Goal: Task Accomplishment & Management: Manage account settings

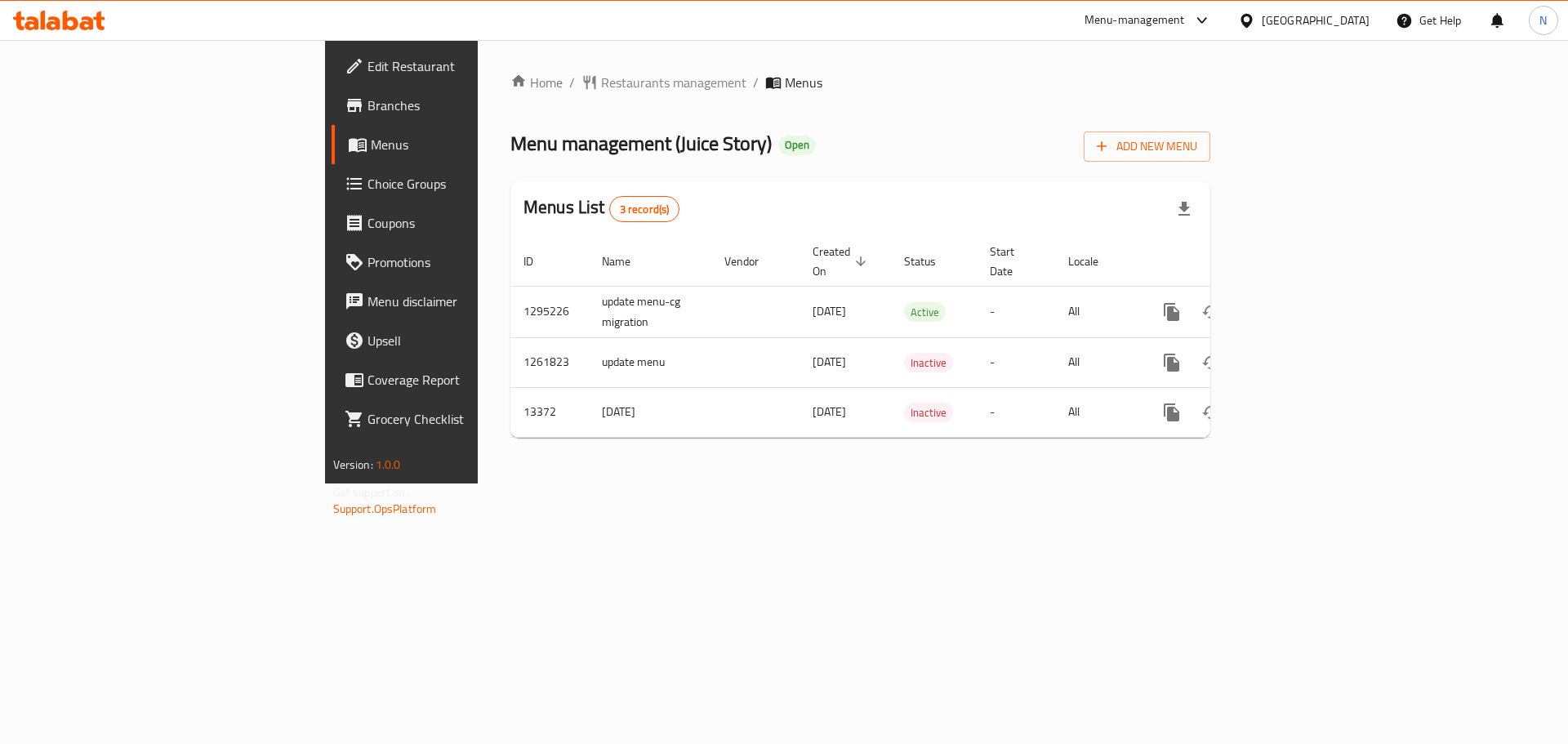
click at [367, 183] on span "Choice Groups" at bounding box center [470, 183] width 206 height 20
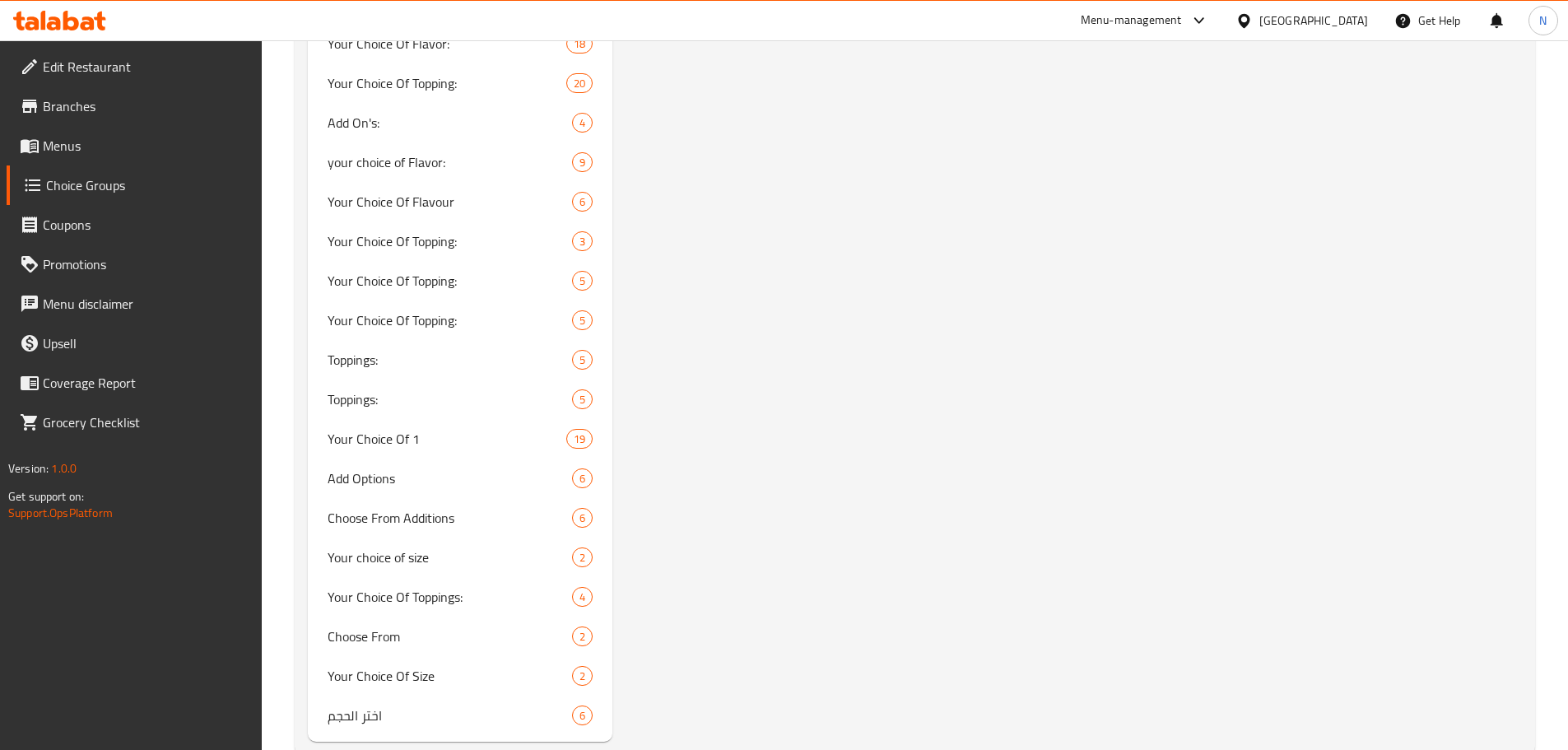
scroll to position [3425, 0]
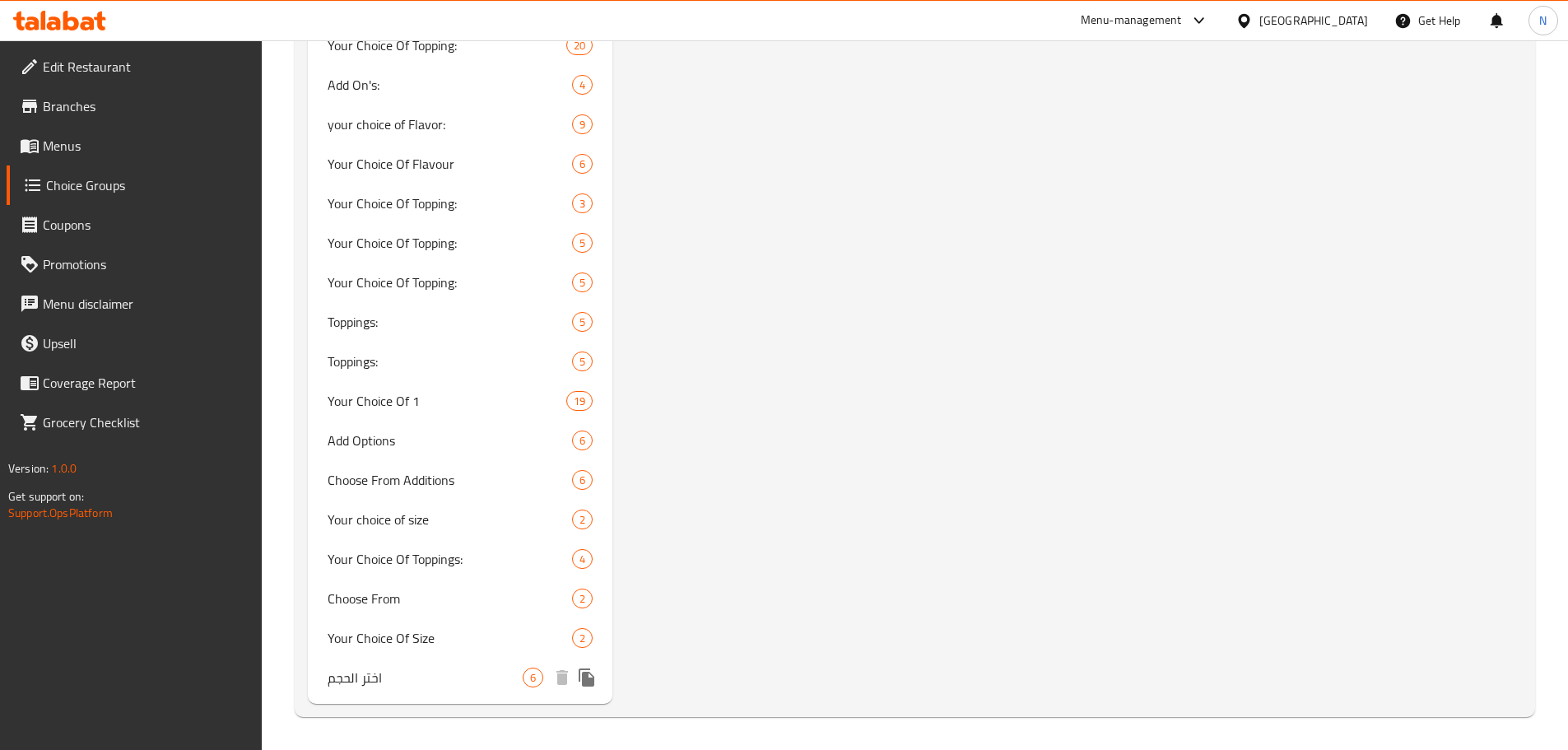
click at [455, 673] on span "اختر الحجم" at bounding box center [425, 678] width 196 height 20
type input "اختر الحجم"
type input "1"
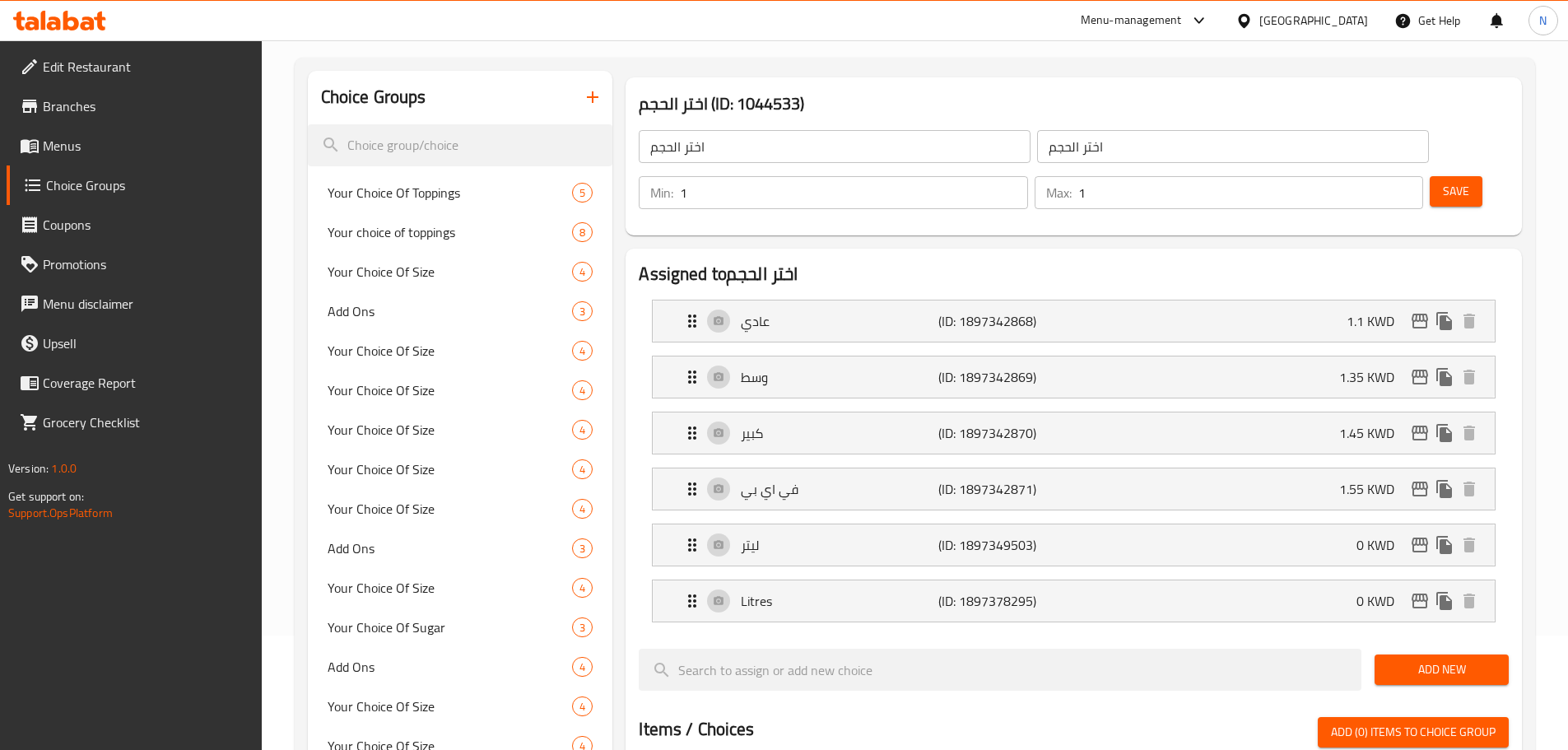
scroll to position [0, 0]
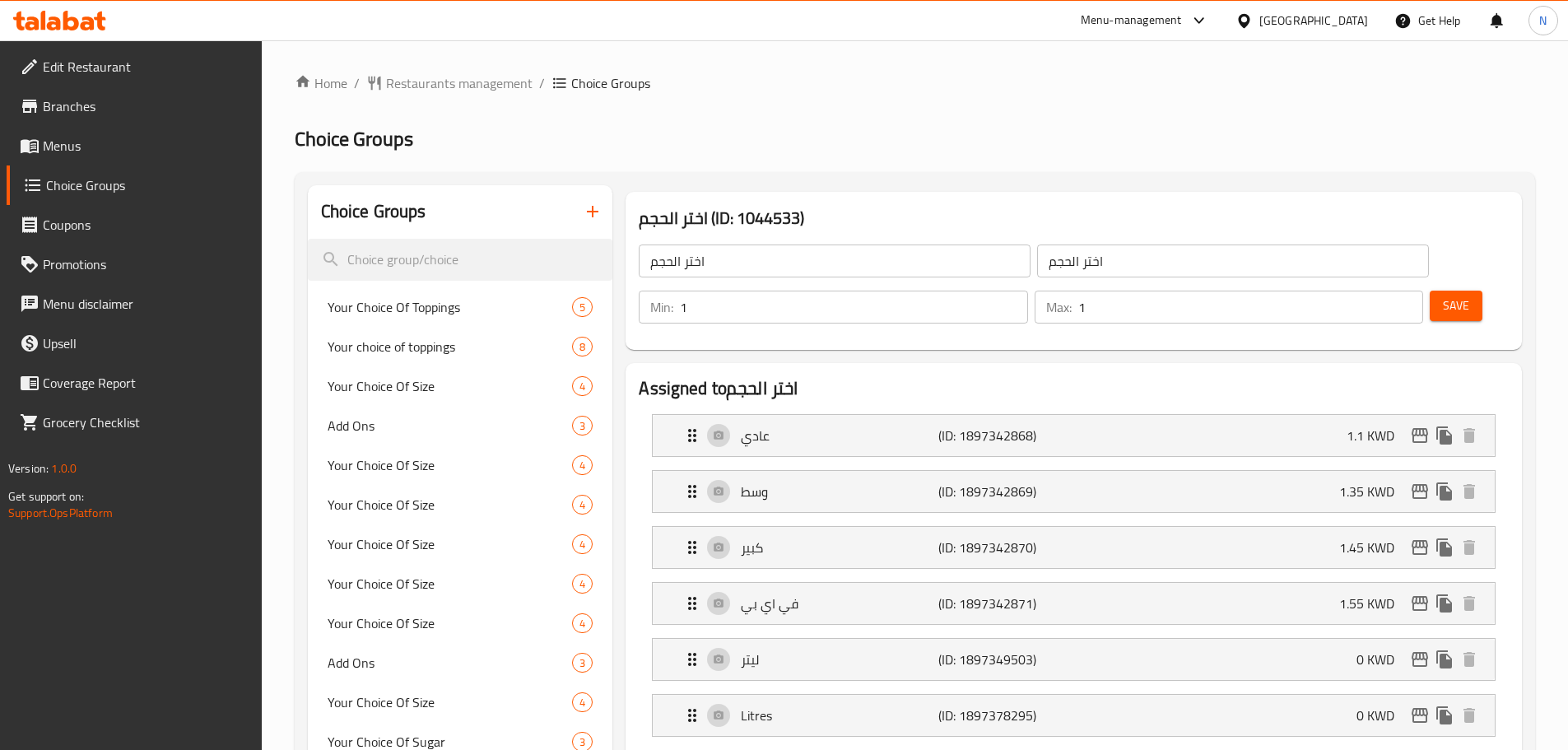
click at [1037, 255] on input "اختر الحجم" at bounding box center [1232, 261] width 392 height 33
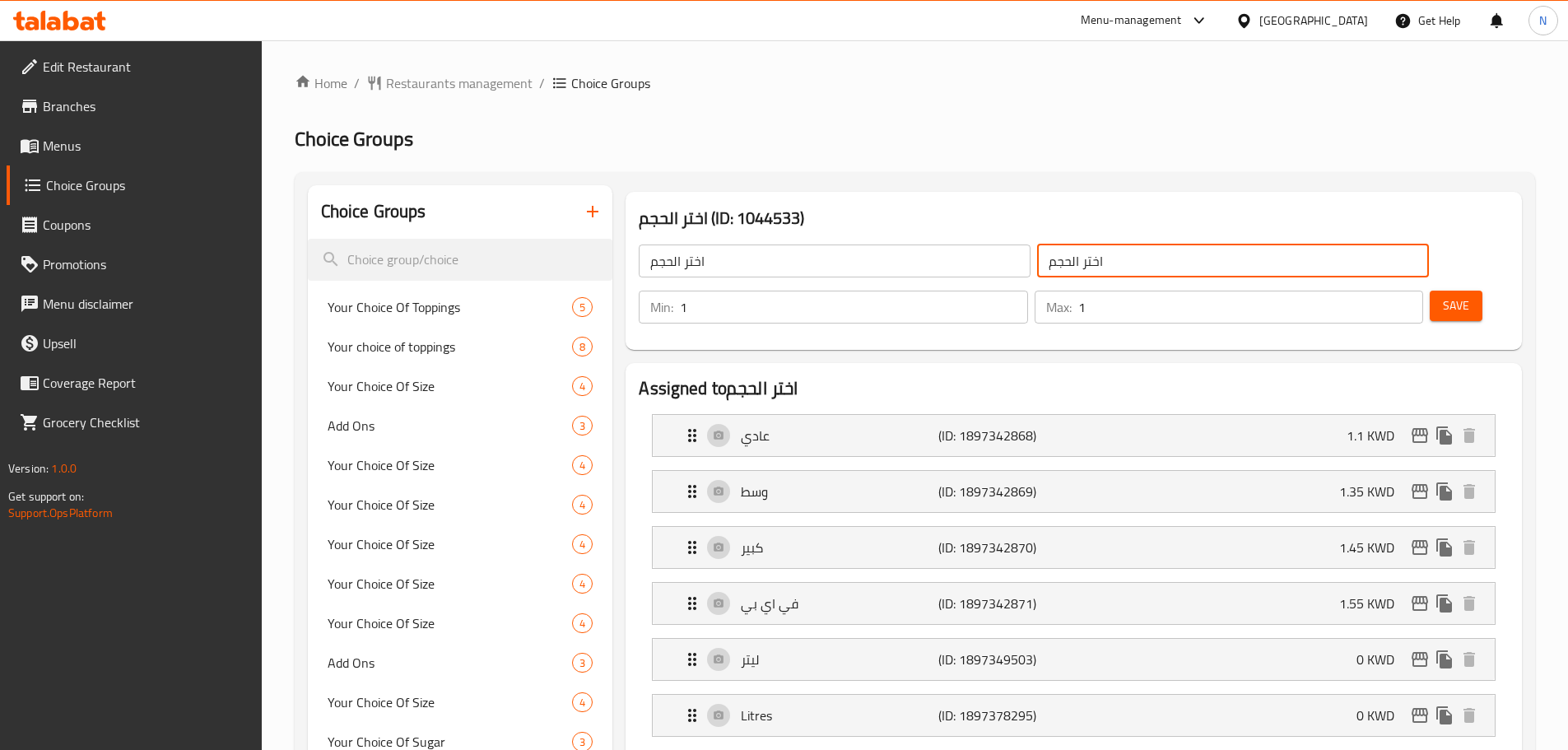
click at [1037, 255] on input "اختر الحجم" at bounding box center [1232, 261] width 392 height 33
click at [747, 261] on input "اختر الحجم" at bounding box center [834, 261] width 392 height 33
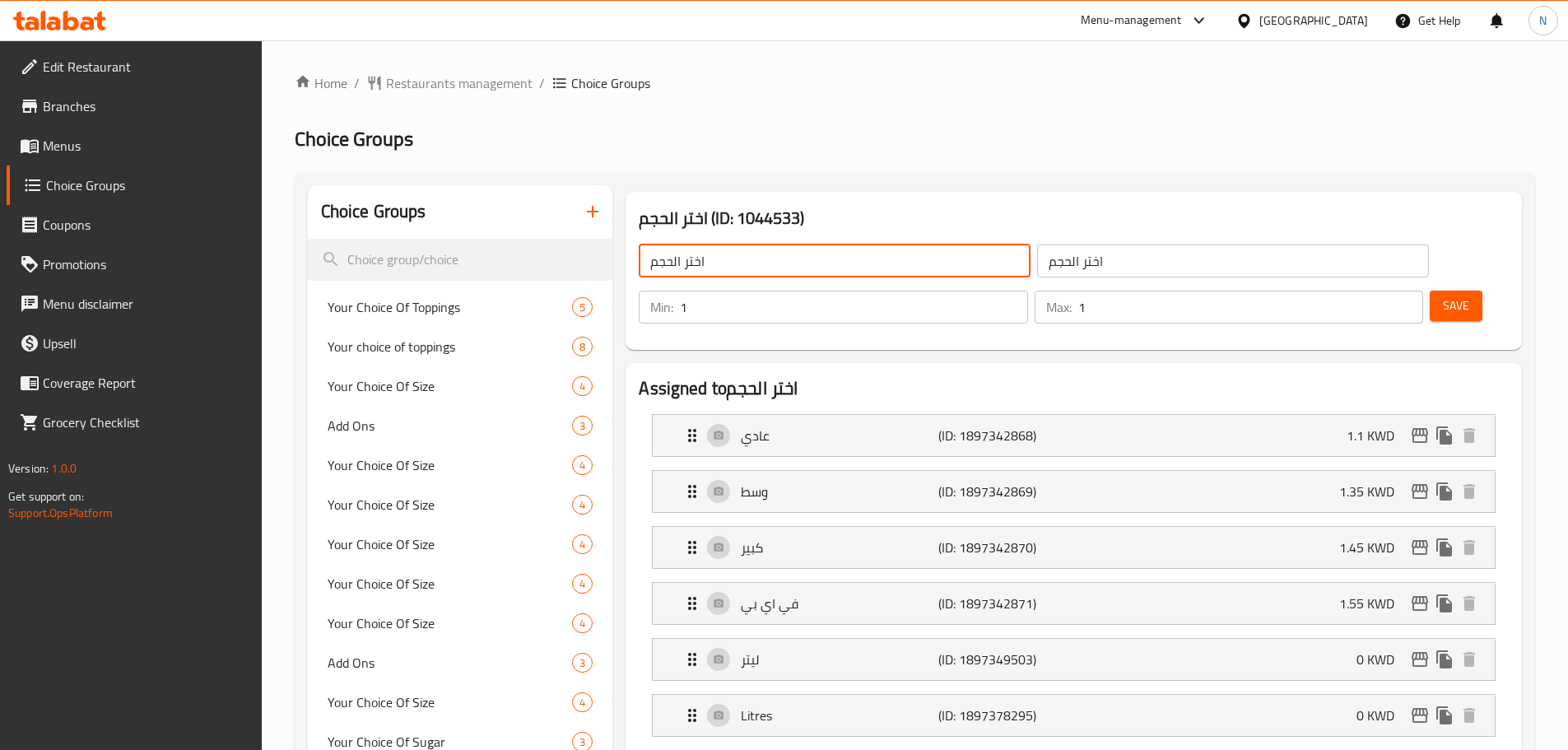
click at [747, 261] on input "اختر الحجم" at bounding box center [834, 261] width 392 height 33
click at [1037, 272] on input "اختر الحجم" at bounding box center [1232, 261] width 392 height 33
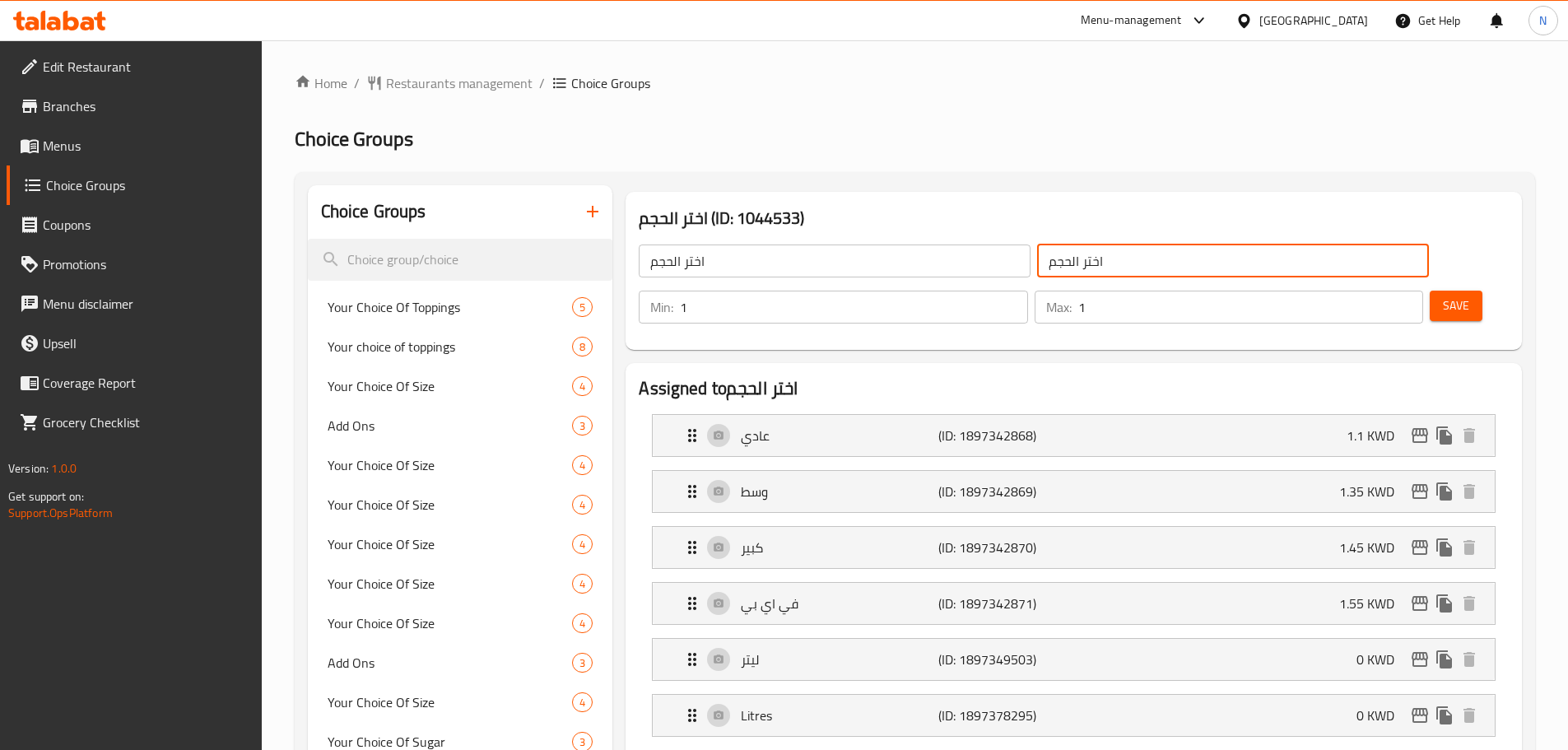
click at [1037, 272] on input "اختر الحجم" at bounding box center [1232, 261] width 392 height 33
click at [771, 259] on input "اختر الحجم" at bounding box center [834, 261] width 392 height 33
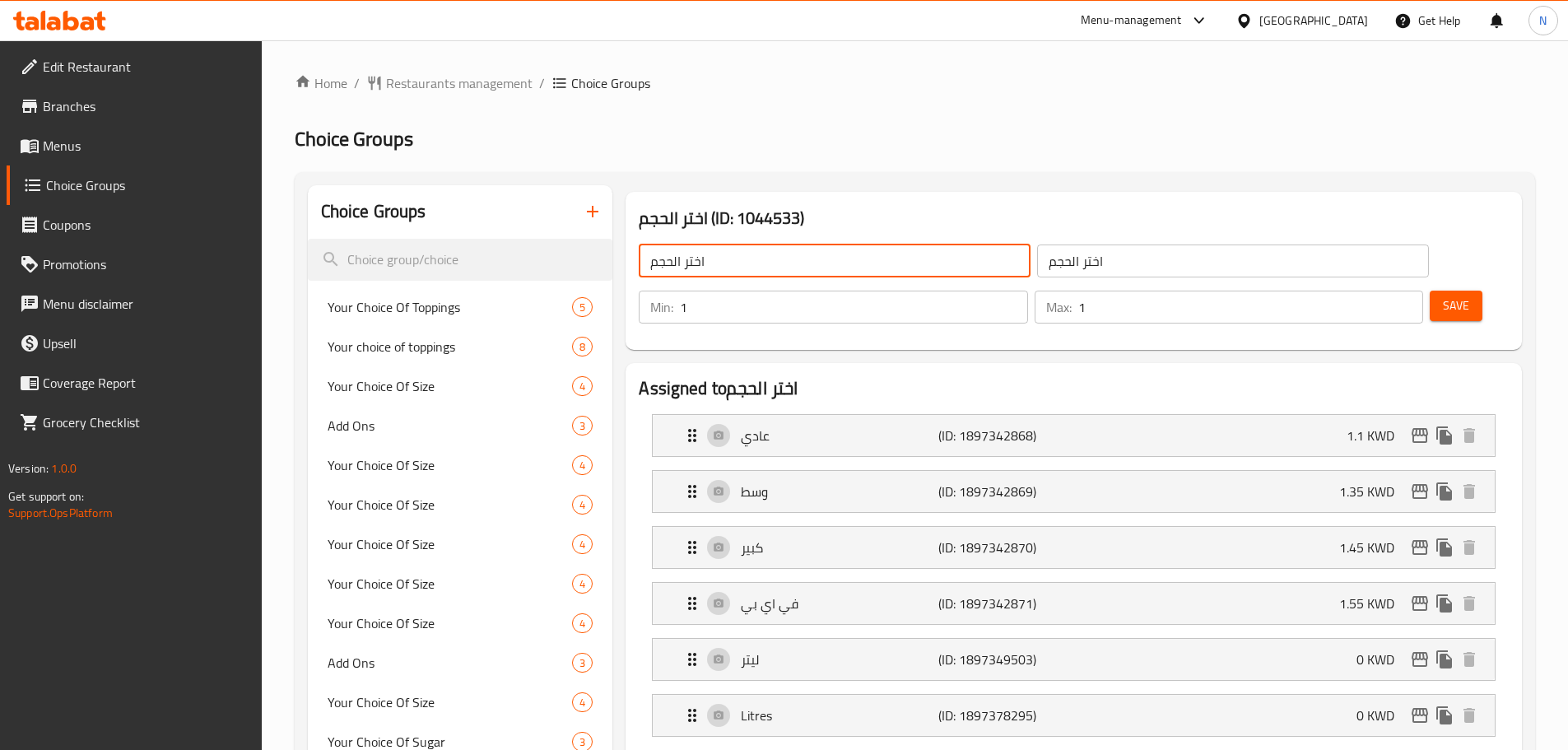
click at [771, 259] on input "اختر الحجم" at bounding box center [834, 261] width 392 height 33
paste input "Choose size"
click at [770, 257] on input "اختر Choose size" at bounding box center [834, 261] width 392 height 33
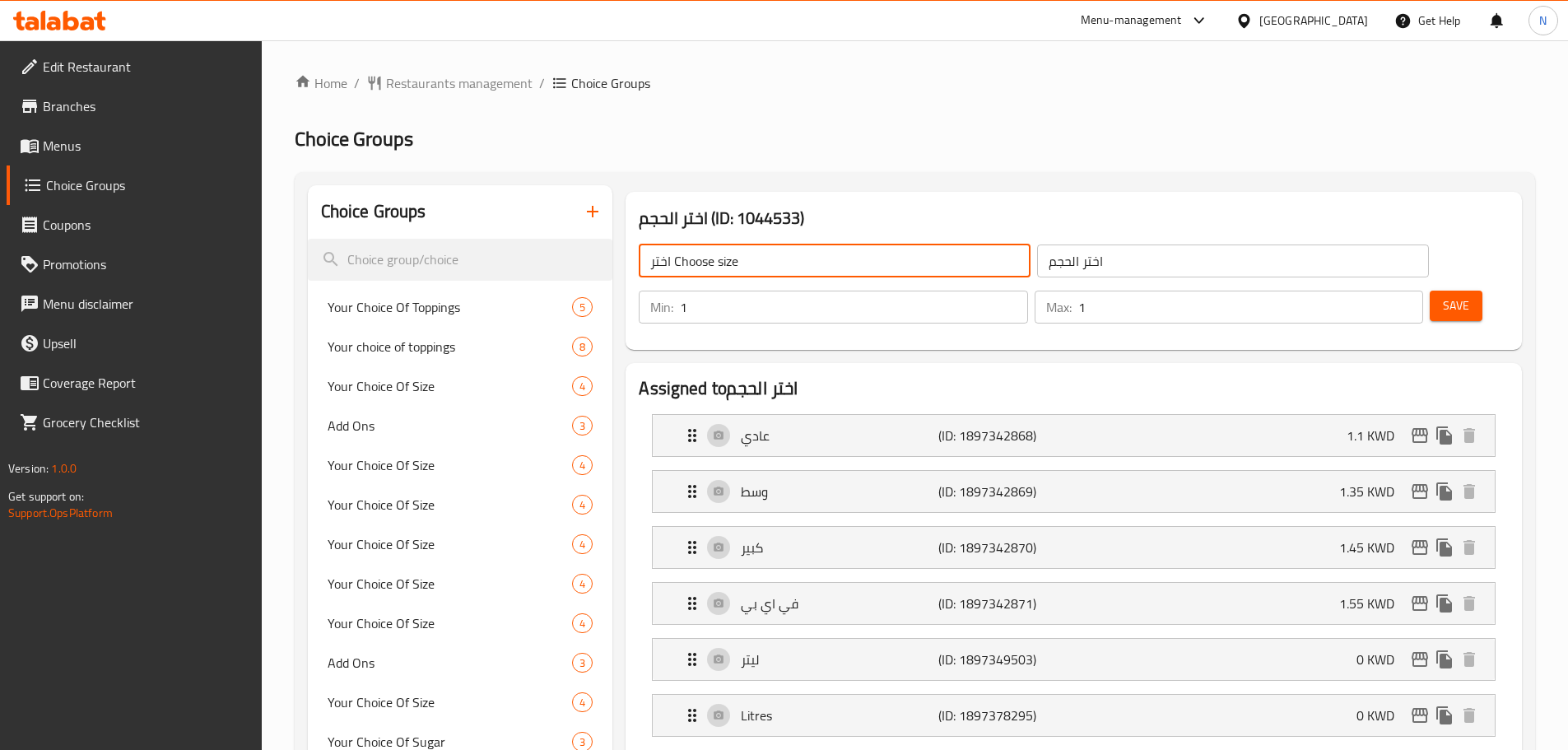
paste input "text"
click at [1083, 415] on div "عادي (ID: 1897342868) 1.1 KWD" at bounding box center [1078, 436] width 793 height 41
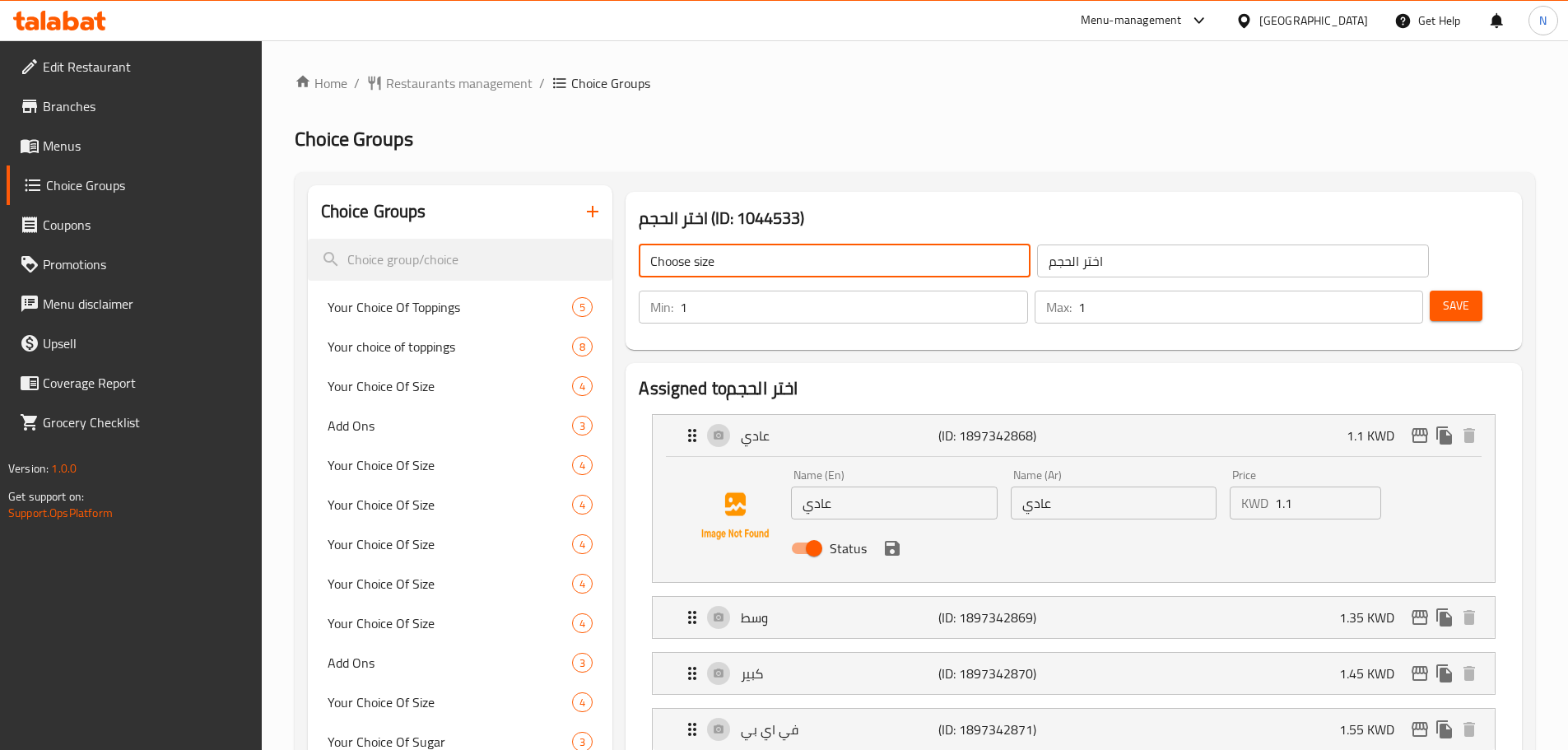
type input "Choose size"
click at [1042, 487] on input "عادي" at bounding box center [1113, 503] width 206 height 33
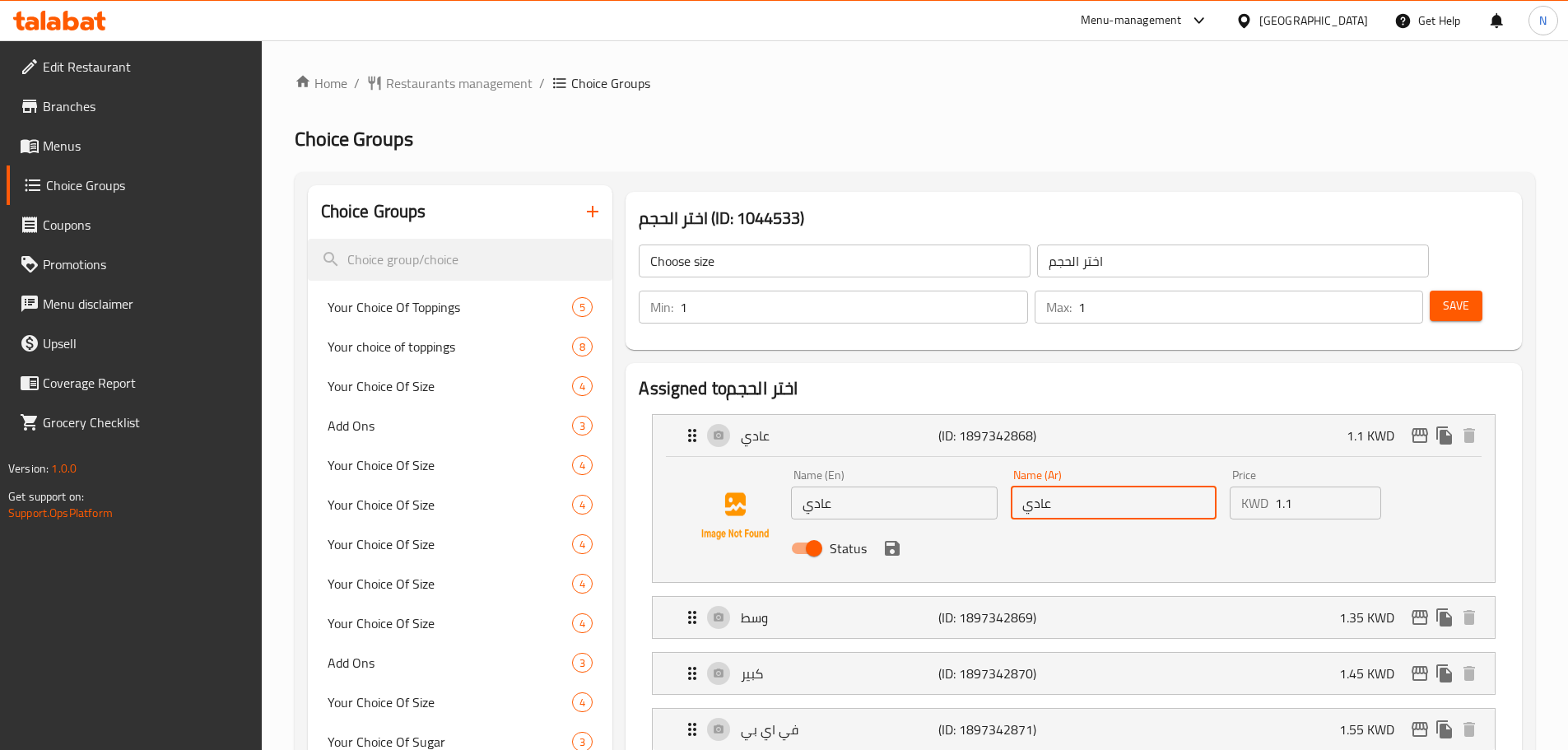
click at [1042, 487] on input "عادي" at bounding box center [1113, 503] width 206 height 33
click at [832, 487] on input "عادي" at bounding box center [894, 503] width 206 height 33
type input "ٌ"
click at [871, 487] on input "Regular Harissa" at bounding box center [894, 503] width 206 height 33
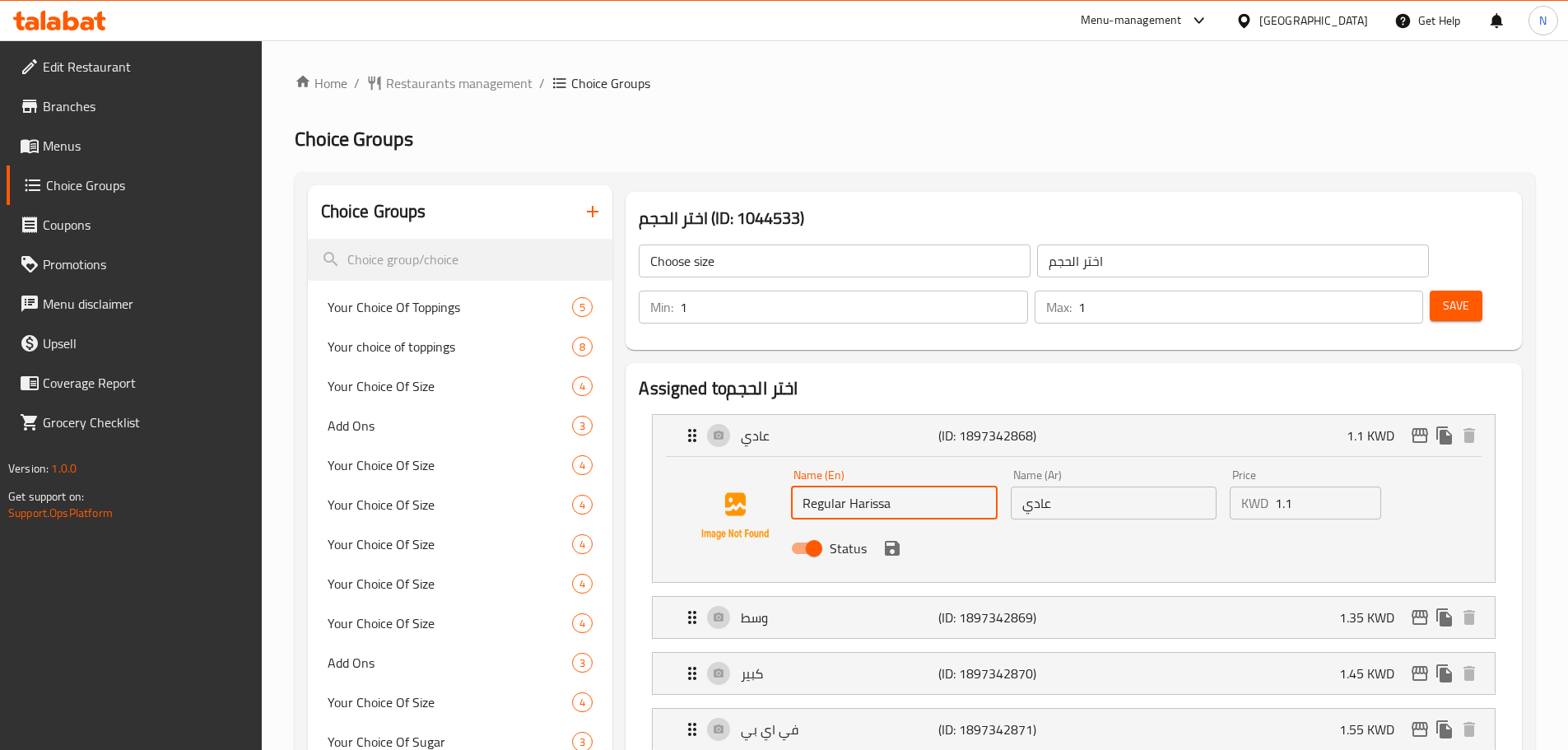
click at [871, 487] on input "Regular Harissa" at bounding box center [894, 503] width 206 height 33
click at [1445, 460] on div "Name (En) Regular Name (En) Name (Ar) عادي Name (Ar) Price KWD 1.1 Price Status" at bounding box center [1073, 516] width 789 height 112
click at [1086, 526] on div "Status" at bounding box center [1113, 549] width 657 height 45
click at [876, 470] on div "Name (En) Regular Name (En)" at bounding box center [894, 495] width 206 height 50
click at [892, 539] on icon "save" at bounding box center [892, 548] width 20 height 20
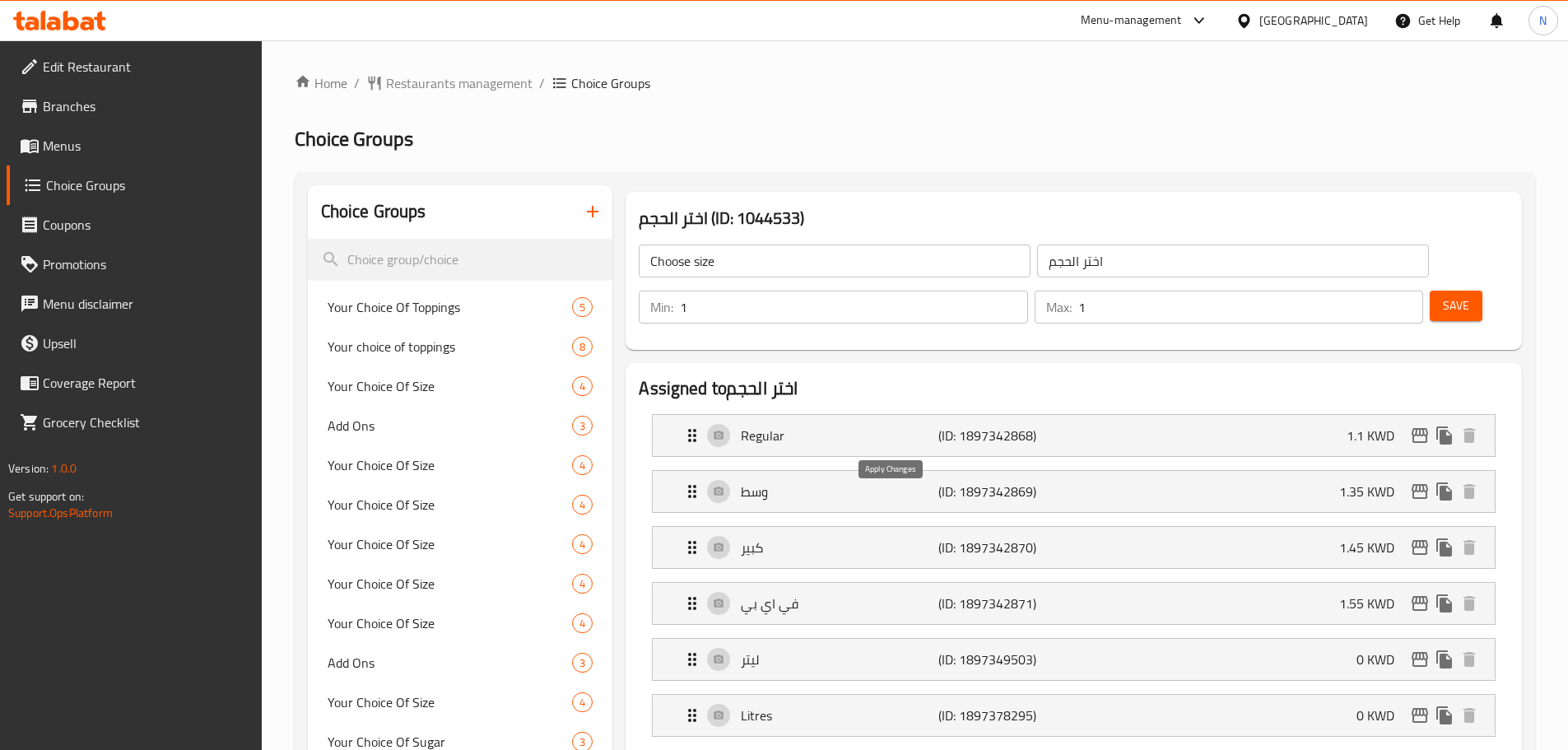
type input "Regular"
click at [903, 482] on p "وسط" at bounding box center [839, 491] width 197 height 20
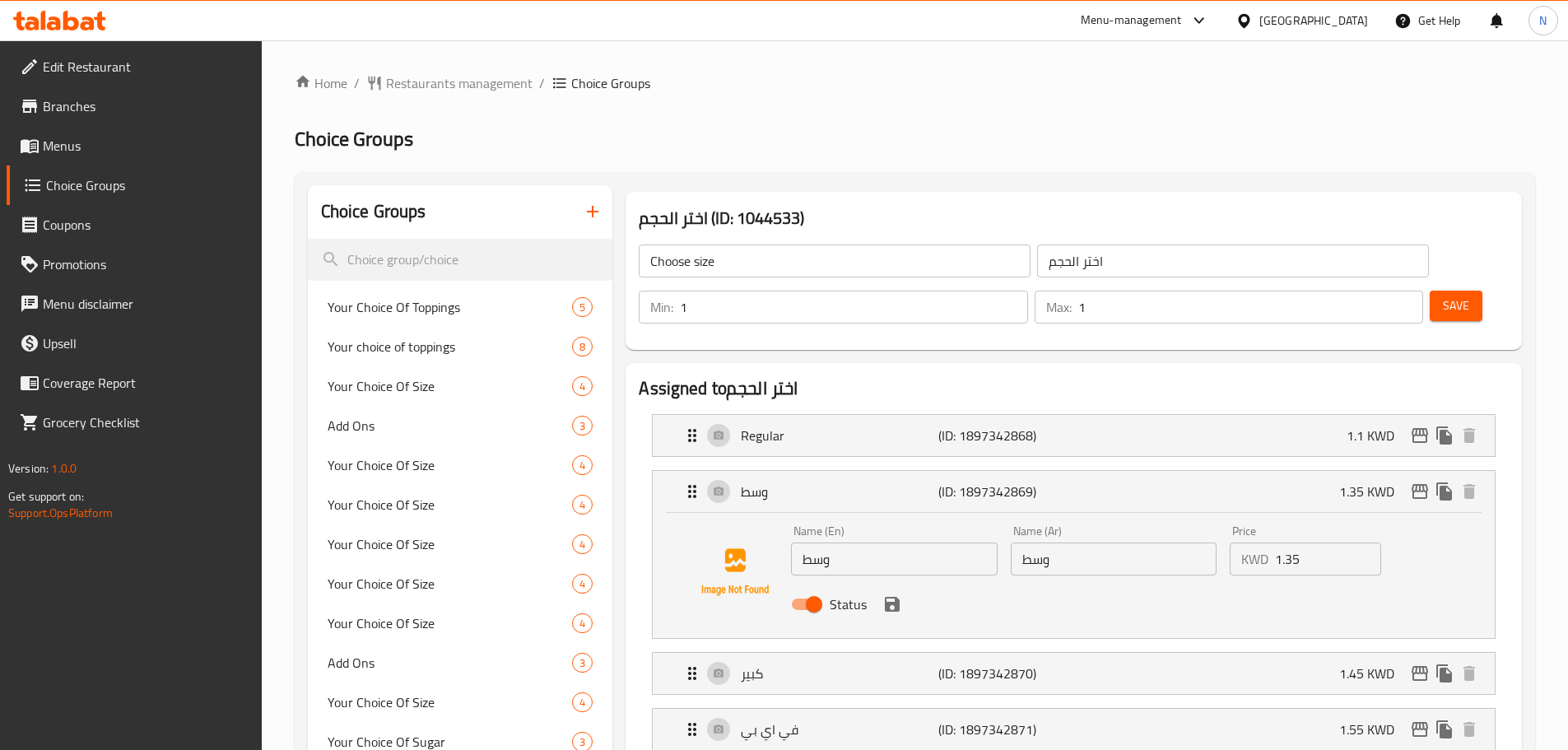
click at [1083, 543] on input "وسط" at bounding box center [1113, 559] width 206 height 33
click at [844, 543] on input "وسط" at bounding box center [894, 559] width 206 height 33
paste input "medium"
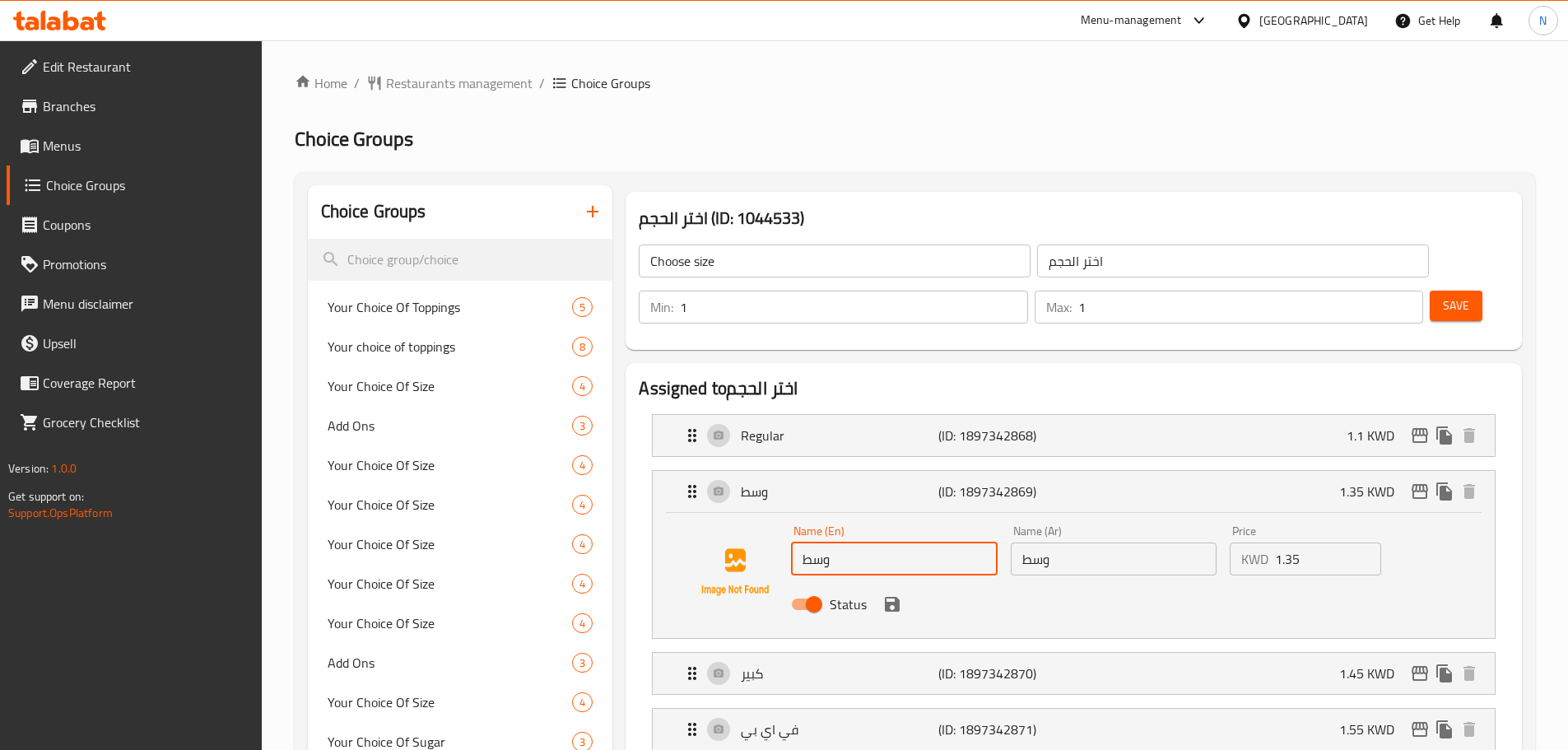
type input "medium"
click at [844, 543] on input "medium" at bounding box center [894, 559] width 206 height 33
click at [844, 543] on input "1" at bounding box center [894, 559] width 206 height 33
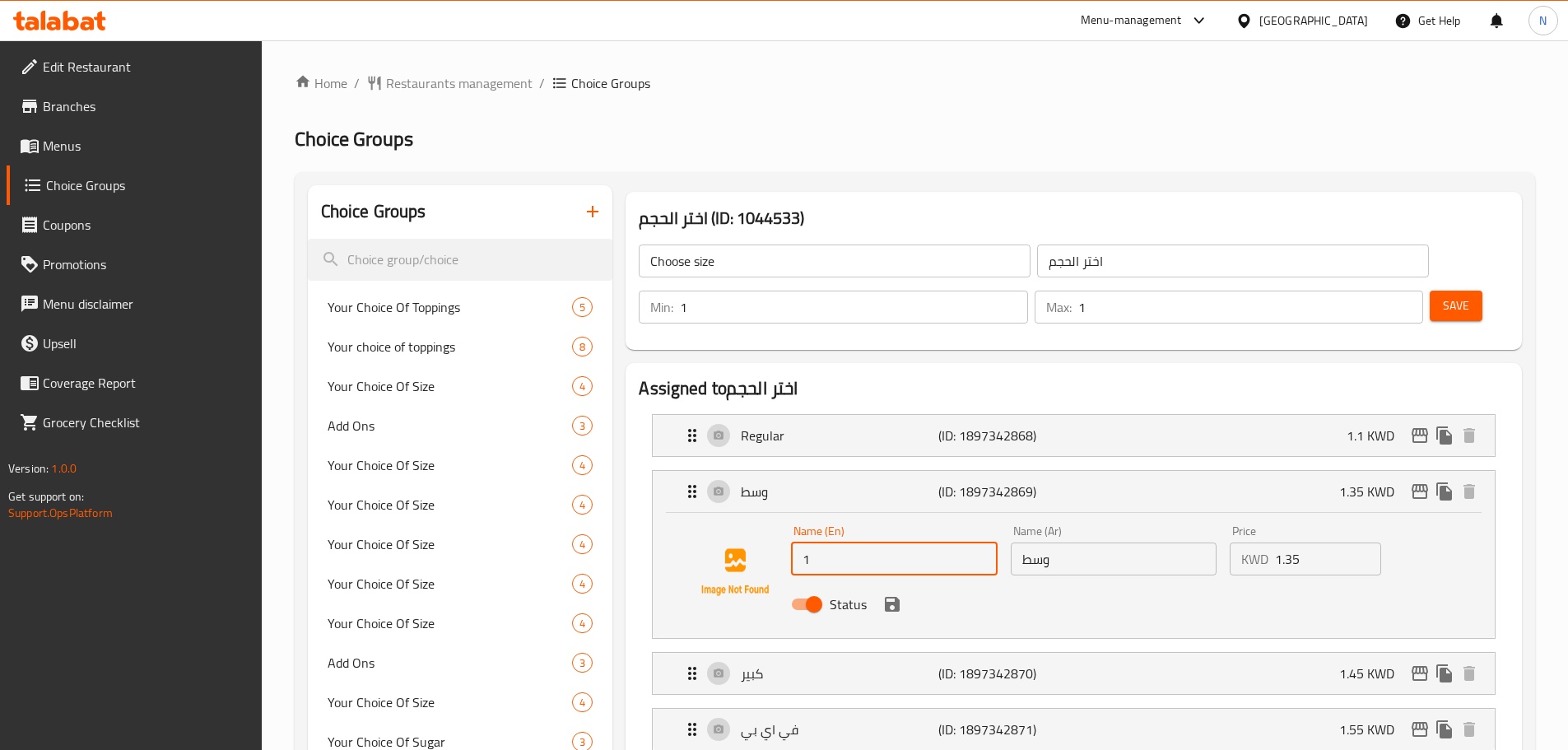
click at [844, 543] on input "1" at bounding box center [894, 559] width 206 height 33
paste input "medium"
click at [836, 543] on input "medium" at bounding box center [894, 559] width 206 height 33
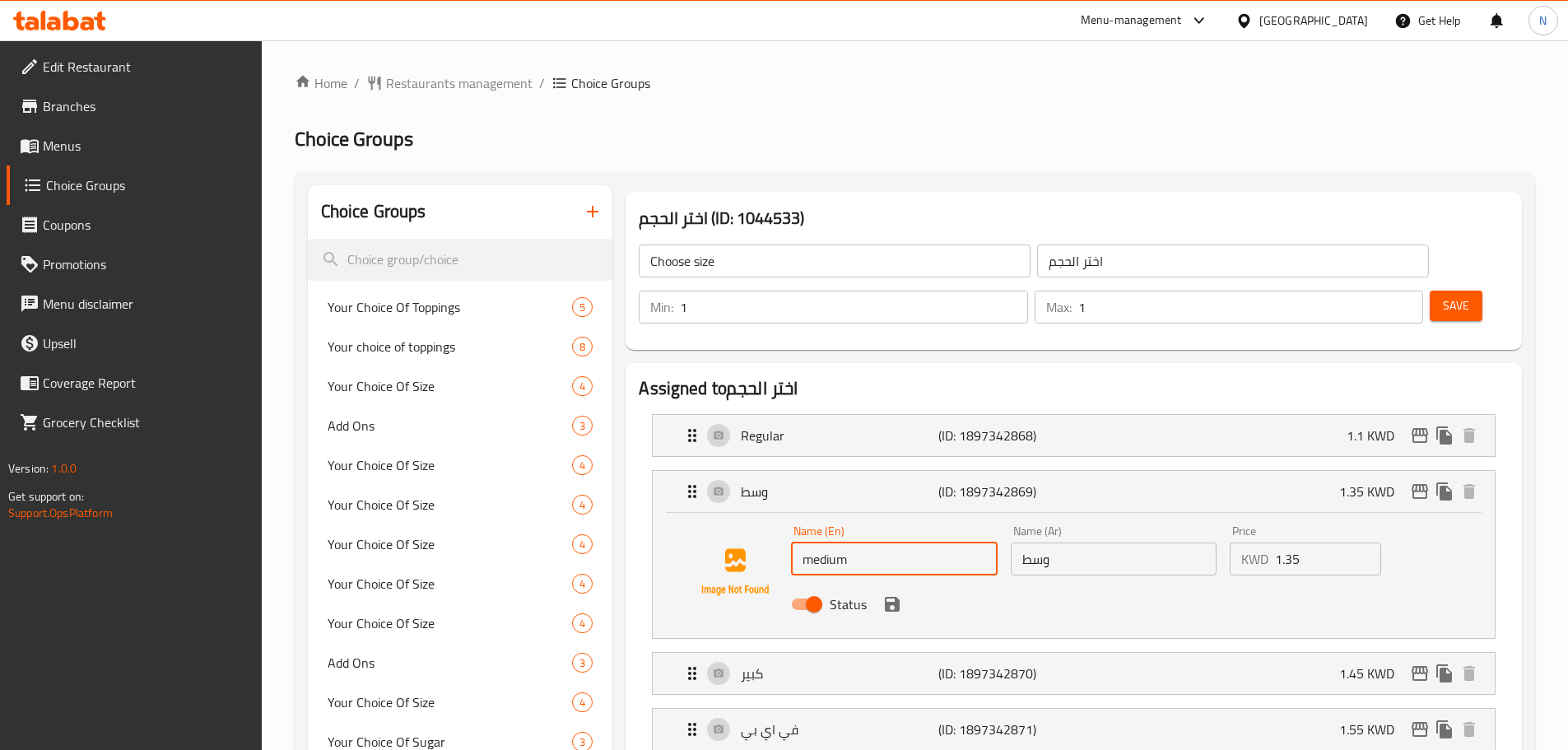
click at [836, 543] on input "medium" at bounding box center [894, 559] width 206 height 33
click at [899, 597] on icon "save" at bounding box center [892, 604] width 15 height 15
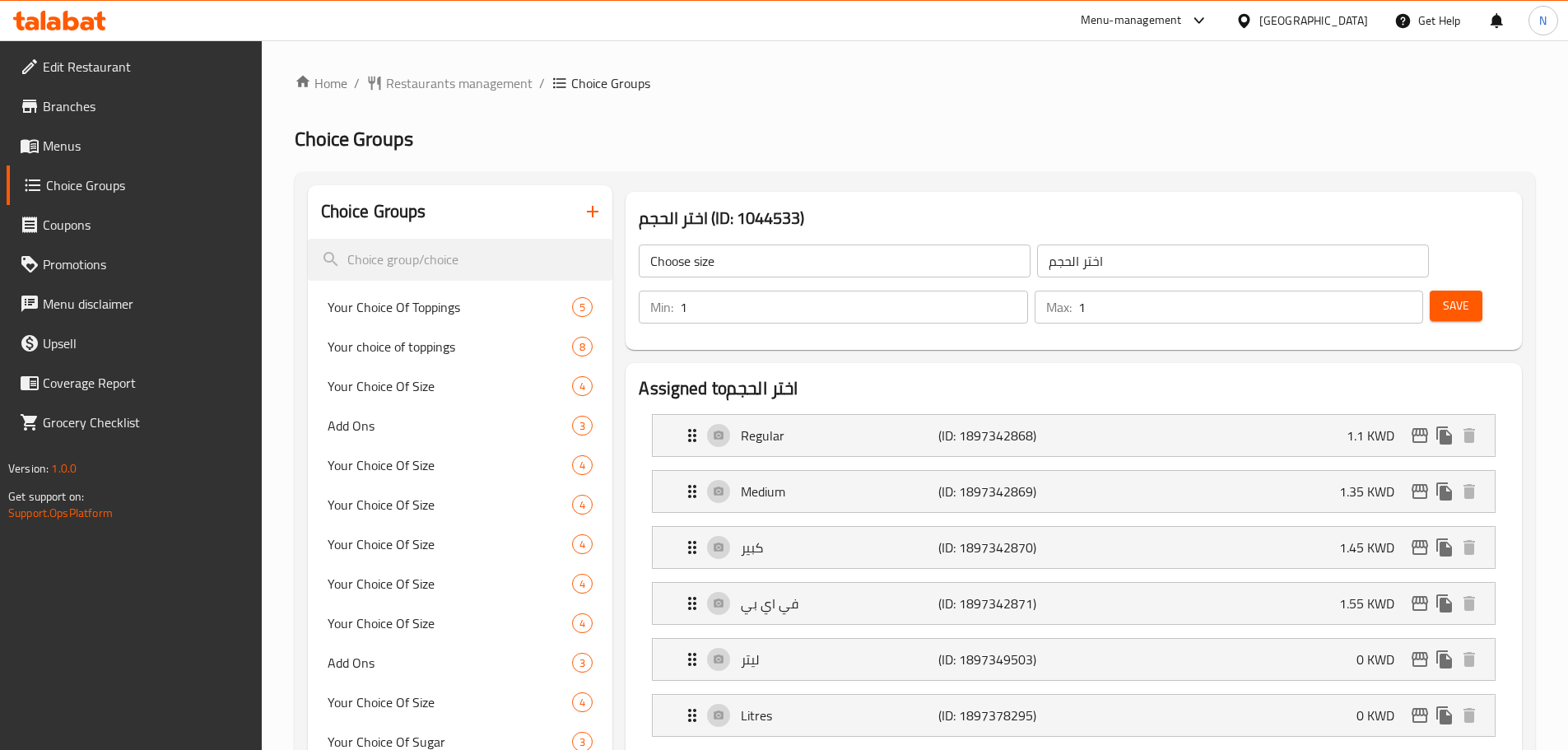
type input "Medium"
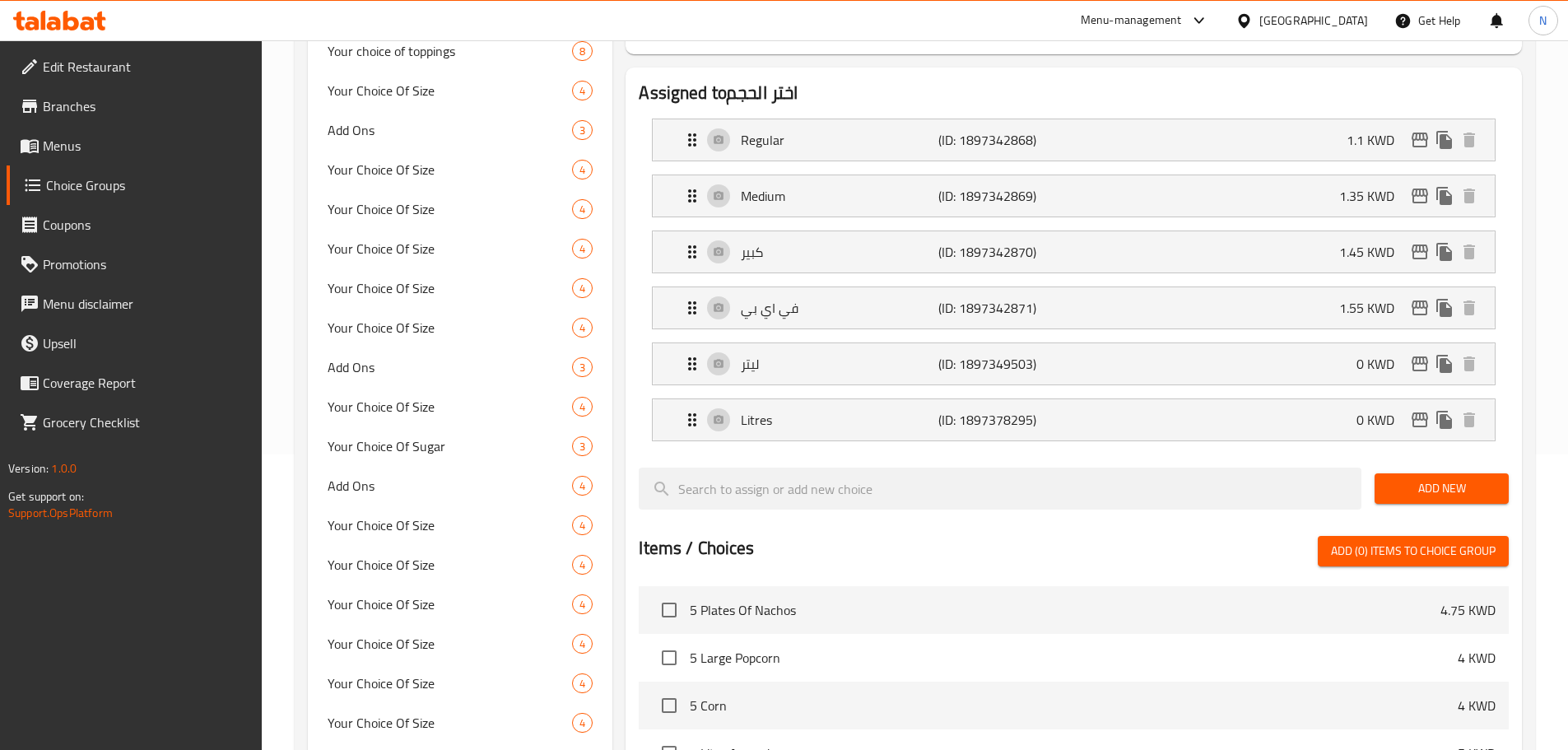
scroll to position [215, 0]
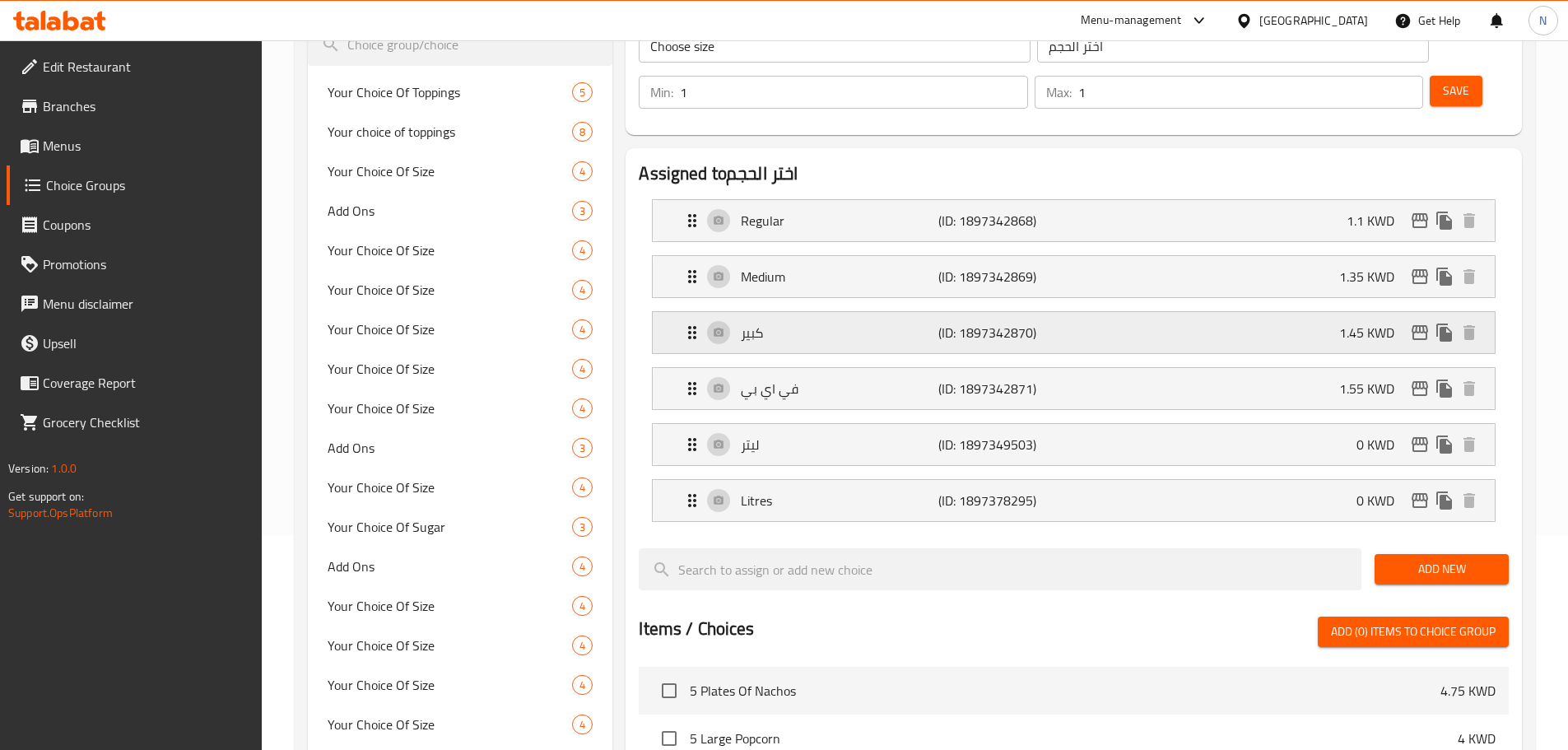
click at [1003, 323] on p "(ID: 1897342870)" at bounding box center [1004, 332] width 132 height 20
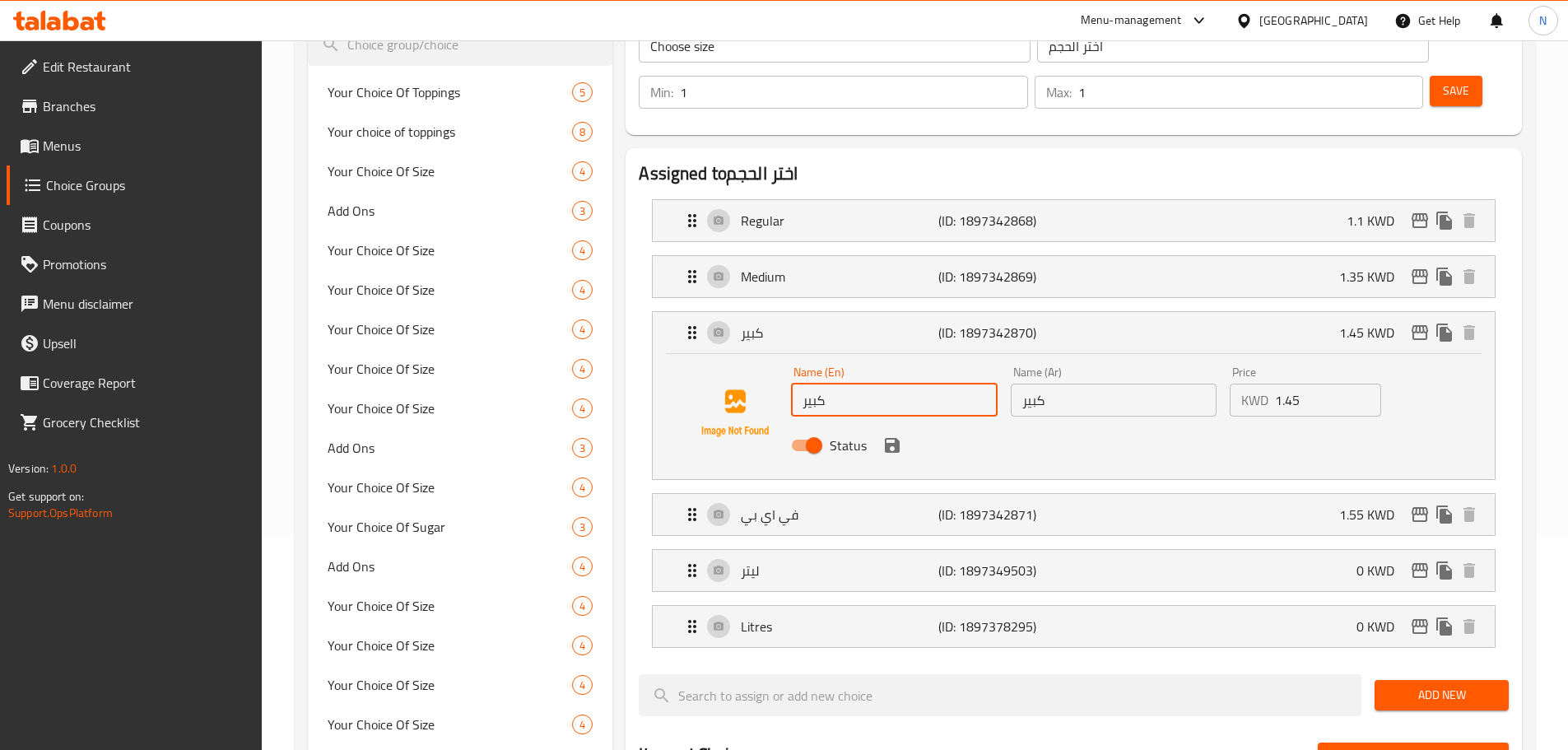
click at [907, 384] on input "كبير" at bounding box center [894, 400] width 206 height 33
click at [1142, 423] on div "Status" at bounding box center [1113, 445] width 657 height 45
click at [890, 436] on icon "save" at bounding box center [892, 445] width 20 height 20
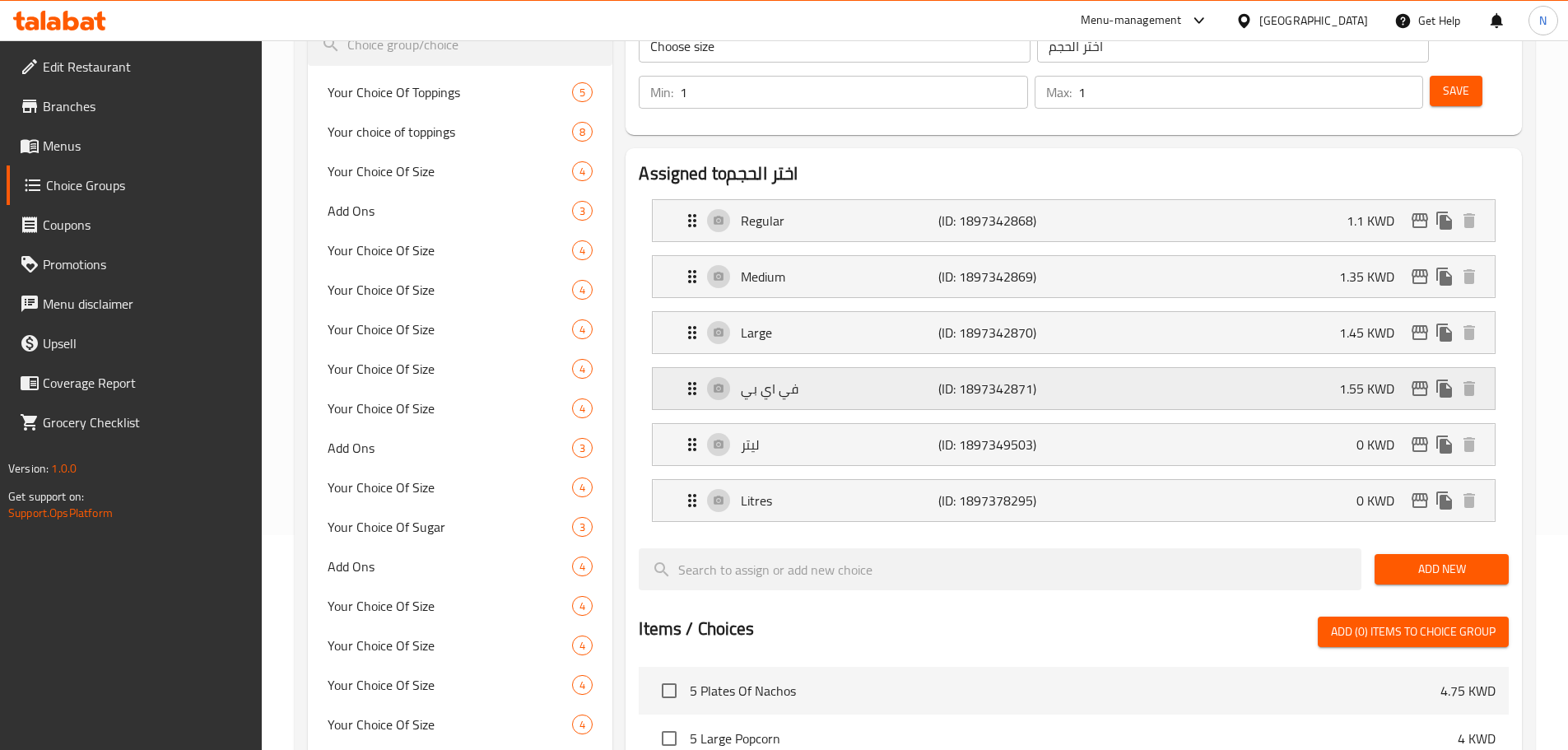
type input "Large"
click at [859, 379] on p "في اي بي" at bounding box center [839, 388] width 197 height 20
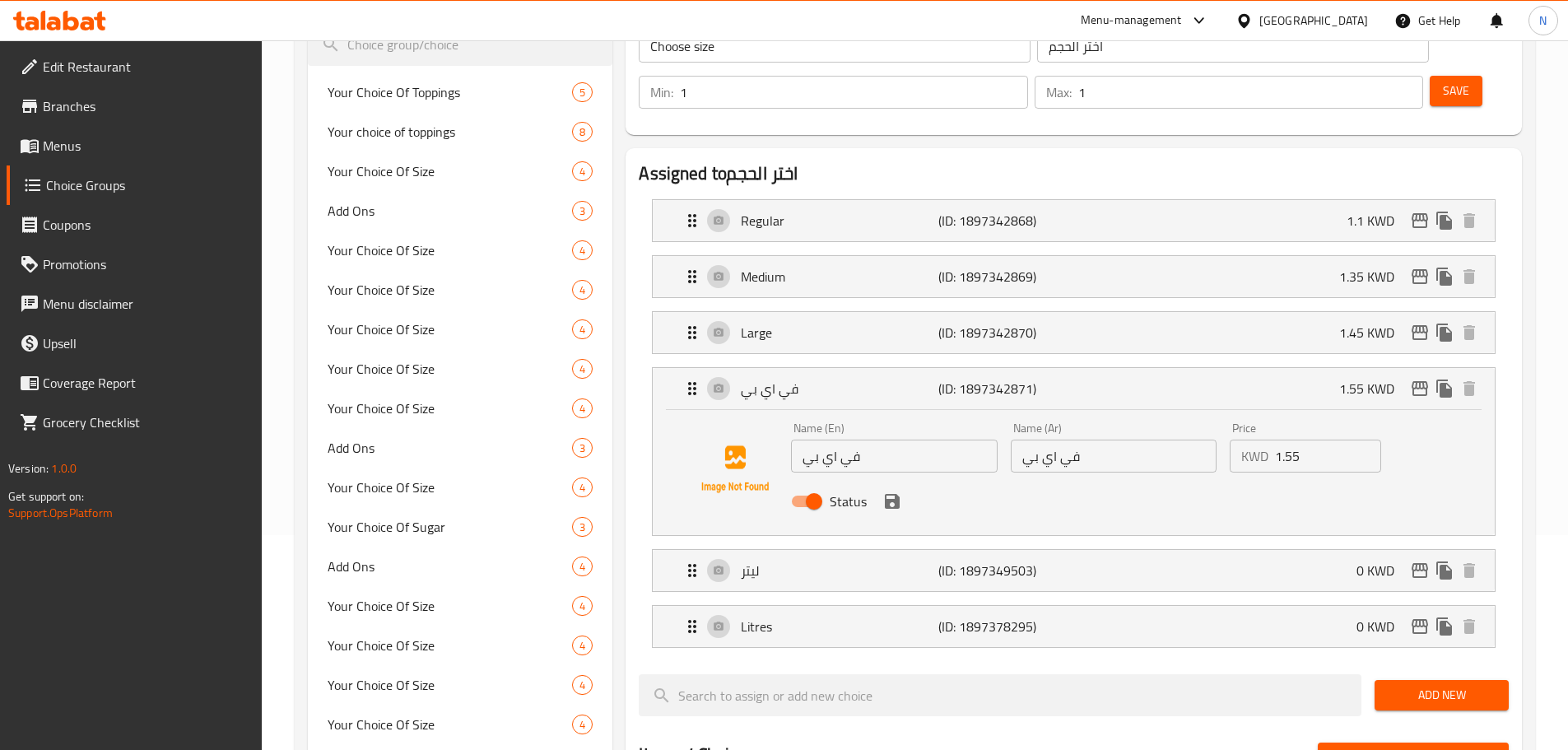
click at [856, 440] on input "في اي بي" at bounding box center [894, 457] width 206 height 33
click at [892, 495] on icon "save" at bounding box center [892, 501] width 15 height 15
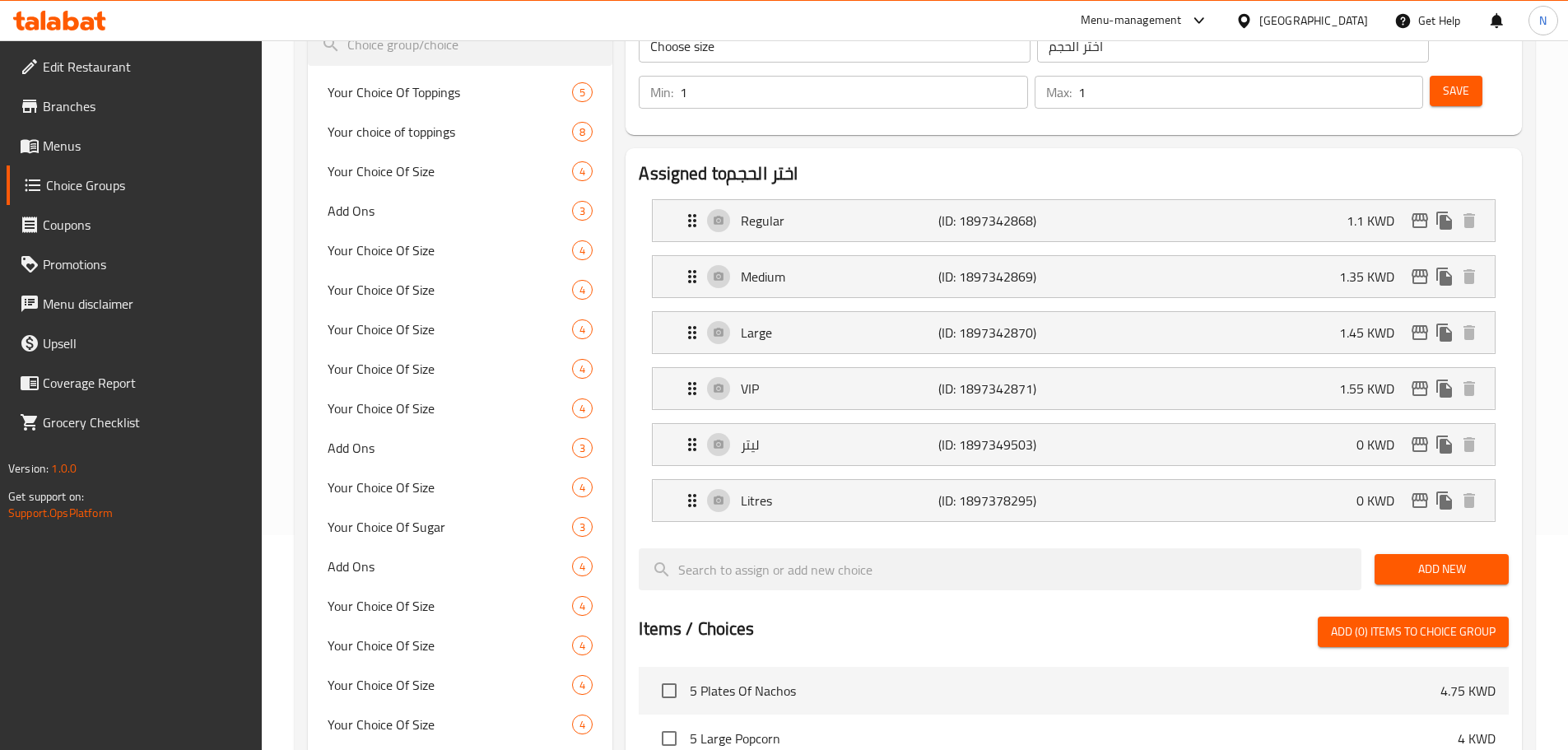
type input "VIP"
click at [1034, 435] on p "(ID: 1897349503)" at bounding box center [1004, 444] width 132 height 20
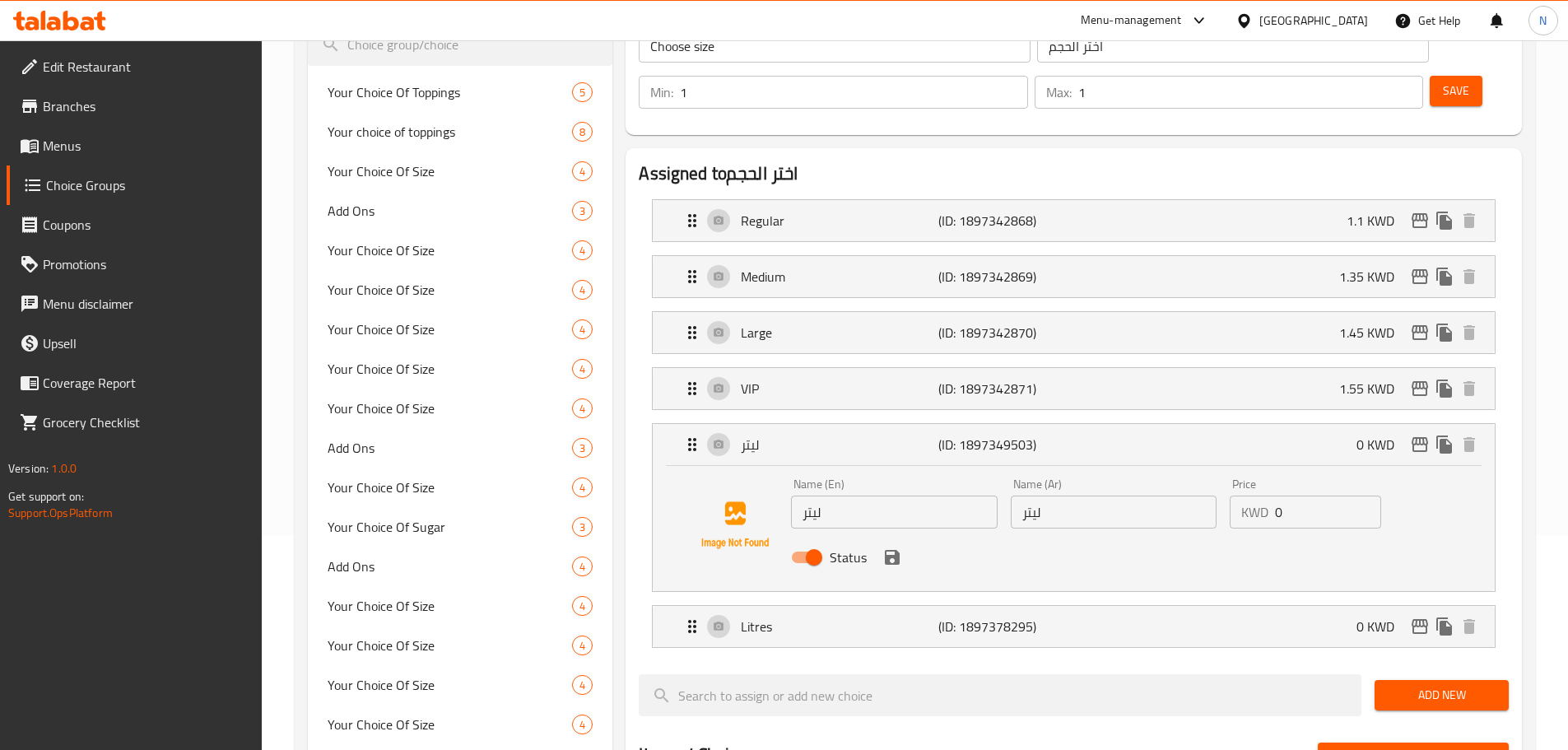
click at [902, 495] on input "ليتر" at bounding box center [894, 512] width 206 height 33
click at [895, 550] on icon "save" at bounding box center [892, 557] width 15 height 15
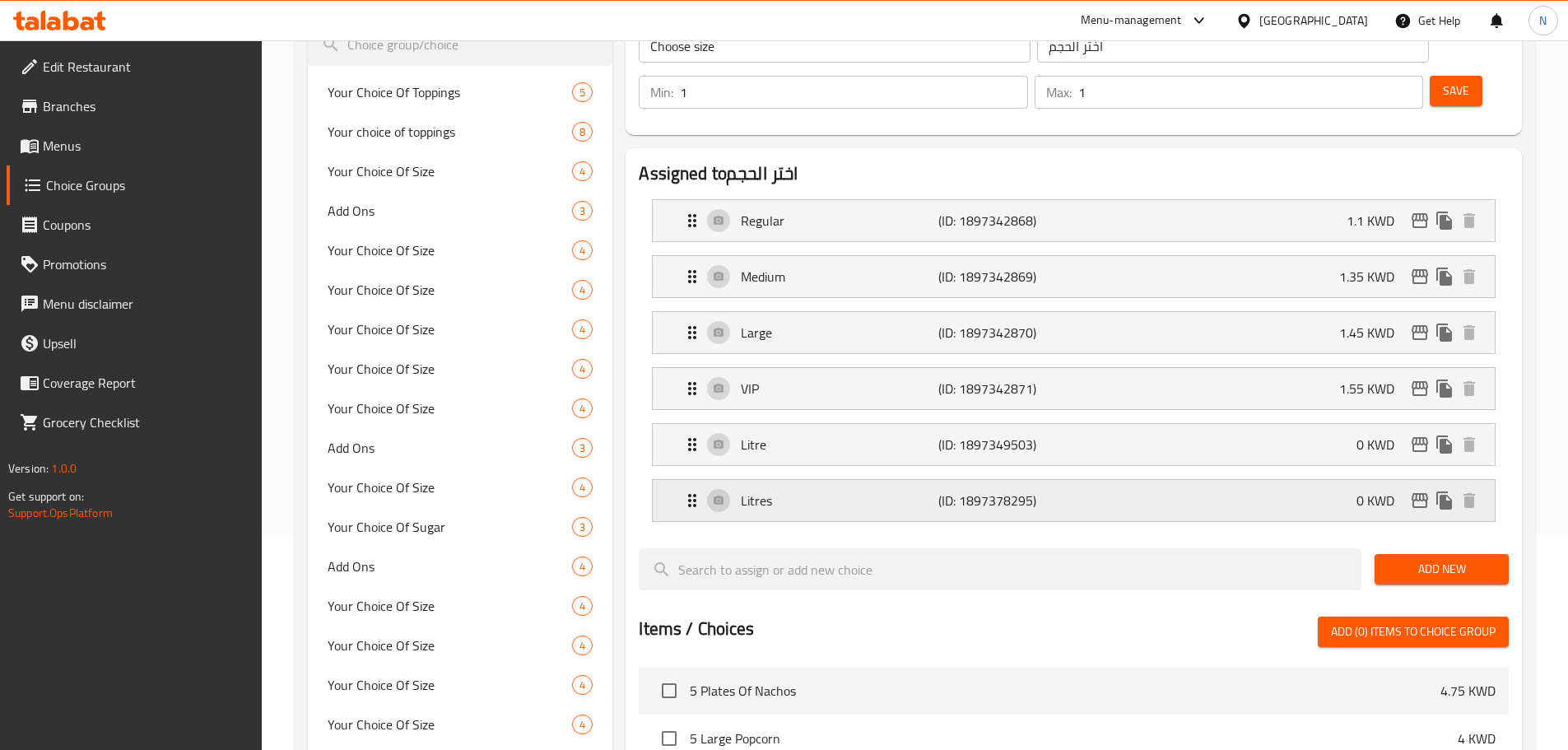
type input "Litre"
click at [1076, 480] on div "Litres (ID: 1897378295) 0 KWD" at bounding box center [1078, 501] width 793 height 41
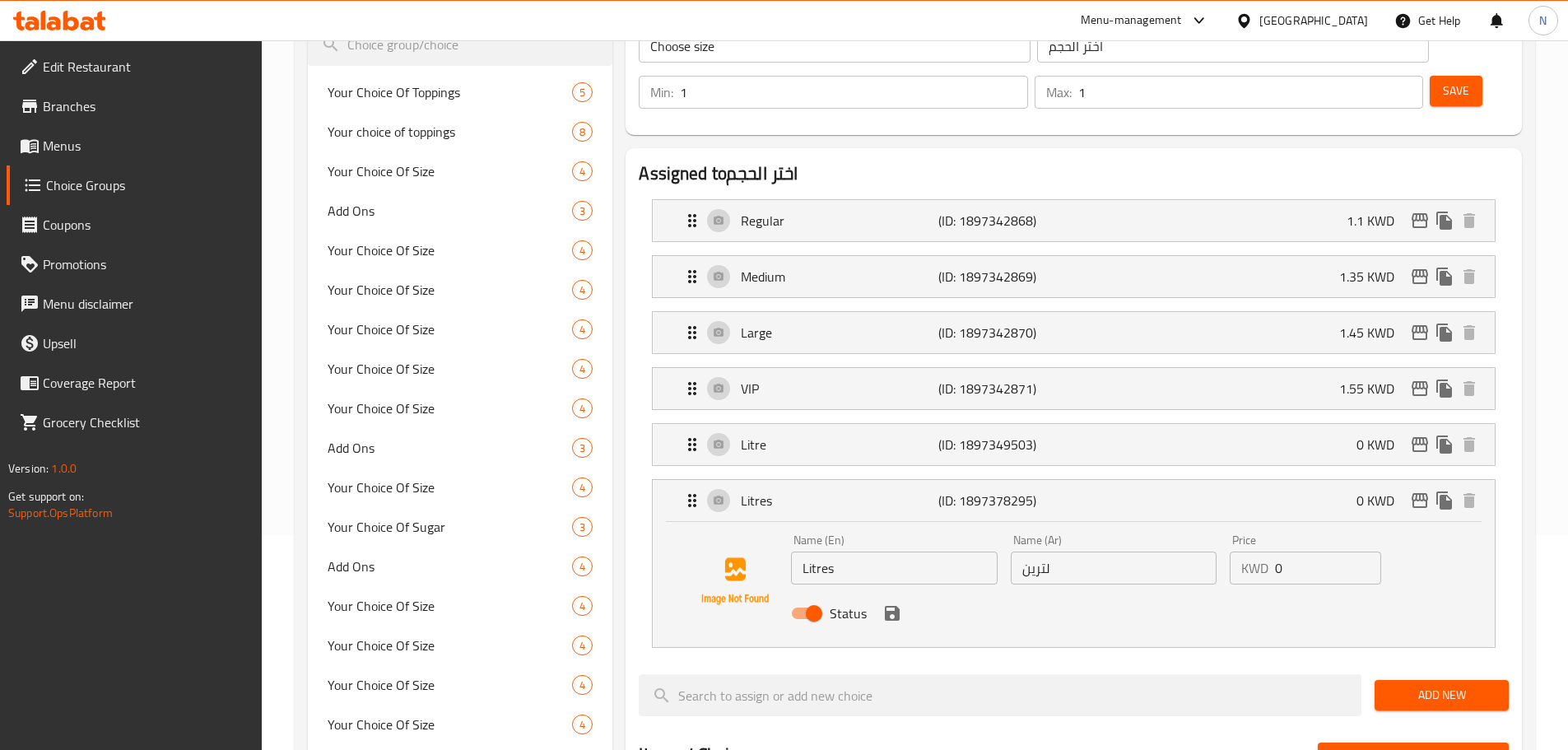
click at [869, 551] on input "Litres" at bounding box center [894, 568] width 206 height 33
click at [900, 491] on p "Litres" at bounding box center [839, 501] width 197 height 20
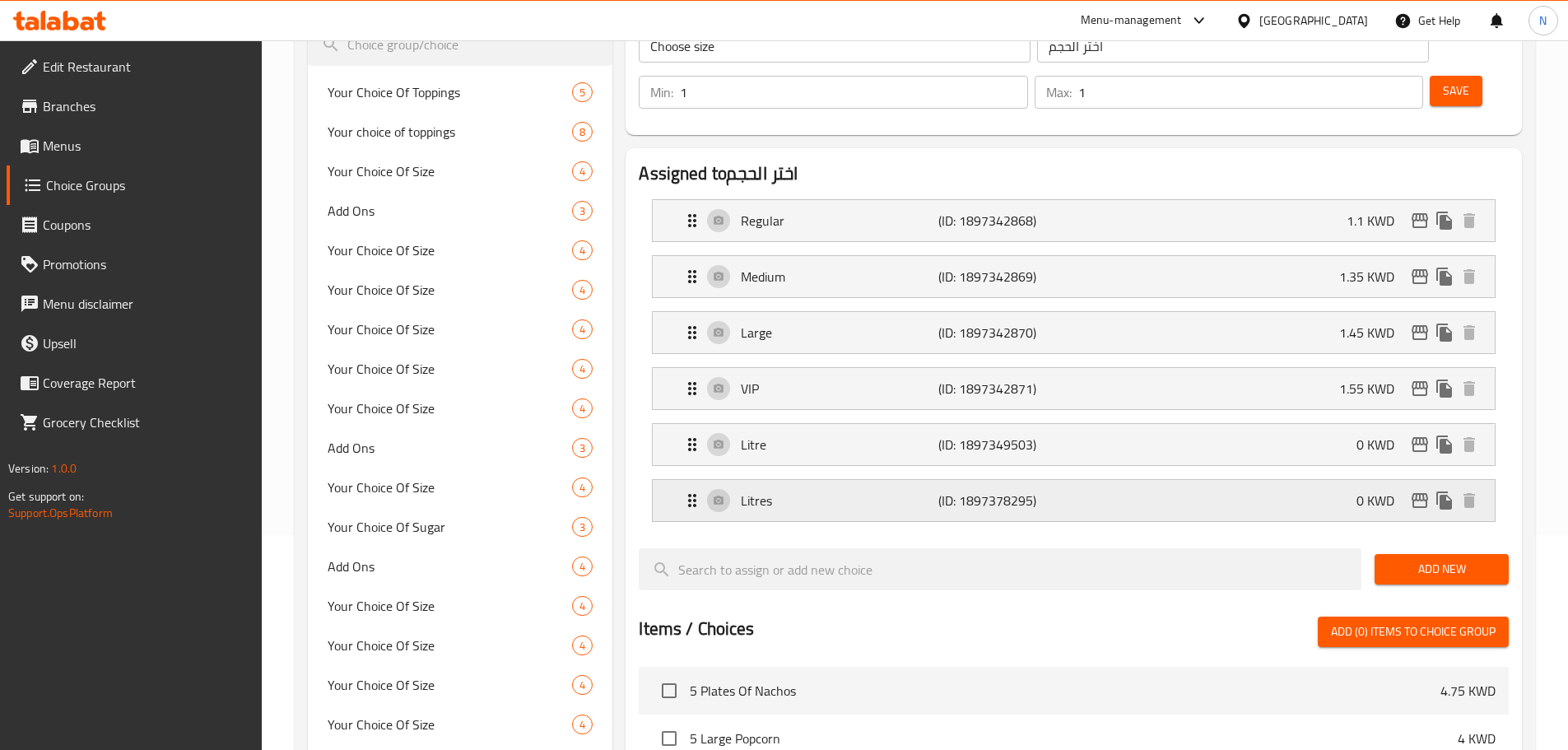
type input "2 Litre"
click at [906, 480] on div "Litres (ID: 1897378295) 0 KWD" at bounding box center [1078, 501] width 793 height 41
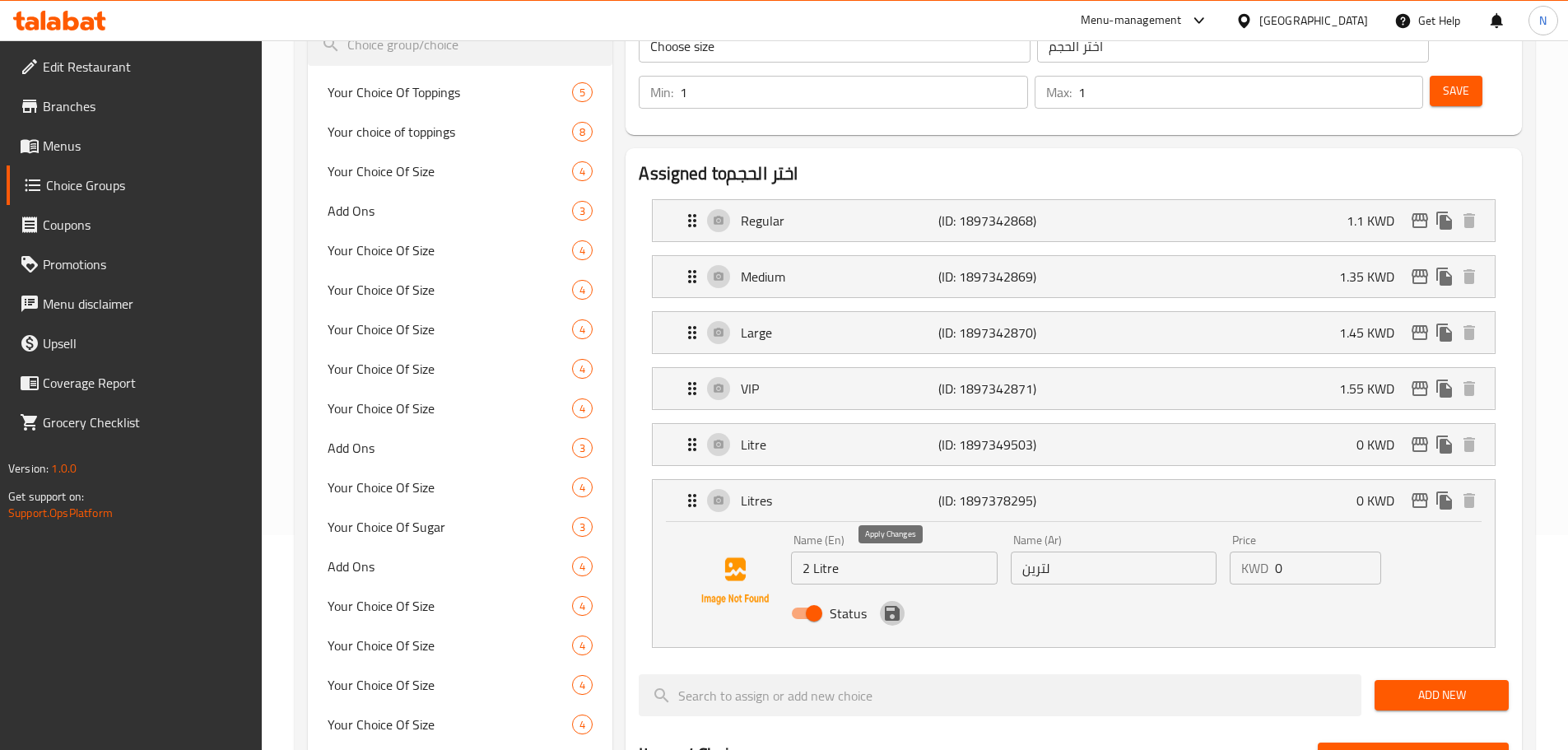
click at [887, 606] on icon "save" at bounding box center [892, 613] width 15 height 15
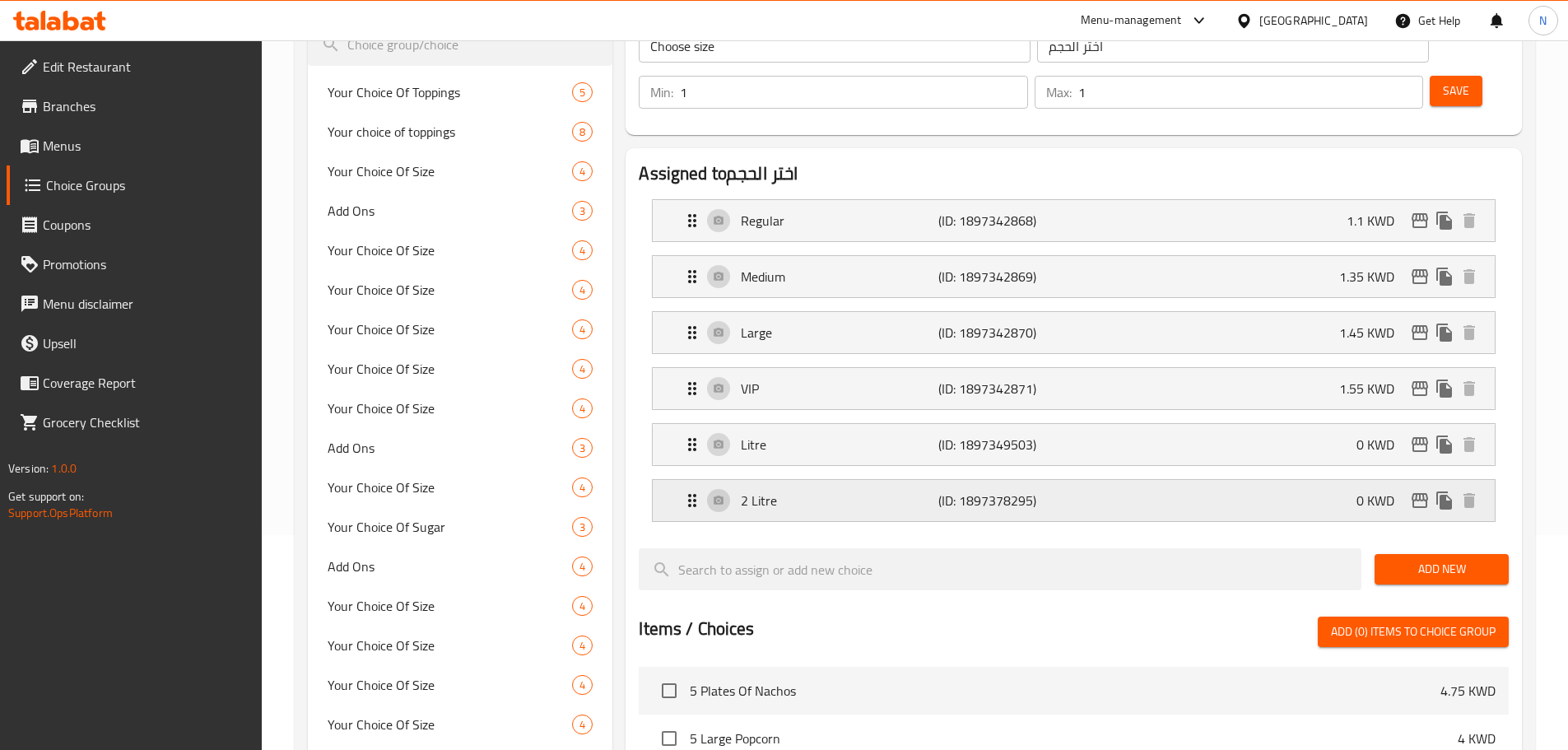
click at [887, 491] on p "2 Litre" at bounding box center [839, 501] width 197 height 20
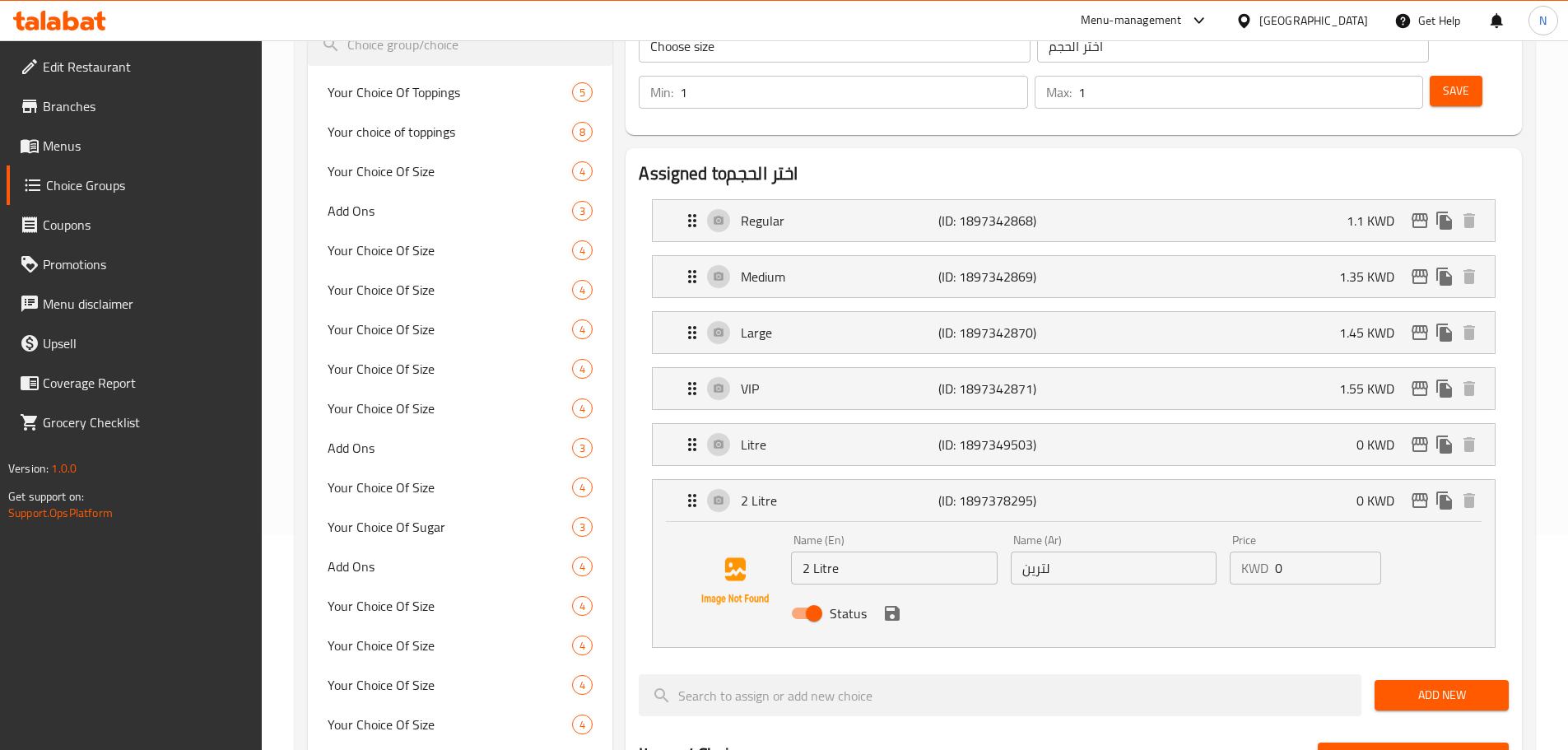
click at [863, 551] on input "2 Litre" at bounding box center [894, 568] width 206 height 33
click at [1444, 76] on button "Save" at bounding box center [1456, 91] width 53 height 30
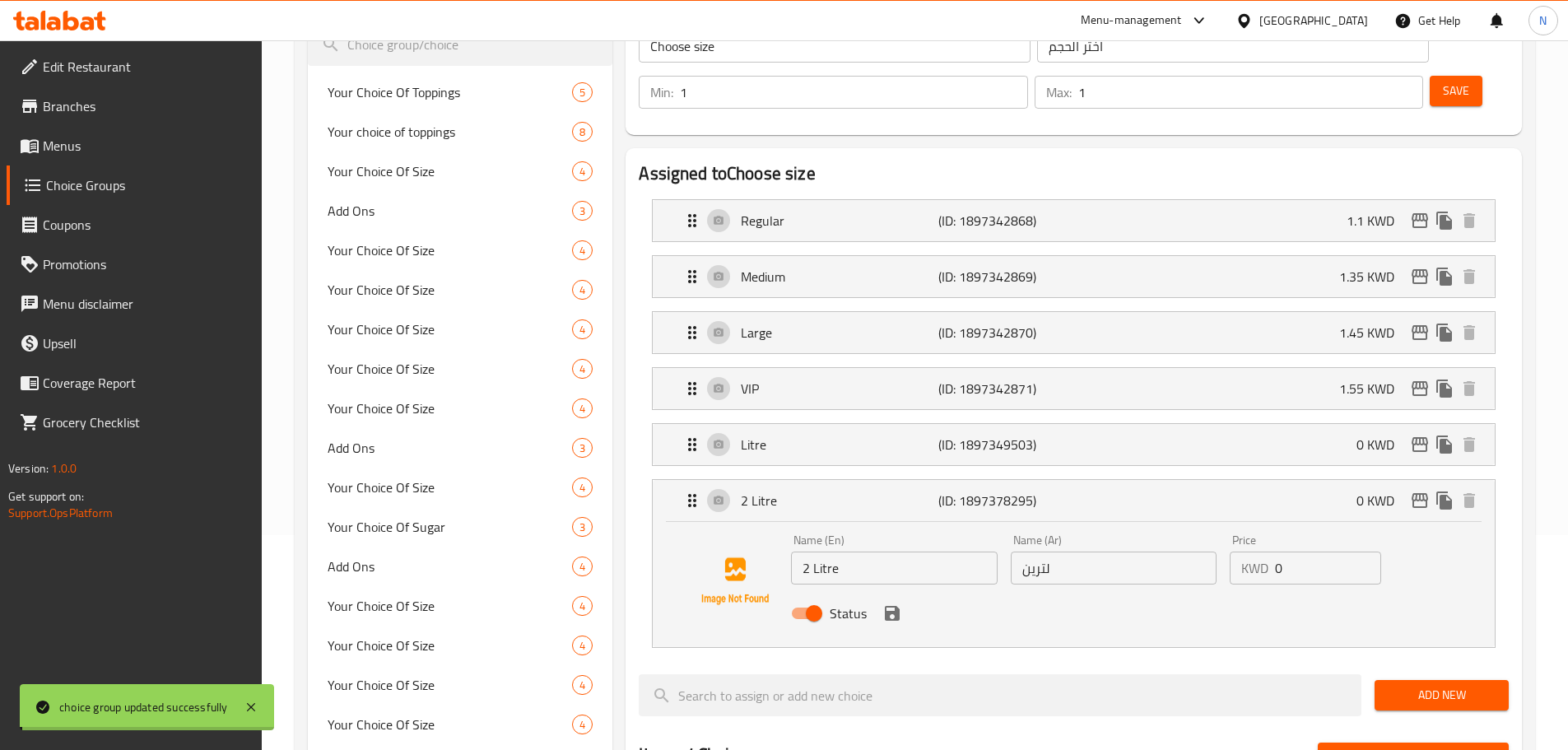
click at [900, 182] on div at bounding box center [784, 375] width 1568 height 750
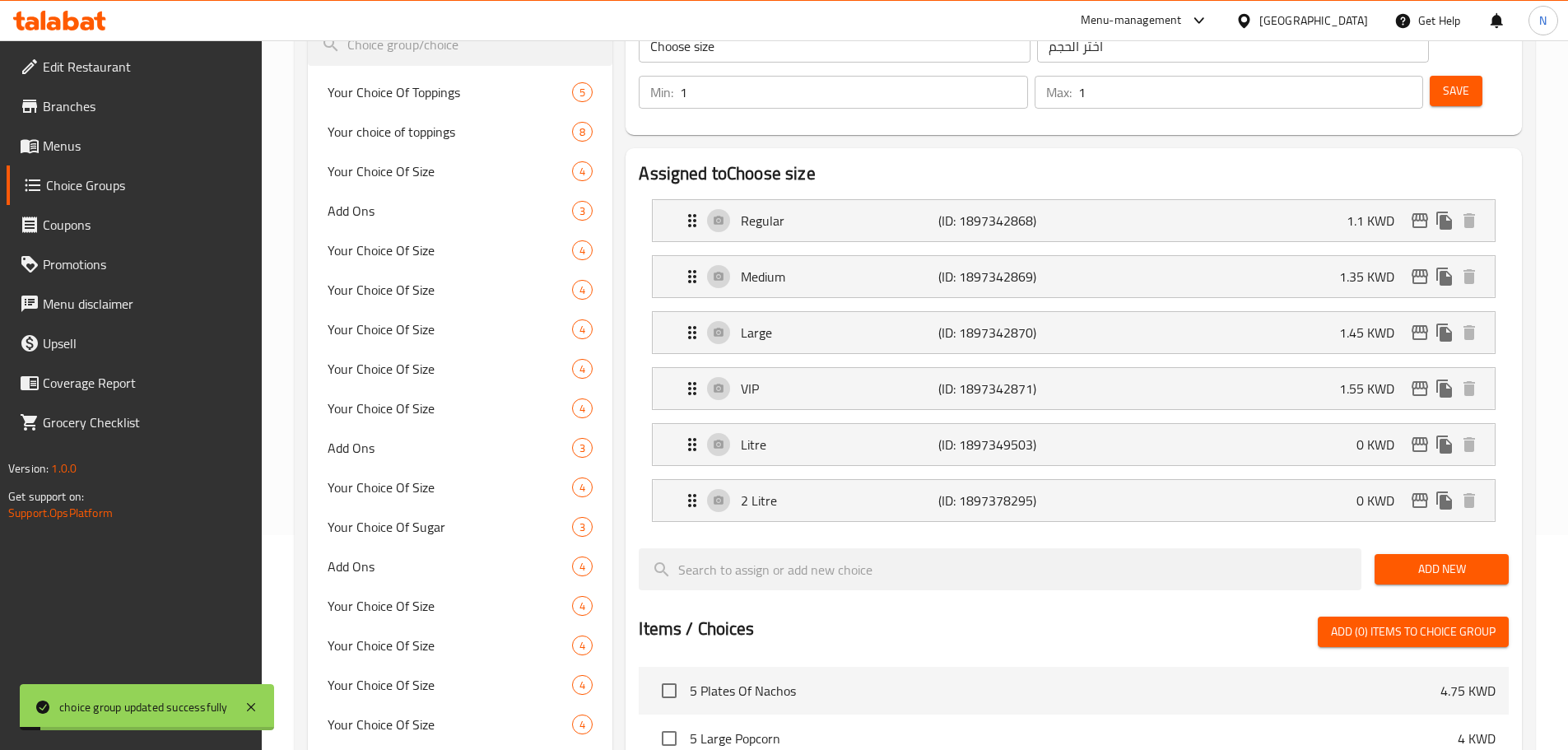
click at [998, 211] on p "(ID: 1897342868)" at bounding box center [1004, 220] width 132 height 20
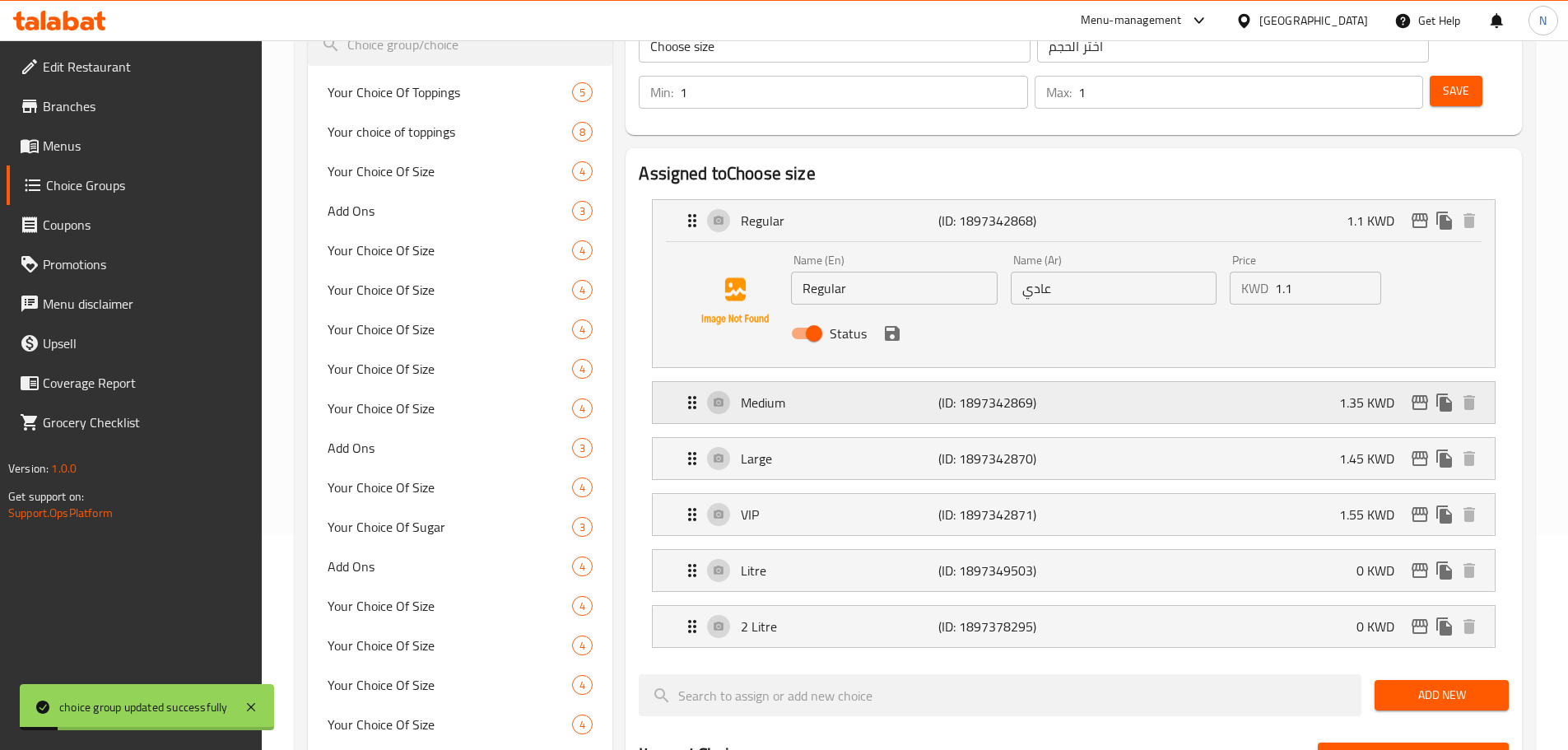
click at [965, 393] on p "(ID: 1897342869)" at bounding box center [1004, 402] width 132 height 20
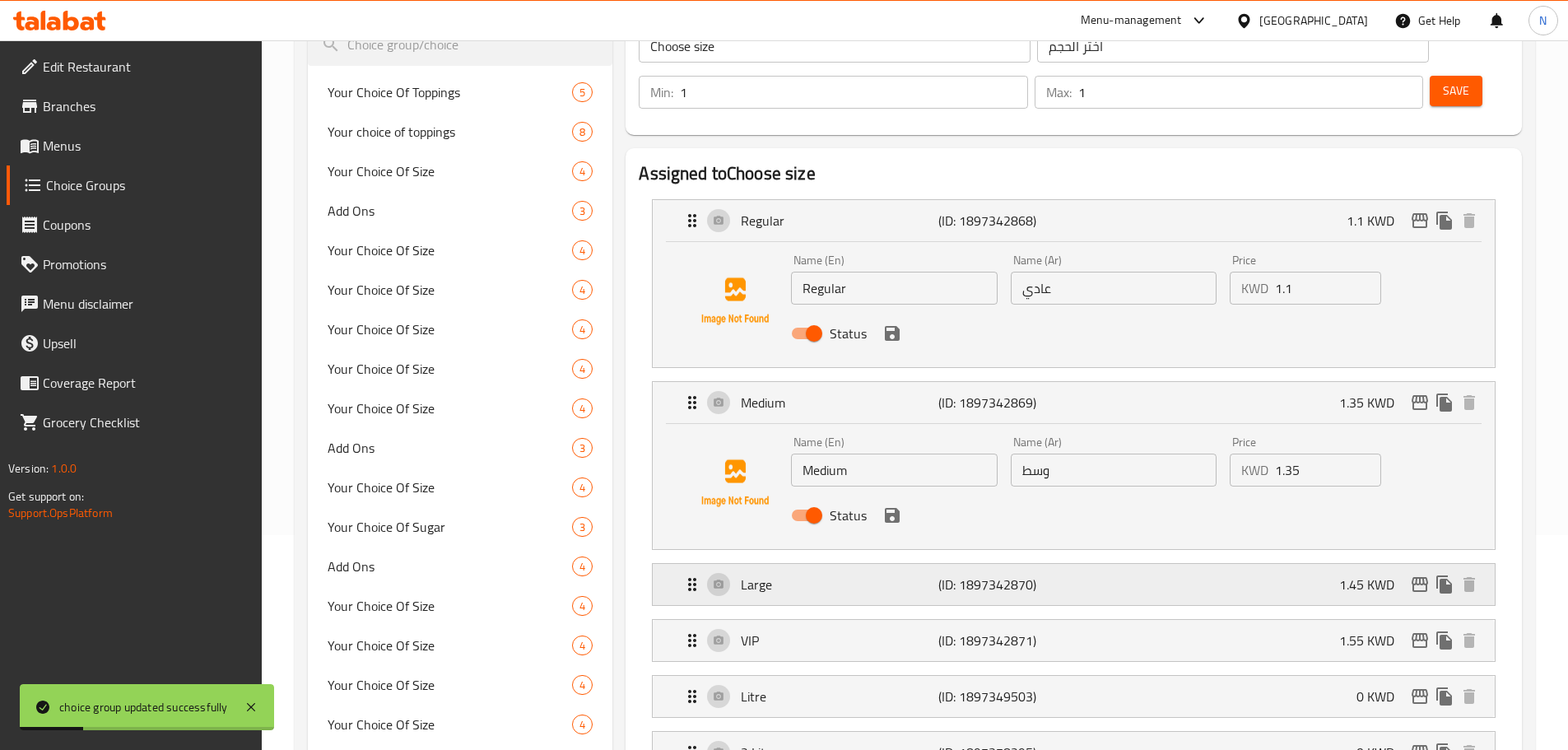
click at [936, 575] on p "Large" at bounding box center [839, 584] width 197 height 20
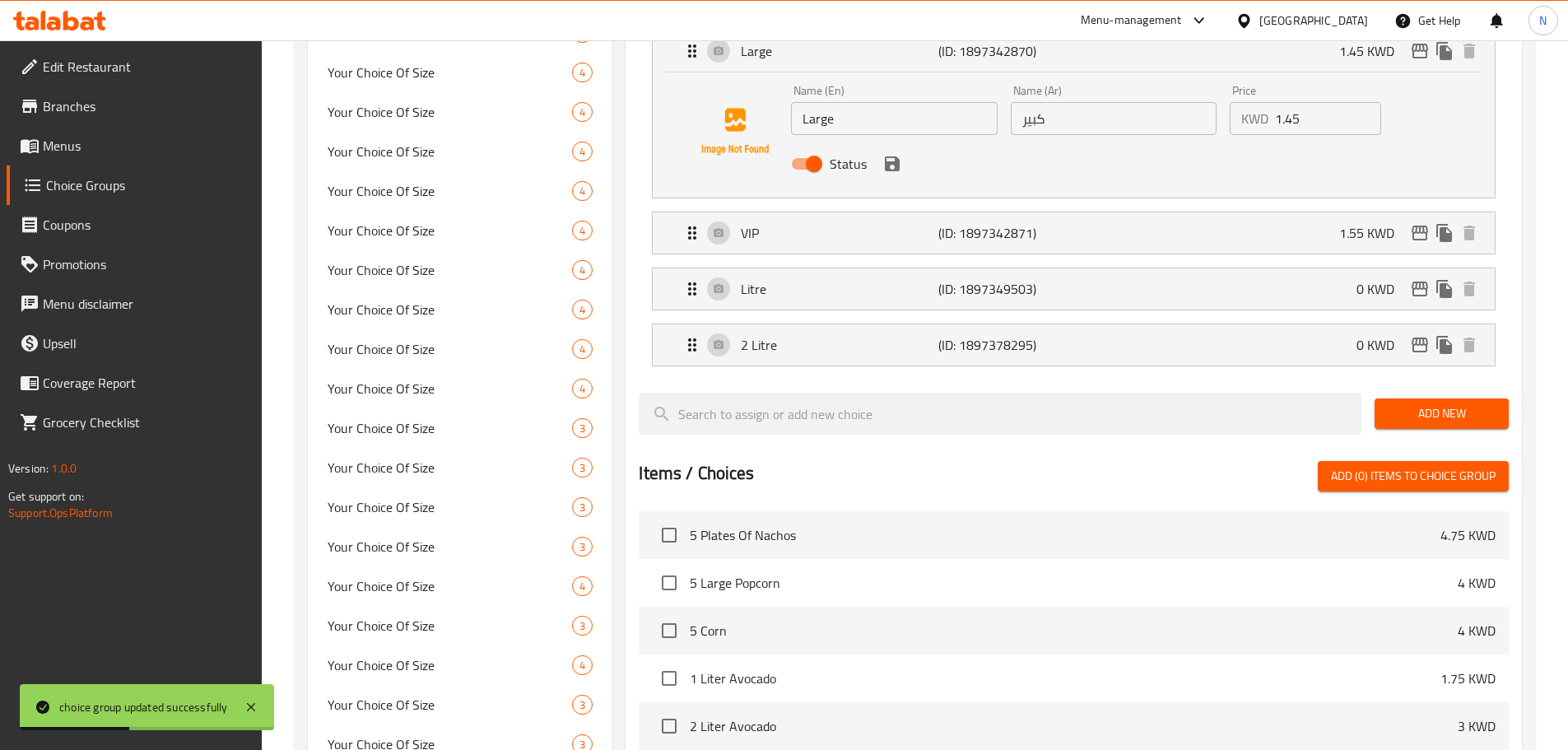
scroll to position [783, 0]
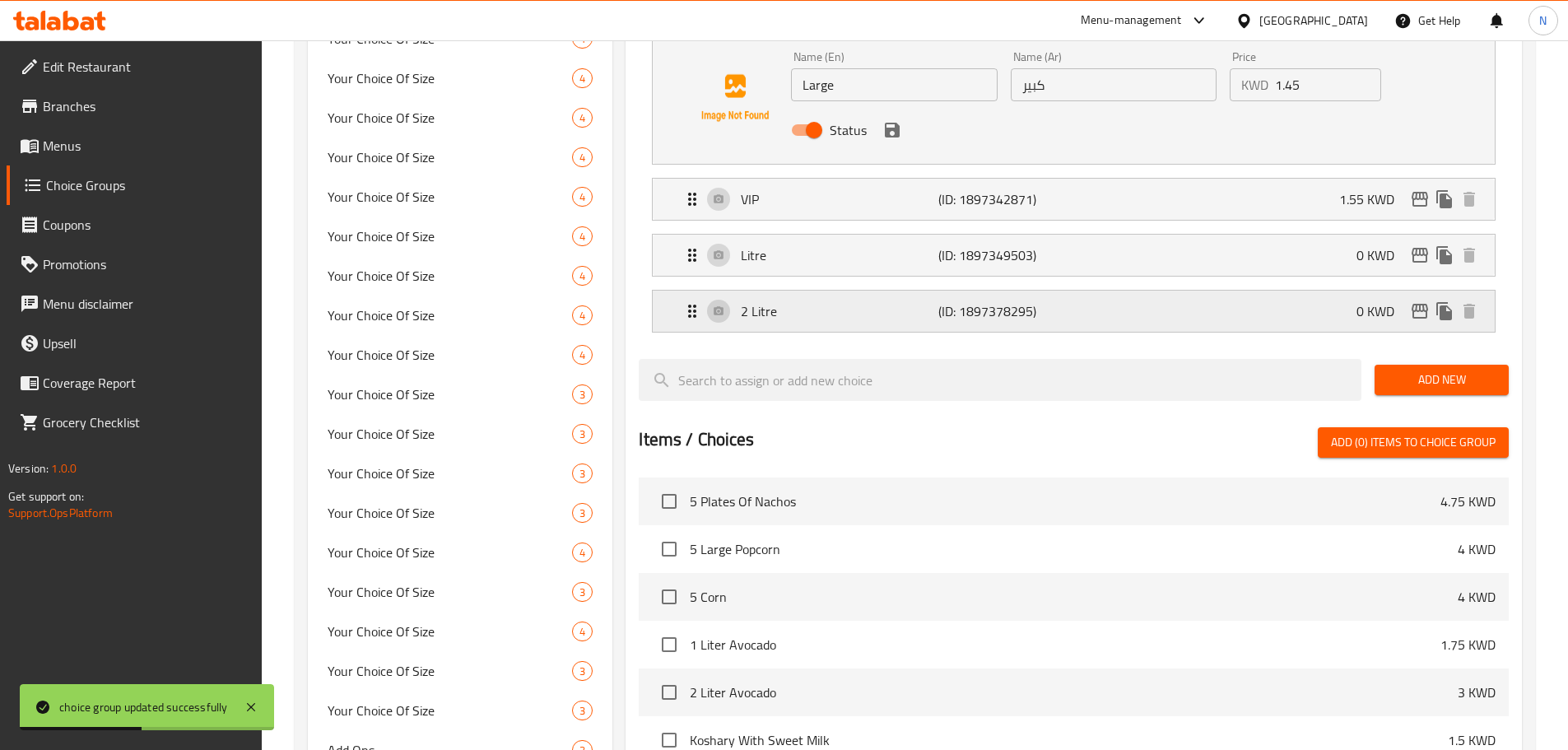
click at [1142, 291] on div "2 Litre (ID: 1897378295) 0 KWD" at bounding box center [1078, 312] width 793 height 41
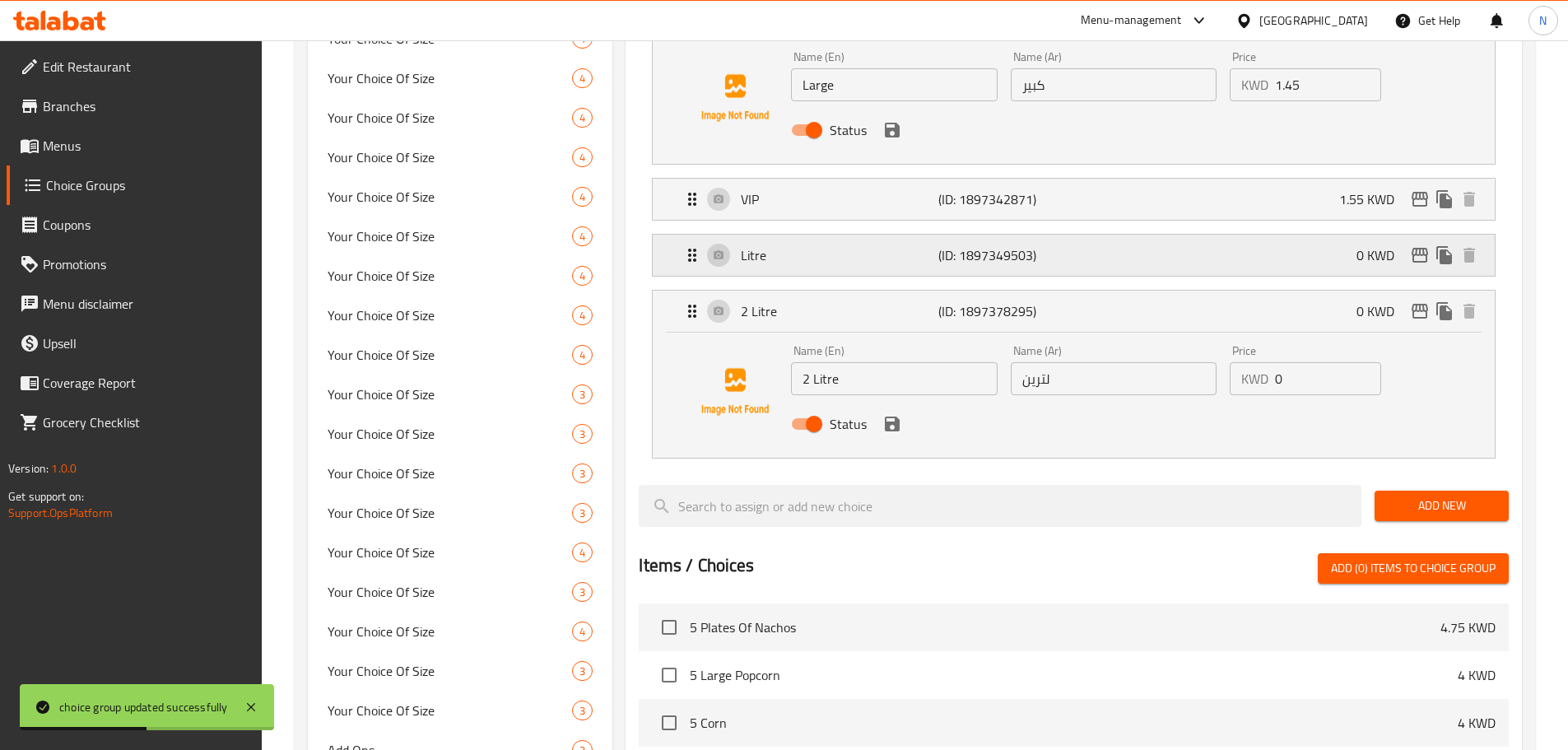
click at [1144, 235] on div "Litre (ID: 1897349503) 0 KWD" at bounding box center [1078, 255] width 793 height 41
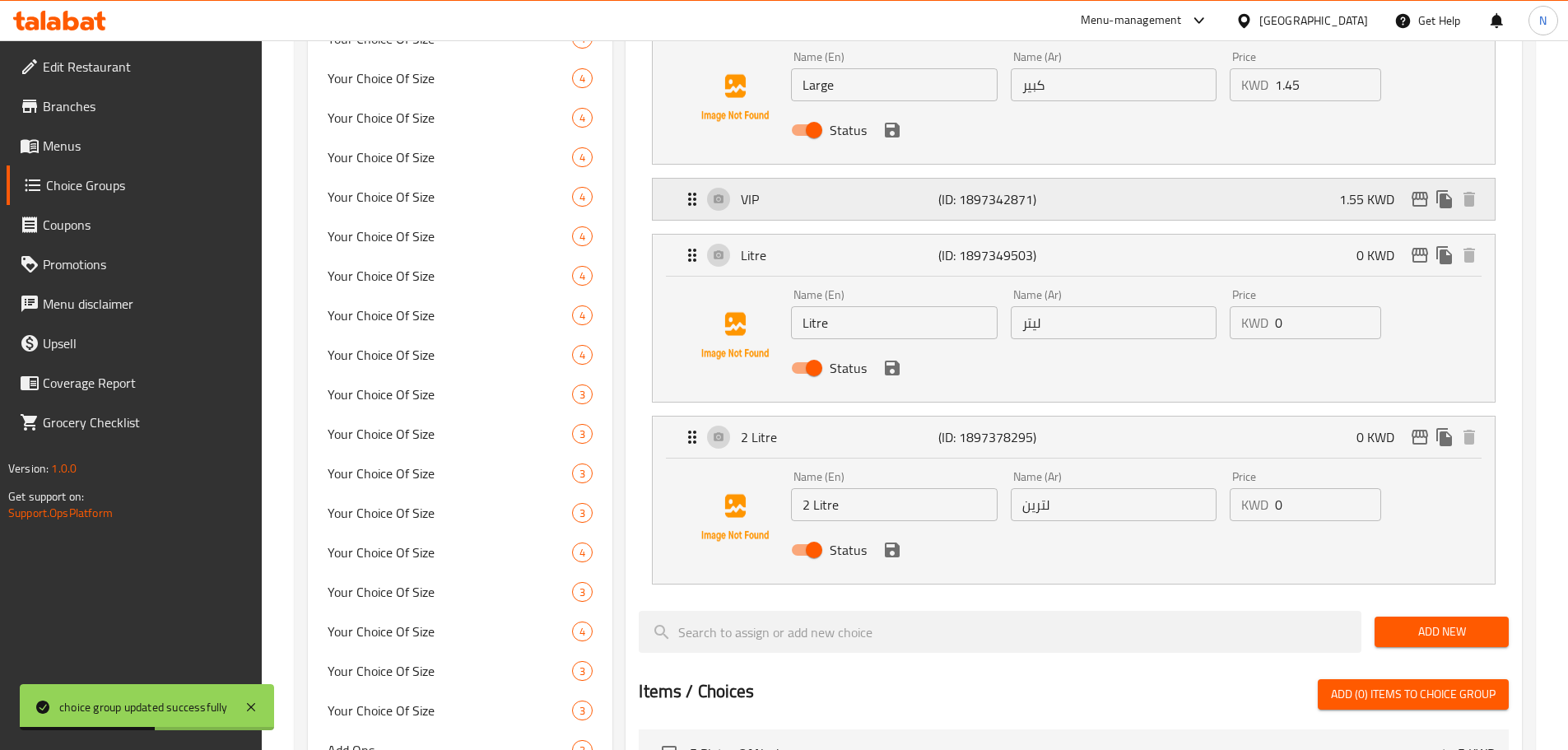
click at [1151, 179] on div "VIP (ID: 1897342871) 1.55 KWD" at bounding box center [1078, 199] width 793 height 41
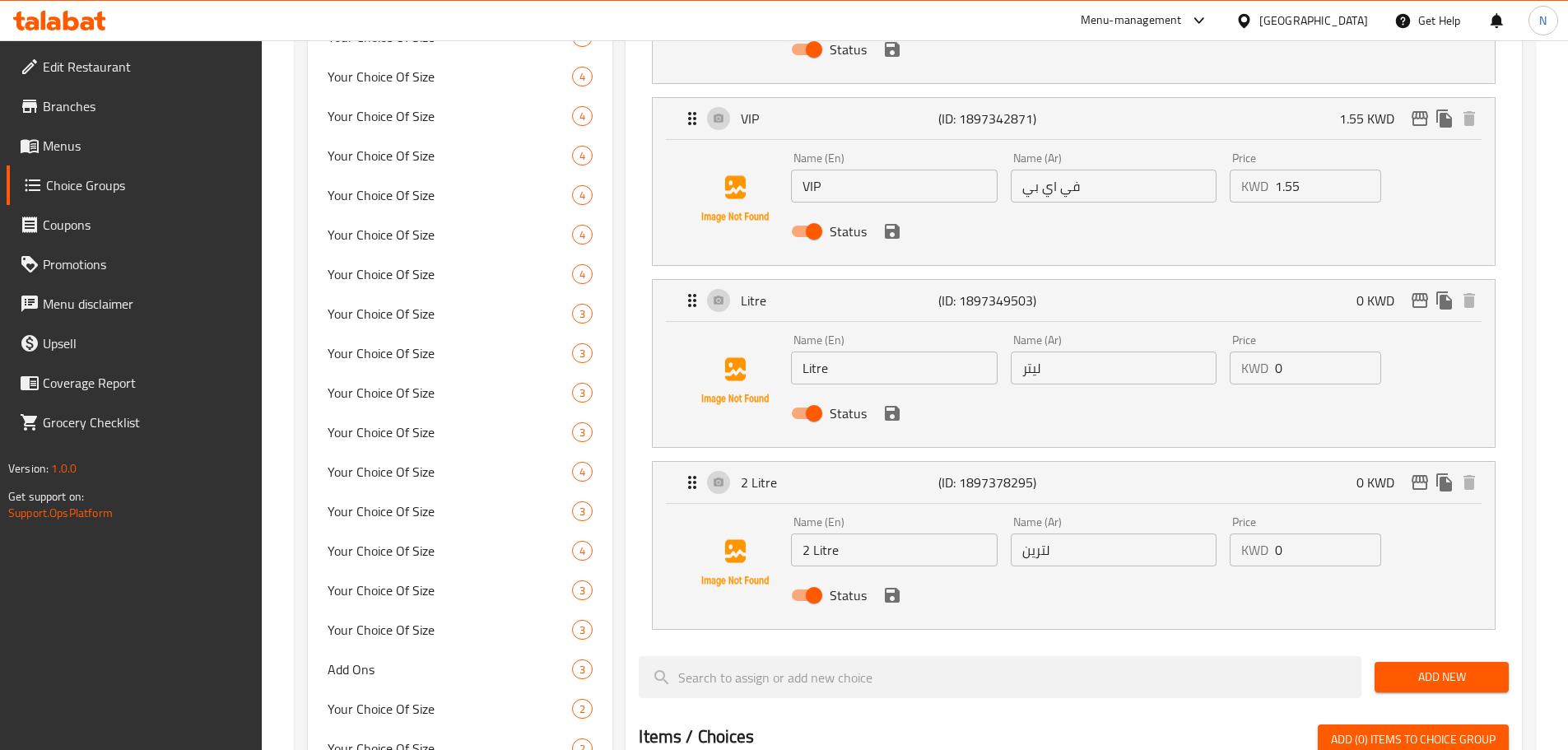
scroll to position [849, 0]
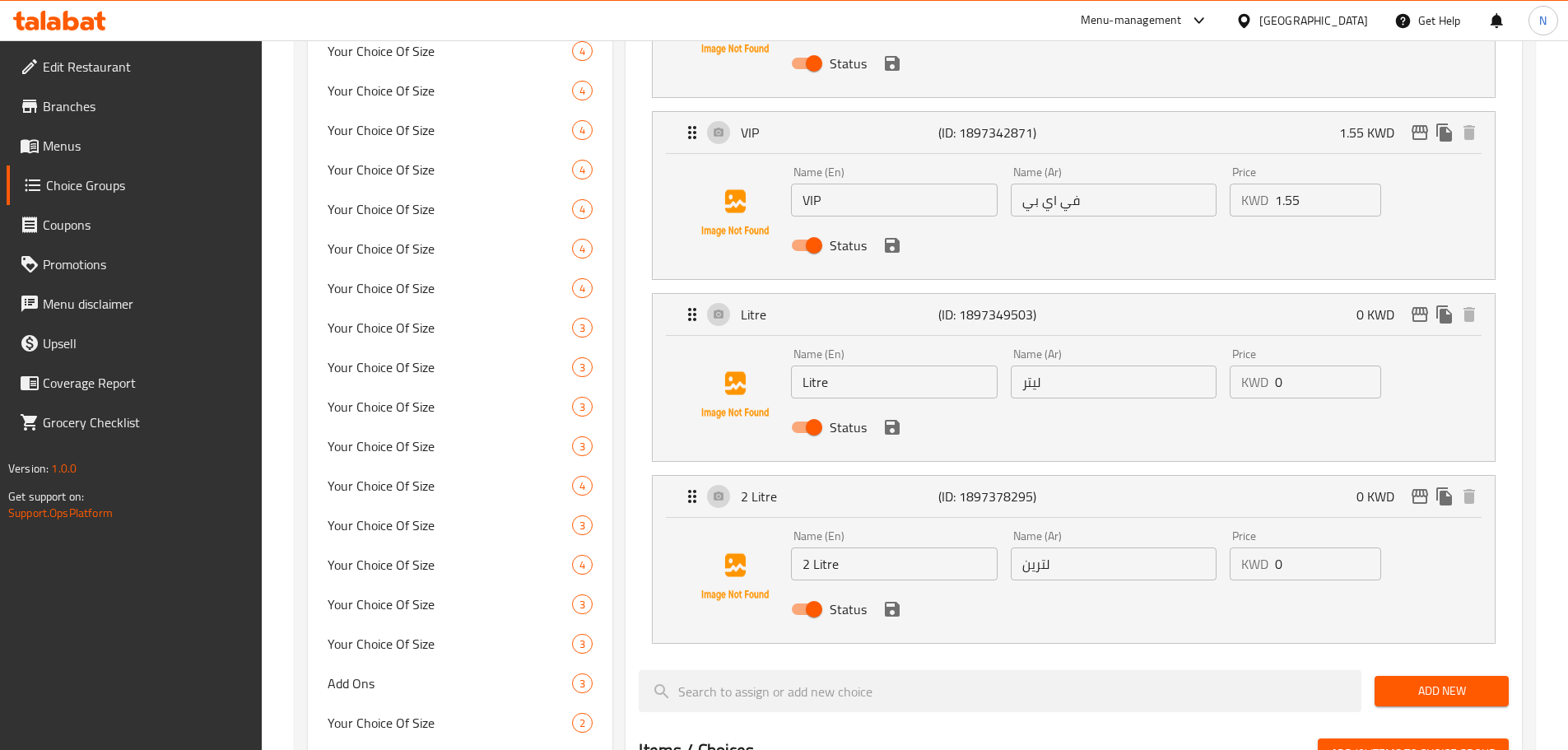
click at [1339, 36] on div "Kuwait" at bounding box center [1301, 21] width 159 height 40
click at [1348, 24] on div "Kuwait" at bounding box center [1314, 20] width 109 height 18
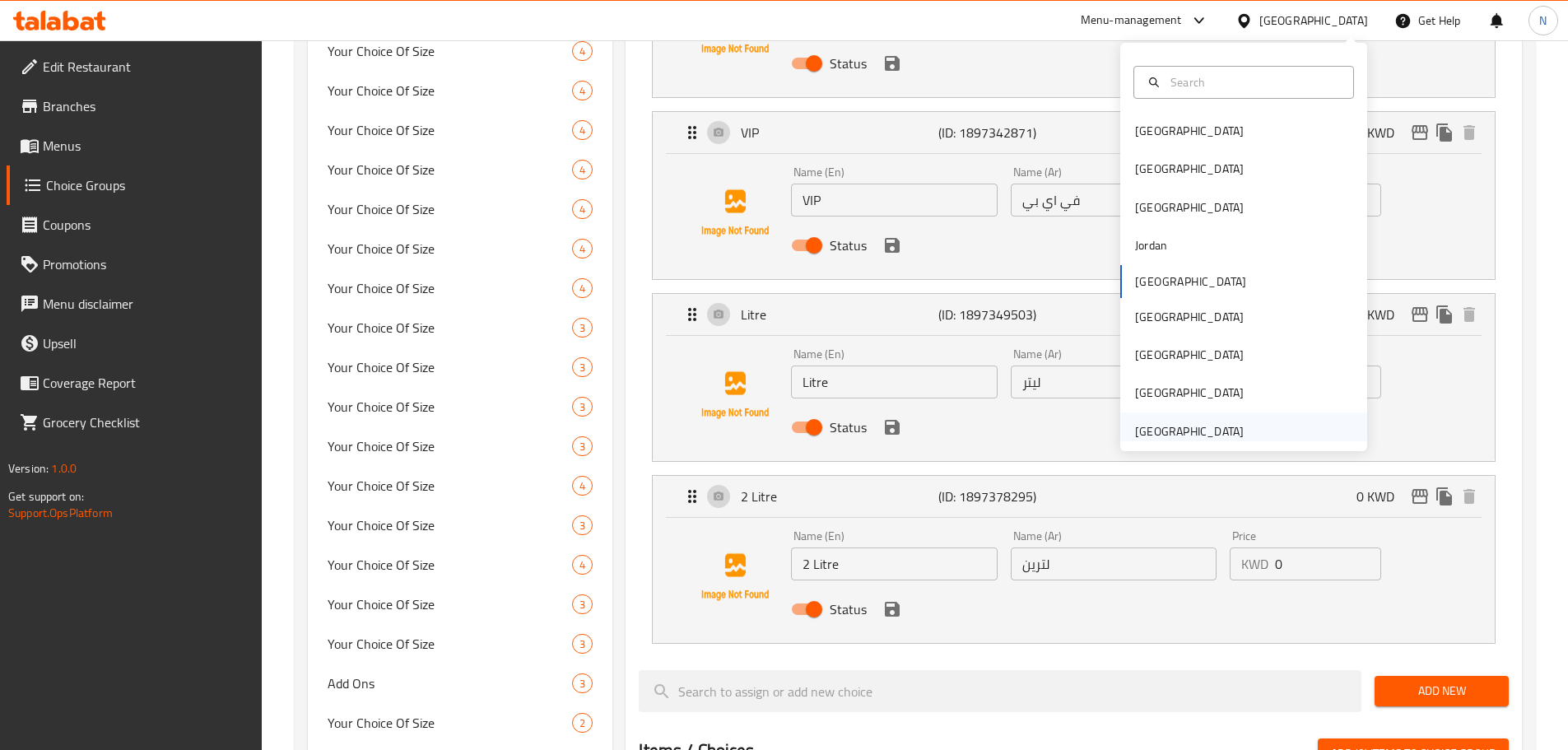
click at [1196, 433] on div "United Arab Emirates" at bounding box center [1189, 432] width 109 height 18
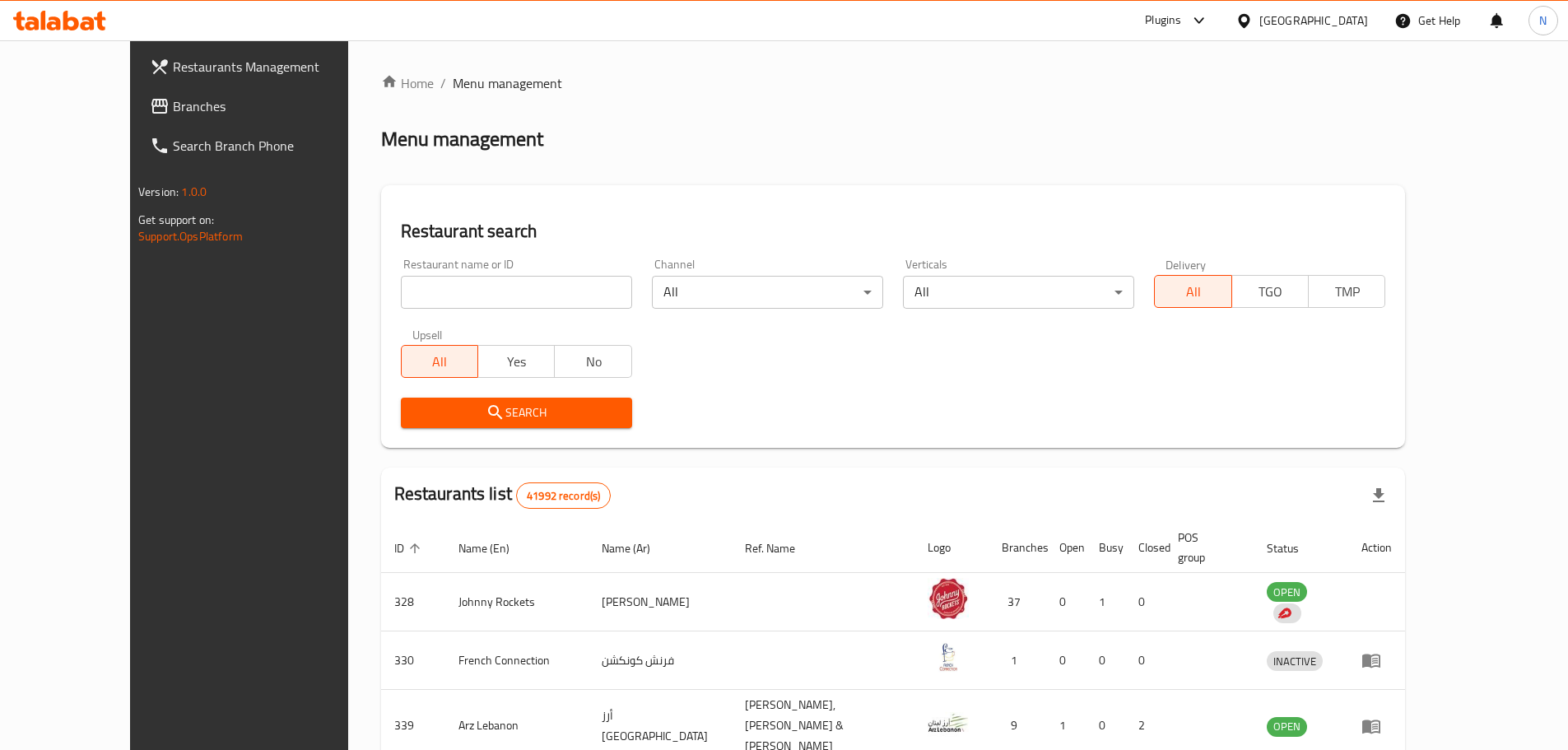
click at [172, 107] on span "Branches" at bounding box center [275, 106] width 206 height 20
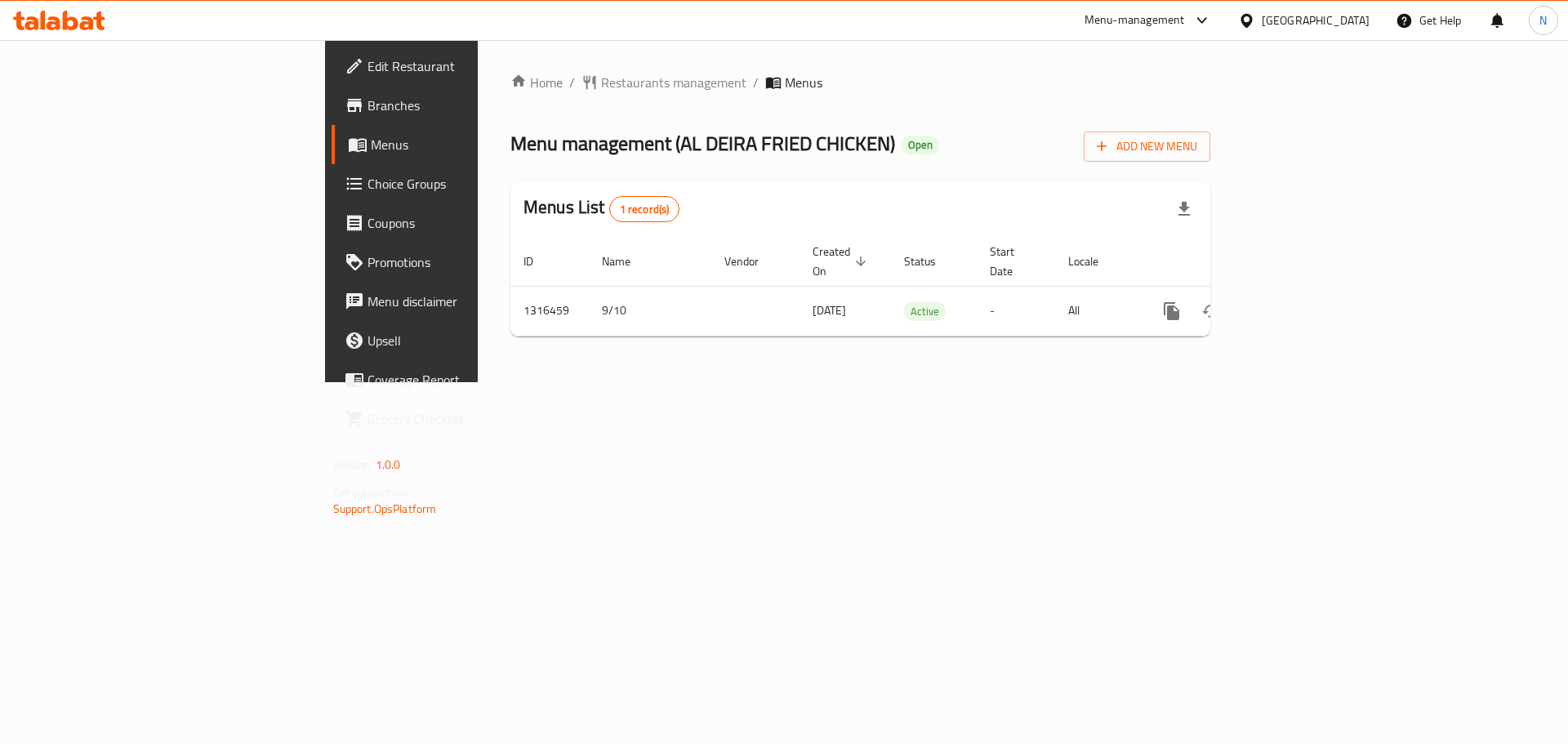
click at [367, 193] on span "Choice Groups" at bounding box center [470, 183] width 206 height 20
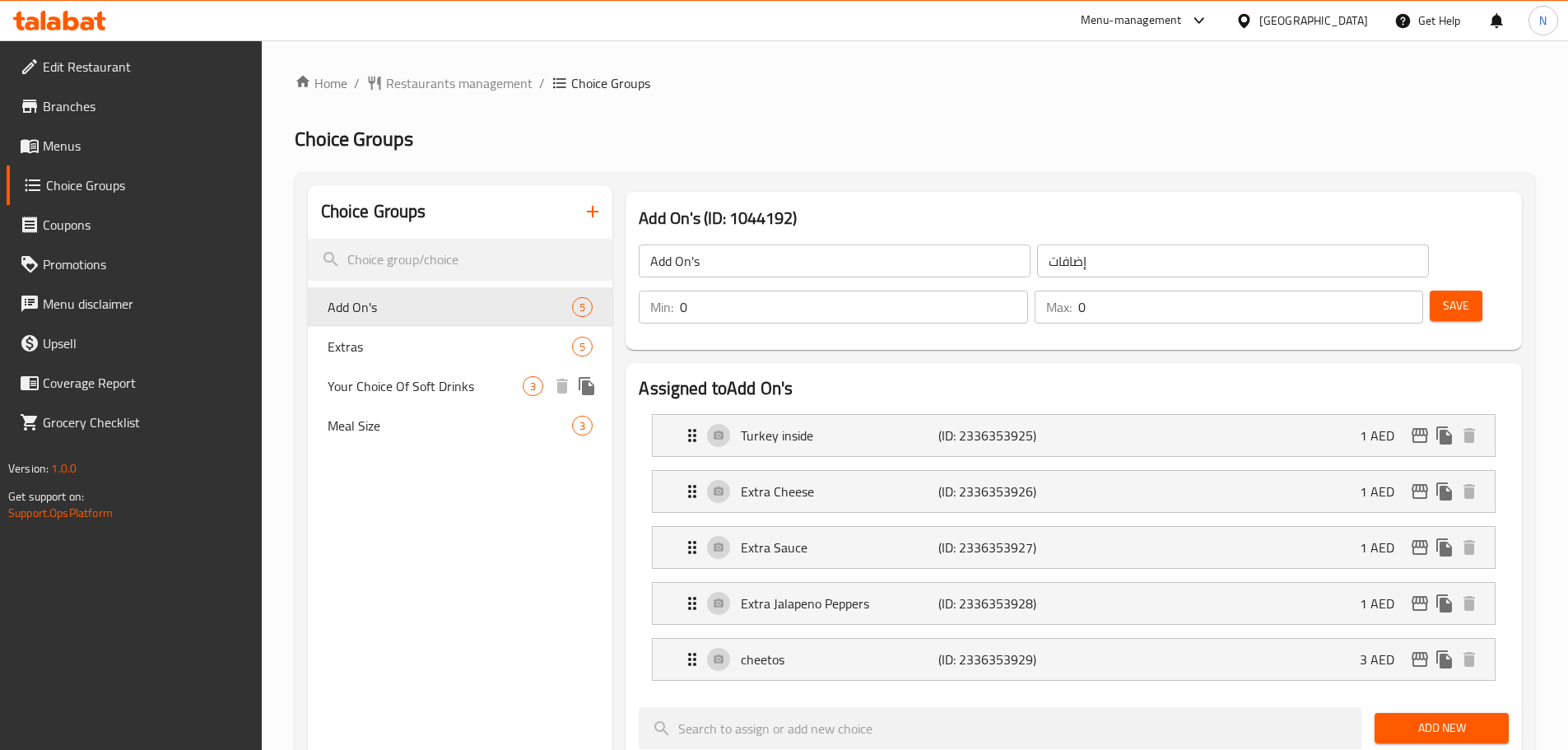
click at [441, 392] on span "Your Choice Of Soft Drinks" at bounding box center [425, 386] width 196 height 20
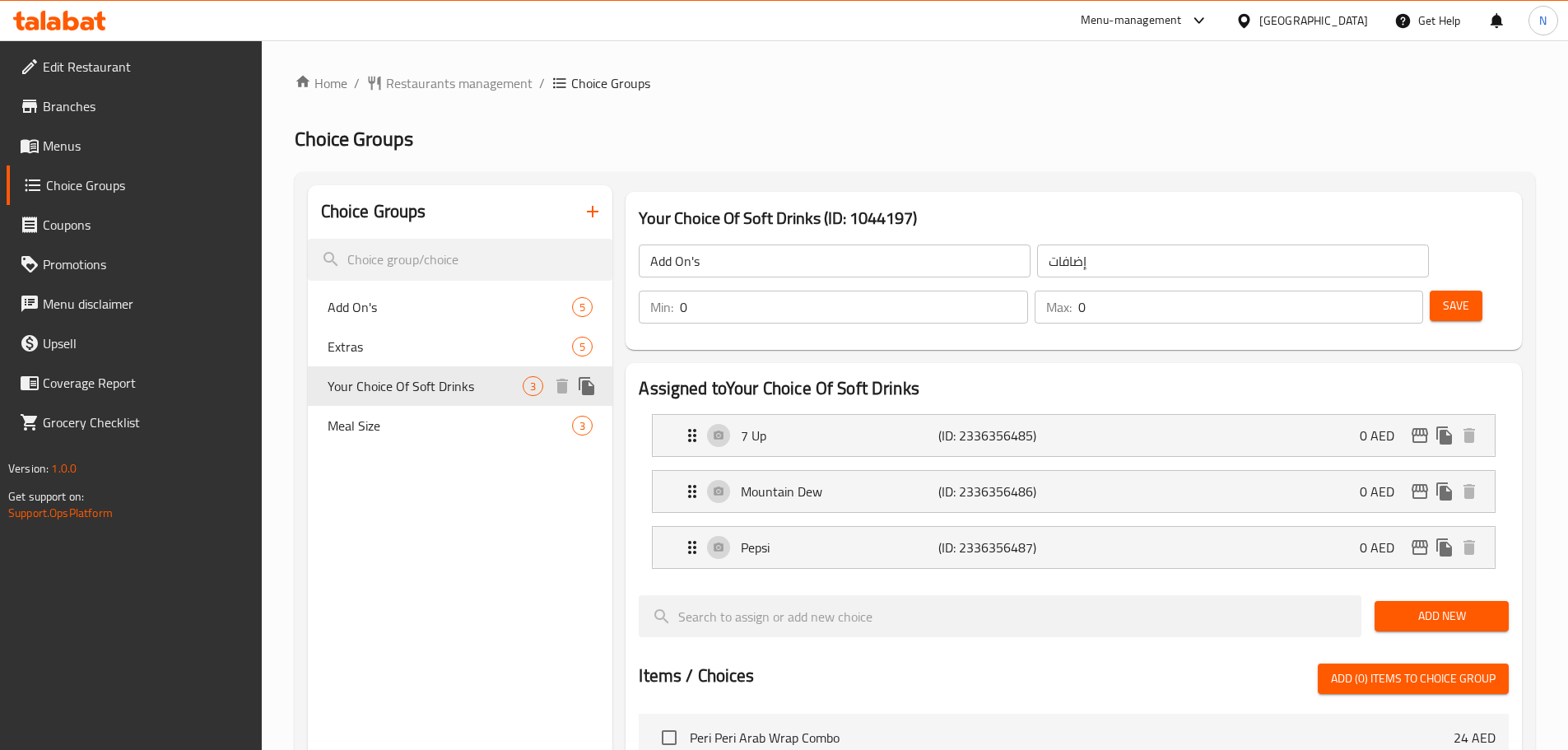
type input "Your Choice Of Soft Drinks"
type input "اختيارك من المشروبات الغازية"
type input "1"
click at [457, 83] on span "Restaurants management" at bounding box center [460, 83] width 147 height 20
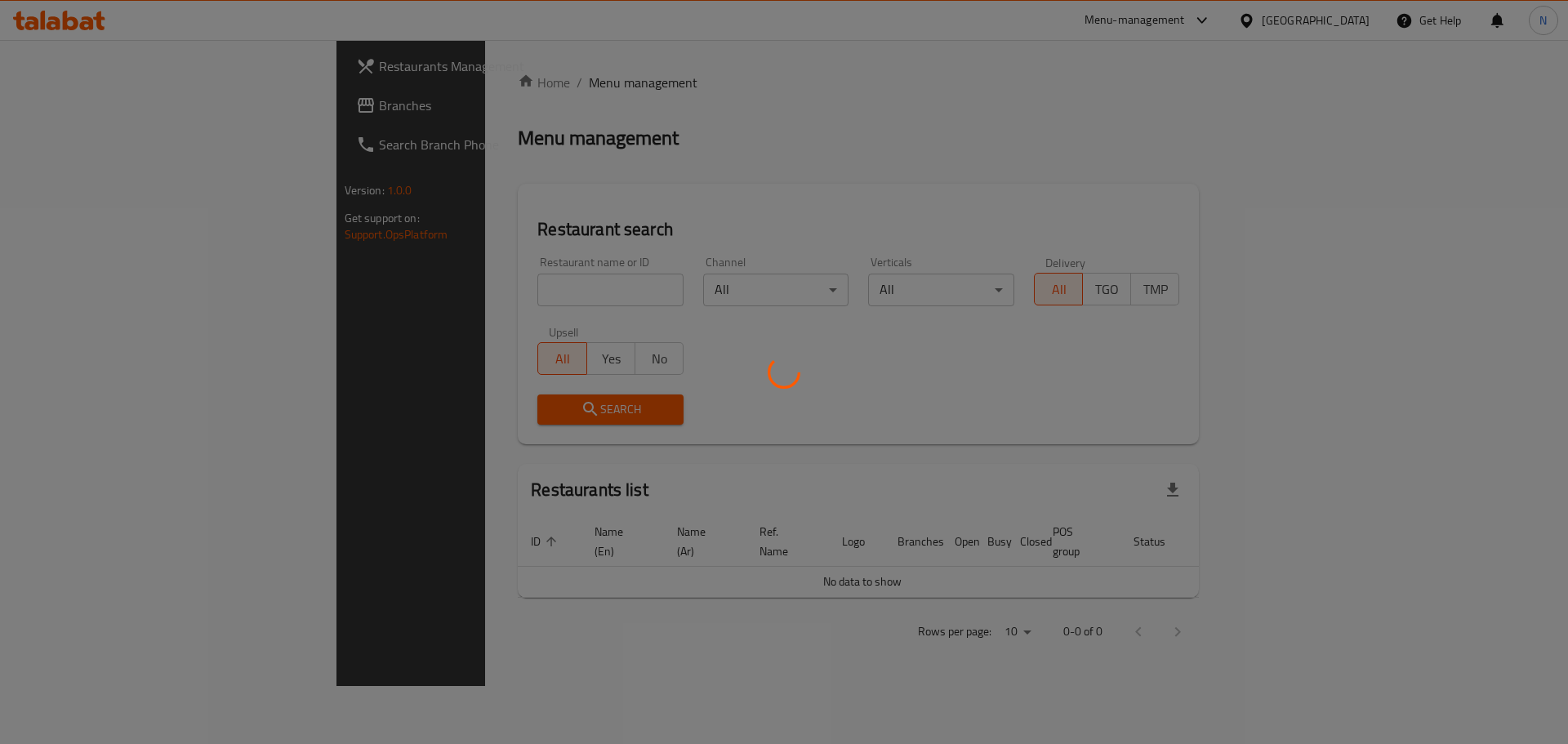
click at [76, 116] on div at bounding box center [784, 372] width 1568 height 744
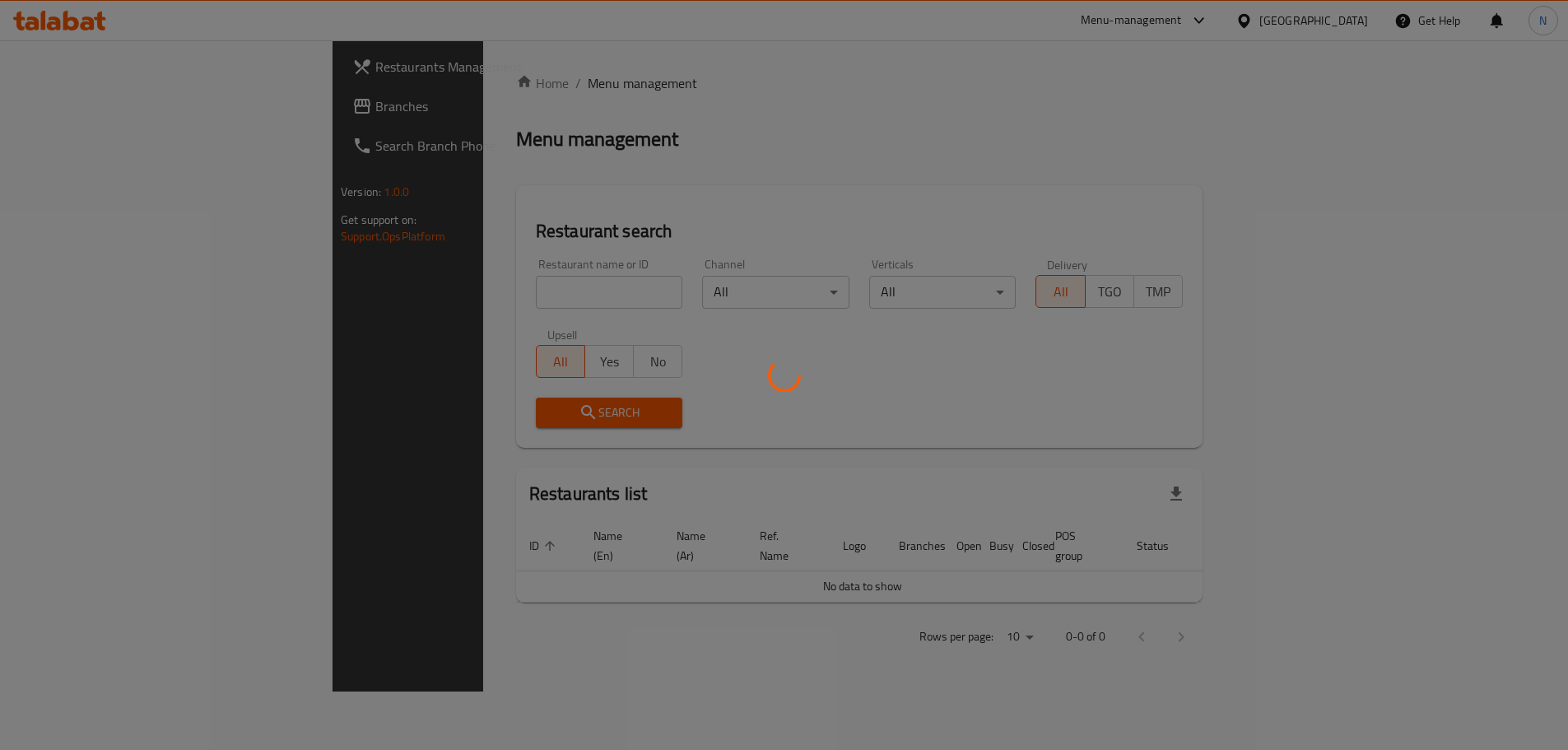
click at [79, 104] on div at bounding box center [784, 375] width 1568 height 750
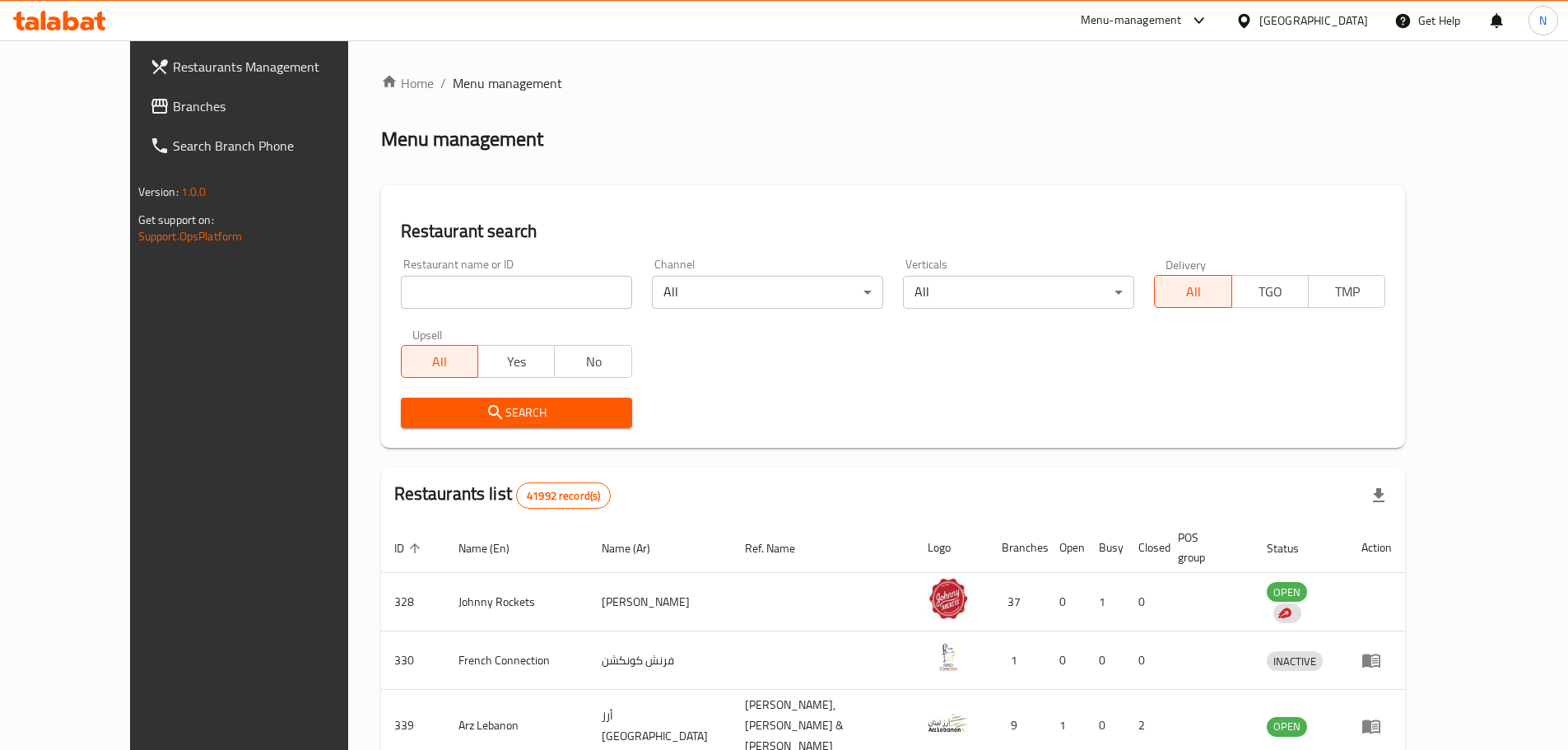
click at [463, 292] on input "search" at bounding box center [517, 293] width 231 height 33
click at [172, 104] on span "Branches" at bounding box center [275, 106] width 206 height 20
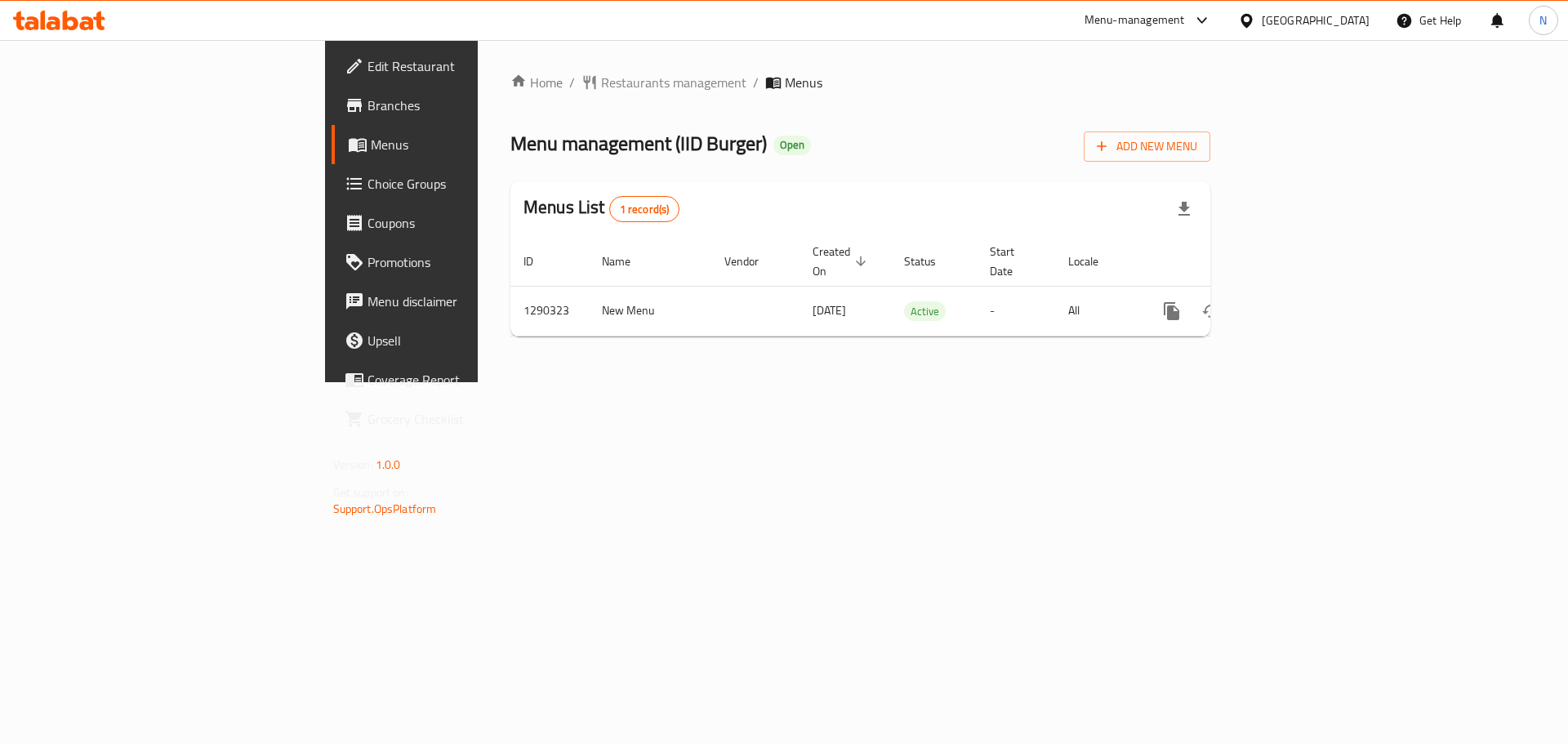
click at [1303, 8] on div "[GEOGRAPHIC_DATA]" at bounding box center [1304, 21] width 157 height 39
click at [1295, 11] on div "[GEOGRAPHIC_DATA]" at bounding box center [1316, 20] width 108 height 18
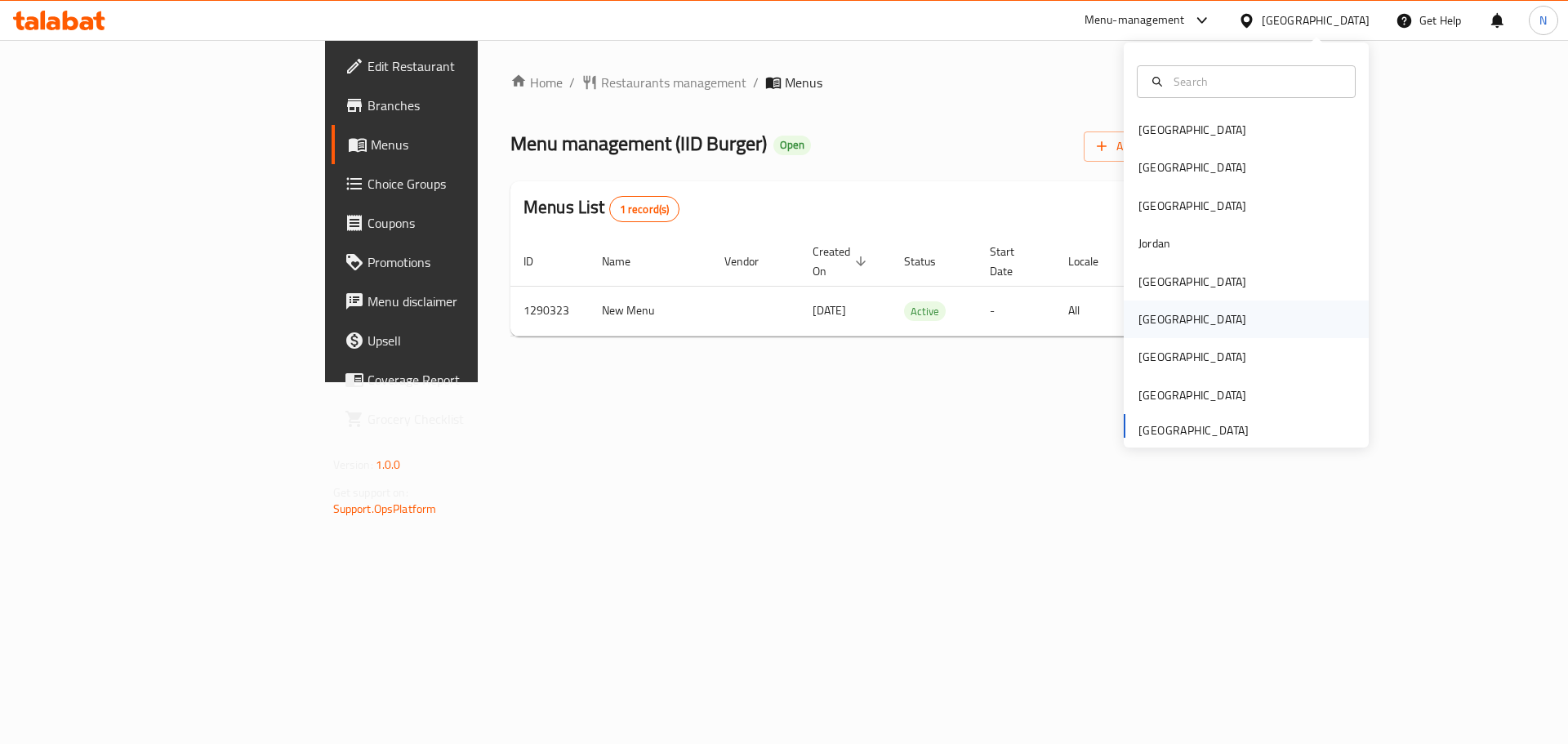
click at [1138, 321] on div "[GEOGRAPHIC_DATA]" at bounding box center [1192, 319] width 108 height 18
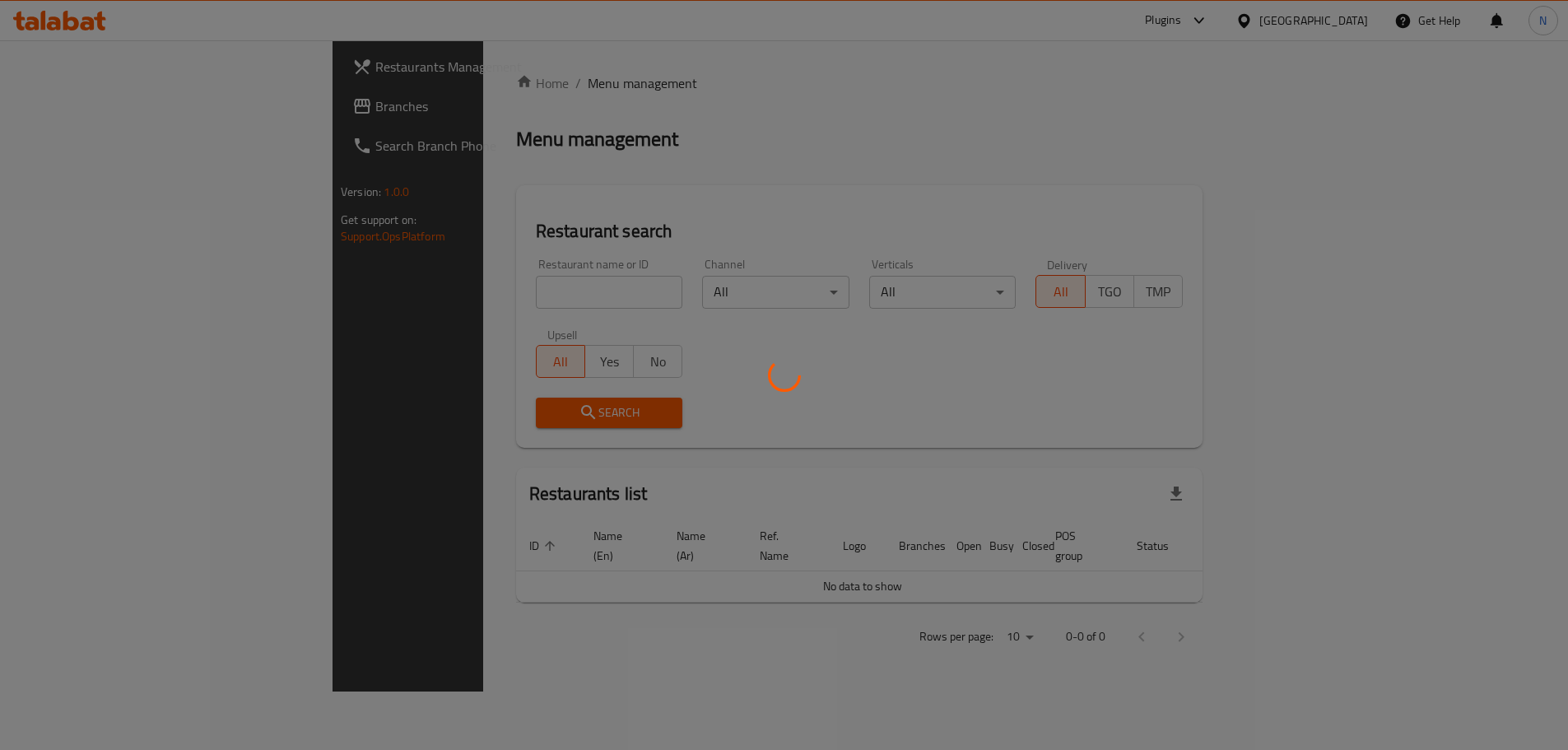
click at [81, 109] on div at bounding box center [784, 375] width 1568 height 750
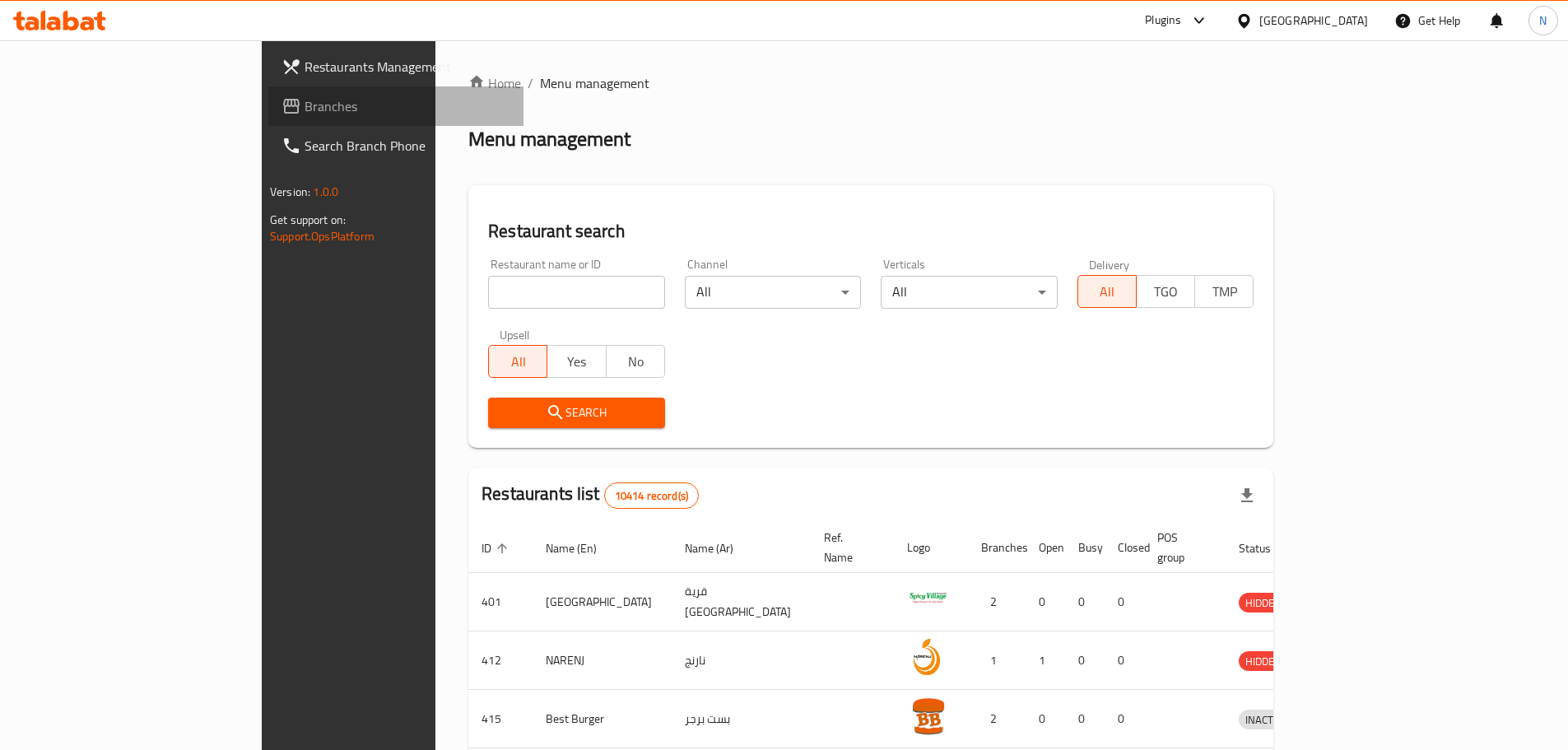
click at [304, 109] on span "Branches" at bounding box center [407, 106] width 206 height 20
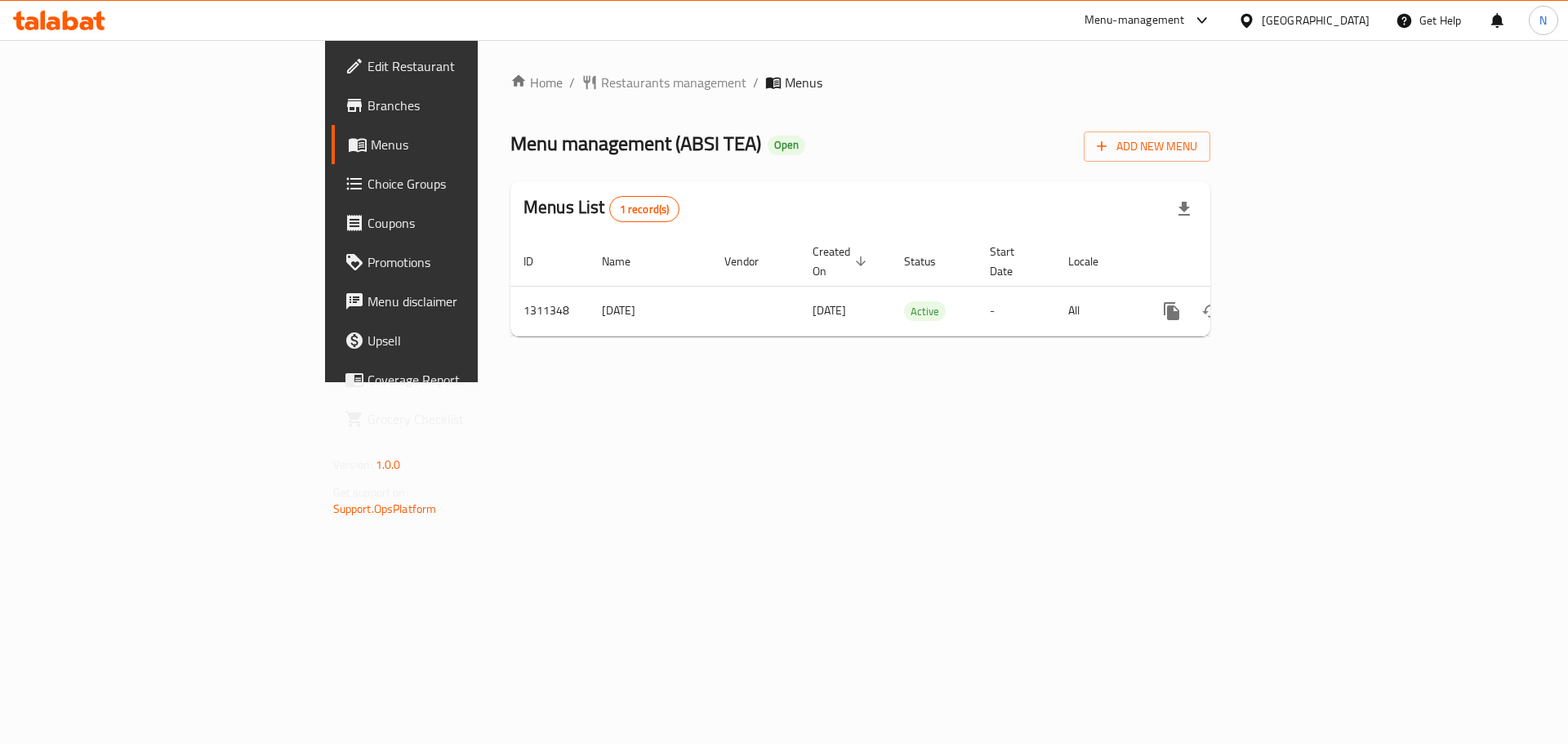
click at [1348, 24] on div "[GEOGRAPHIC_DATA]" at bounding box center [1316, 20] width 108 height 18
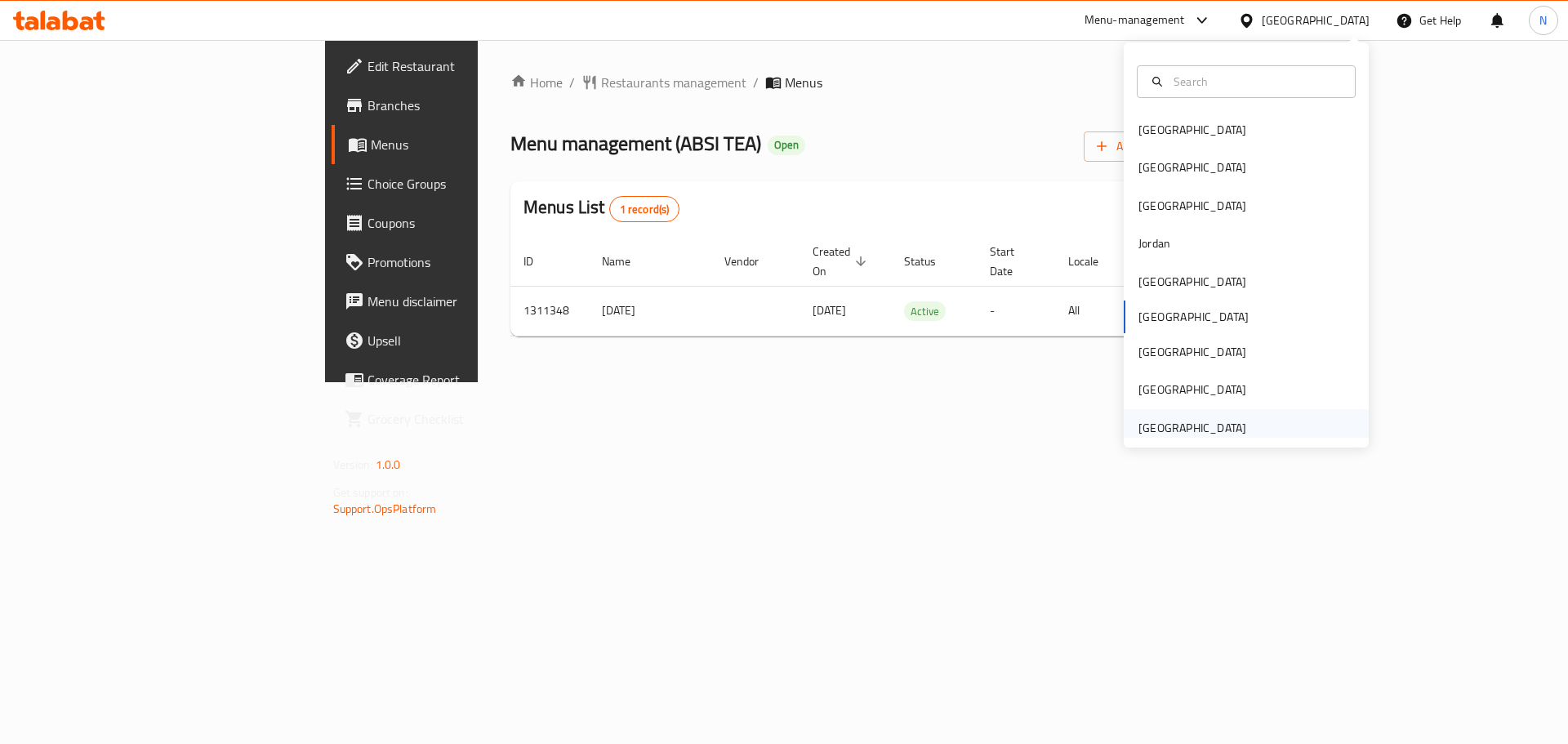
click at [1216, 420] on div "[GEOGRAPHIC_DATA]" at bounding box center [1192, 428] width 108 height 18
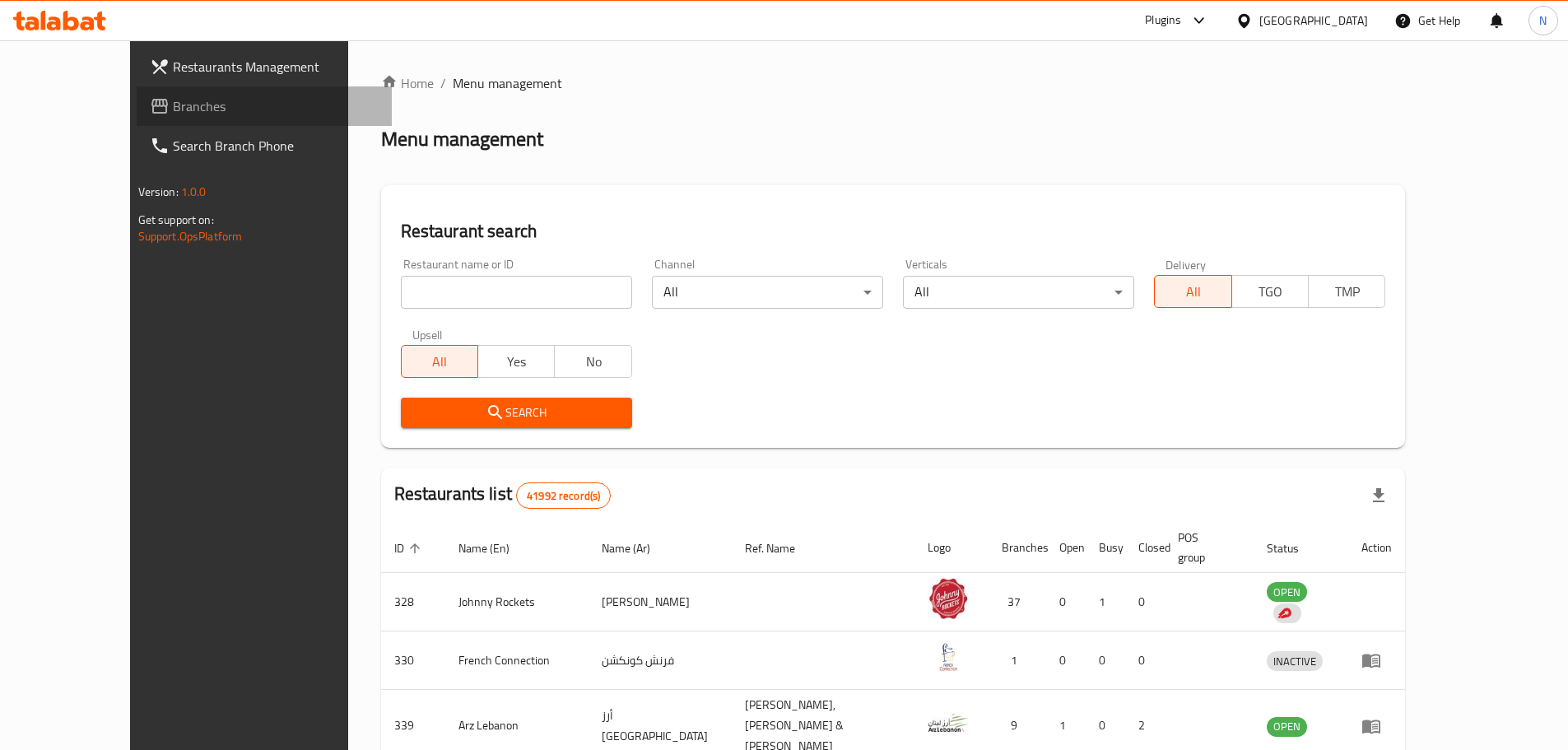
click at [172, 98] on span "Branches" at bounding box center [275, 106] width 206 height 20
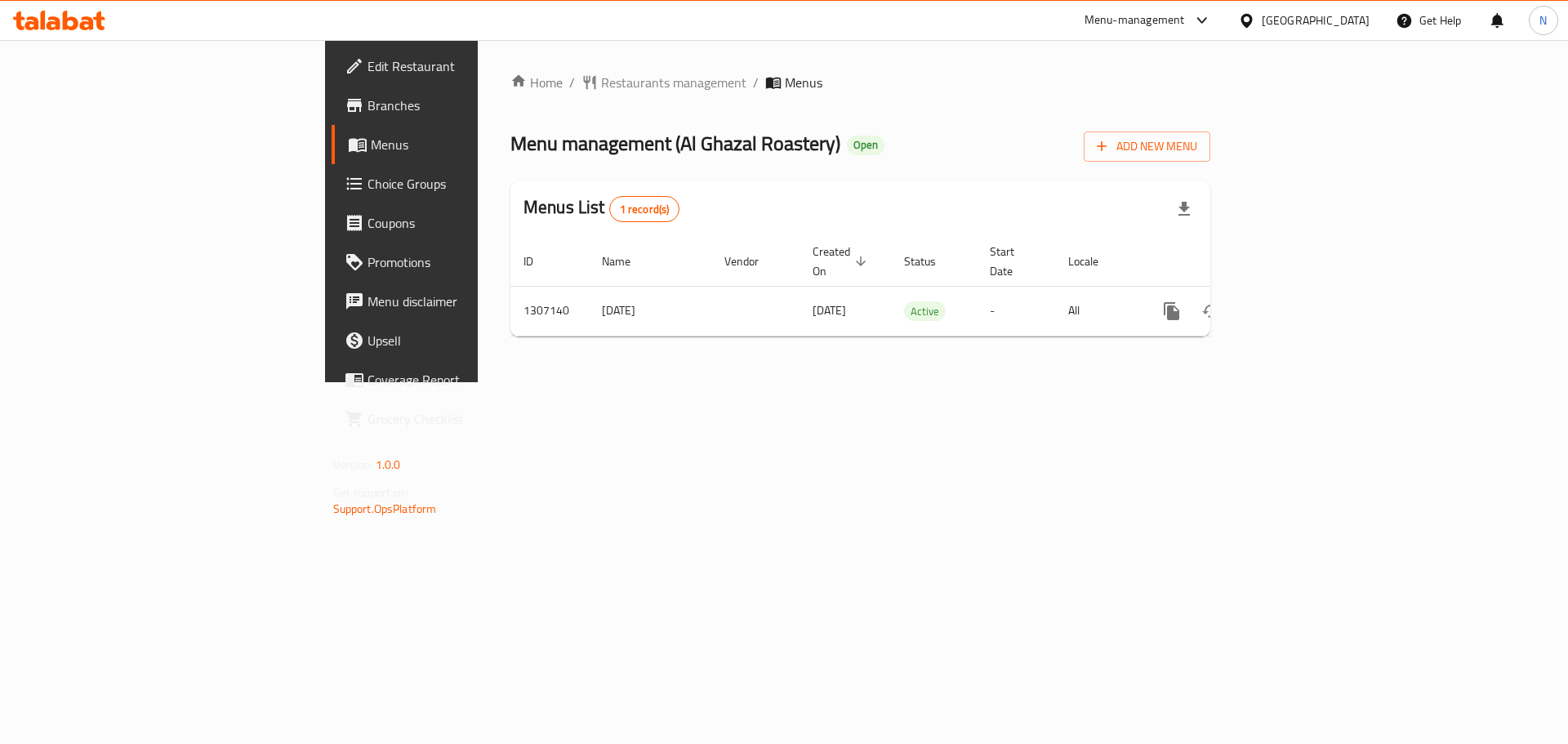
click at [1310, 23] on div "[GEOGRAPHIC_DATA]" at bounding box center [1316, 20] width 108 height 18
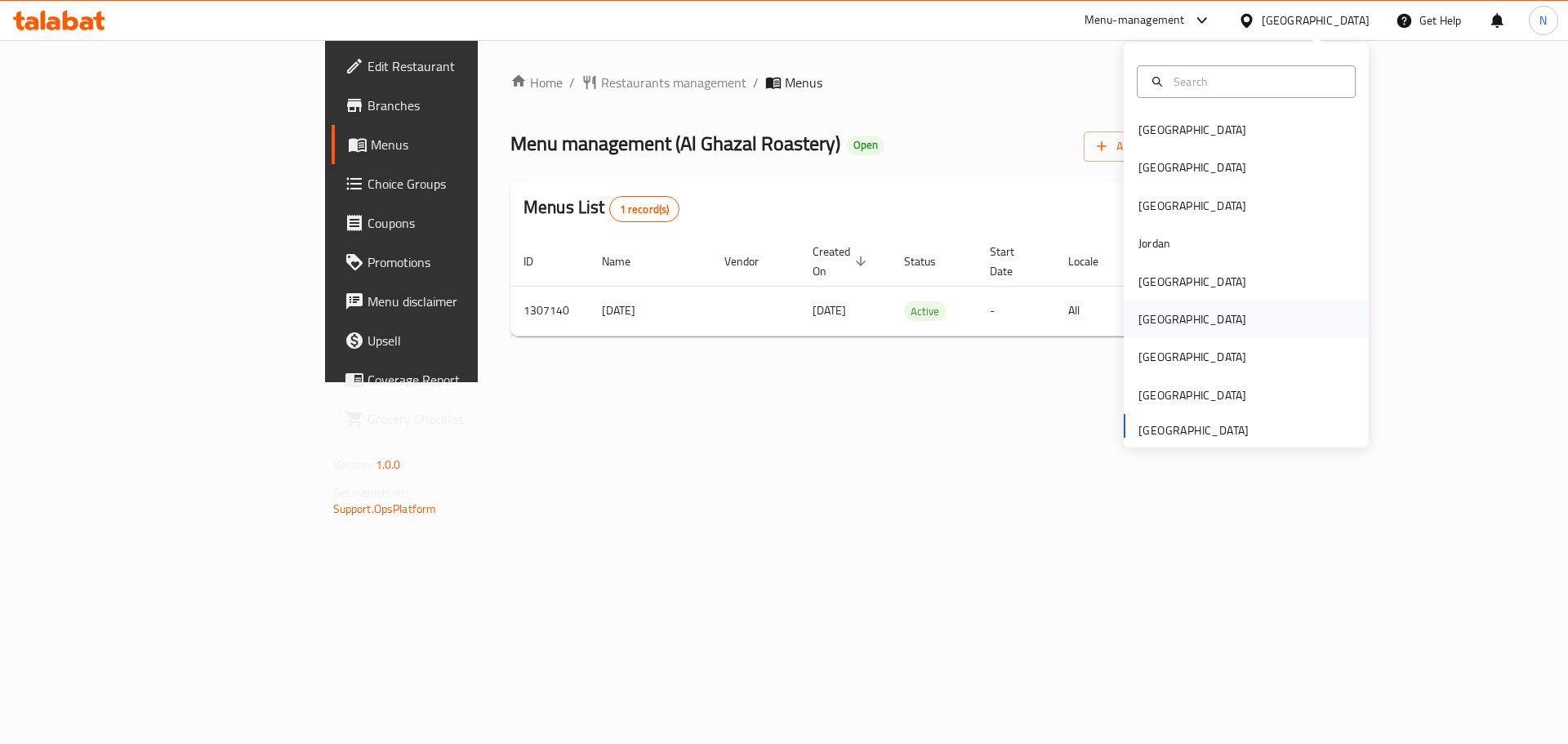
click at [1179, 319] on div "[GEOGRAPHIC_DATA]" at bounding box center [1246, 319] width 245 height 38
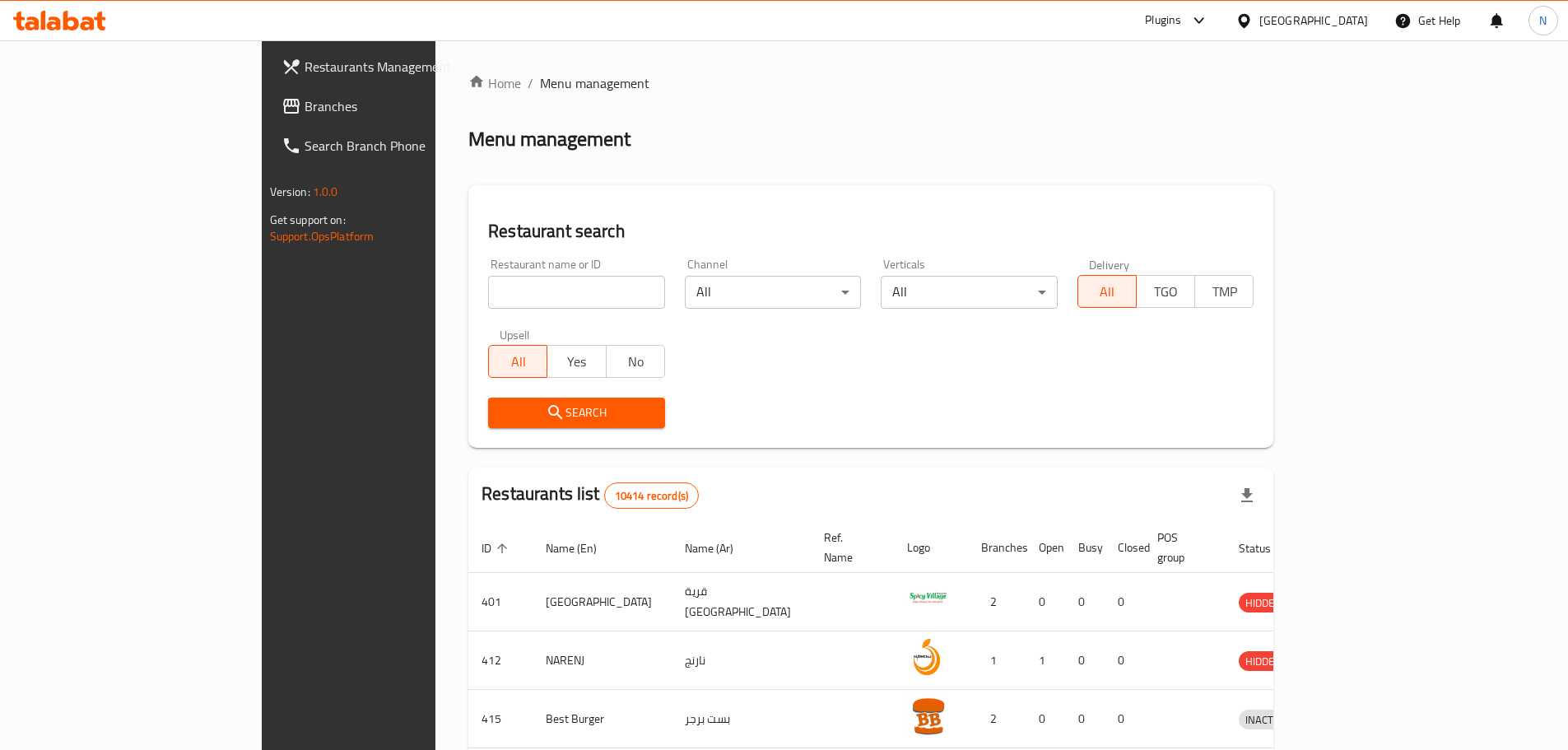
click at [304, 114] on span "Branches" at bounding box center [407, 106] width 206 height 20
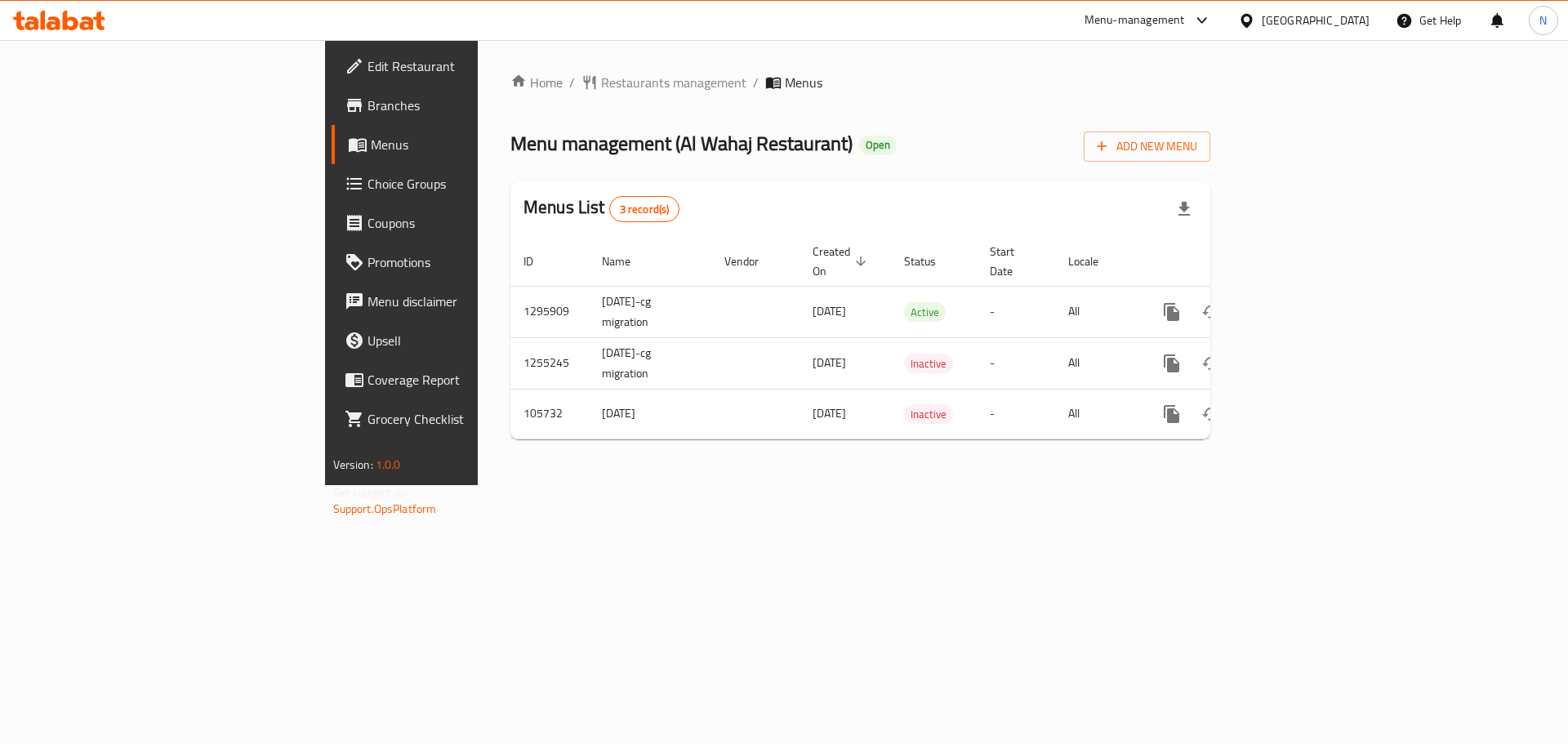
click at [1351, 21] on div "[GEOGRAPHIC_DATA]" at bounding box center [1316, 20] width 108 height 18
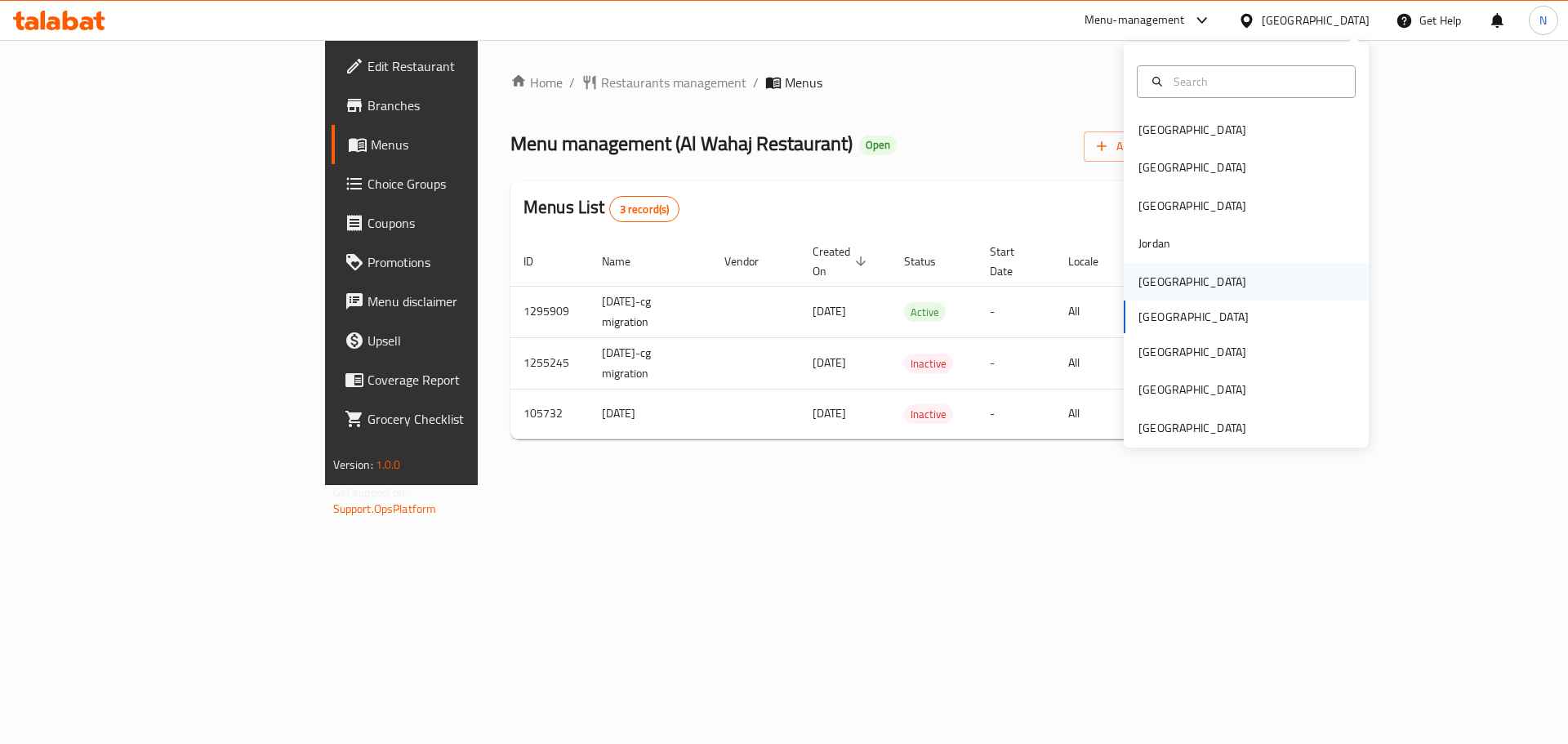
click at [1151, 282] on div "[GEOGRAPHIC_DATA]" at bounding box center [1192, 282] width 108 height 18
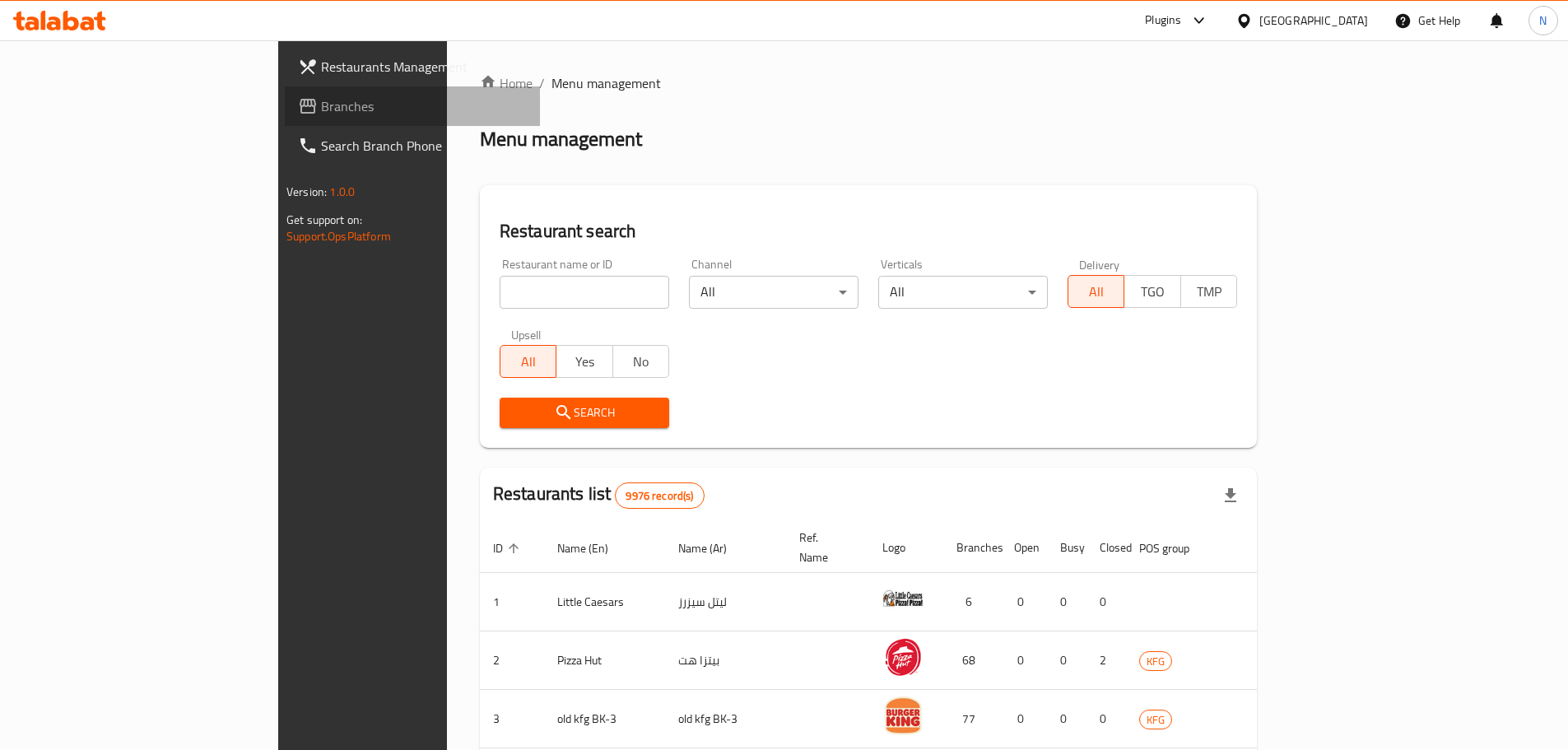
click at [321, 114] on span "Branches" at bounding box center [423, 106] width 206 height 20
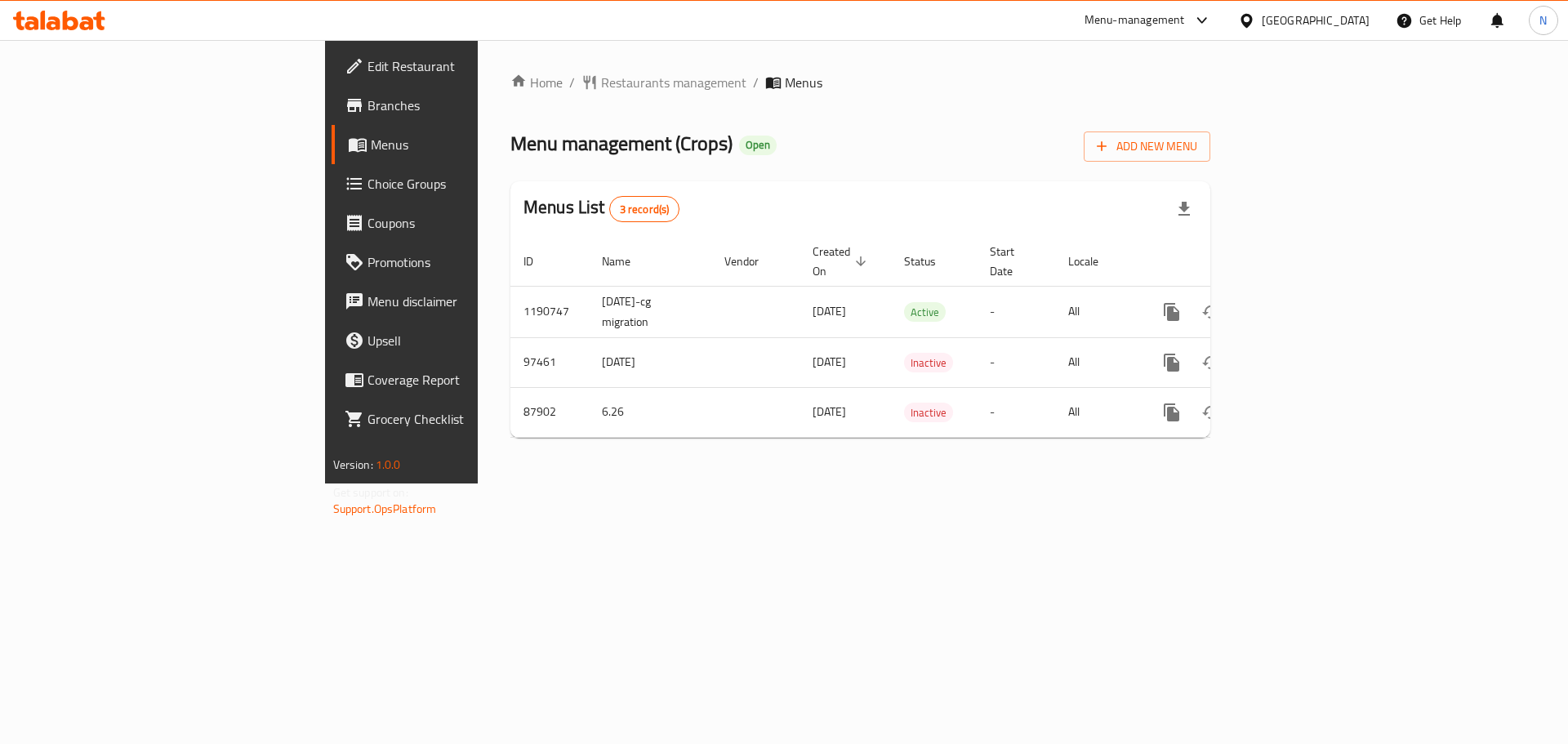
click at [1353, 19] on div "[GEOGRAPHIC_DATA]" at bounding box center [1316, 20] width 108 height 18
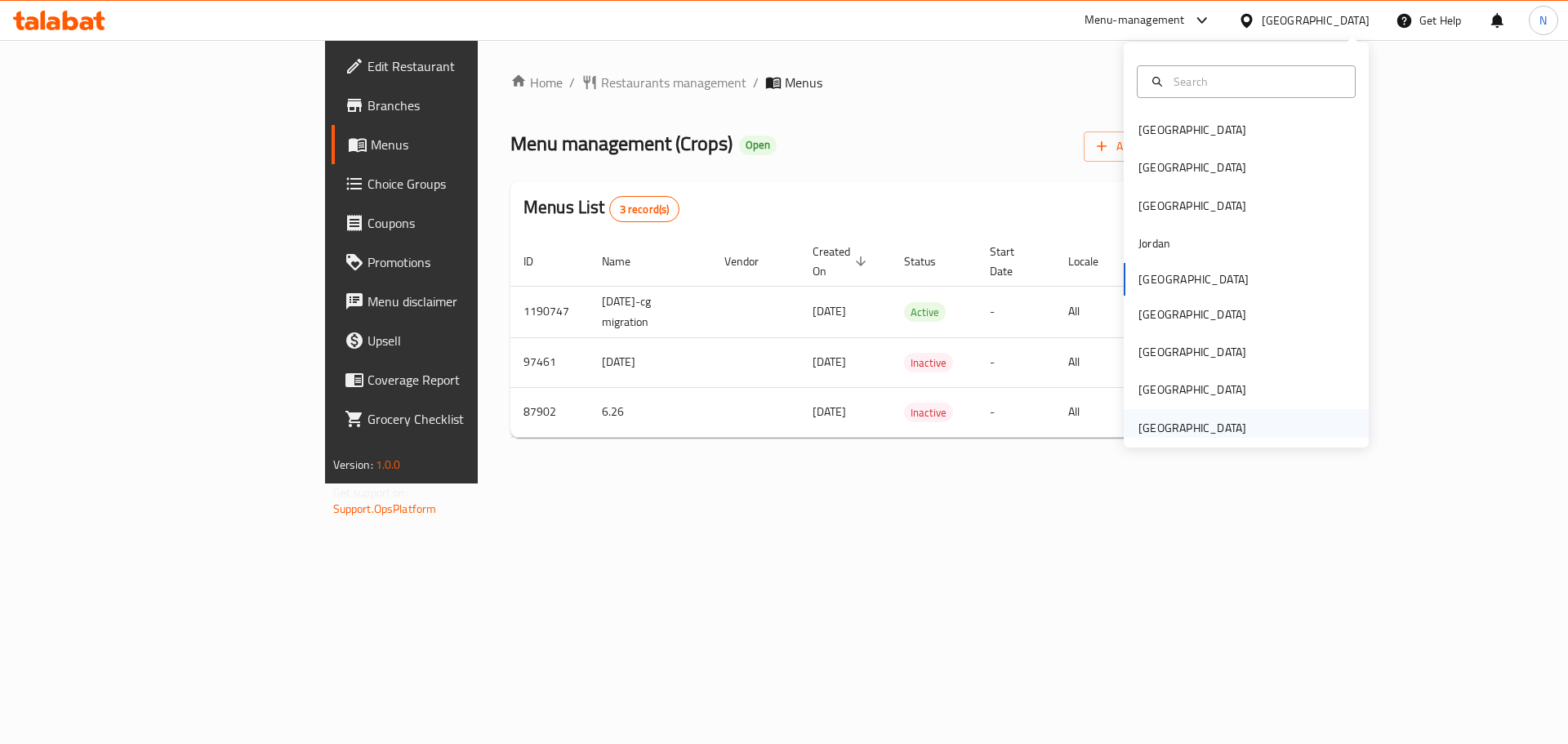
click at [1197, 423] on div "[GEOGRAPHIC_DATA]" at bounding box center [1192, 428] width 108 height 18
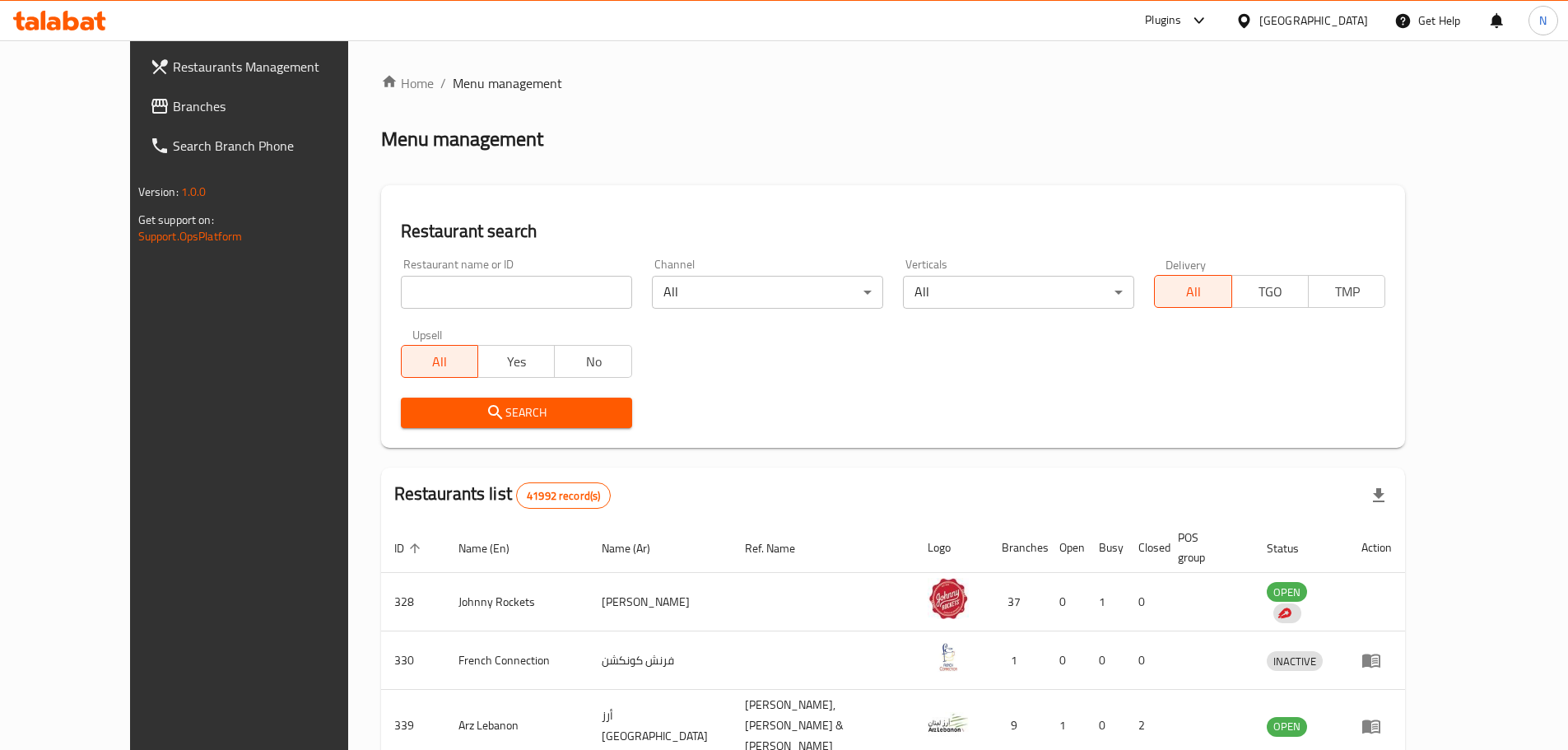
click at [172, 112] on span "Branches" at bounding box center [275, 106] width 206 height 20
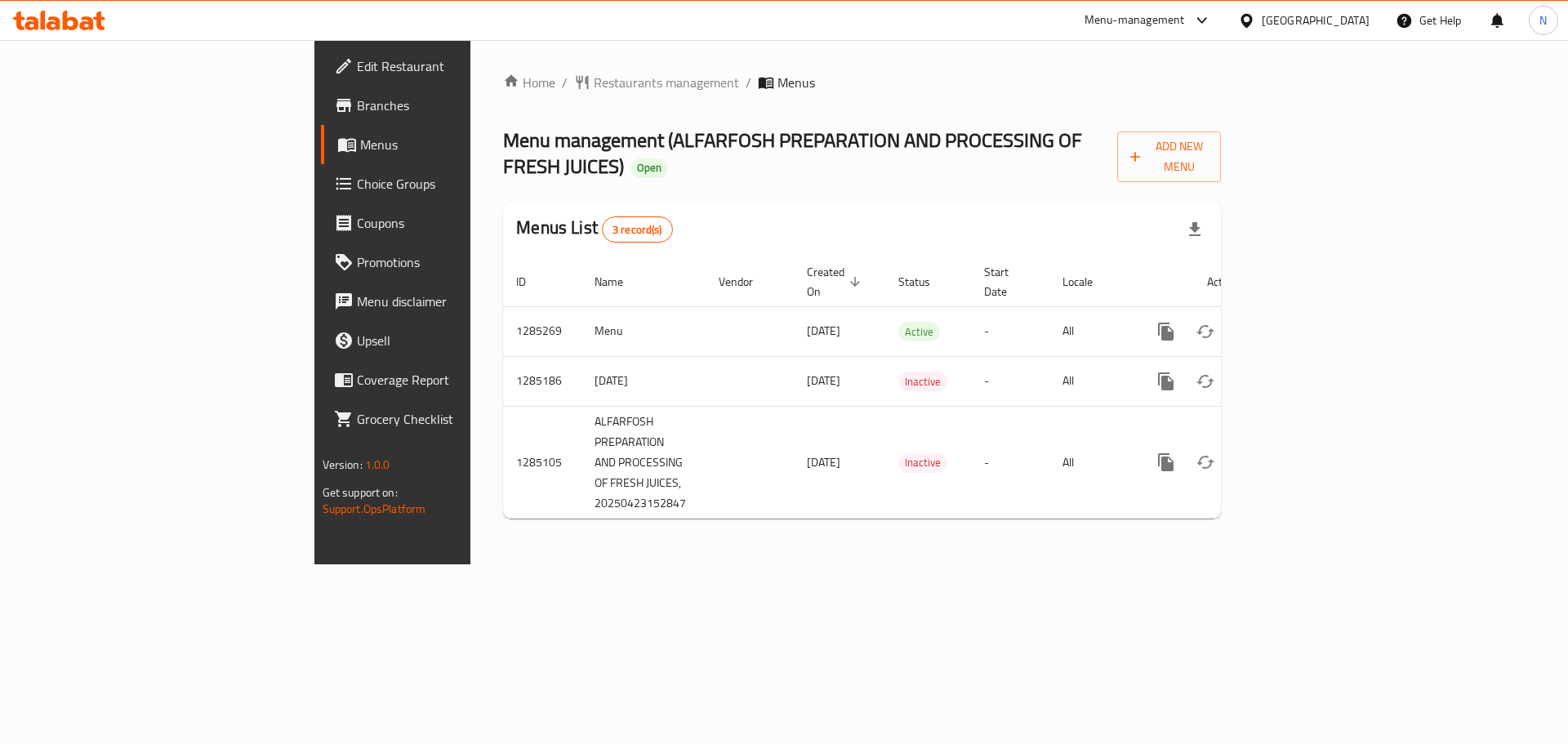
click at [1276, 24] on div "[GEOGRAPHIC_DATA]" at bounding box center [1316, 20] width 108 height 18
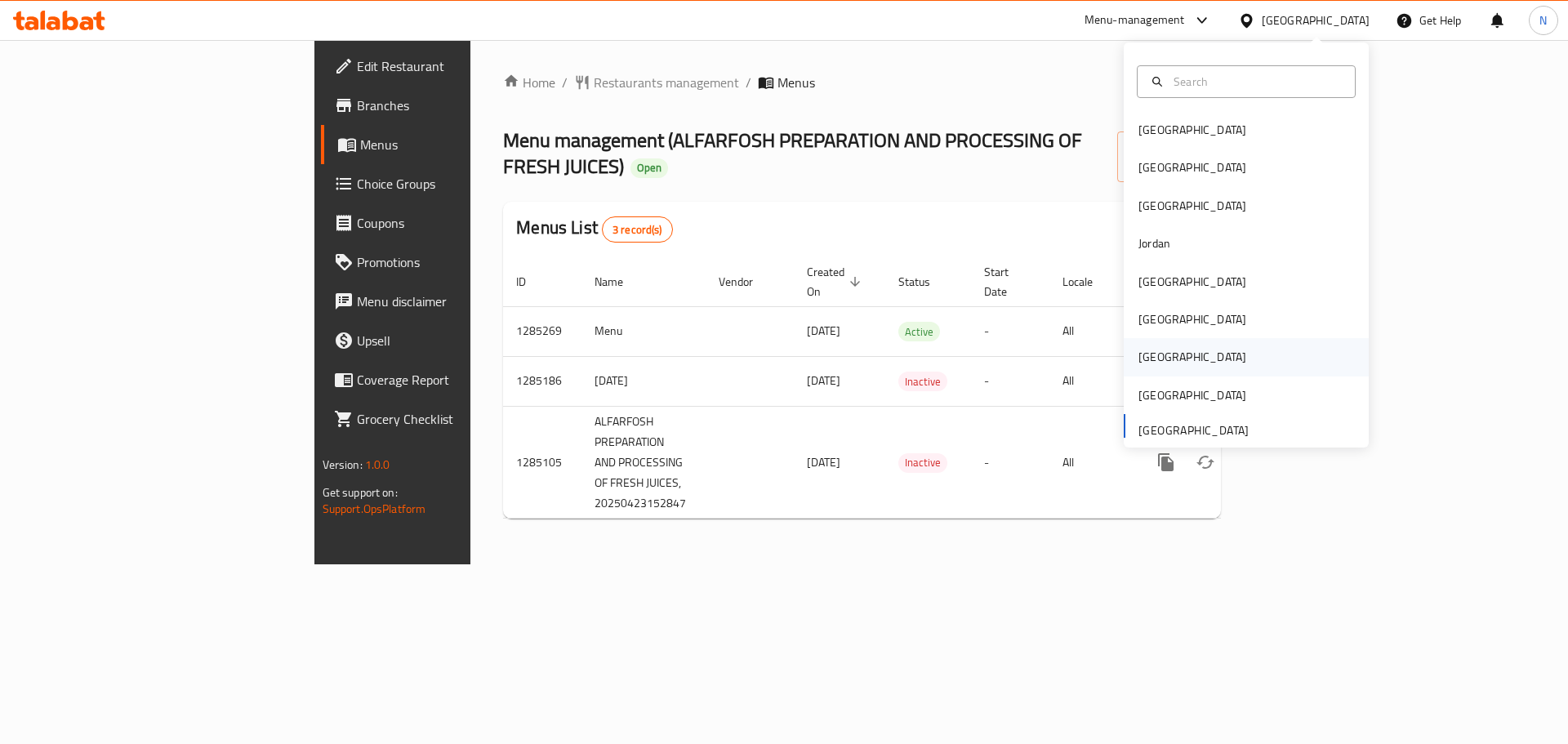
click at [1139, 348] on div "Qatar" at bounding box center [1192, 357] width 108 height 18
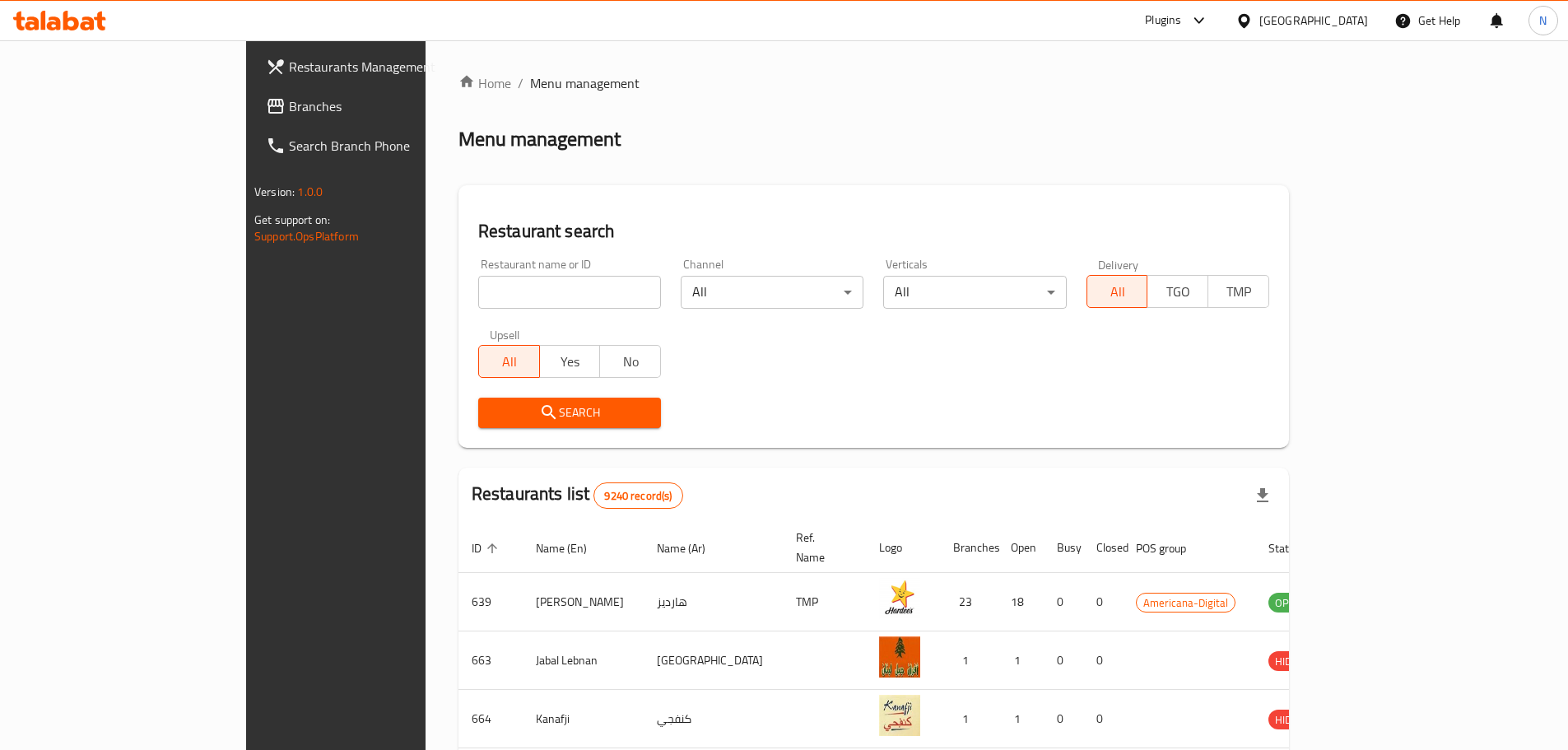
click at [289, 103] on span "Branches" at bounding box center [392, 106] width 206 height 20
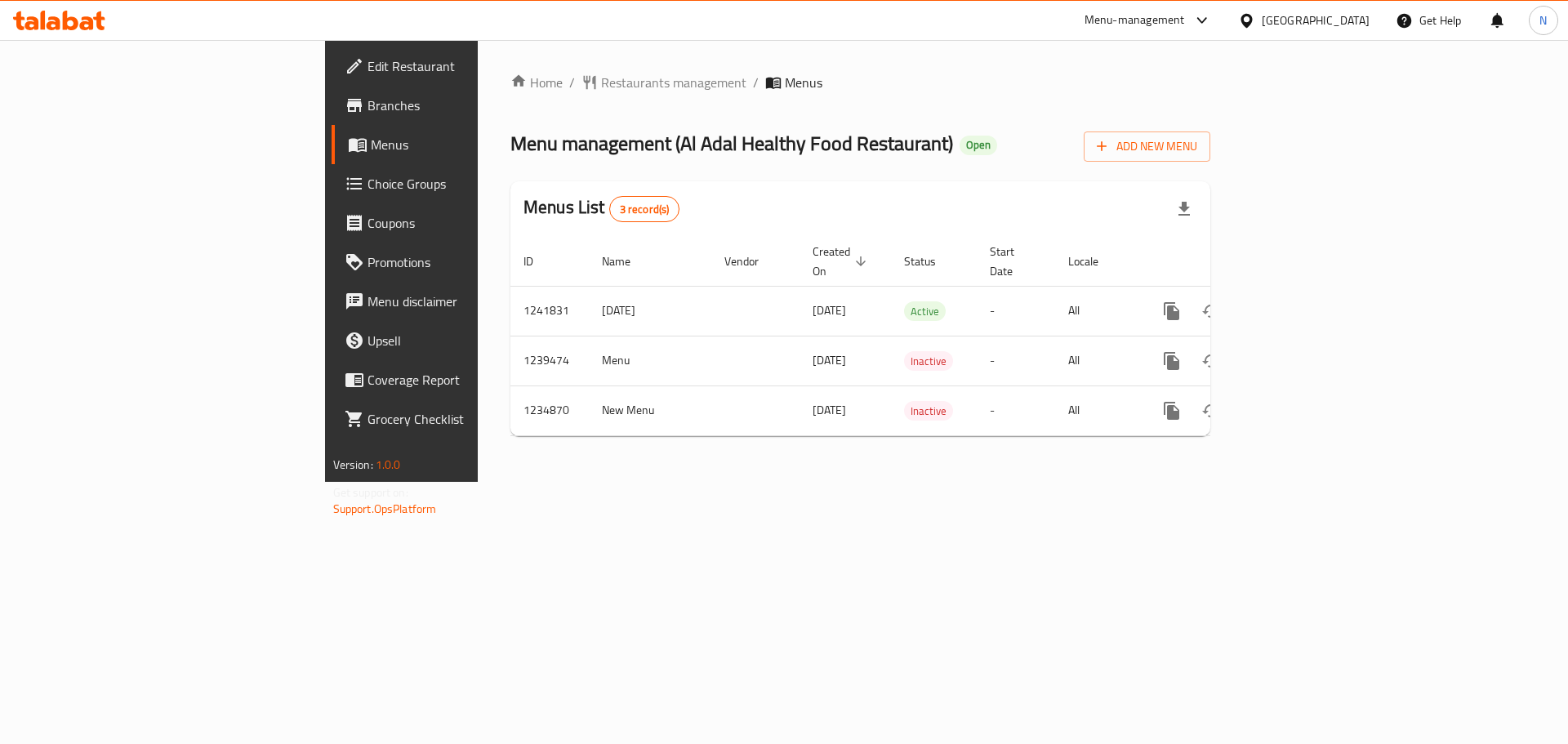
click at [1350, 21] on div "Qatar" at bounding box center [1316, 20] width 108 height 18
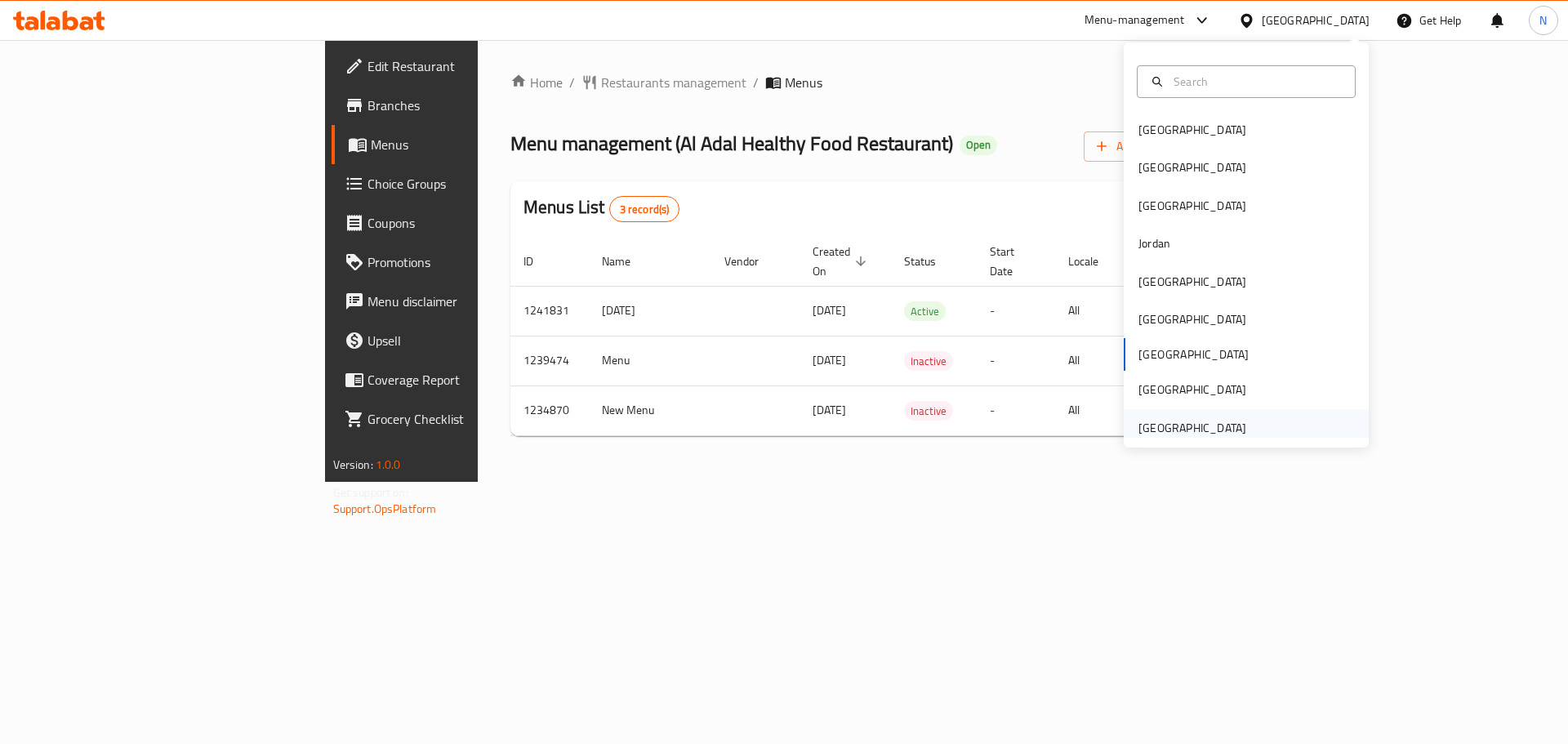
click at [1191, 426] on div "[GEOGRAPHIC_DATA]" at bounding box center [1192, 428] width 108 height 18
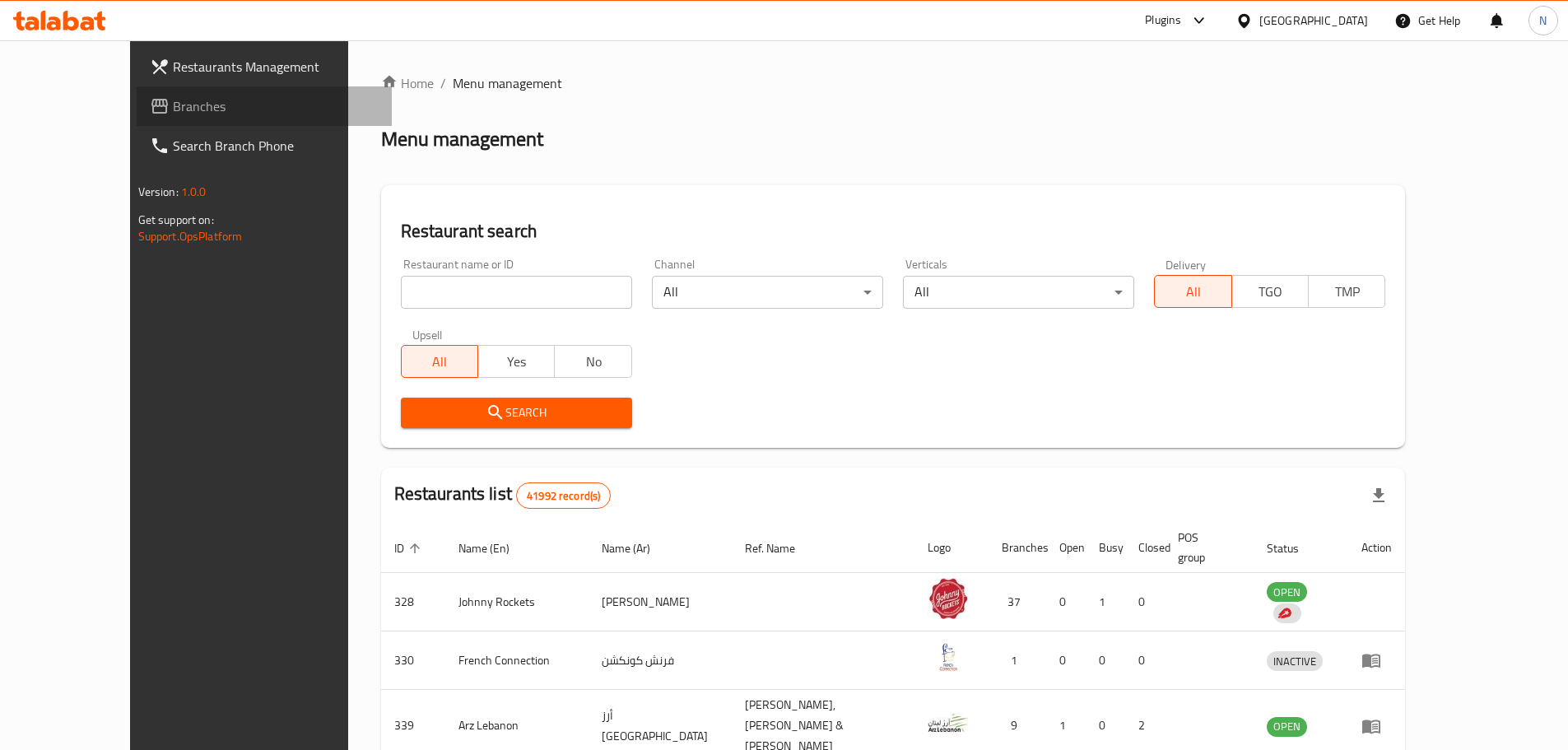
click at [172, 101] on span "Branches" at bounding box center [275, 106] width 206 height 20
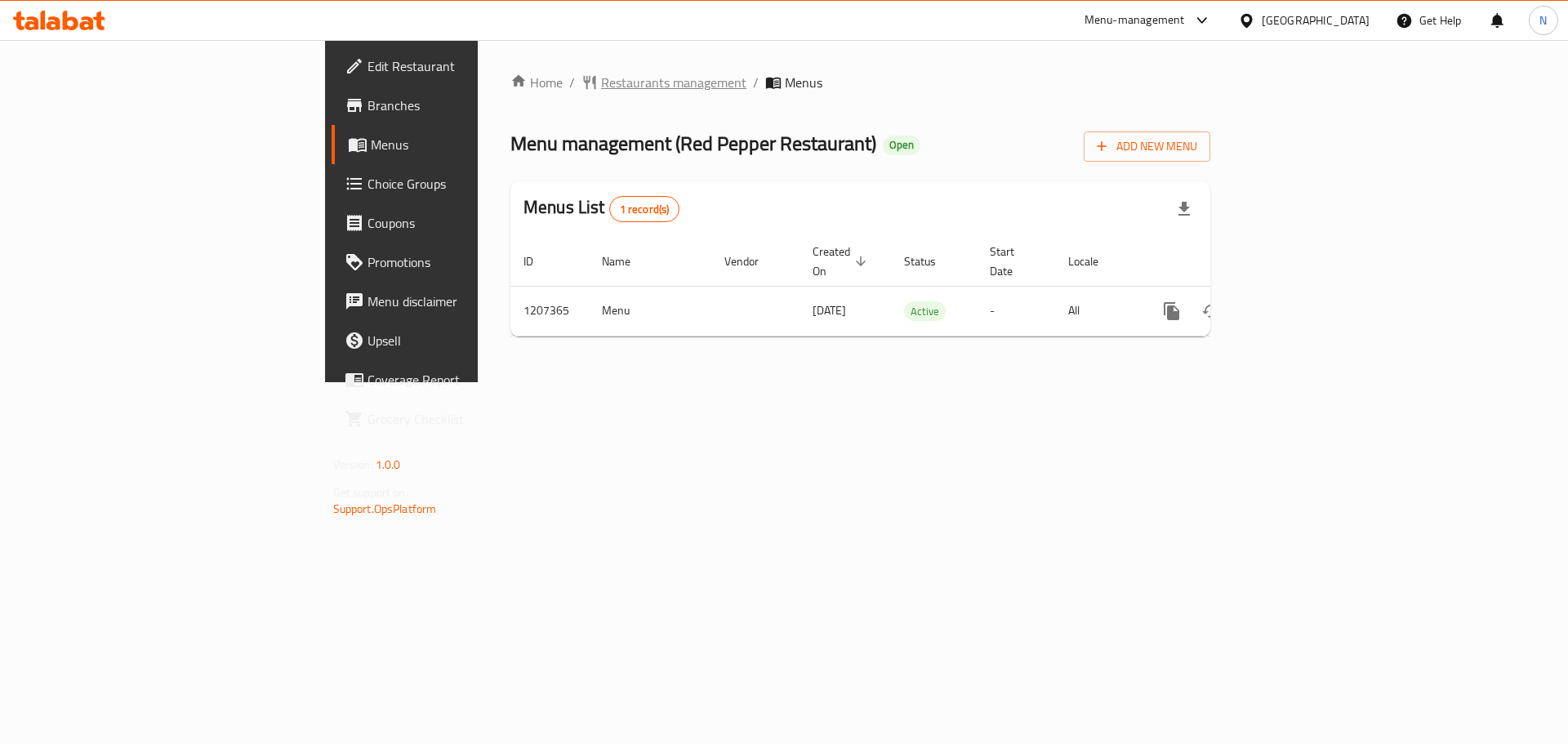
click at [601, 86] on span "Restaurants management" at bounding box center [674, 82] width 146 height 20
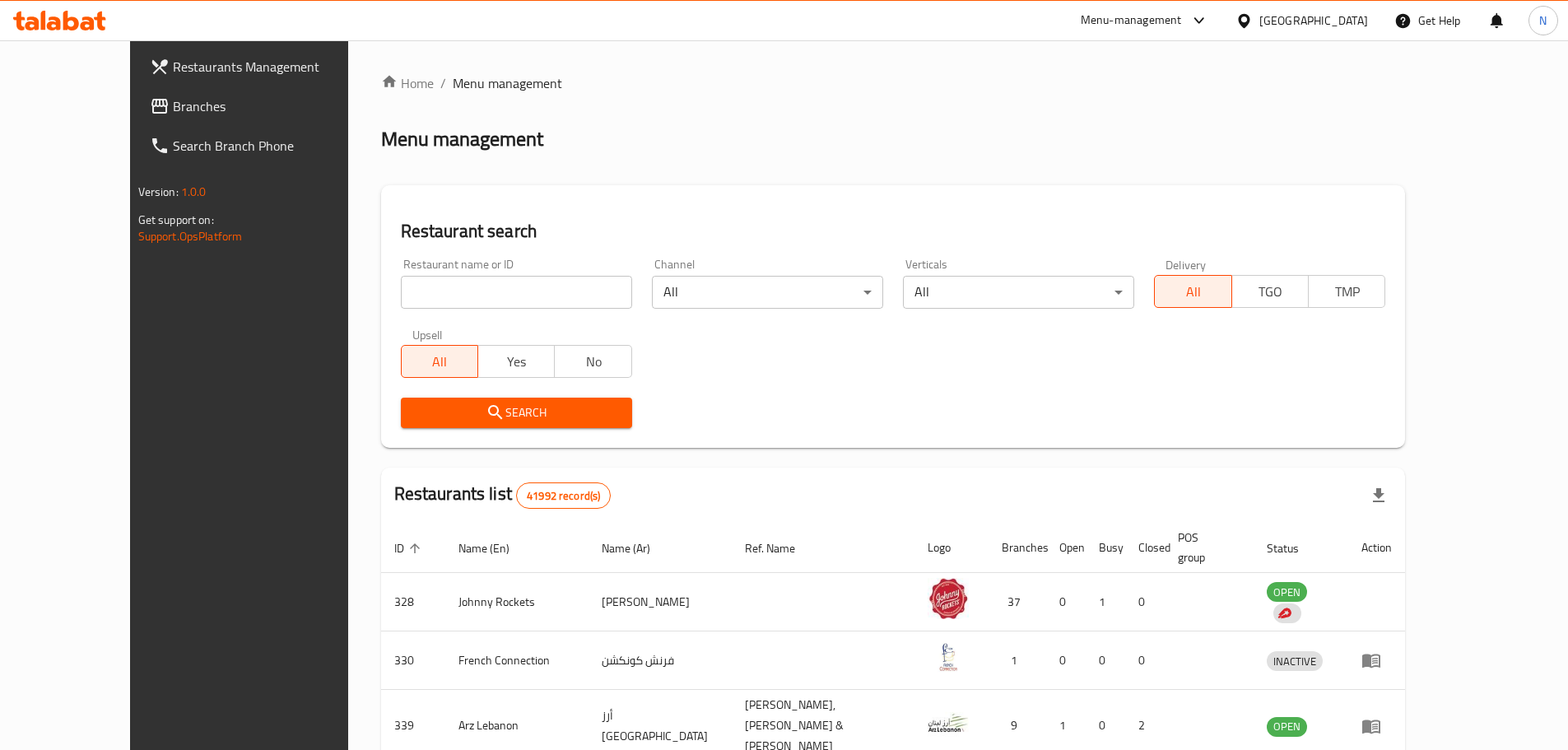
click at [172, 102] on span "Branches" at bounding box center [275, 106] width 206 height 20
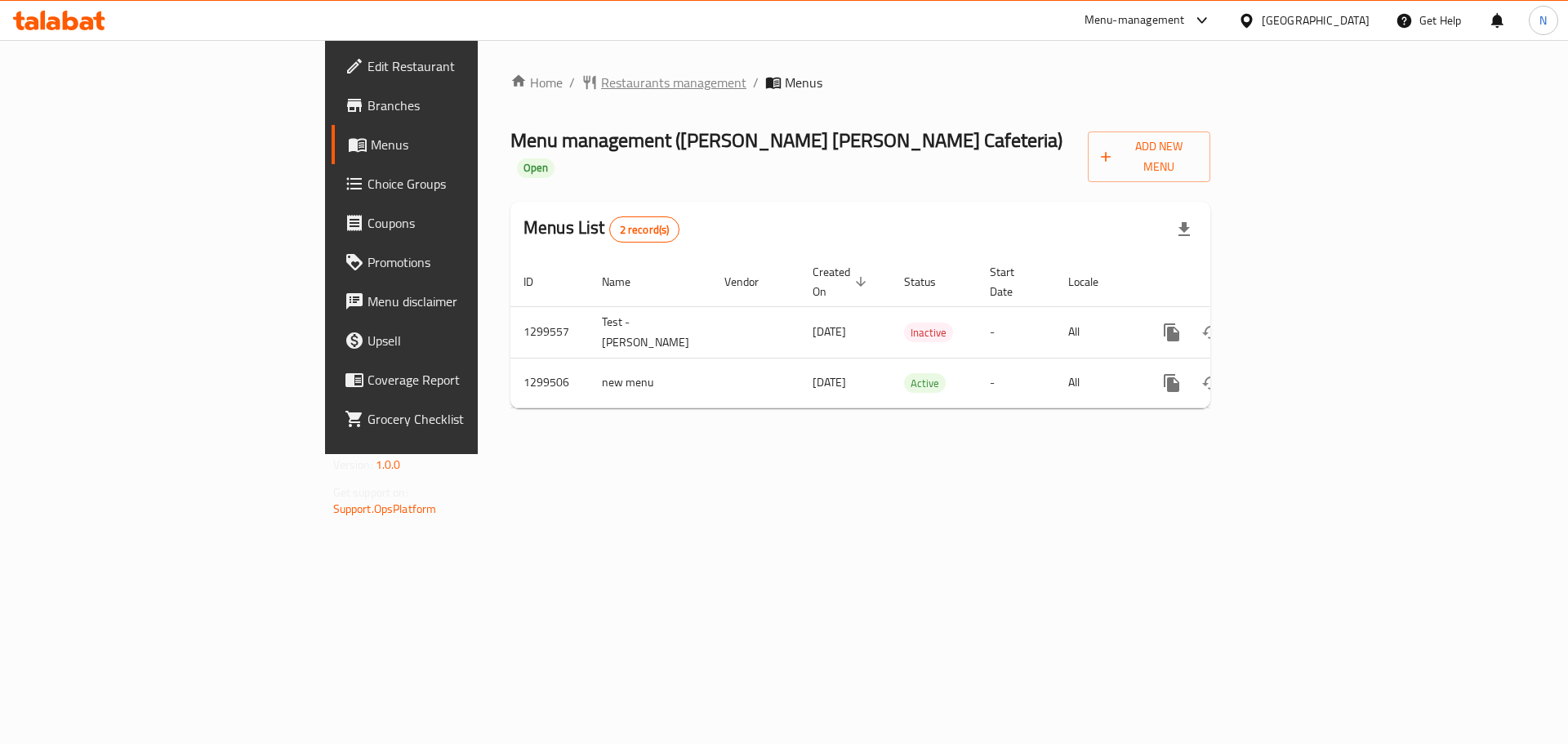
click at [601, 84] on span "Restaurants management" at bounding box center [674, 82] width 146 height 20
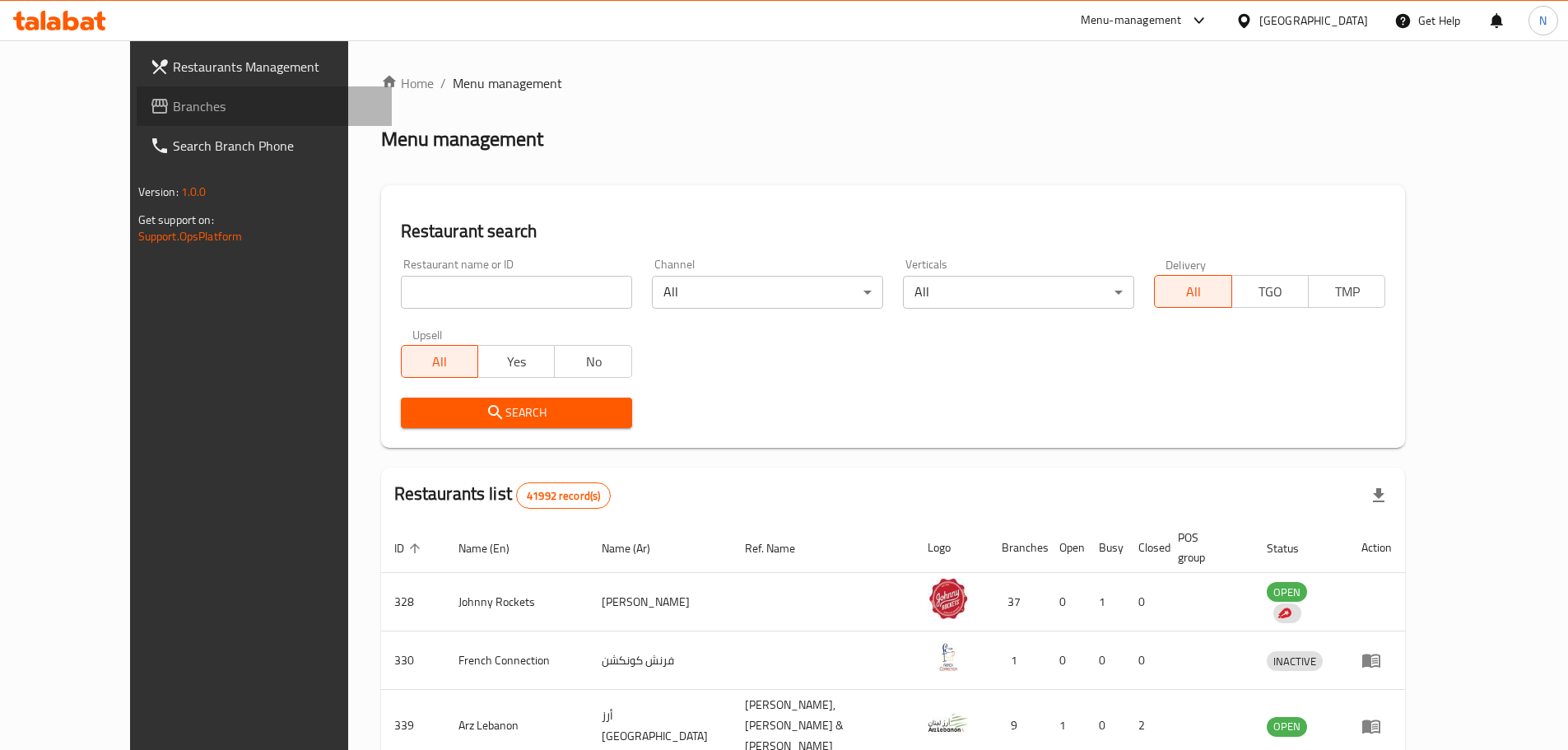
click at [136, 88] on link "Branches" at bounding box center [264, 106] width 255 height 40
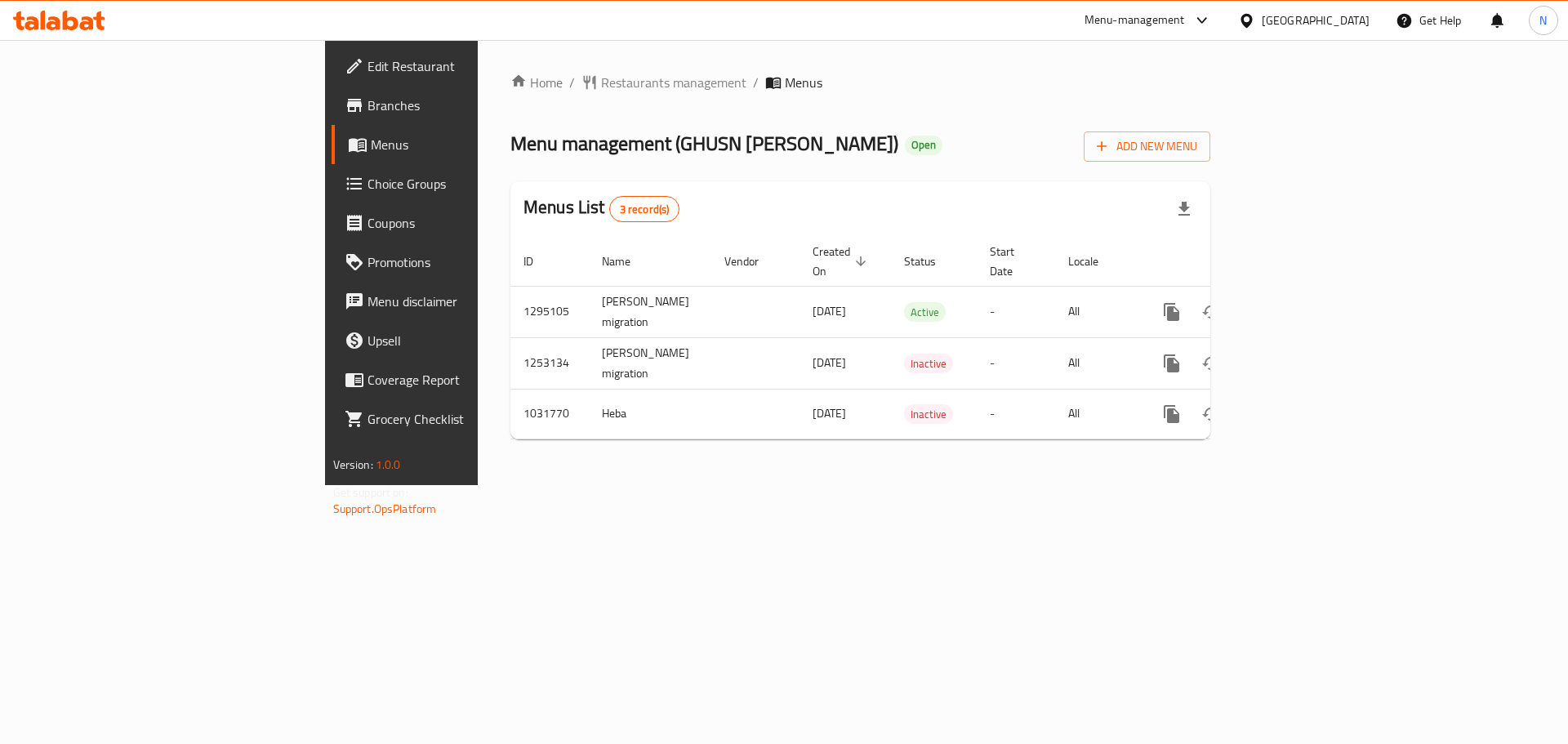
click at [1276, 13] on div "[GEOGRAPHIC_DATA]" at bounding box center [1316, 20] width 108 height 18
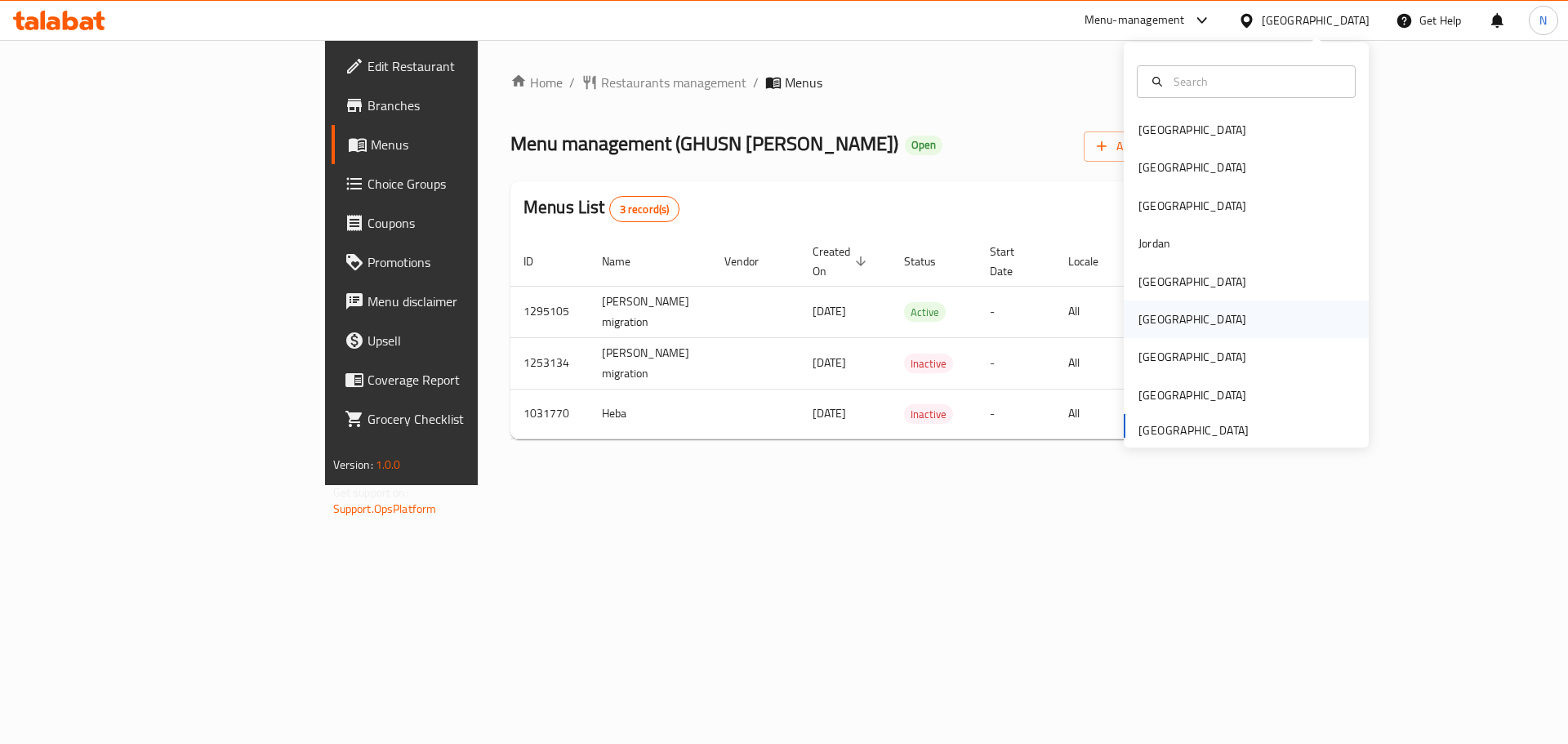
click at [1138, 317] on div "[GEOGRAPHIC_DATA]" at bounding box center [1192, 319] width 108 height 18
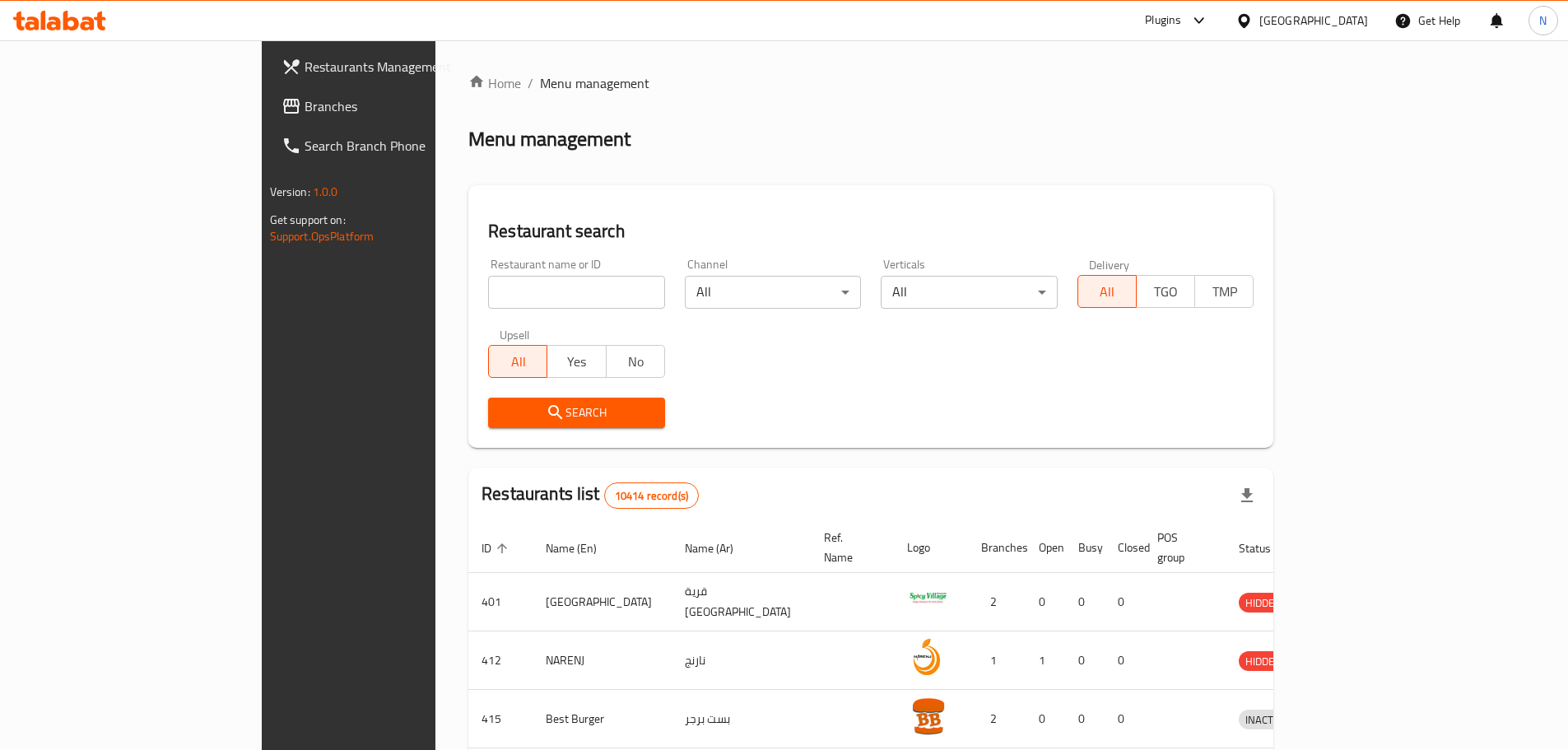
click at [304, 114] on span "Branches" at bounding box center [407, 106] width 206 height 20
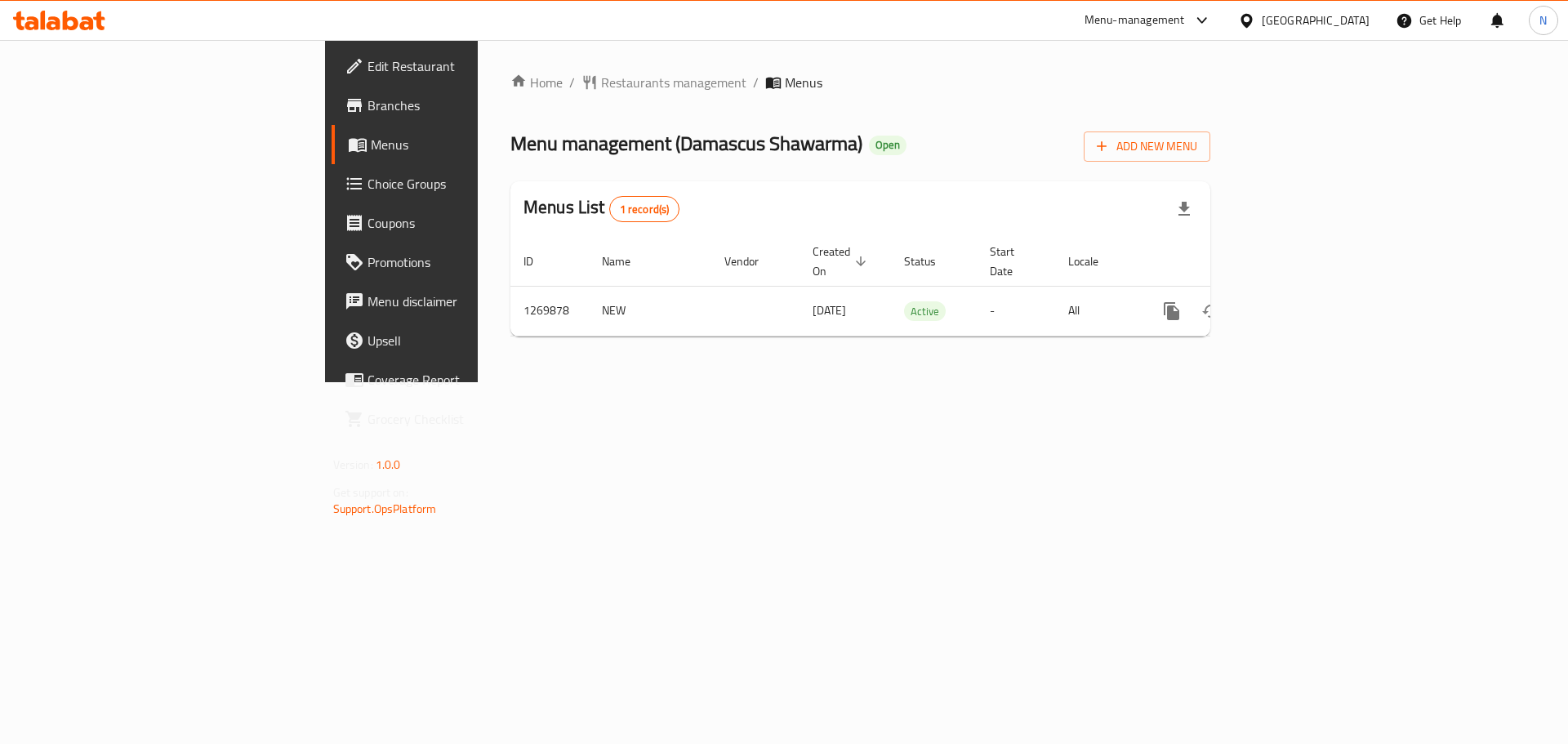
click at [1262, 28] on div at bounding box center [1250, 20] width 24 height 18
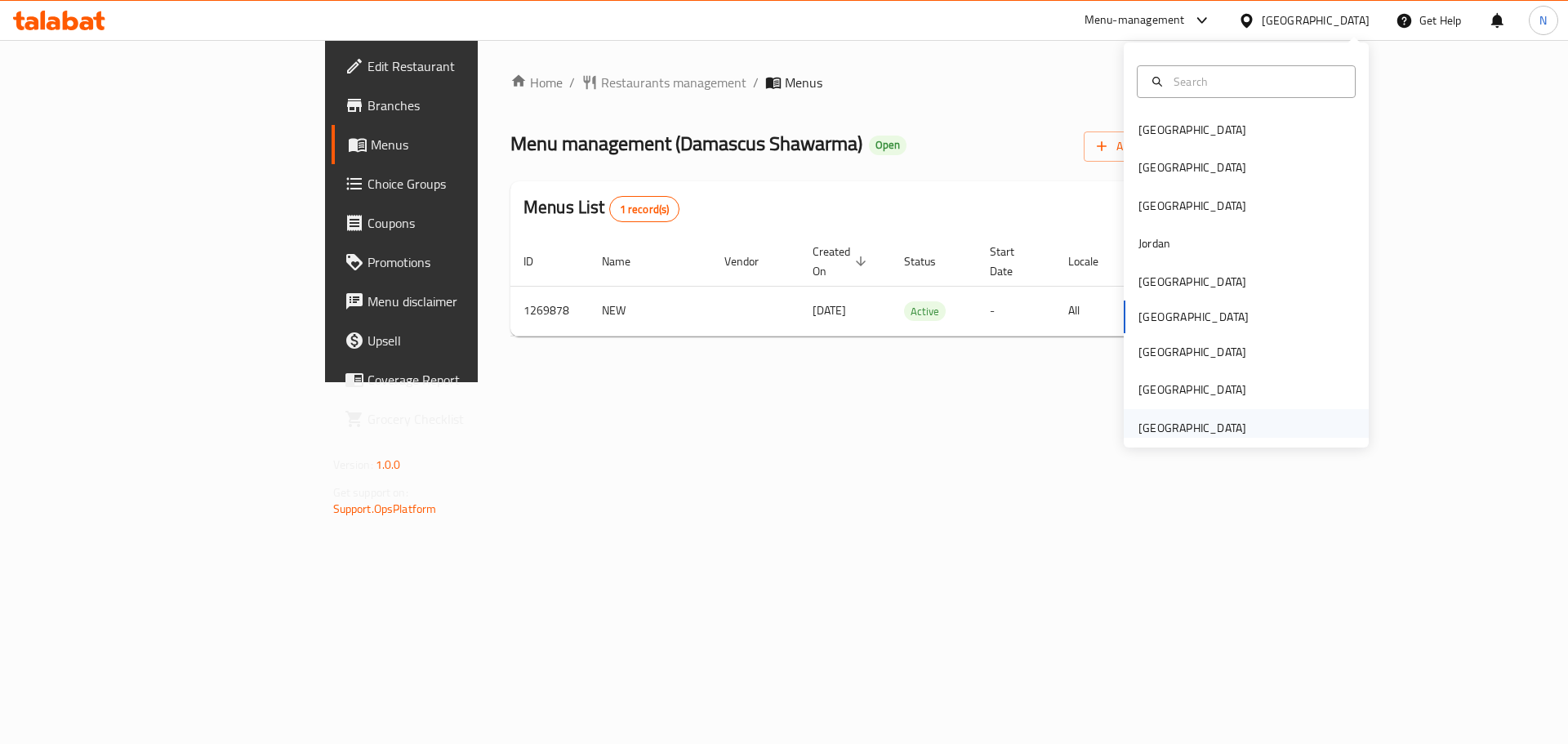
click at [1177, 430] on div "[GEOGRAPHIC_DATA]" at bounding box center [1192, 428] width 108 height 18
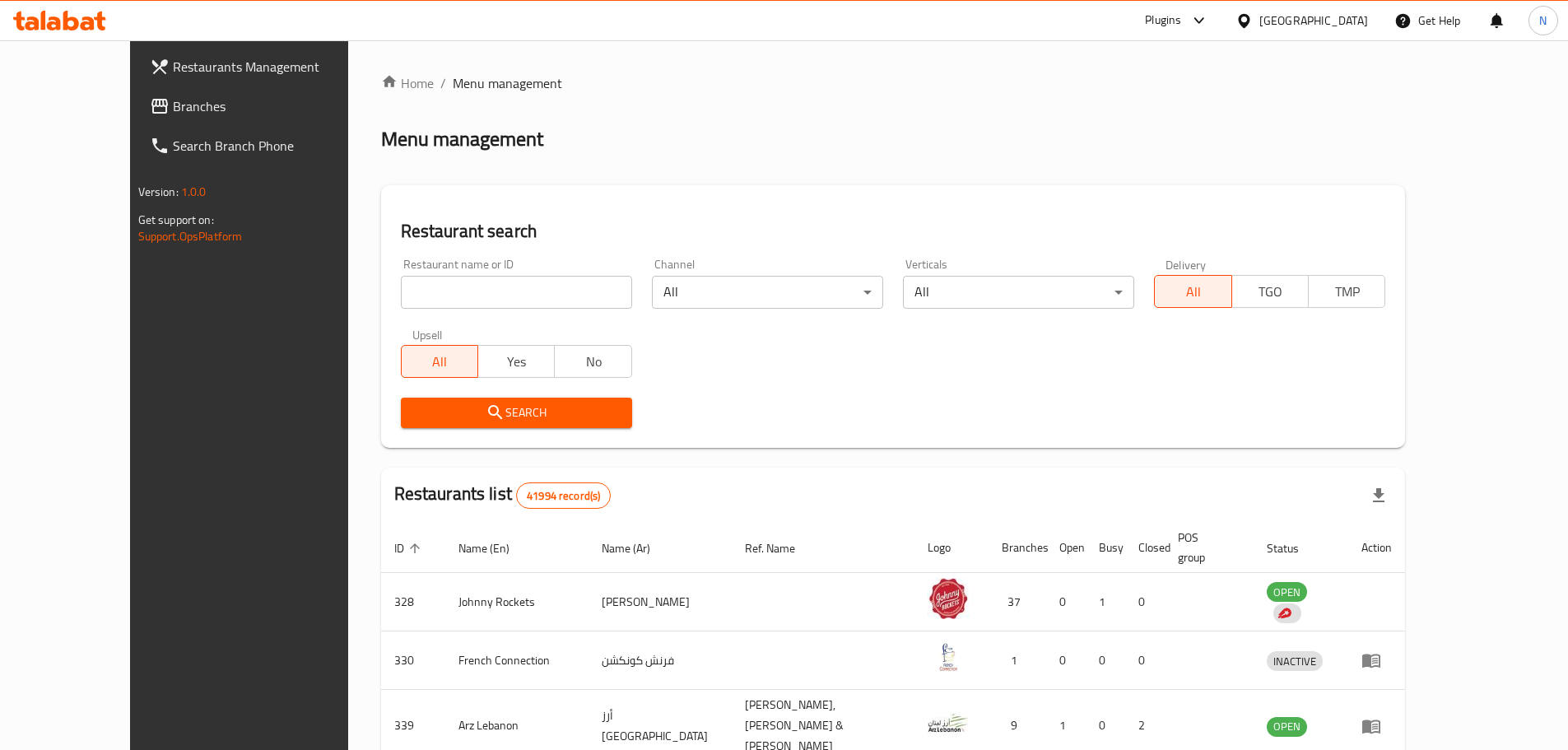
click at [172, 107] on span "Branches" at bounding box center [275, 106] width 206 height 20
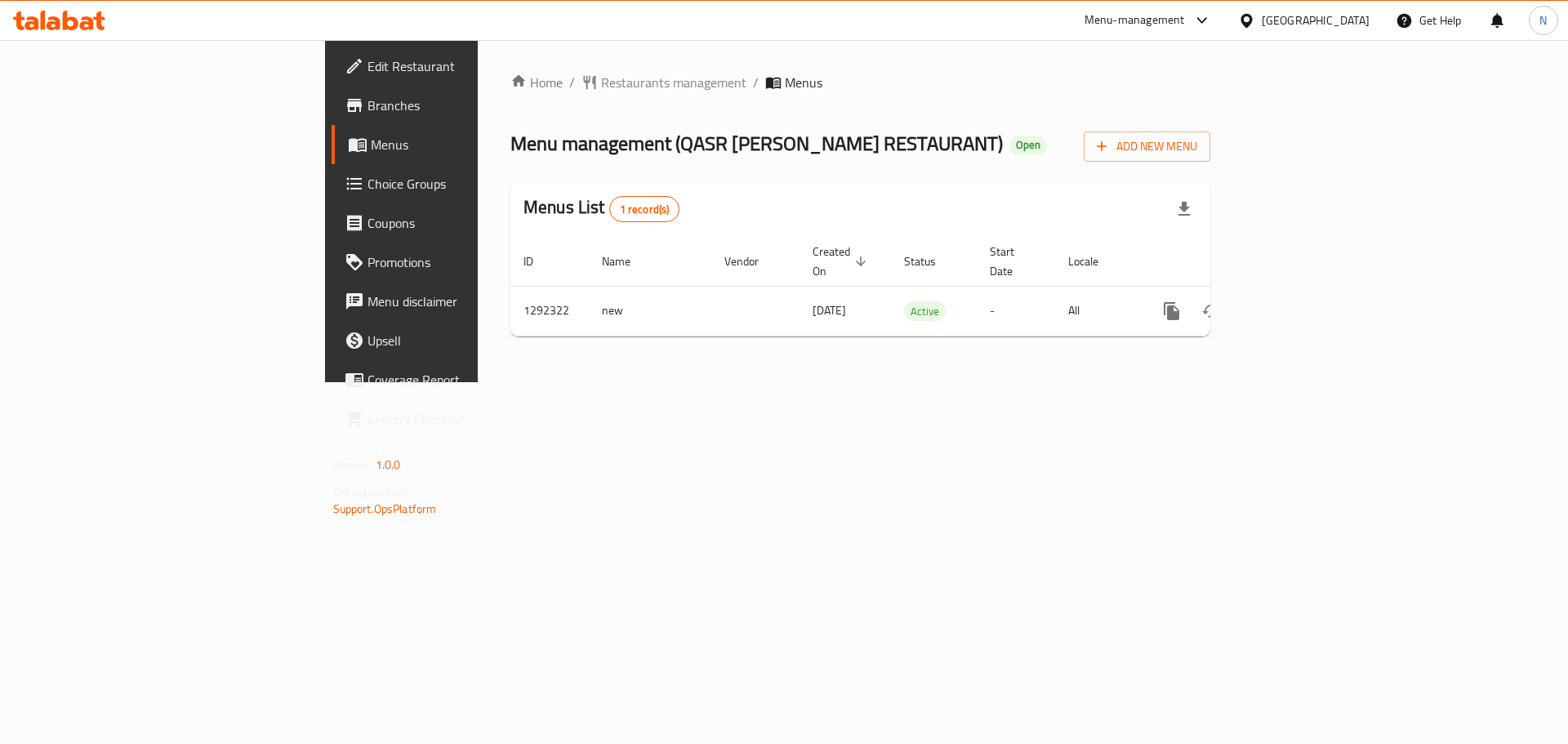
click at [1309, 22] on div "[GEOGRAPHIC_DATA]" at bounding box center [1316, 20] width 108 height 18
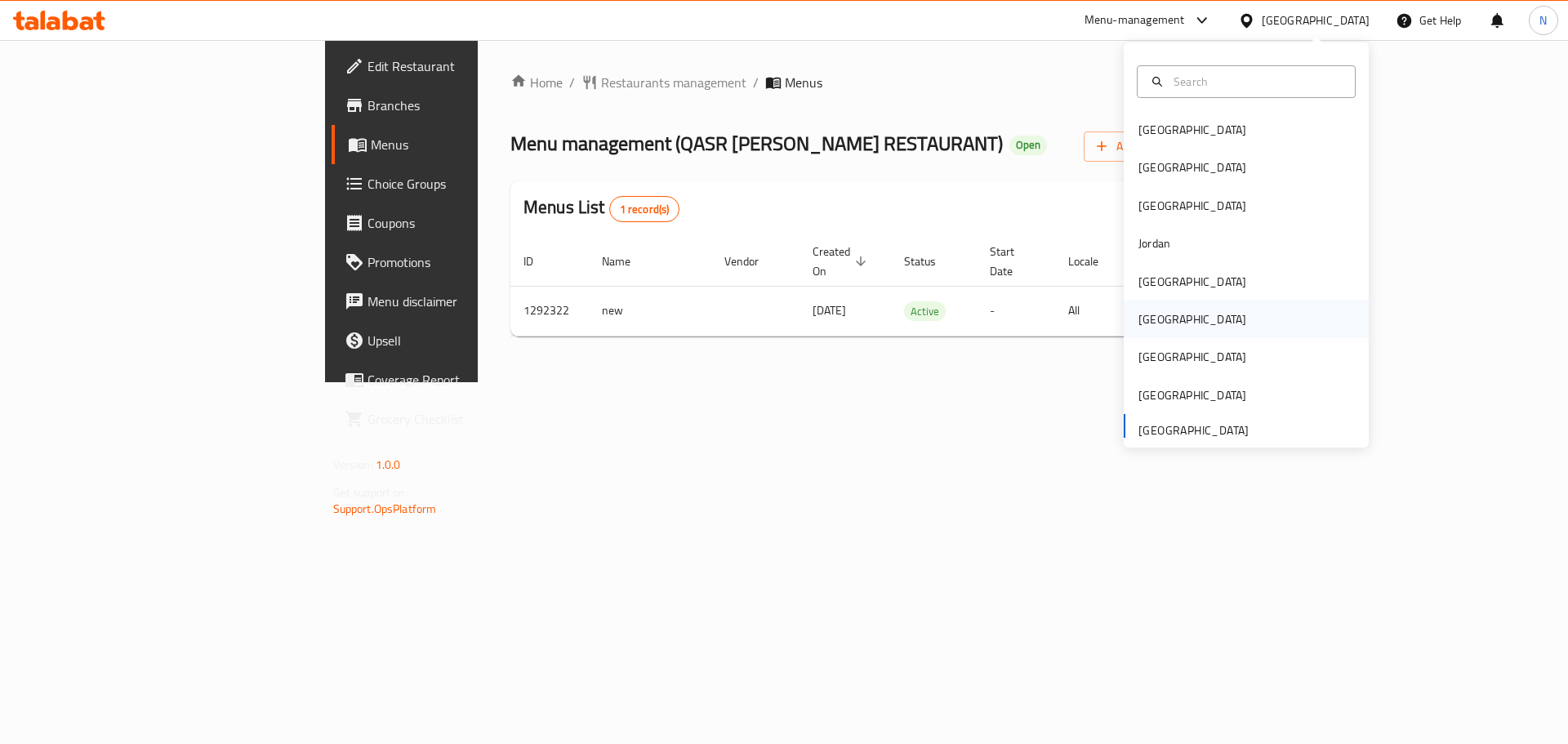
click at [1157, 328] on div "[GEOGRAPHIC_DATA]" at bounding box center [1192, 319] width 134 height 38
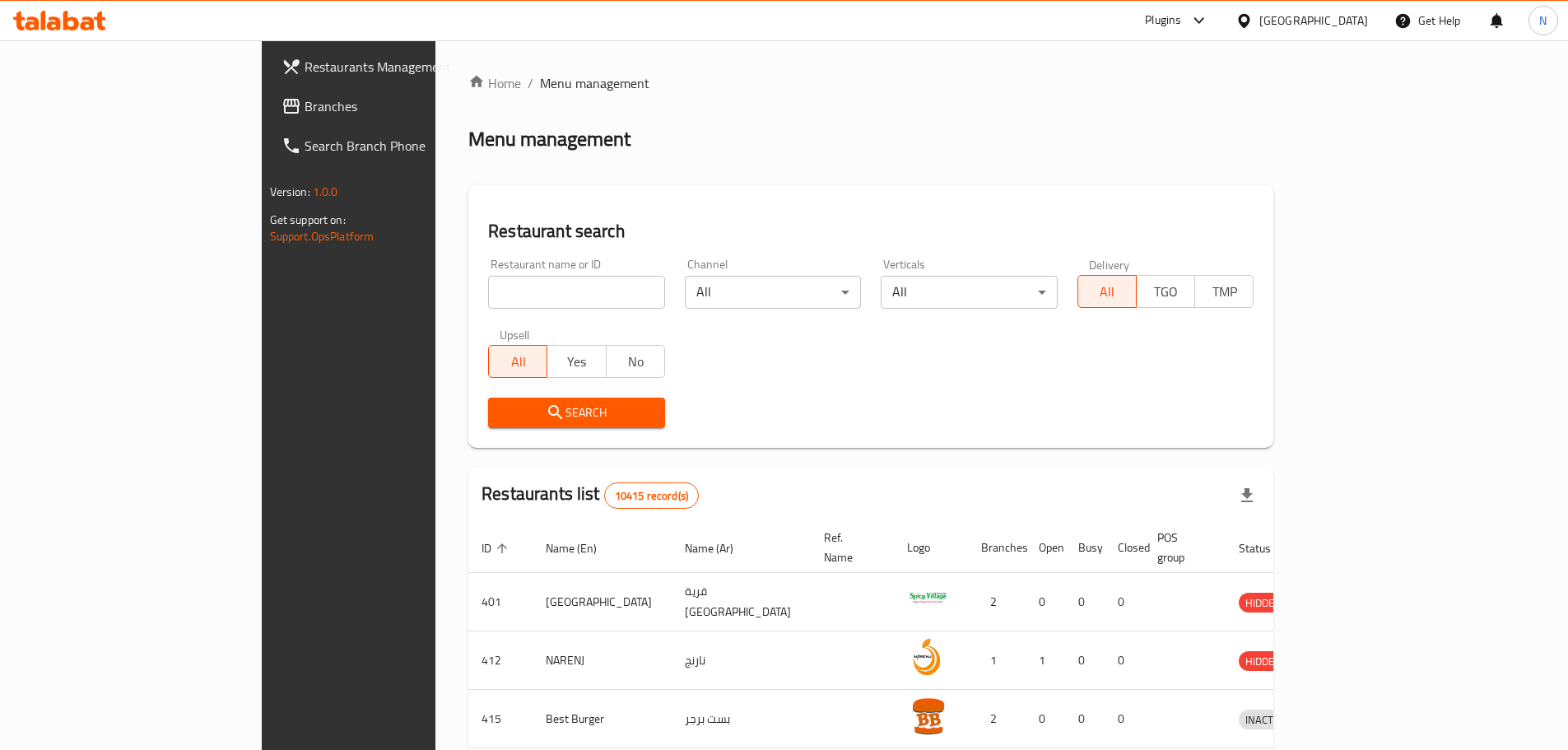
click at [304, 99] on span "Branches" at bounding box center [407, 106] width 206 height 20
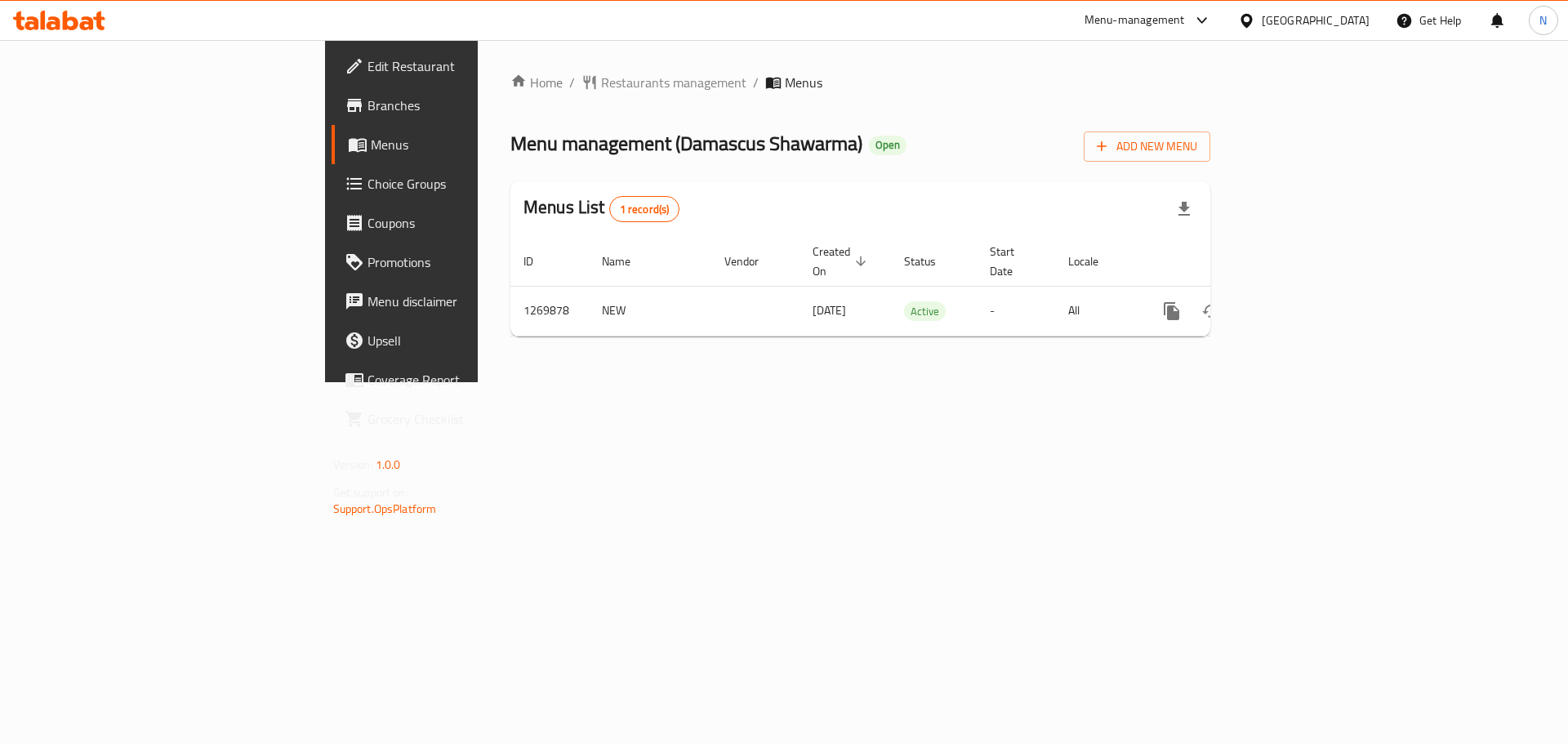
click at [1348, 21] on div "[GEOGRAPHIC_DATA]" at bounding box center [1316, 20] width 108 height 18
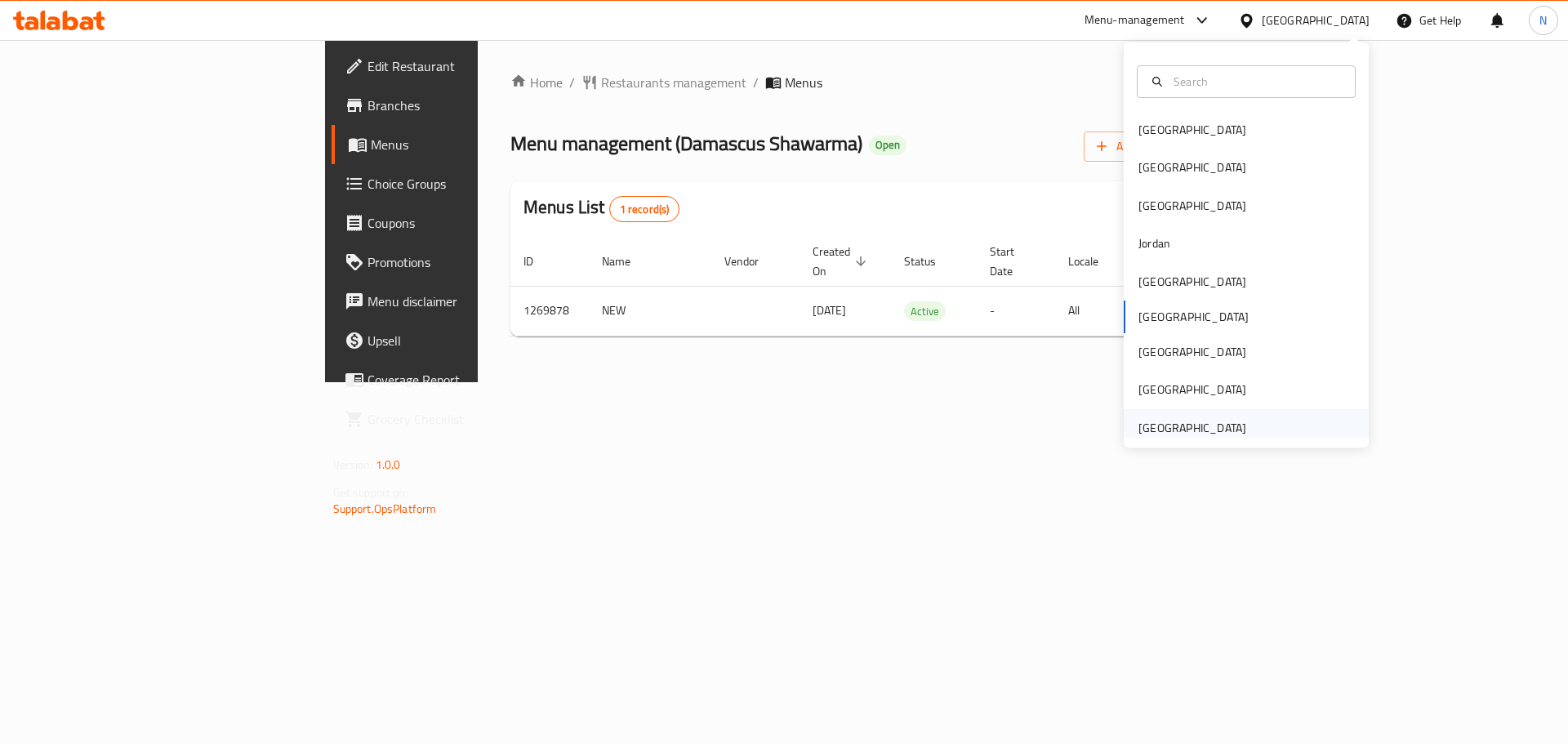
click at [1166, 437] on div "[GEOGRAPHIC_DATA]" at bounding box center [1192, 428] width 108 height 18
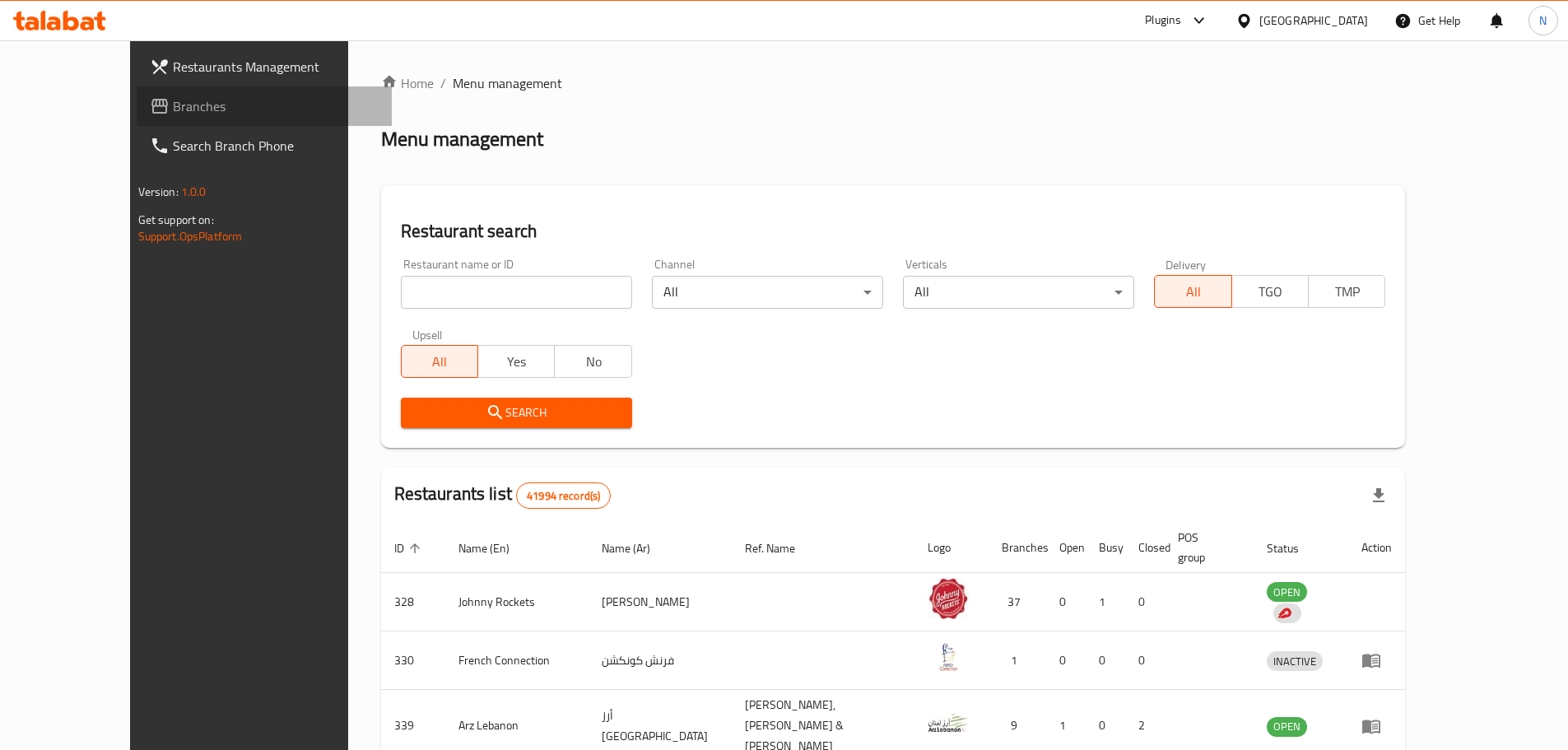
click at [172, 111] on span "Branches" at bounding box center [275, 106] width 206 height 20
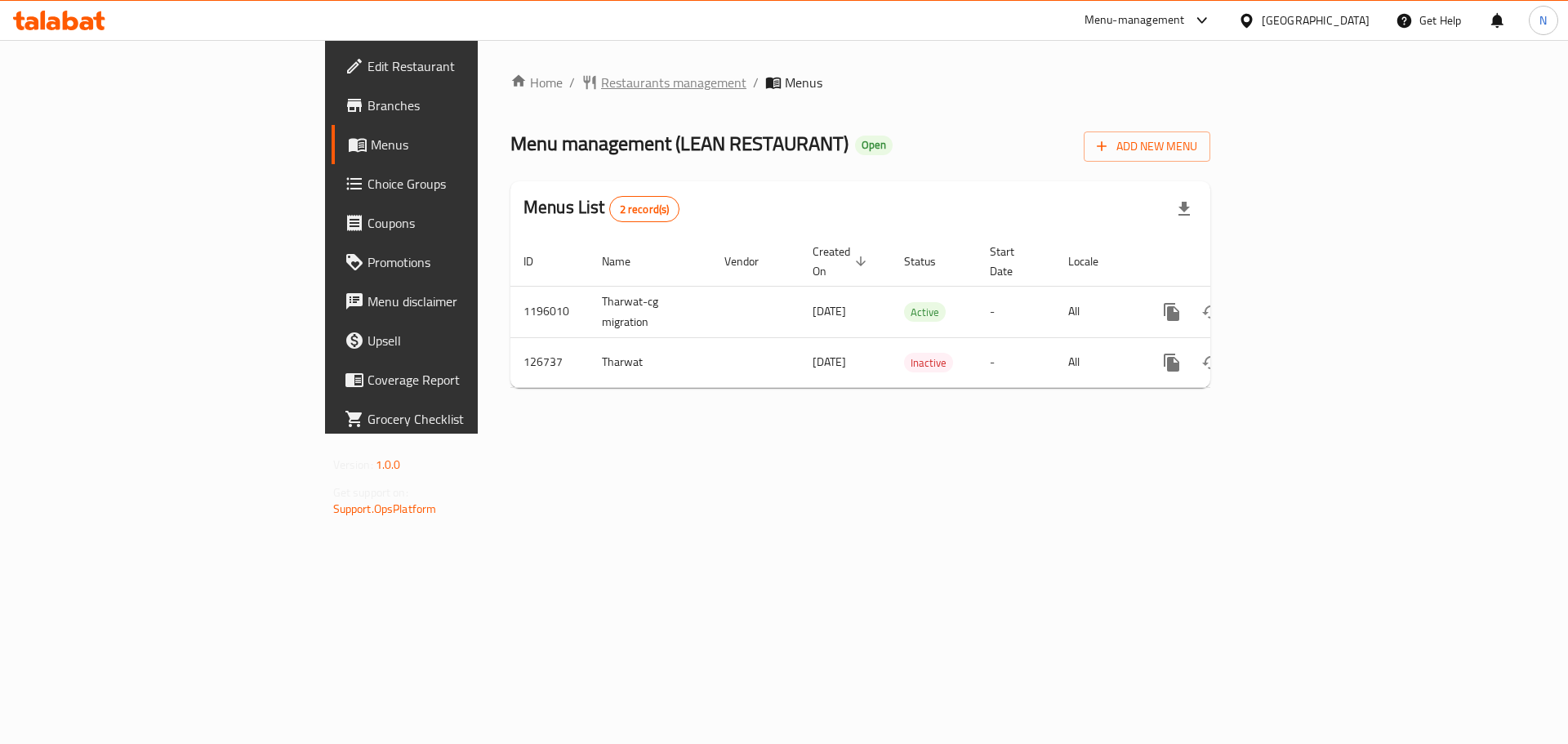
click at [601, 74] on span "Restaurants management" at bounding box center [674, 82] width 146 height 20
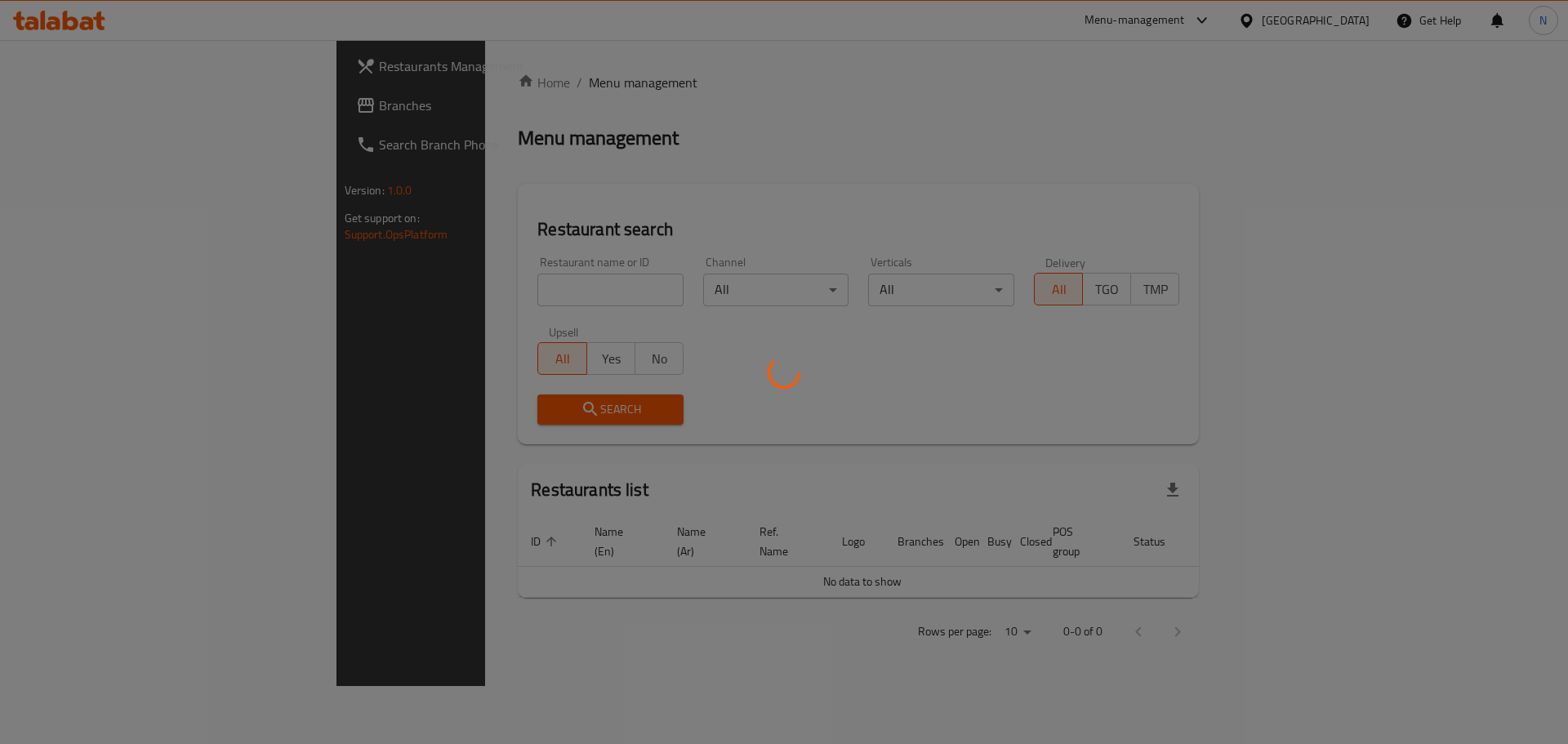
click at [87, 116] on div at bounding box center [784, 372] width 1568 height 744
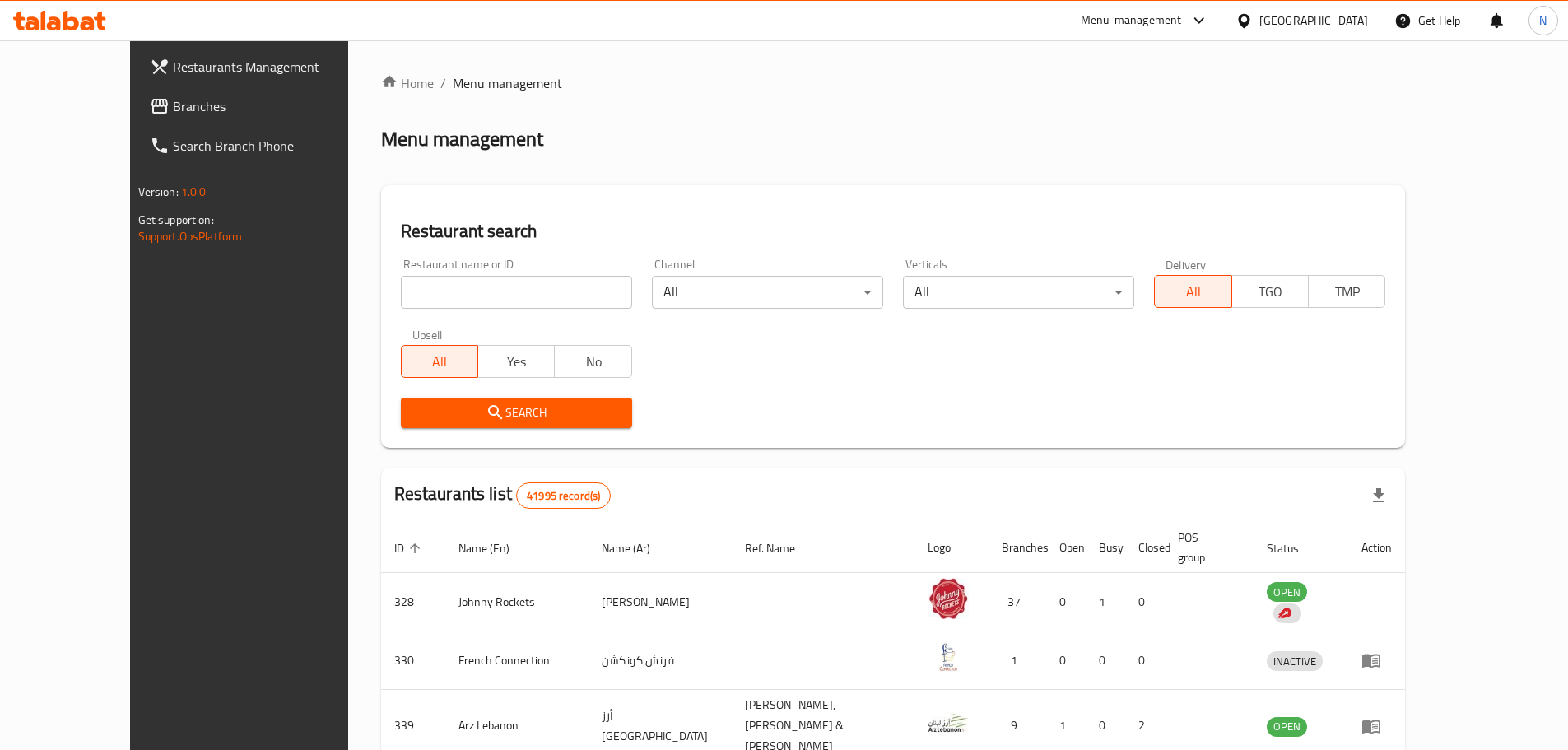
click at [172, 117] on span "Branches" at bounding box center [275, 106] width 206 height 20
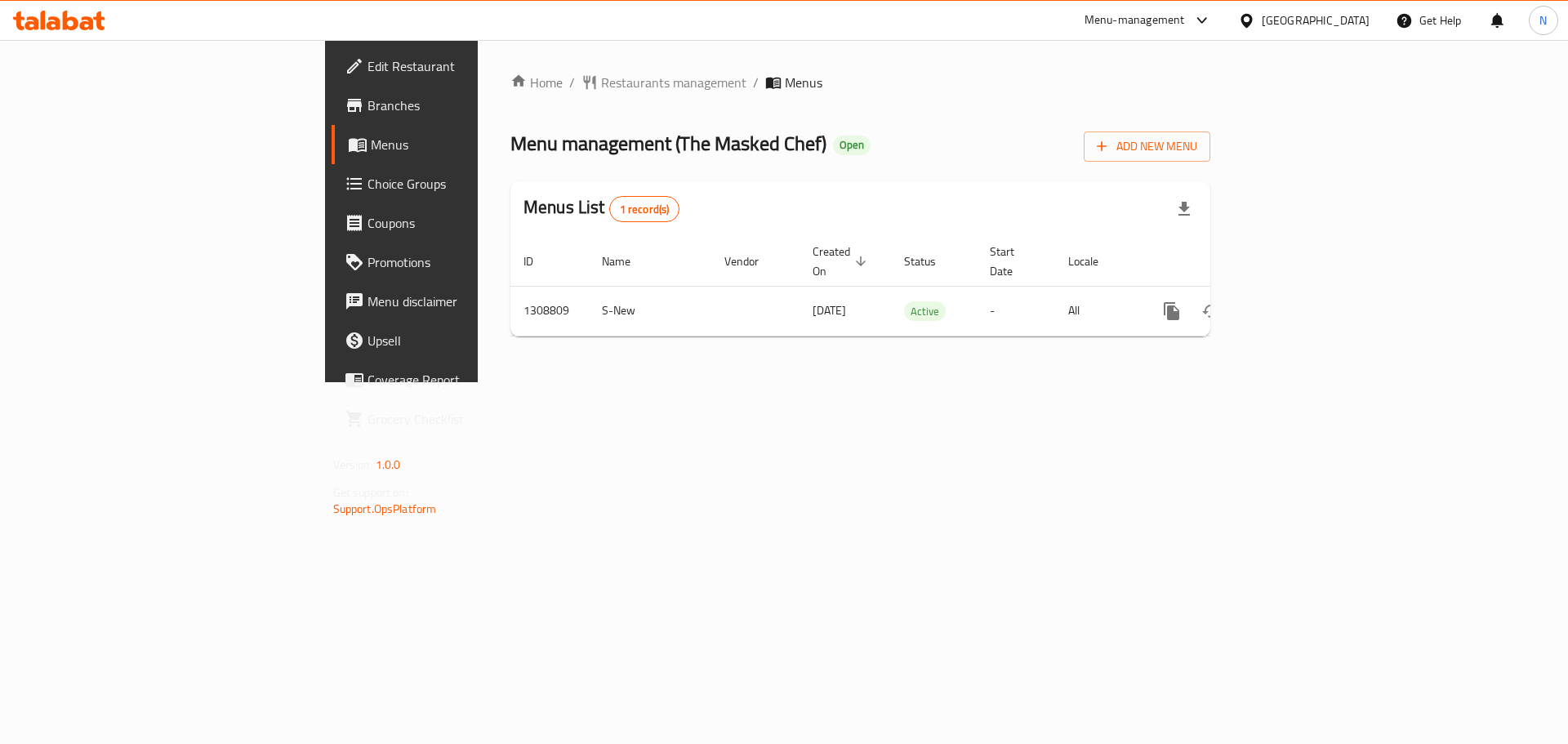
click at [1286, 23] on div "[GEOGRAPHIC_DATA]" at bounding box center [1316, 20] width 108 height 18
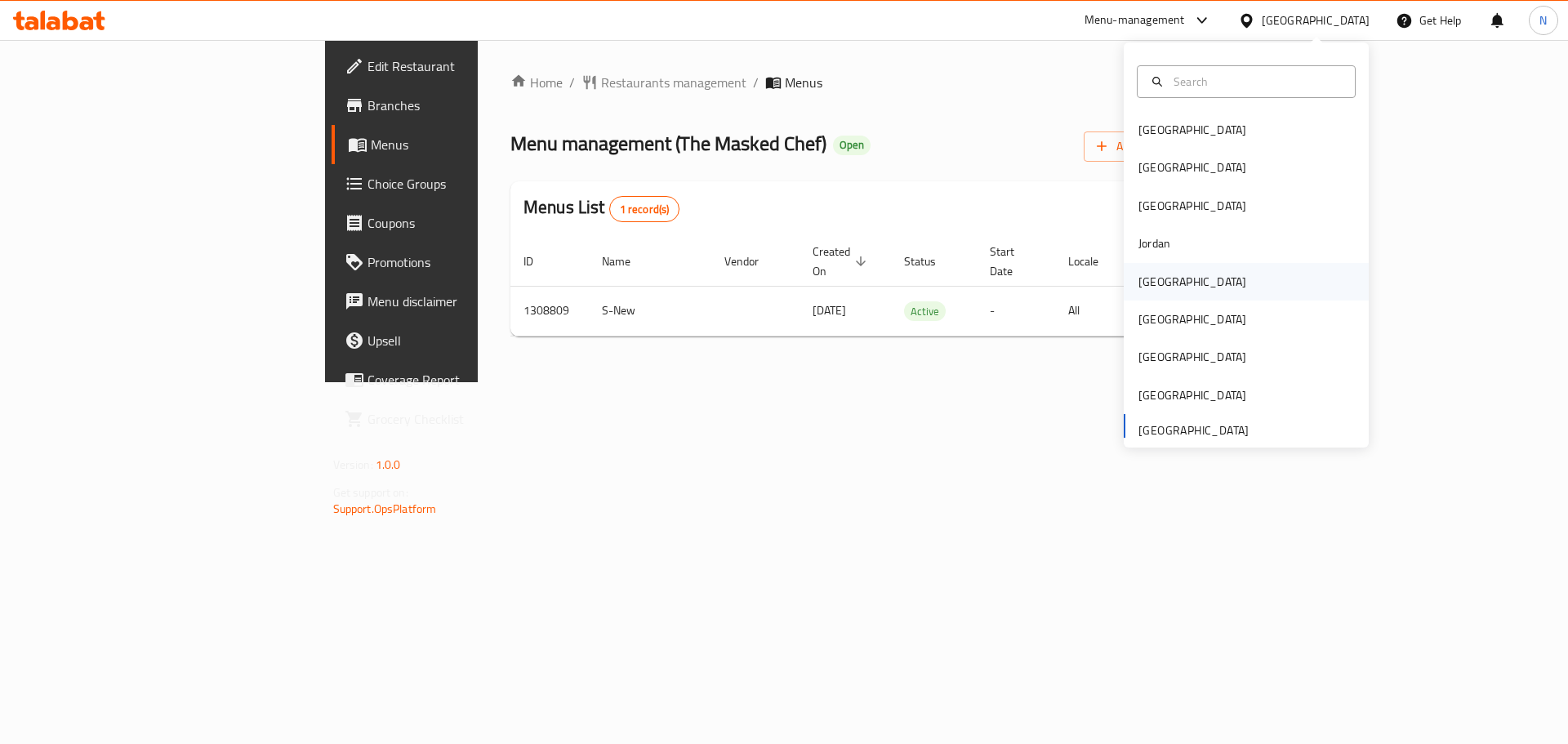
click at [1143, 277] on div "[GEOGRAPHIC_DATA]" at bounding box center [1192, 282] width 108 height 18
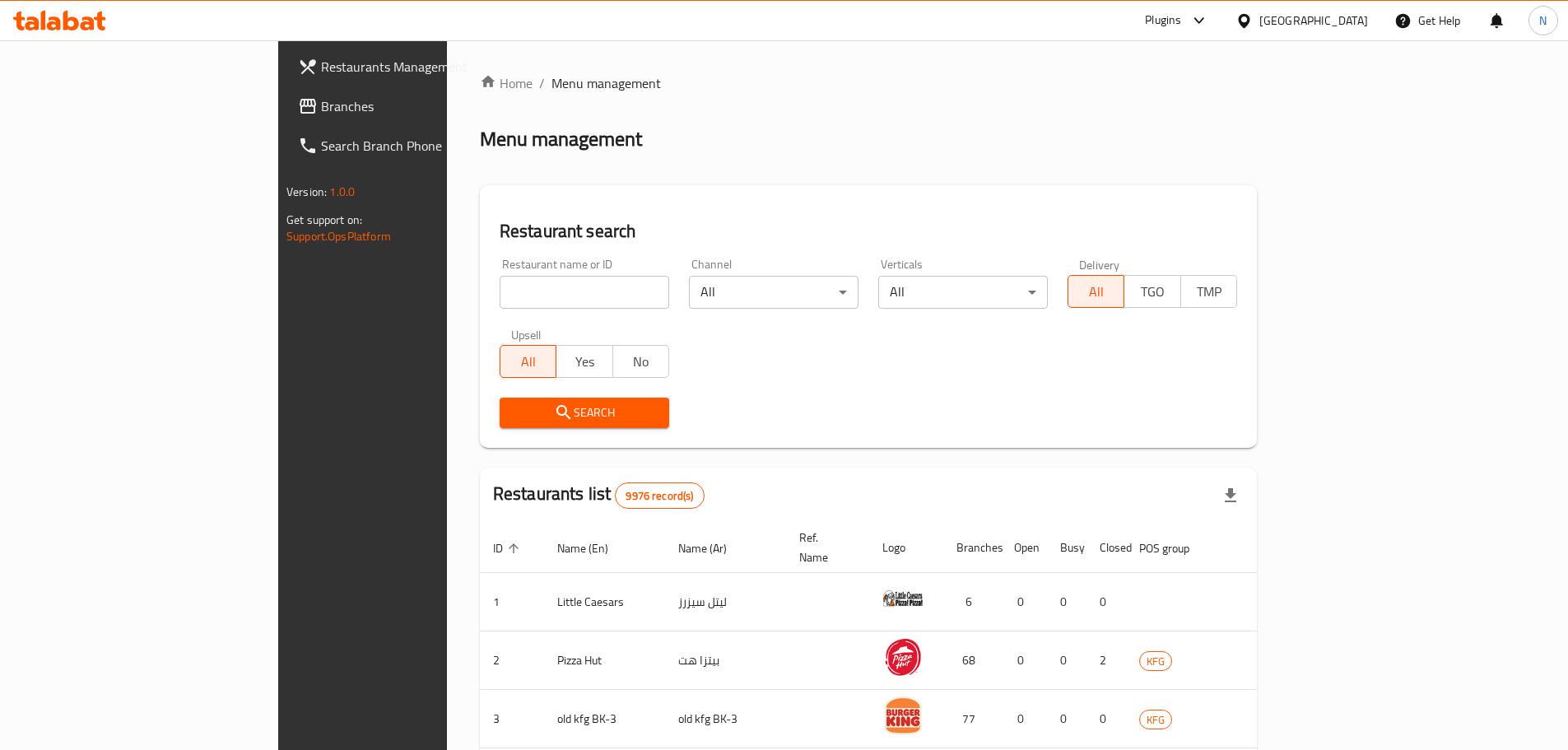
click at [321, 98] on span "Branches" at bounding box center [423, 106] width 206 height 20
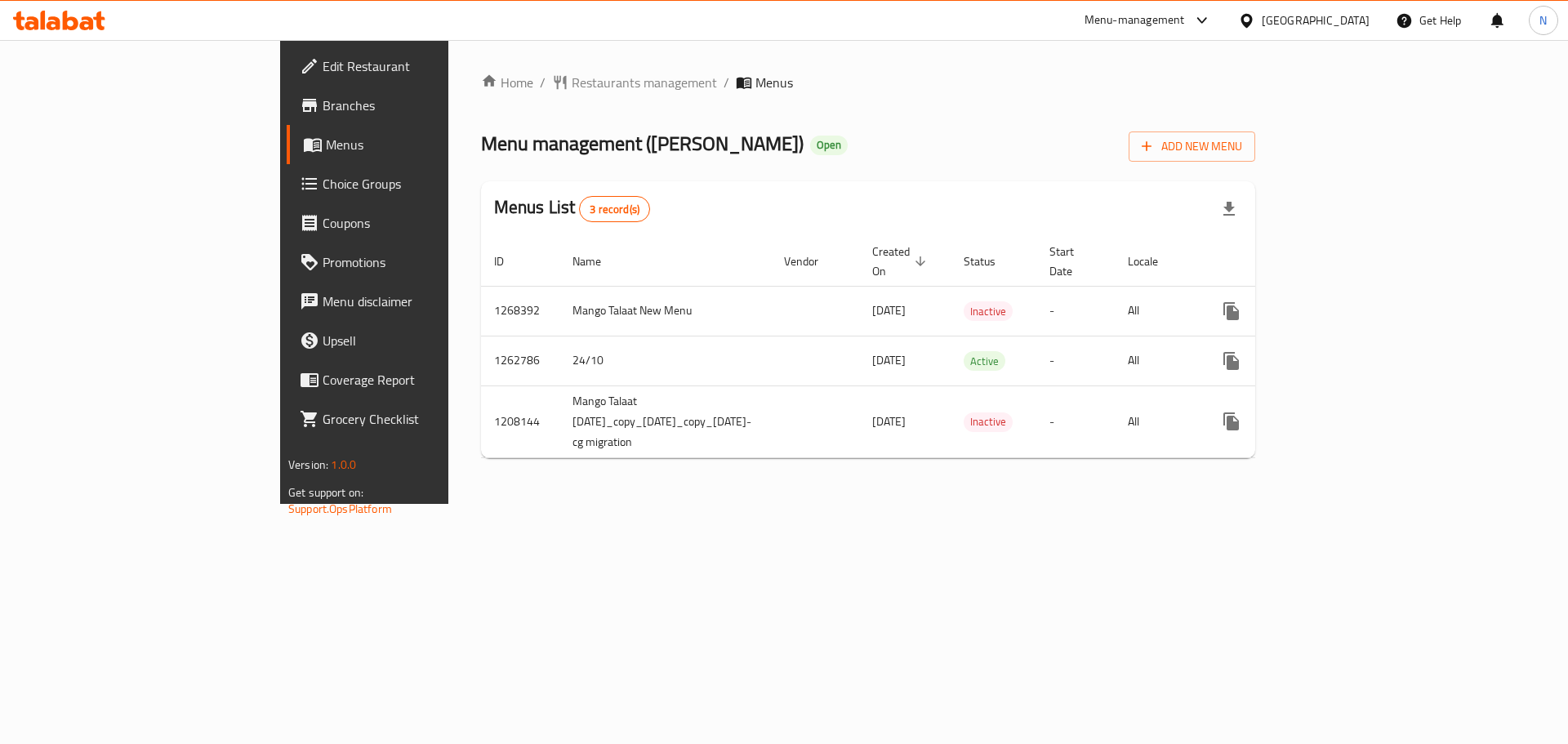
click at [1262, 14] on div at bounding box center [1250, 20] width 24 height 18
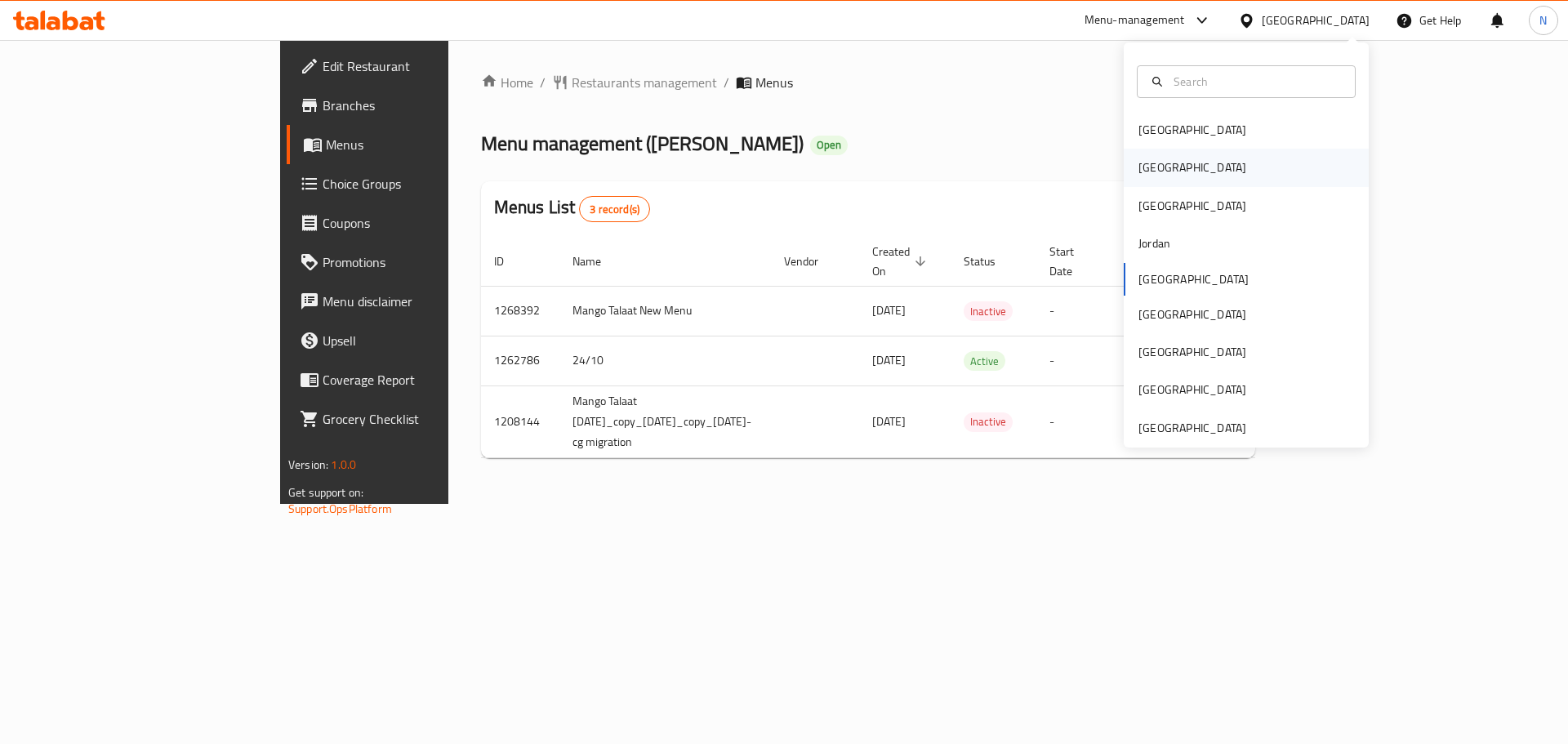
click at [1145, 170] on div "[GEOGRAPHIC_DATA]" at bounding box center [1192, 167] width 108 height 18
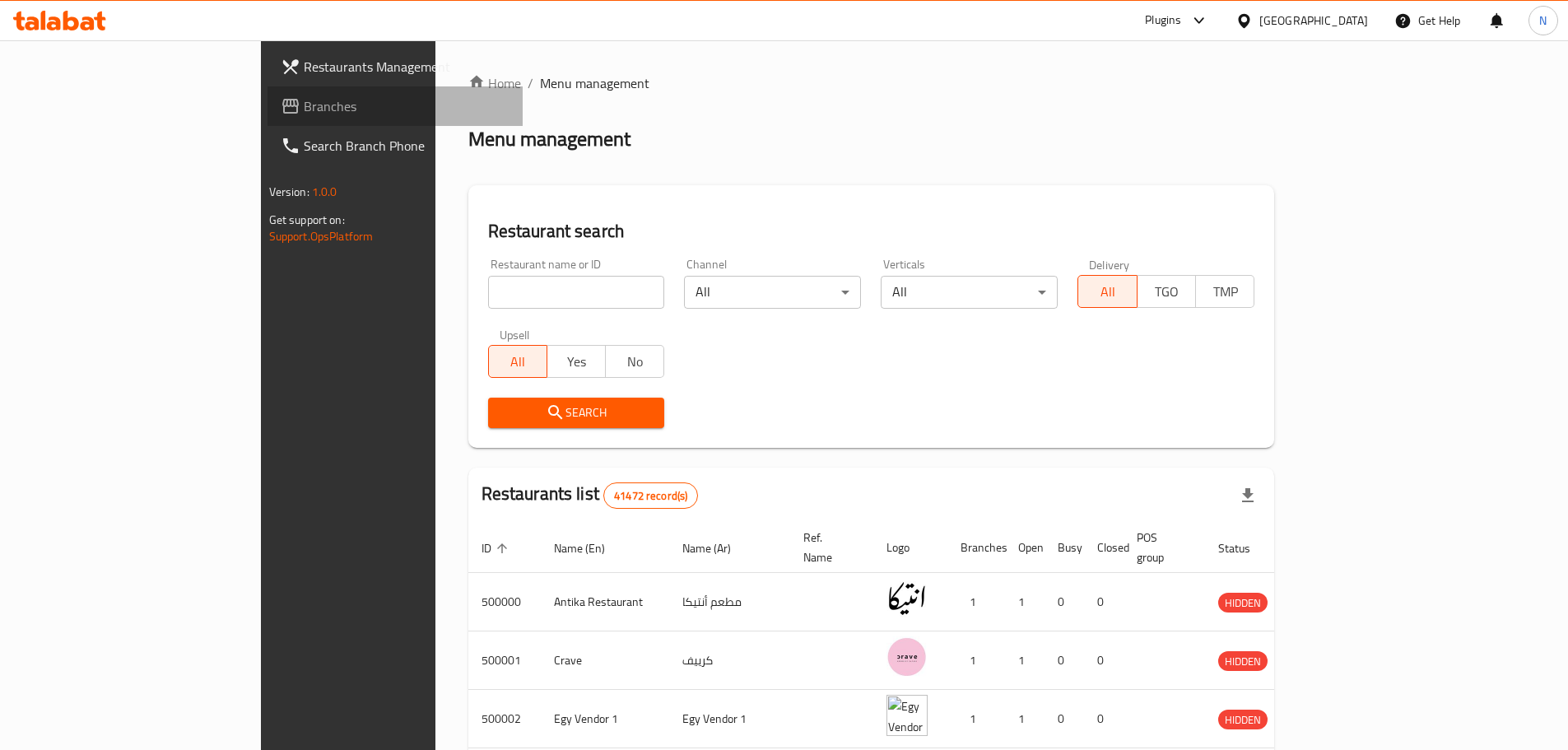
click at [304, 112] on span "Branches" at bounding box center [406, 106] width 206 height 20
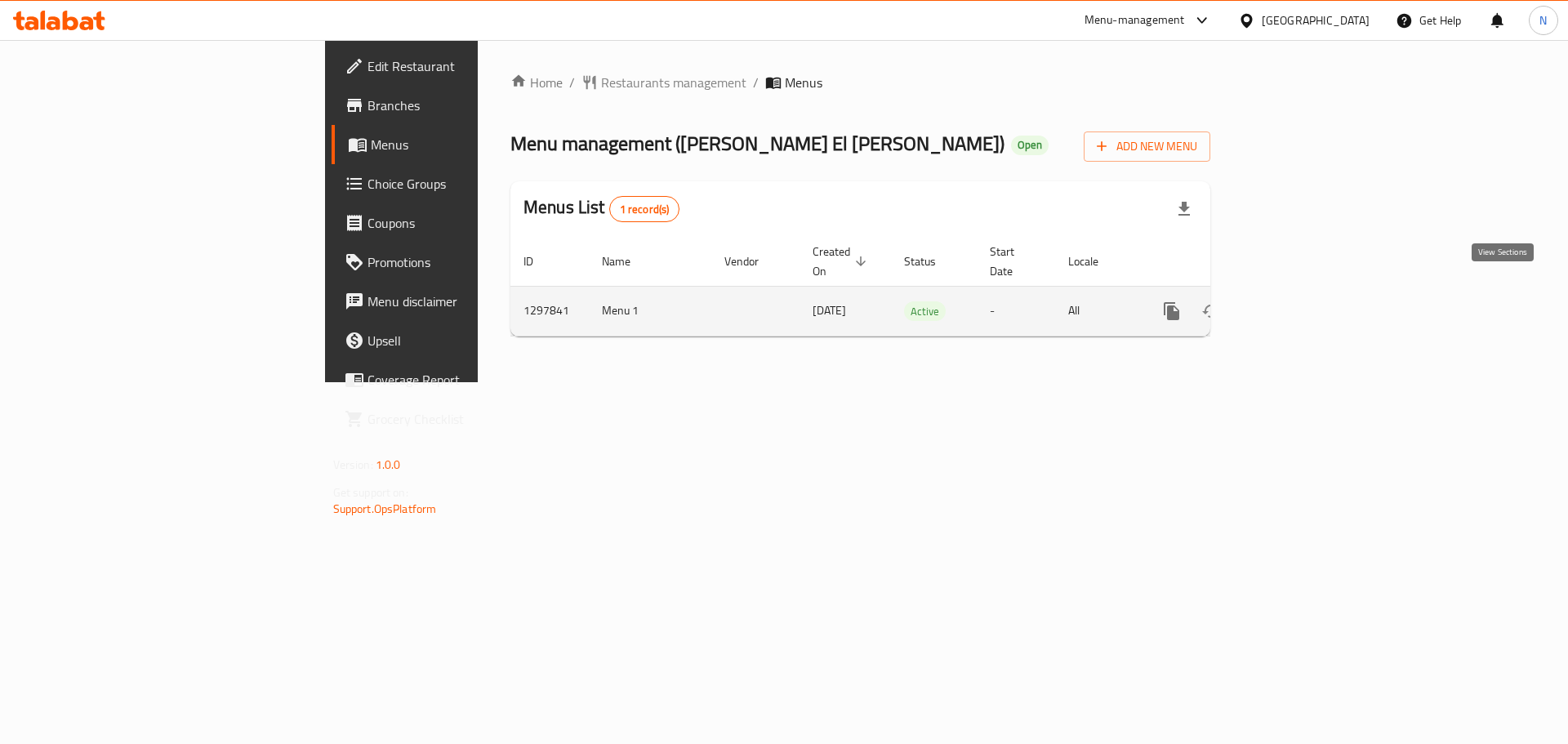
click at [1299, 301] on icon "enhanced table" at bounding box center [1289, 311] width 20 height 20
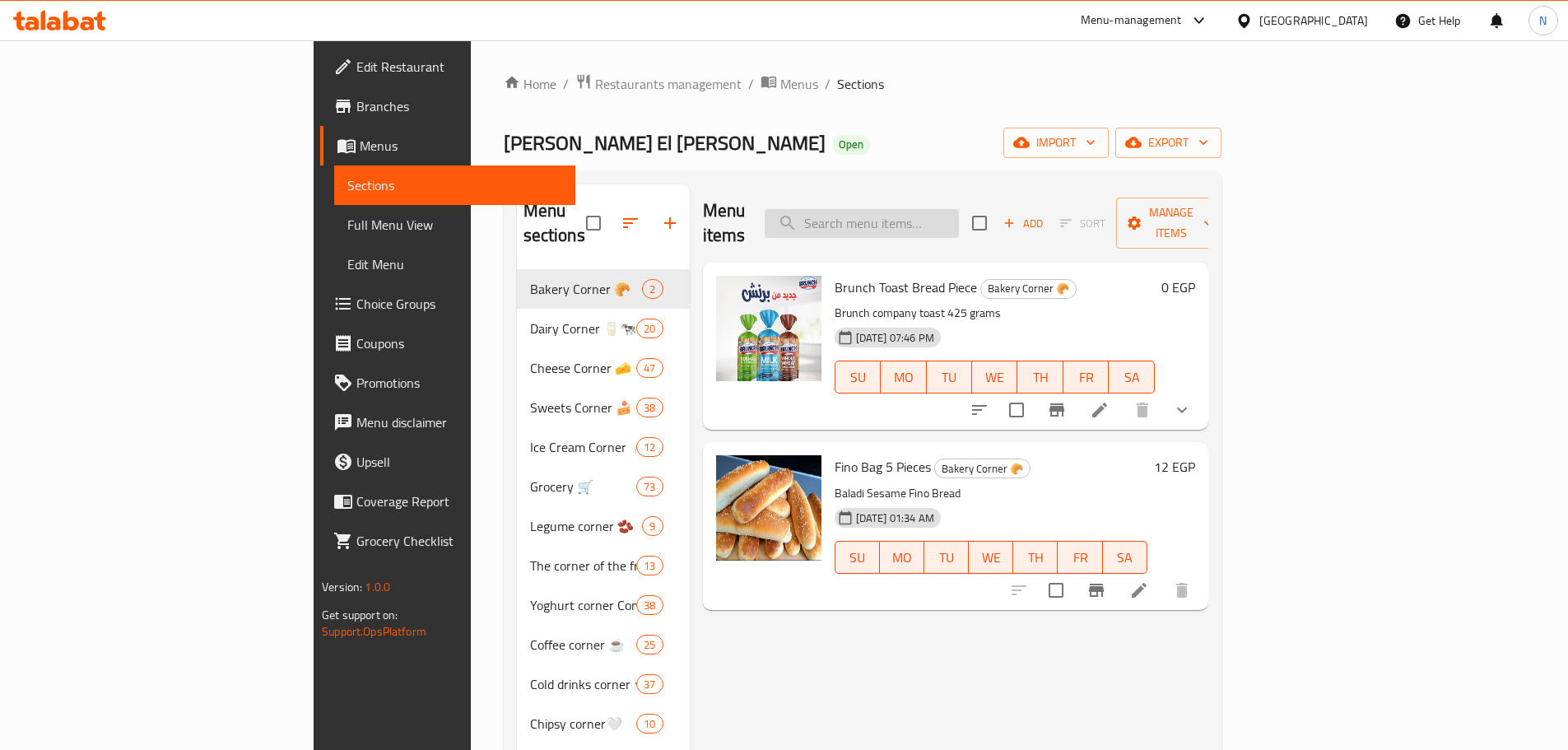
click at [949, 217] on input "search" at bounding box center [861, 223] width 194 height 28
paste input "[PERSON_NAME] (Per Piece)"
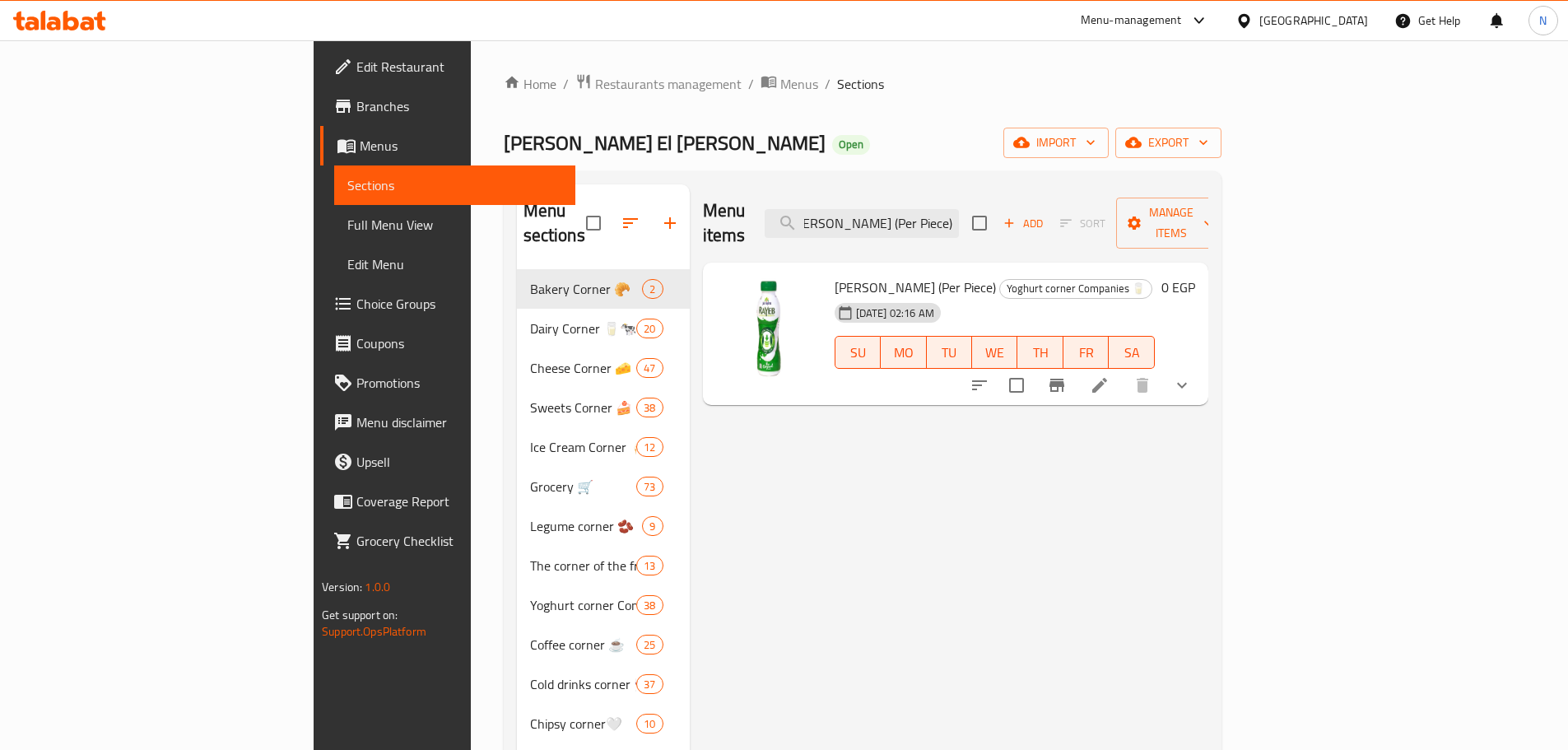
type input "[PERSON_NAME] (Per Piece)"
click at [1109, 375] on icon at bounding box center [1099, 385] width 20 height 20
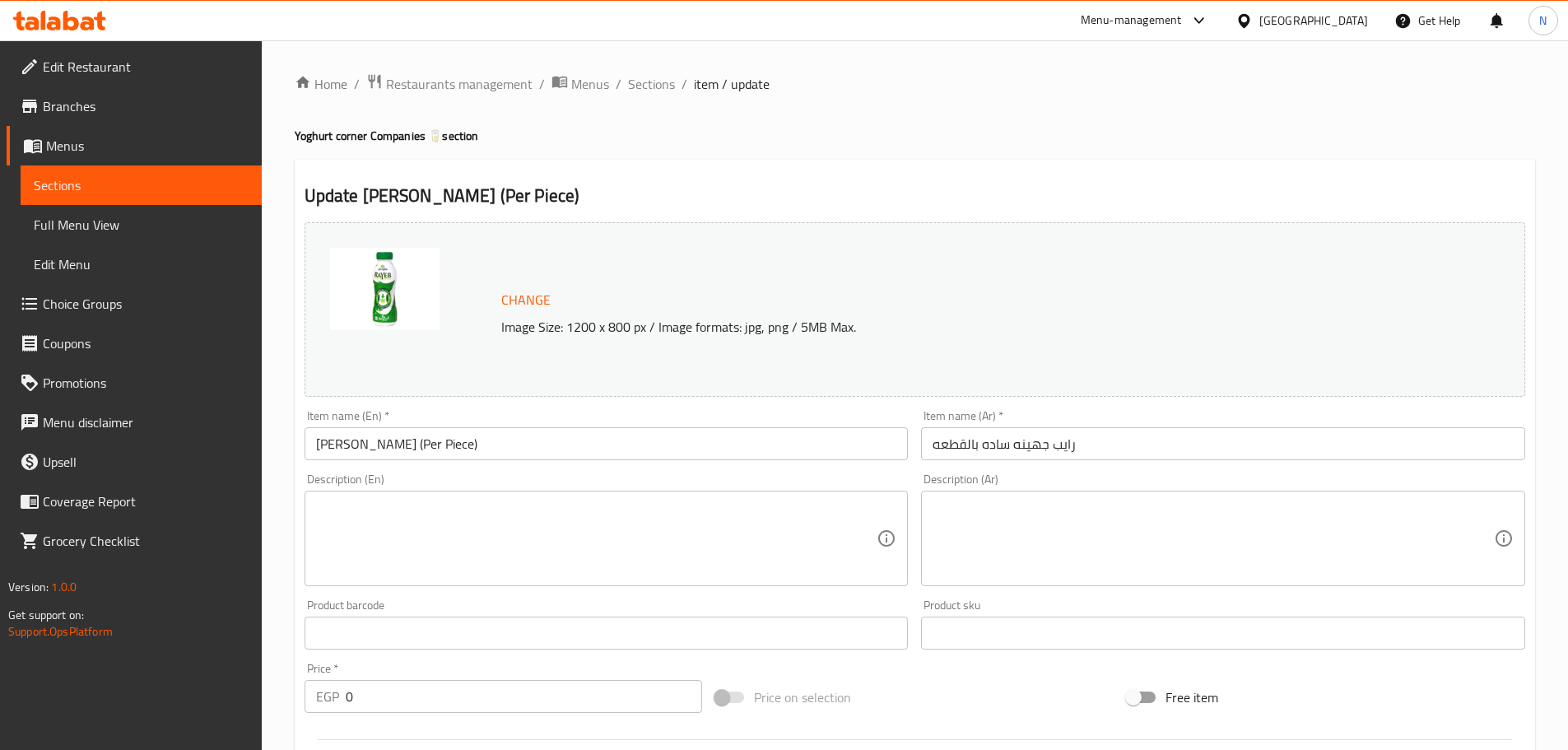
click at [377, 451] on input "[PERSON_NAME] (Per Piece)" at bounding box center [606, 444] width 604 height 33
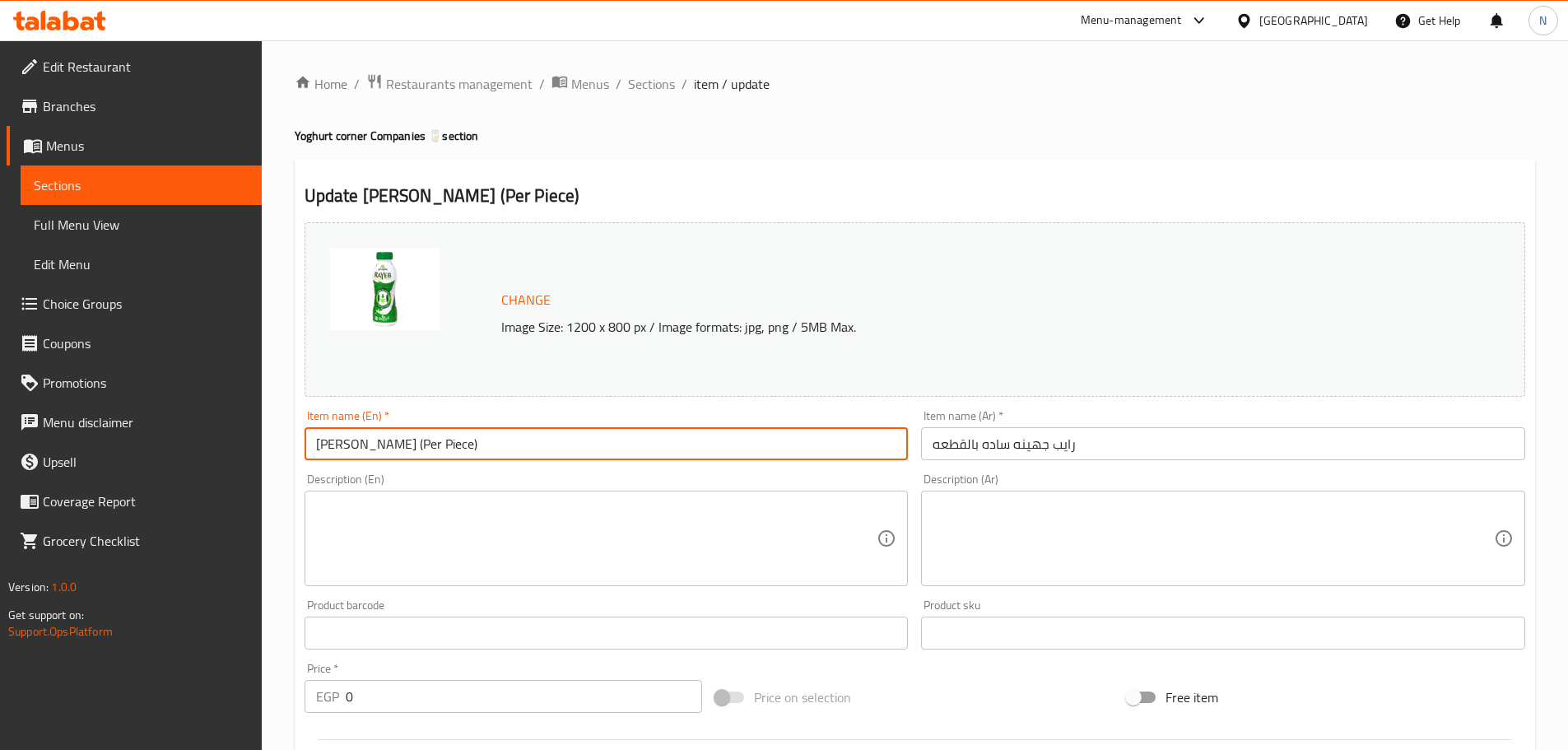
click at [377, 451] on input "[PERSON_NAME] (Per Piece)" at bounding box center [606, 444] width 604 height 33
type input "[PERSON_NAME] (Per Piece)"
click at [995, 442] on input "رايب جهينه ساده بالقطعه" at bounding box center [1223, 444] width 604 height 33
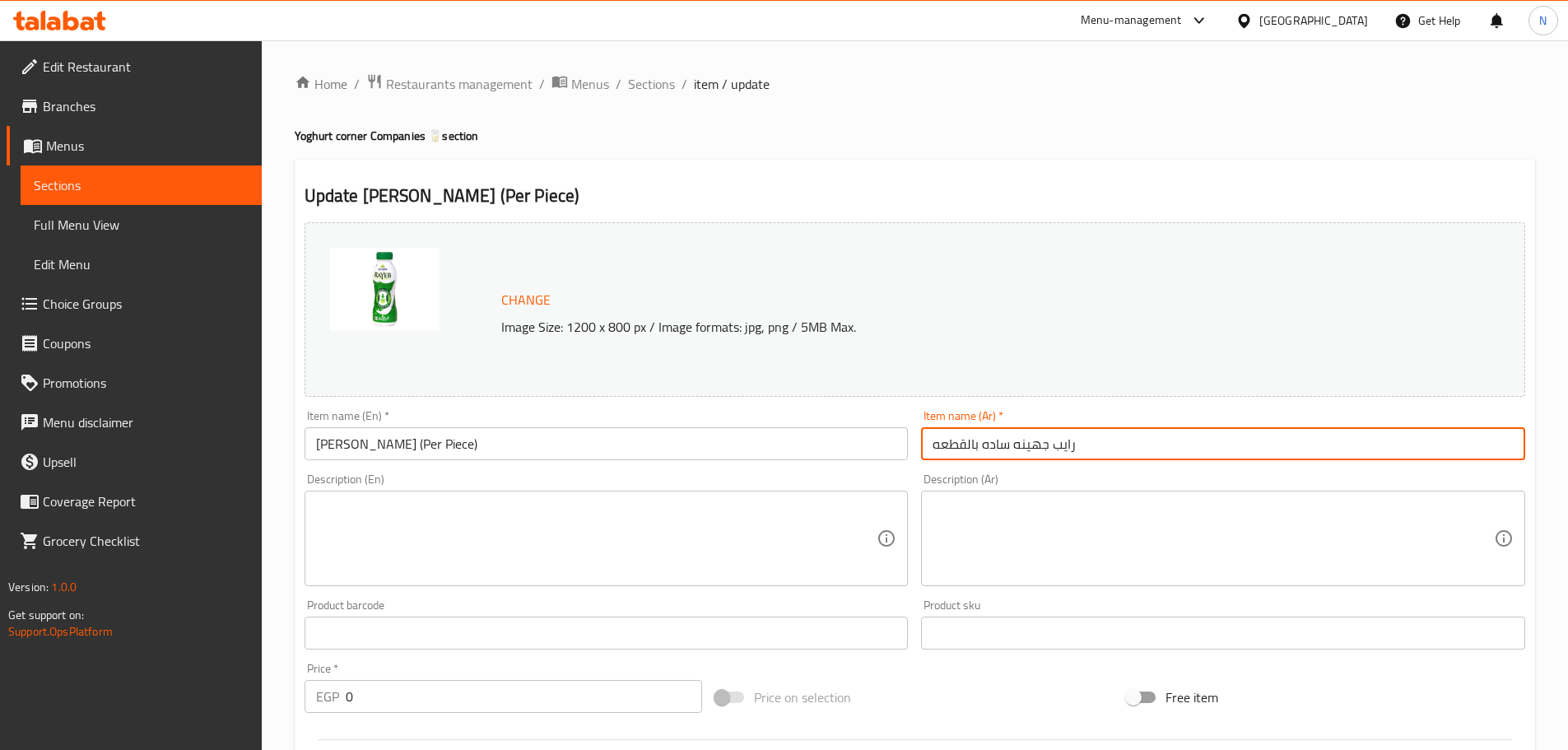
click at [995, 442] on input "رايب جهينه ساده بالقطعه" at bounding box center [1223, 444] width 604 height 33
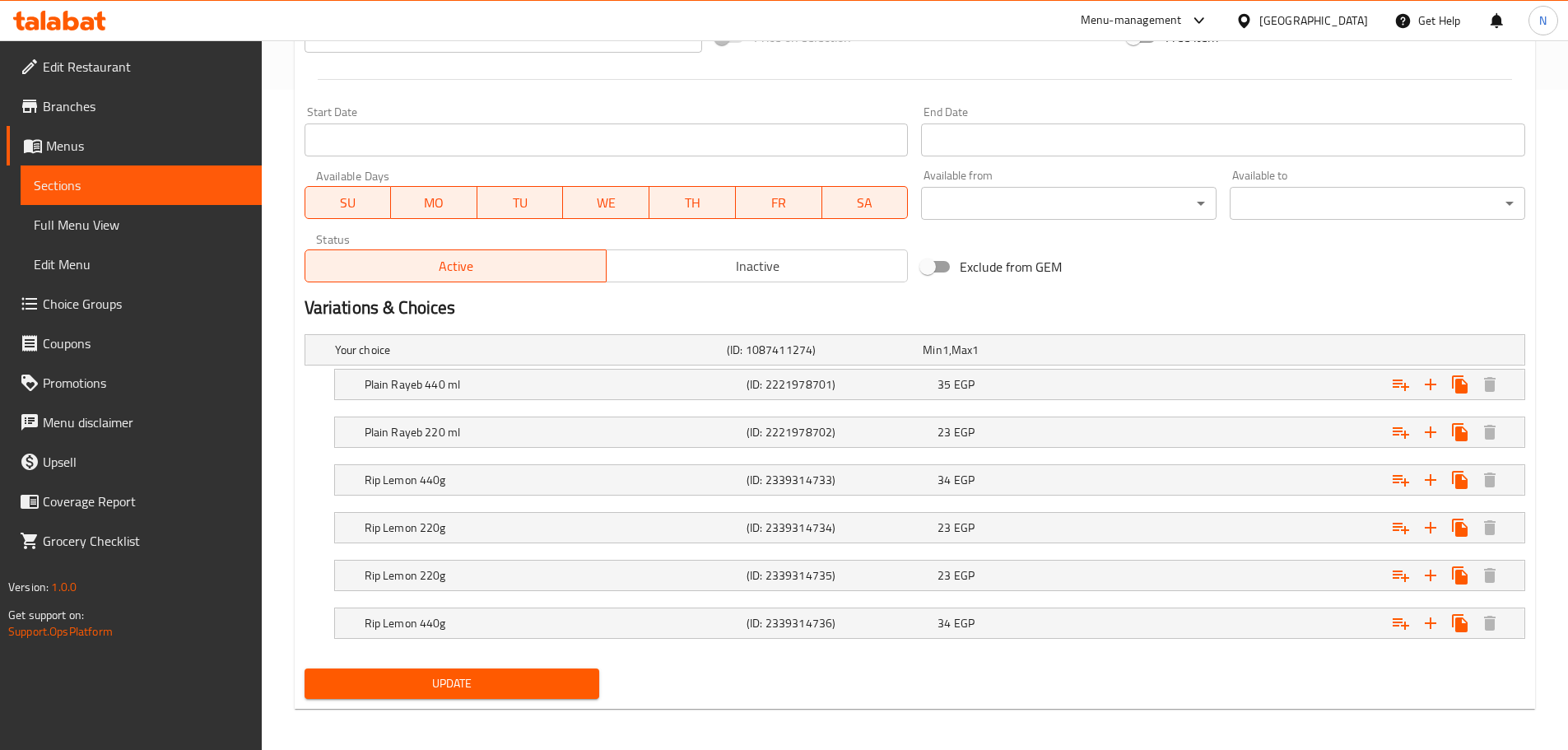
scroll to position [665, 0]
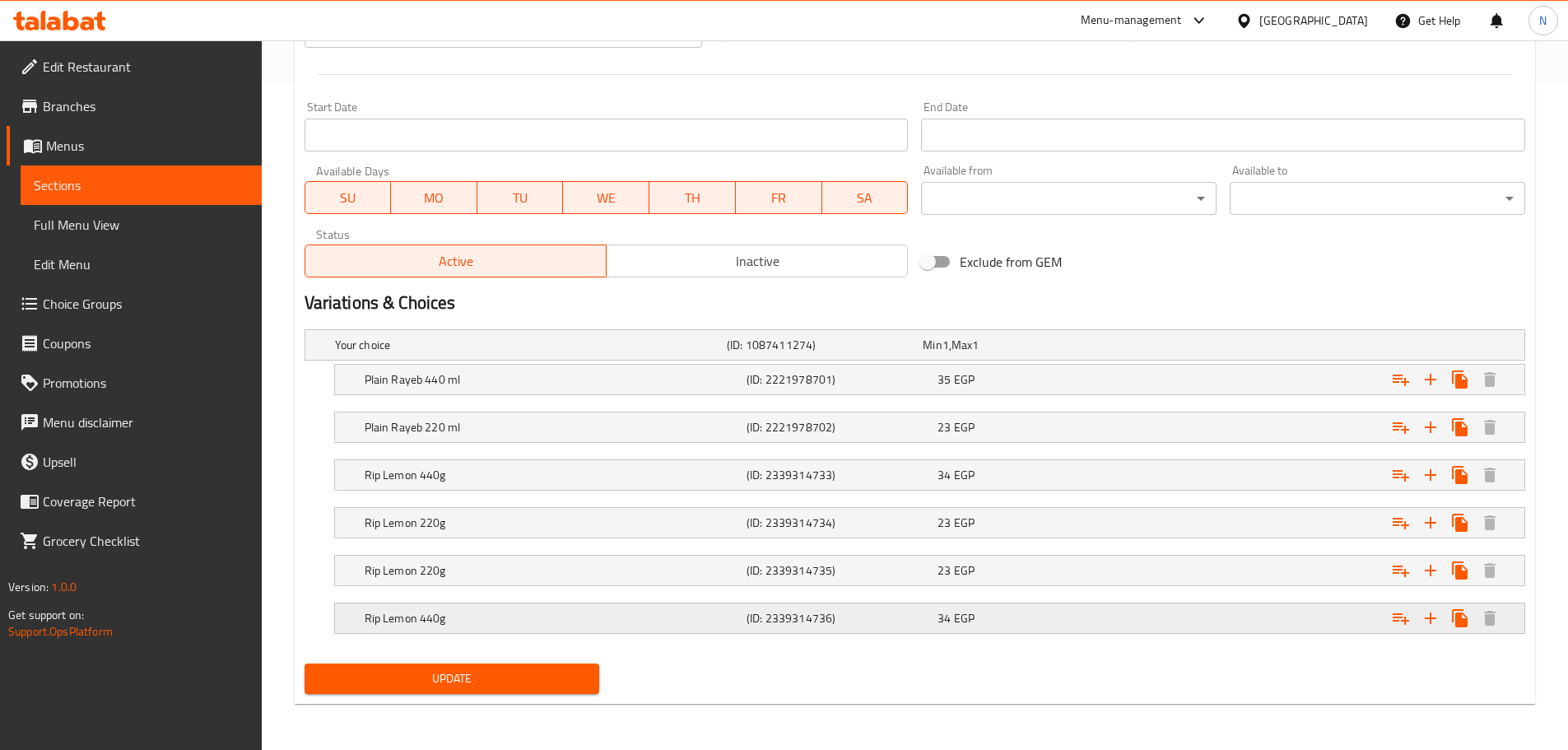
type input "رايب جهينه بالقطعه"
click at [655, 613] on h5 "Rip Lemon 440g" at bounding box center [552, 618] width 375 height 16
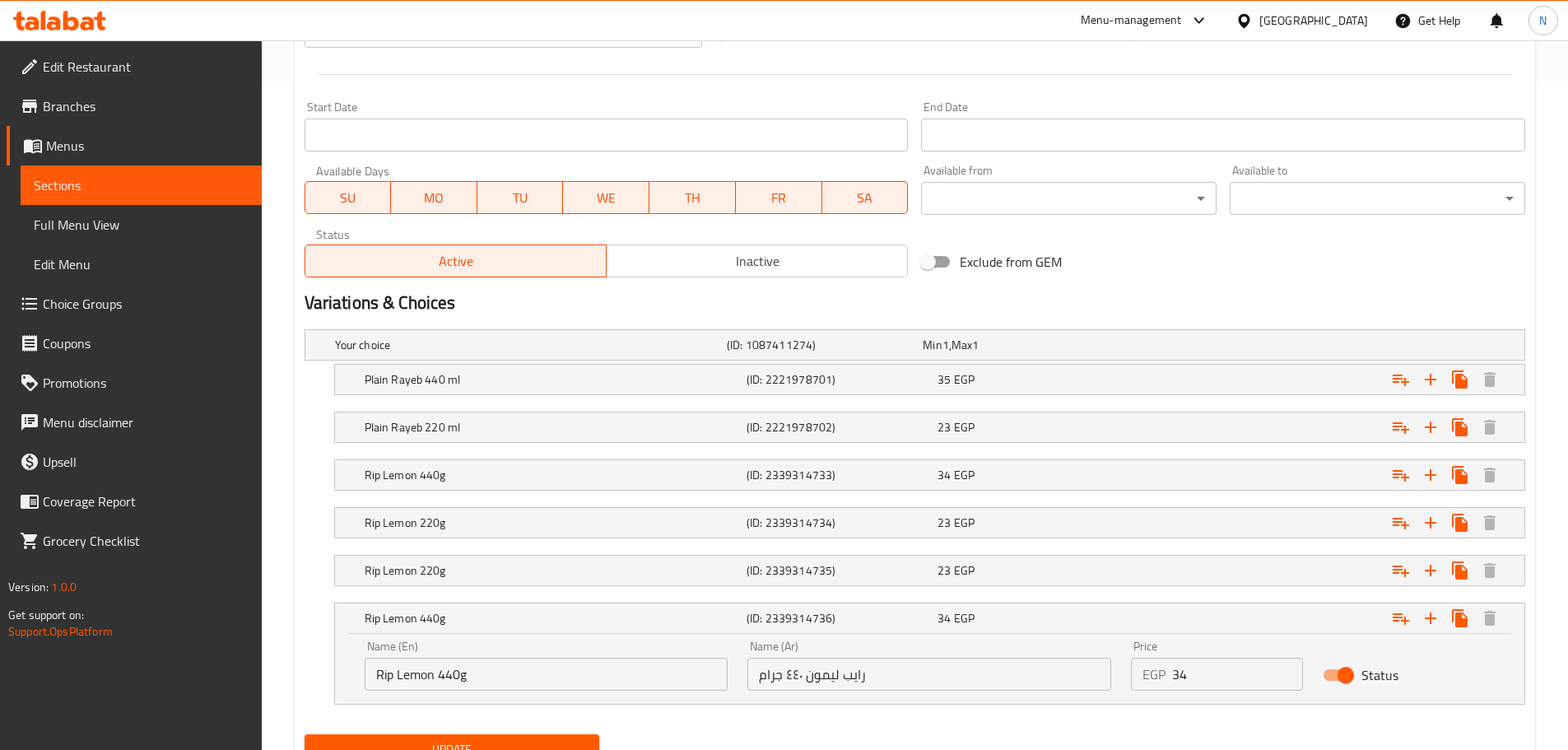
scroll to position [0, 0]
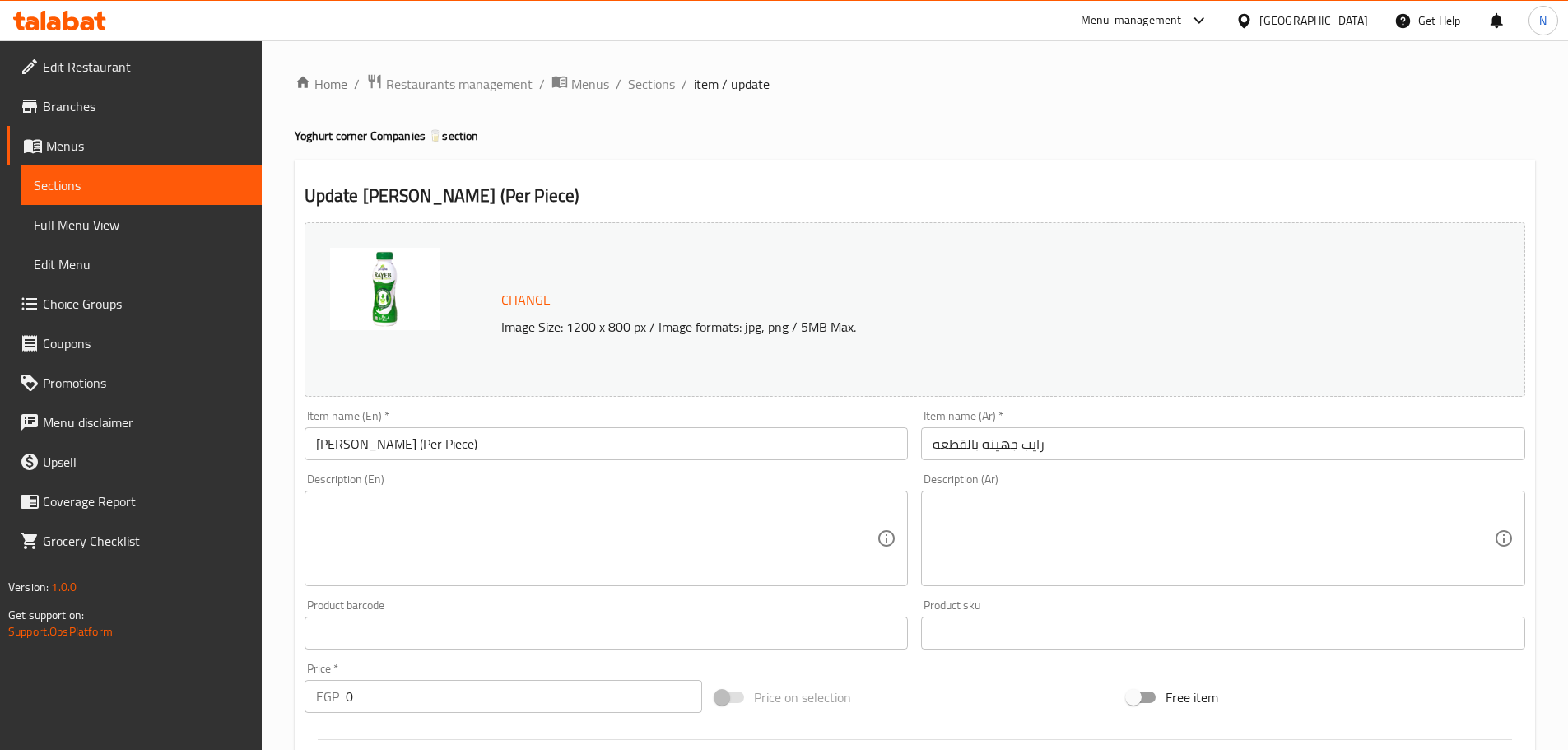
click at [381, 451] on input "[PERSON_NAME] (Per Piece)" at bounding box center [606, 444] width 604 height 33
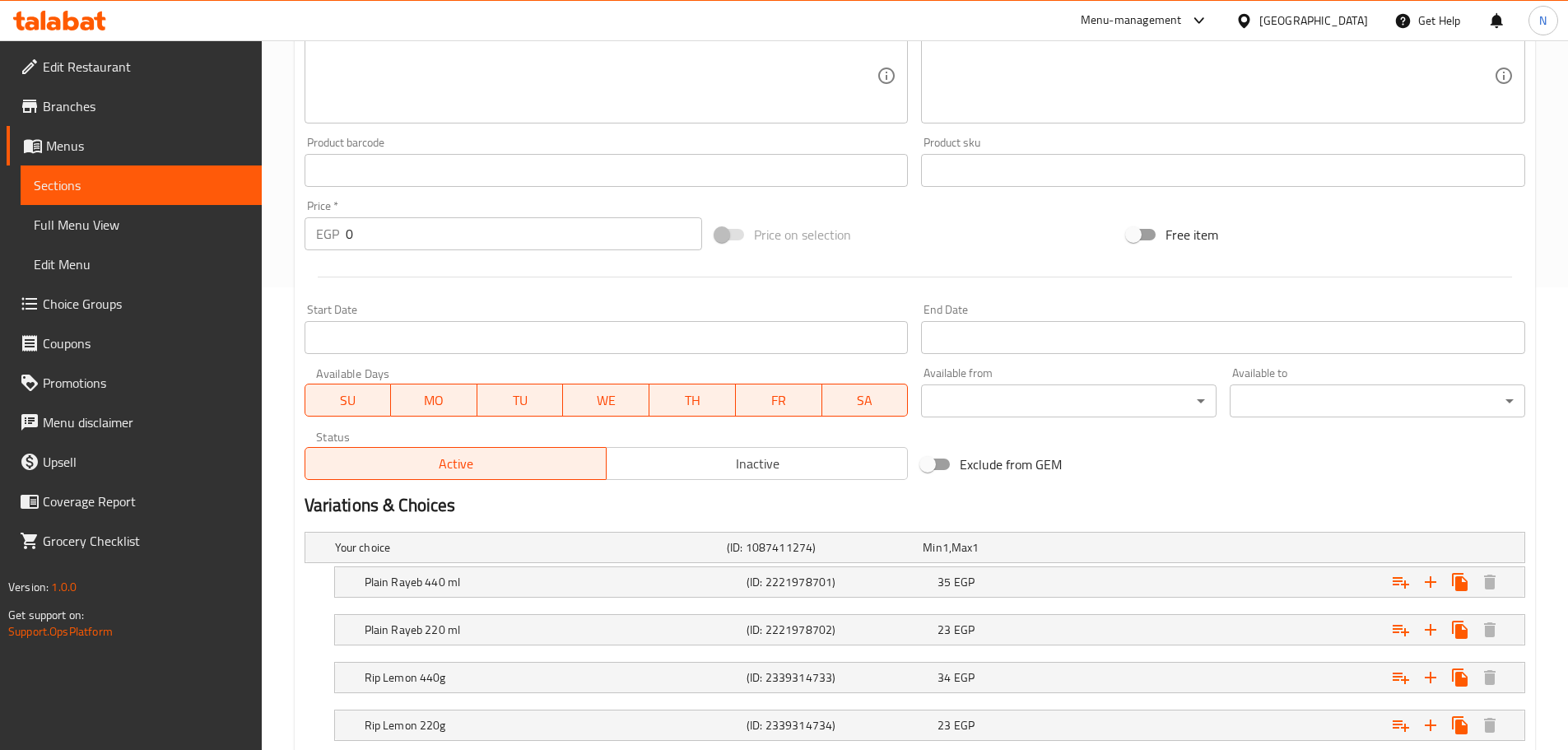
scroll to position [736, 0]
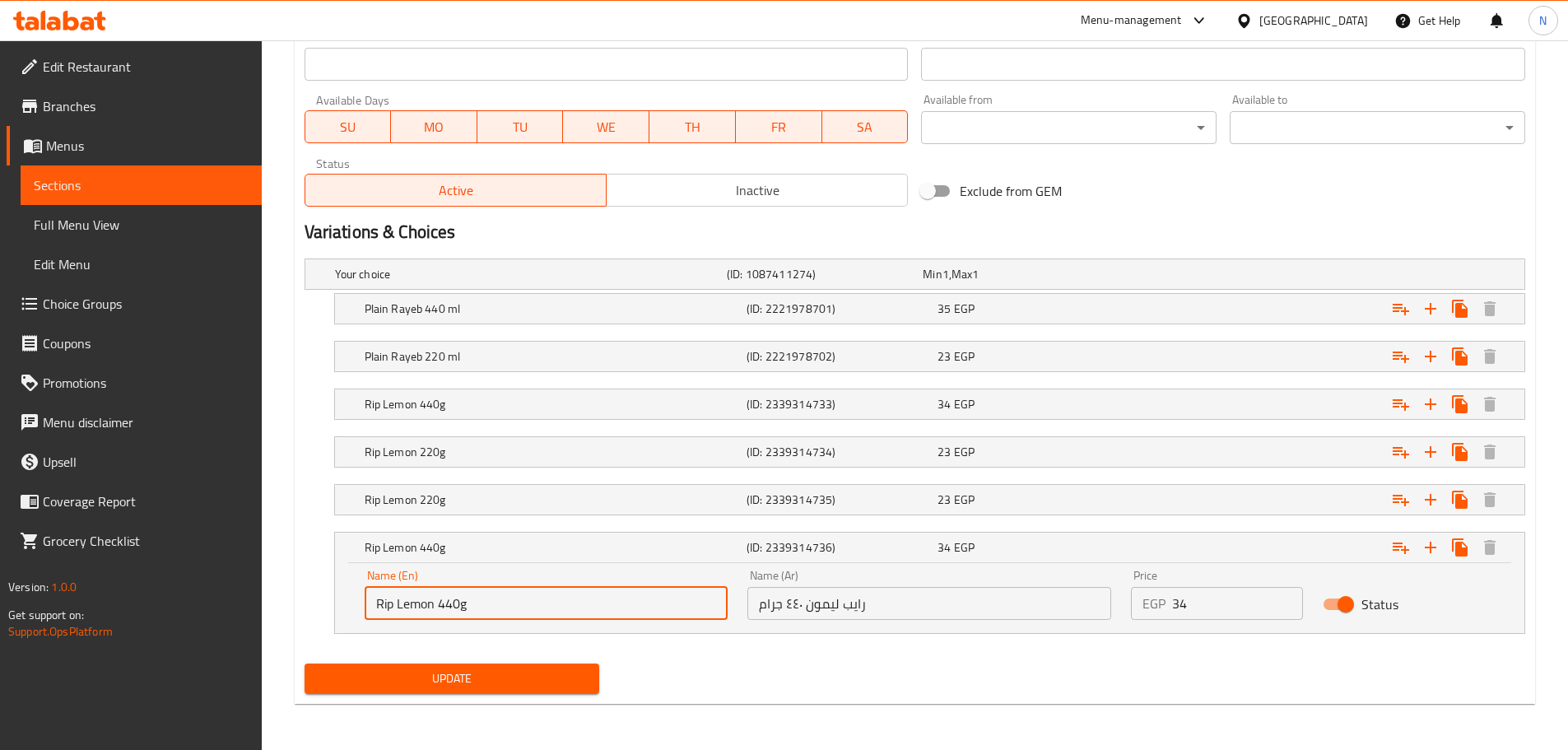
click at [381, 602] on input "Rip Lemon 440g" at bounding box center [547, 603] width 364 height 33
paste input "ayeb"
type input "[PERSON_NAME] 440g"
click at [455, 688] on span "Update" at bounding box center [452, 679] width 269 height 21
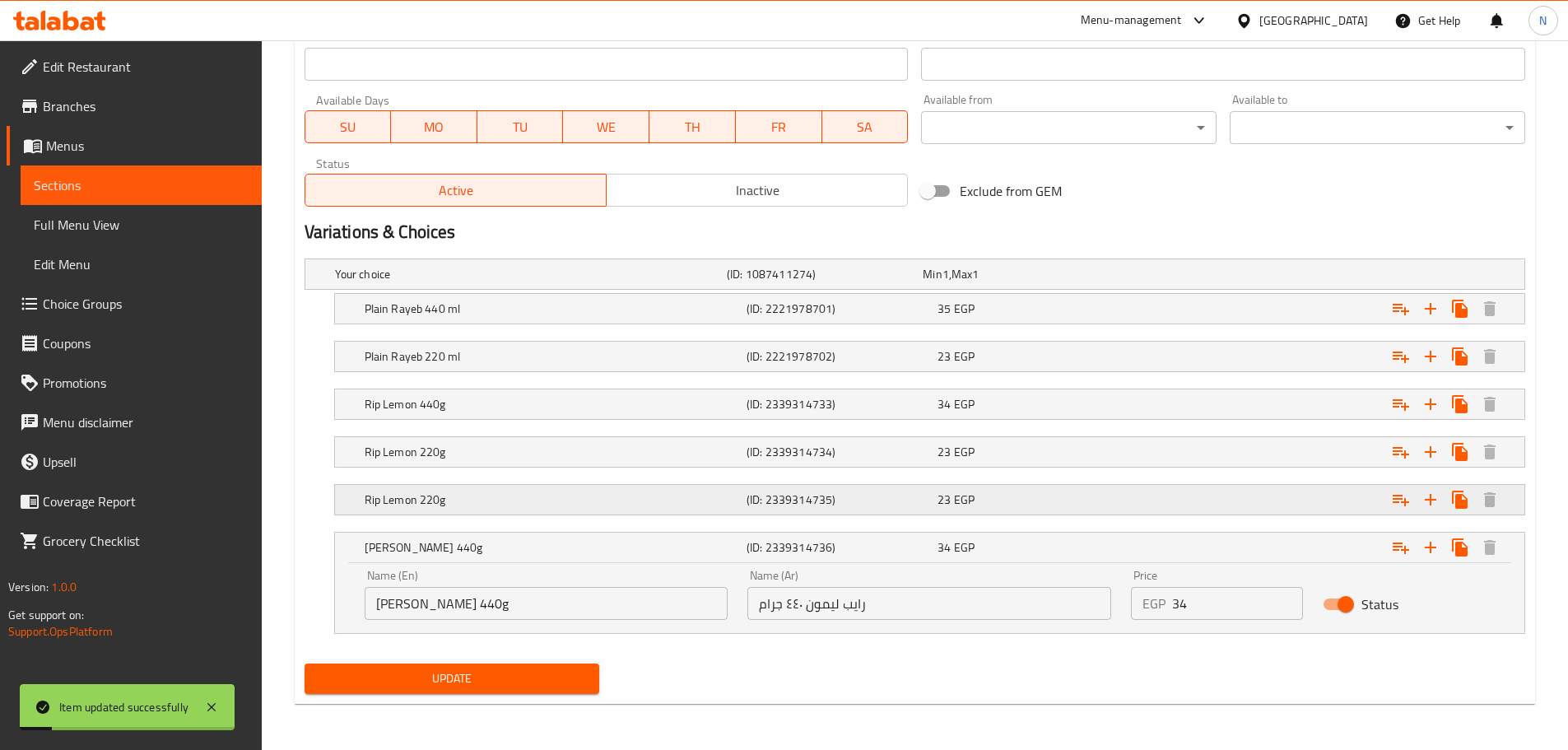
click at [468, 500] on h5 "Rip Lemon 220g" at bounding box center [552, 500] width 375 height 16
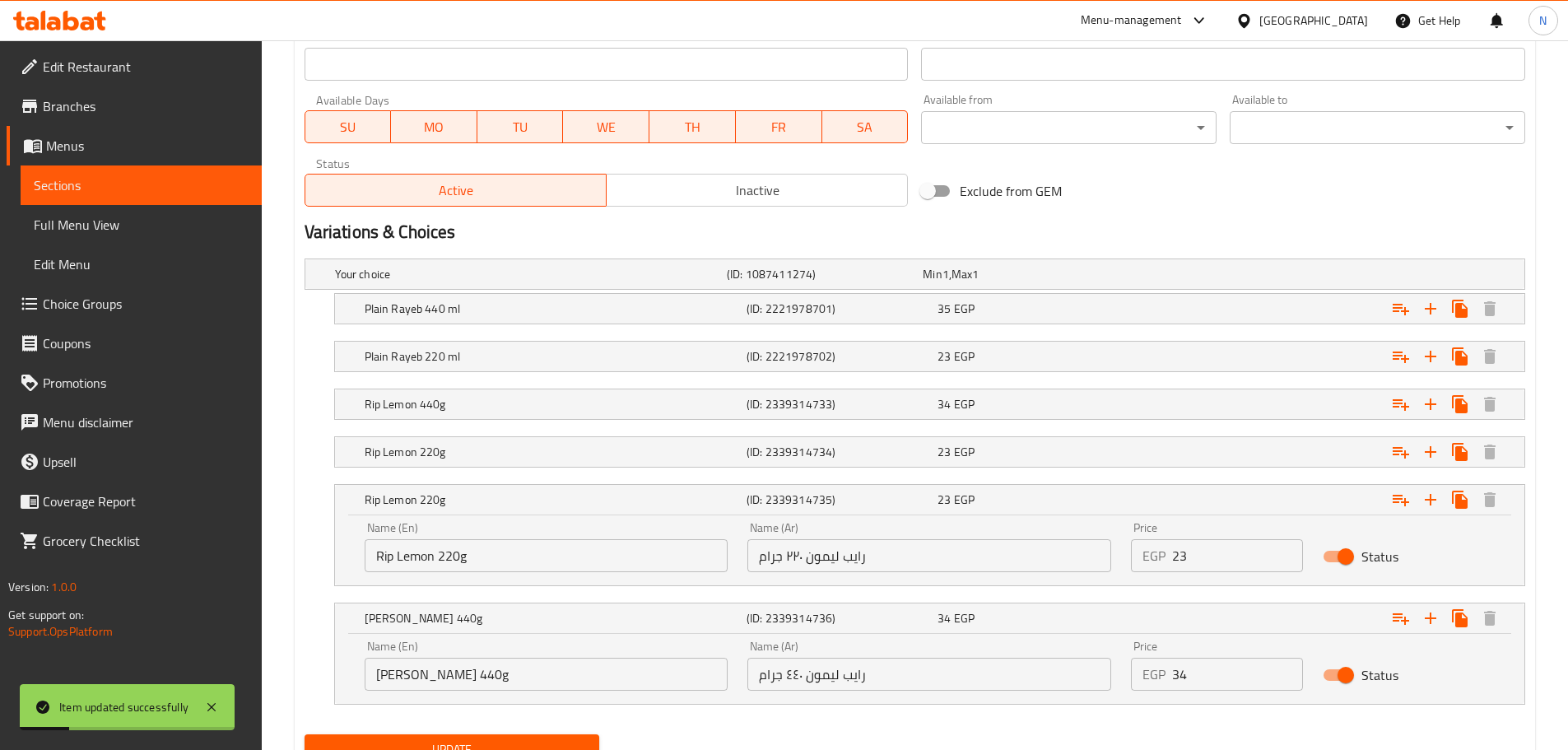
click at [379, 552] on input "Rip Lemon 220g" at bounding box center [547, 556] width 364 height 33
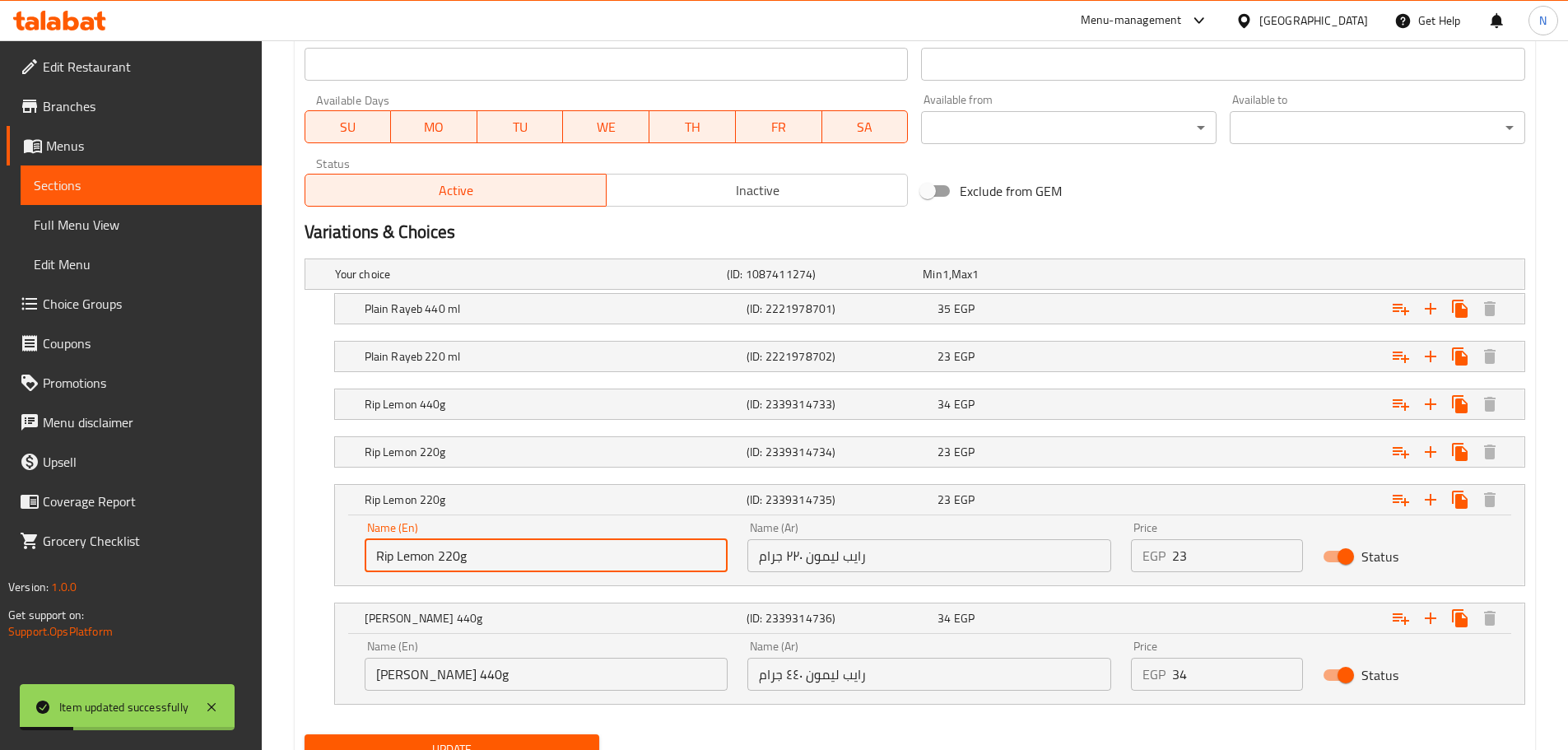
click at [379, 552] on input "Rip Lemon 220g" at bounding box center [547, 556] width 364 height 33
paste input "ayeb"
type input "[PERSON_NAME] 220g"
click at [451, 734] on button "Update" at bounding box center [452, 749] width 296 height 30
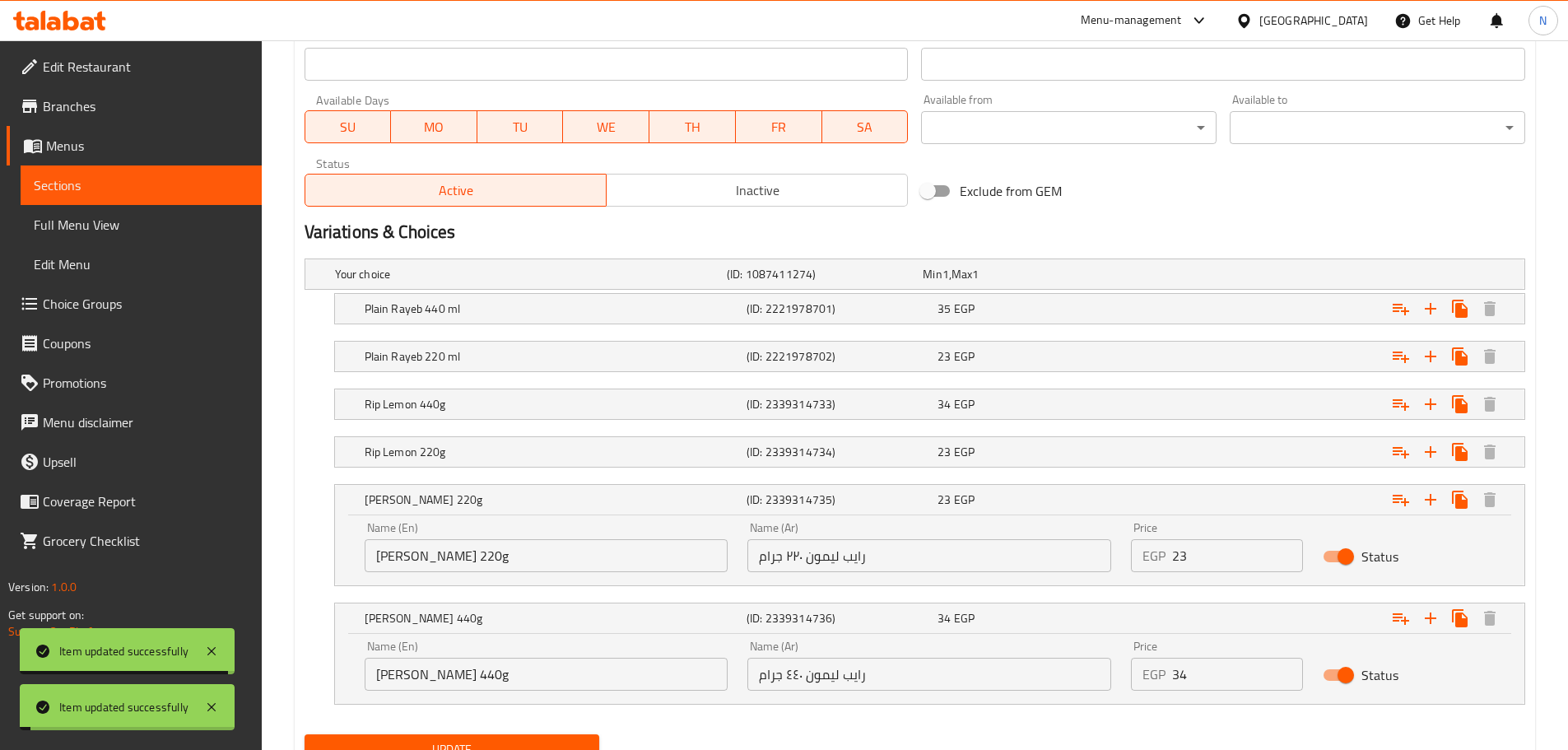
click at [500, 457] on h5 "Rip Lemon 220g" at bounding box center [552, 451] width 375 height 16
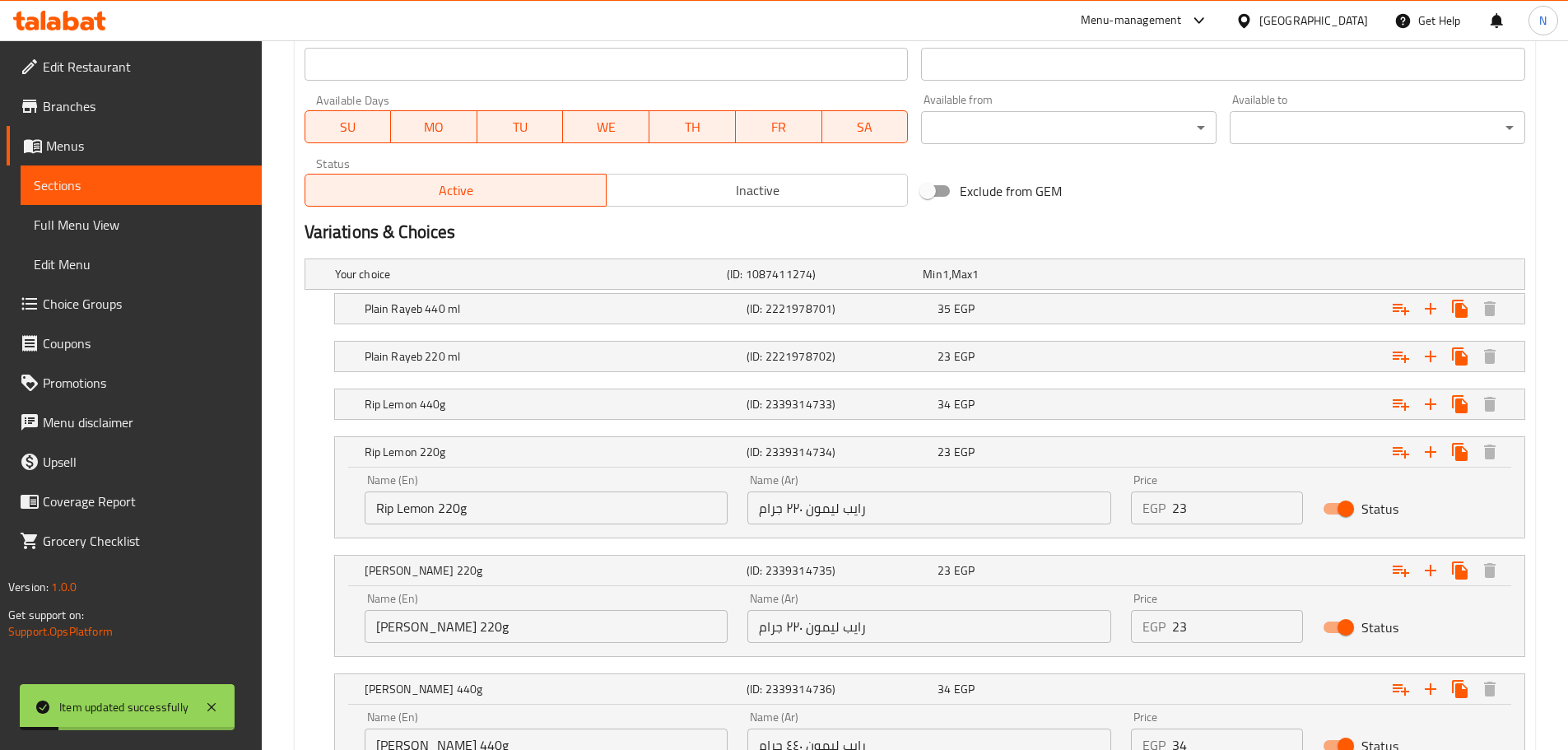
click at [392, 513] on input "Rip Lemon 220g" at bounding box center [547, 508] width 364 height 33
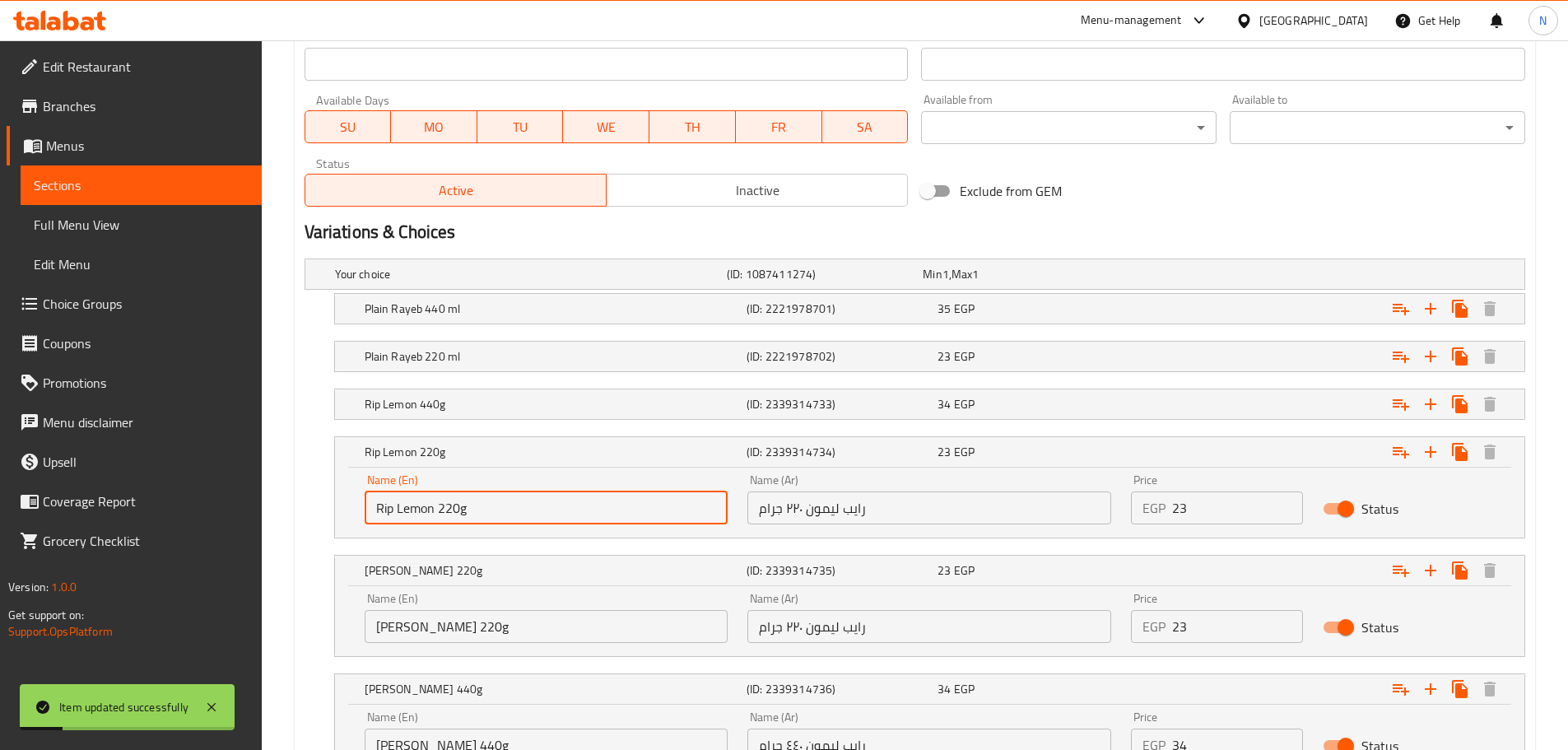
click at [392, 513] on input "Rip Lemon 220g" at bounding box center [547, 508] width 364 height 33
click at [384, 511] on input "Rip Lemon 220g" at bounding box center [547, 508] width 364 height 33
paste input "ayeb"
type input "[PERSON_NAME] 220g"
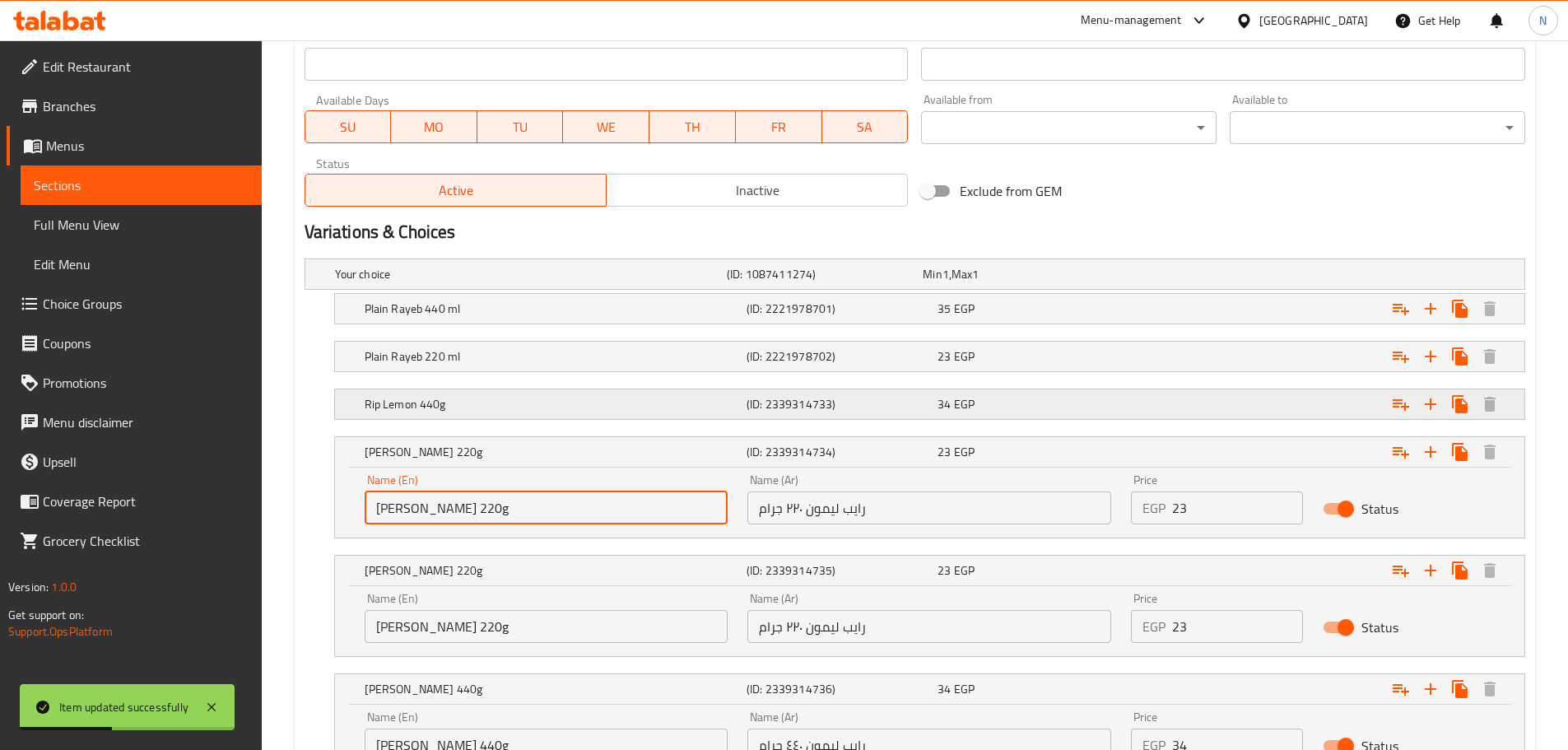
click at [484, 401] on h5 "Rip Lemon 440g" at bounding box center [552, 404] width 375 height 16
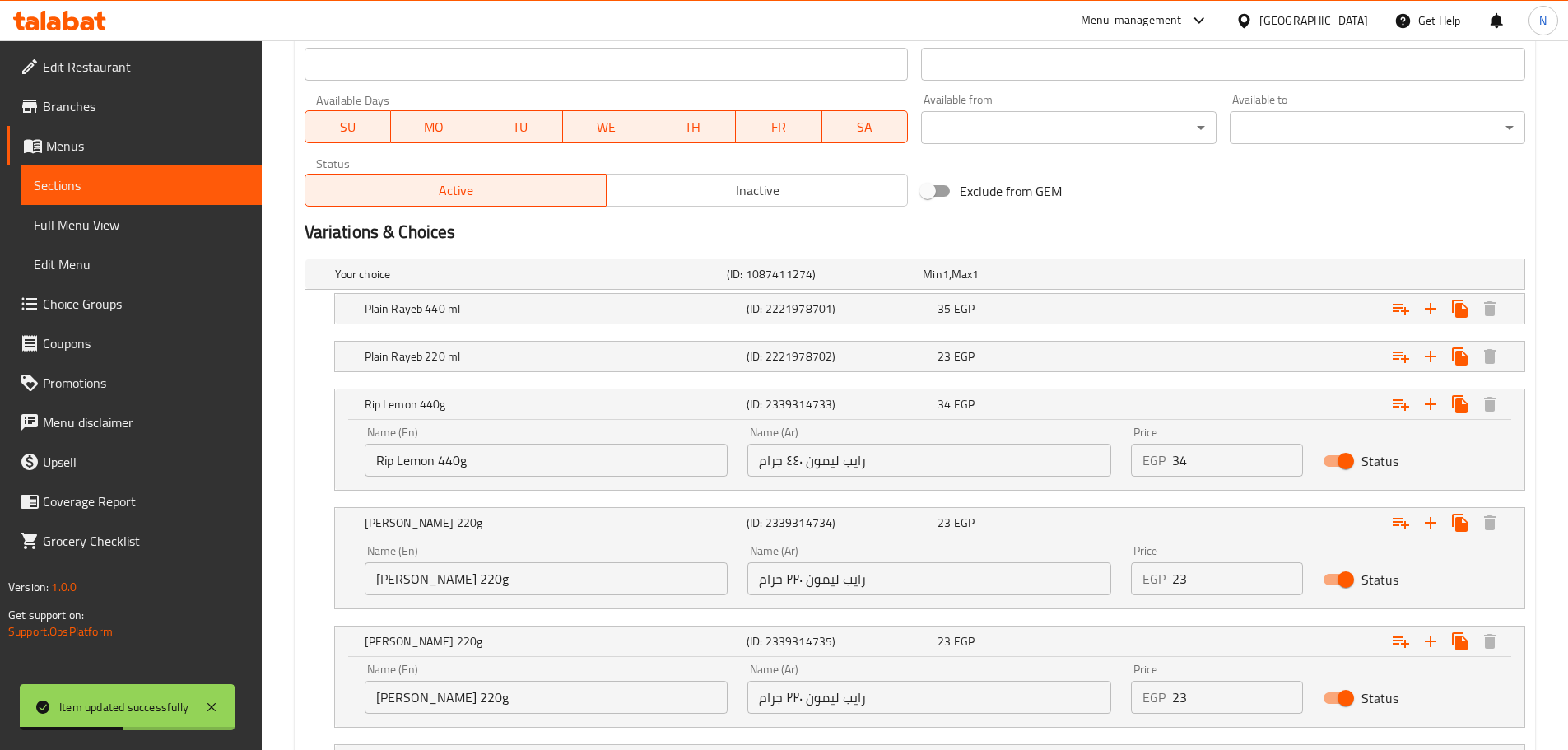
click at [381, 459] on input "Rip Lemon 440g" at bounding box center [547, 460] width 364 height 33
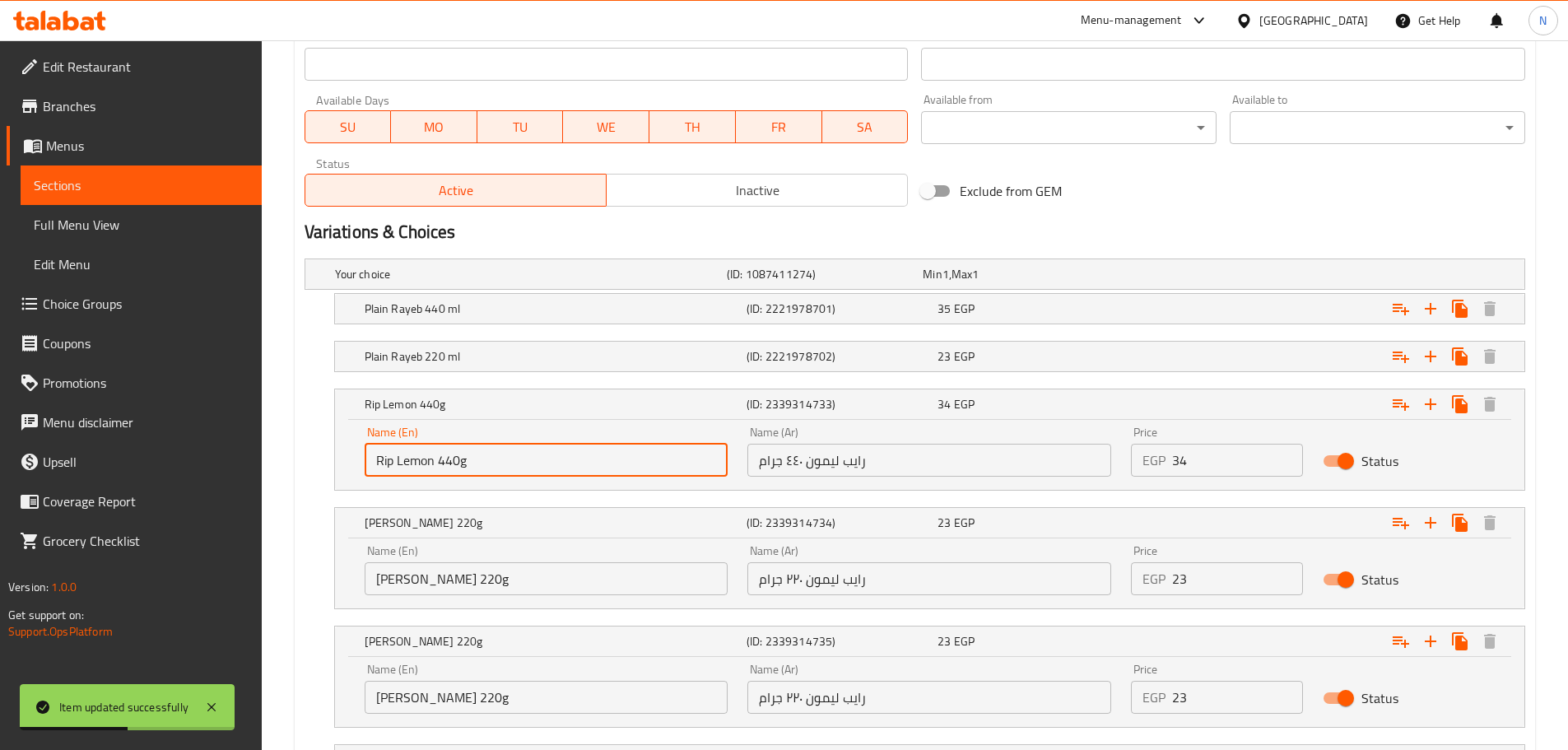
click at [381, 459] on input "Rip Lemon 440g" at bounding box center [547, 460] width 364 height 33
paste input "ayeb"
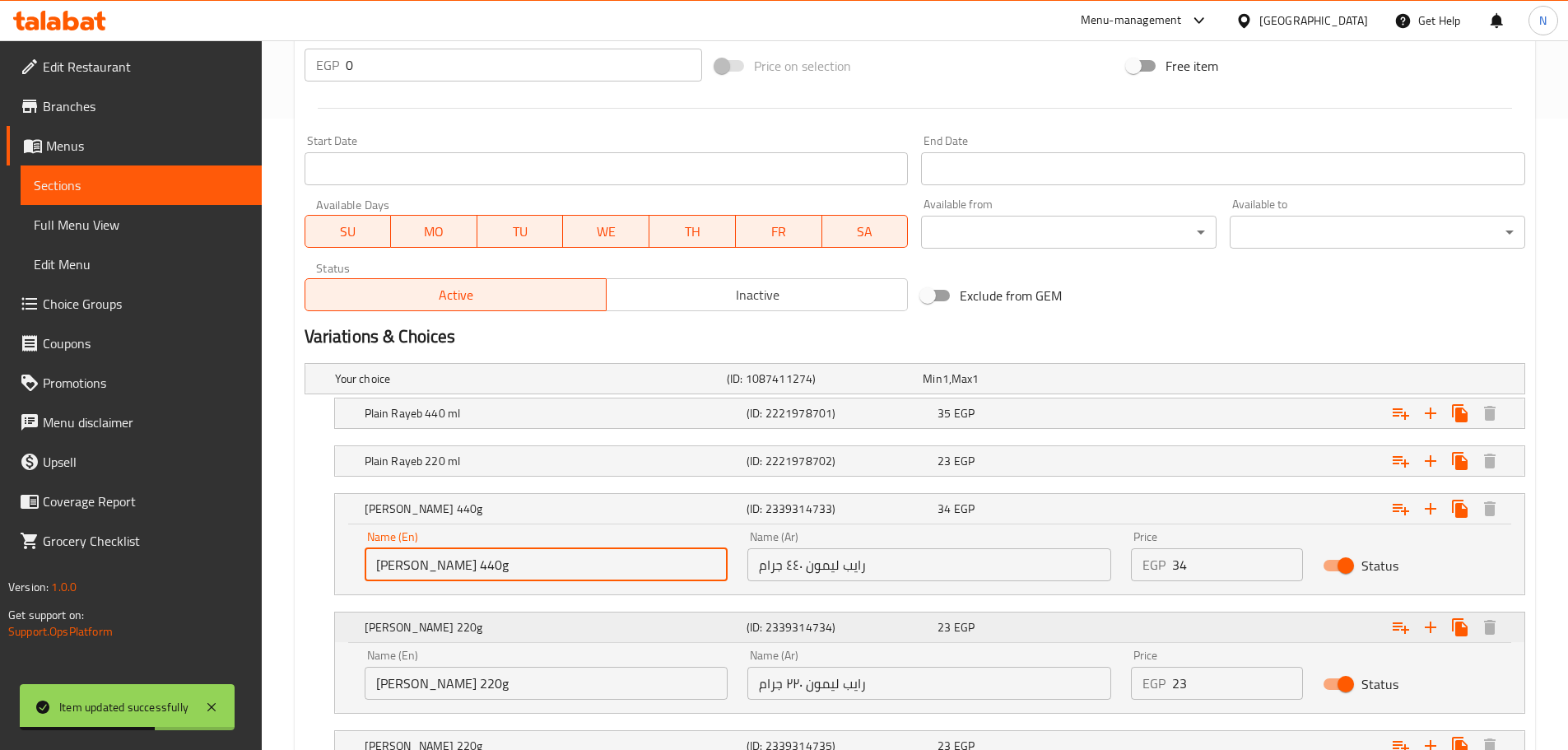
scroll to position [949, 0]
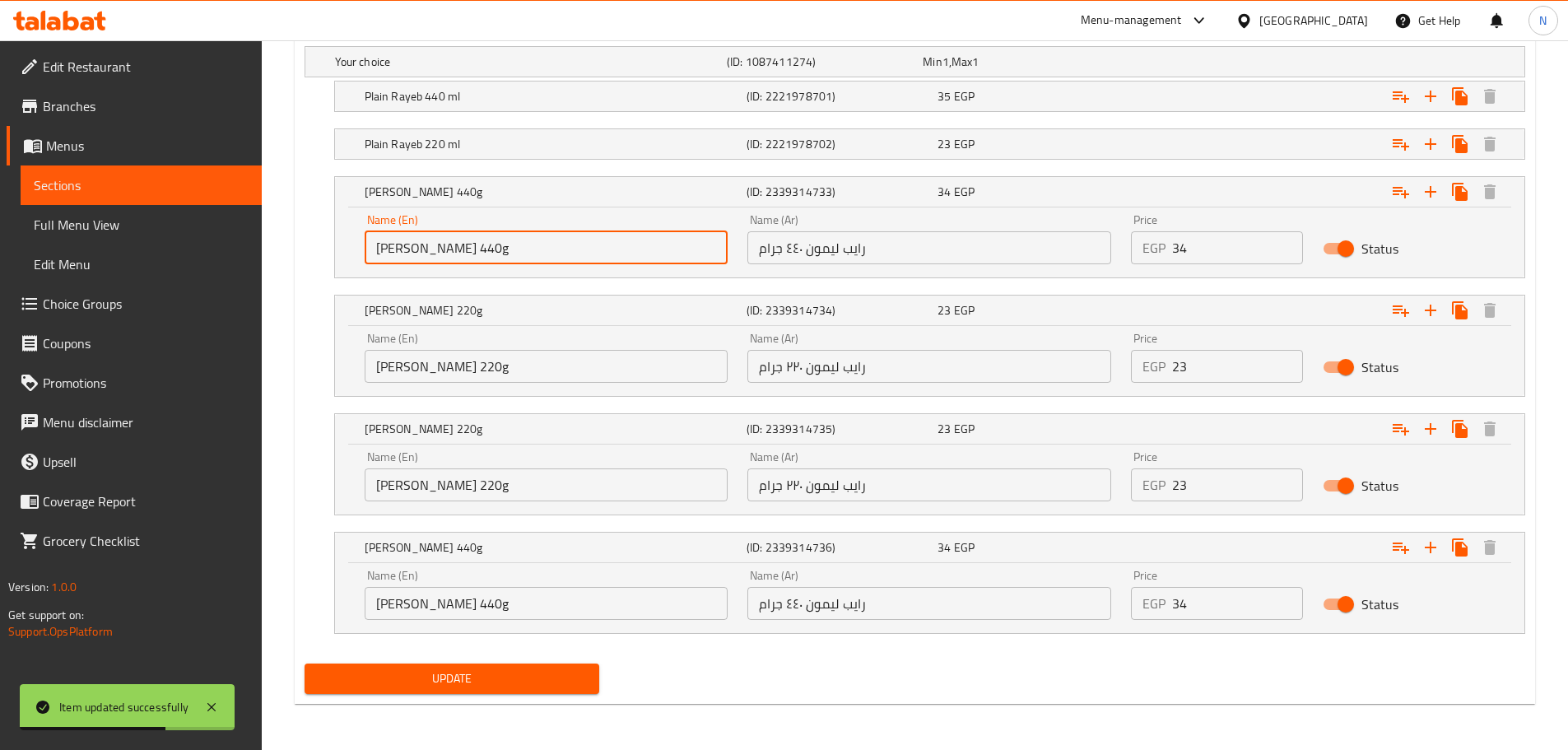
type input "[PERSON_NAME] 440g"
click at [450, 677] on span "Update" at bounding box center [452, 679] width 269 height 21
